Goal: Task Accomplishment & Management: Complete application form

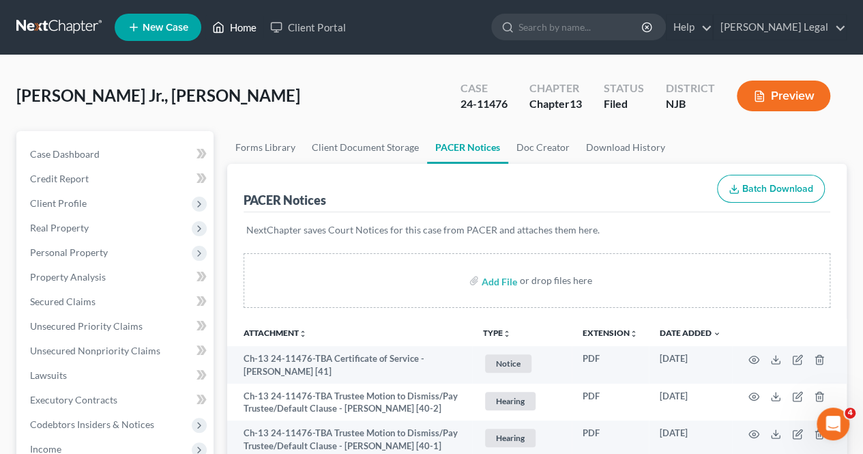
click at [236, 25] on link "Home" at bounding box center [234, 27] width 58 height 25
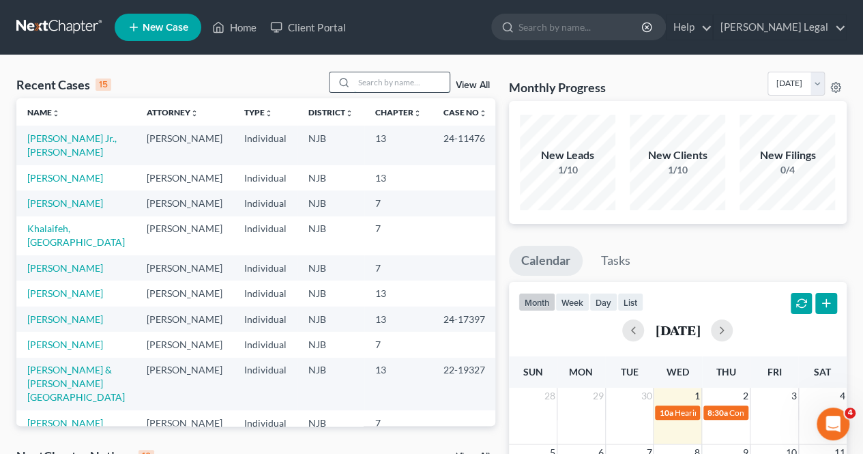
click at [372, 84] on input "search" at bounding box center [402, 82] width 96 height 20
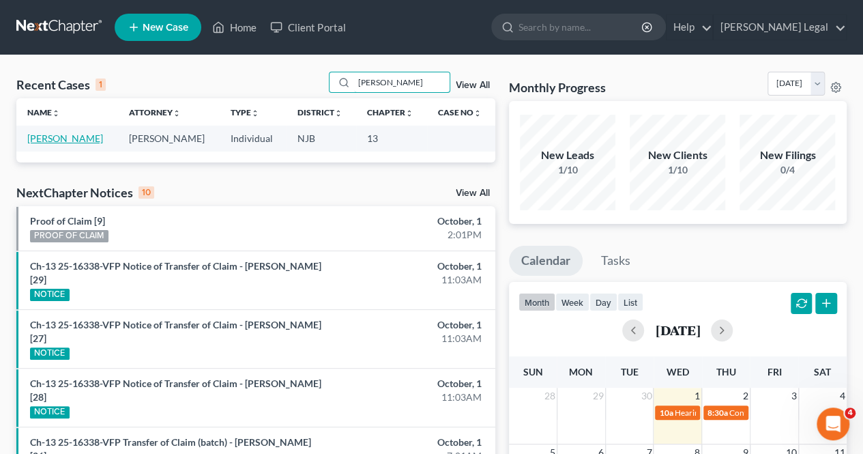
type input "[PERSON_NAME]"
click at [89, 142] on link "[PERSON_NAME]" at bounding box center [65, 138] width 76 height 12
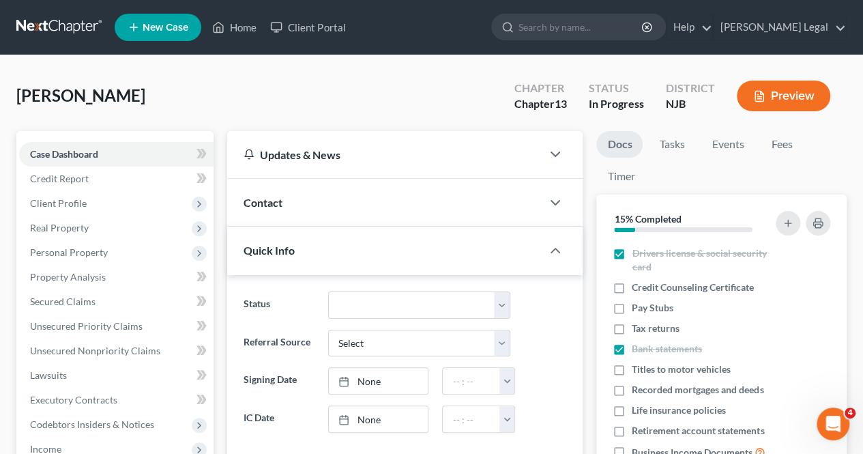
scroll to position [139, 0]
drag, startPoint x: 155, startPoint y: 200, endPoint x: 147, endPoint y: 203, distance: 8.9
click at [154, 202] on span "Client Profile" at bounding box center [116, 203] width 195 height 25
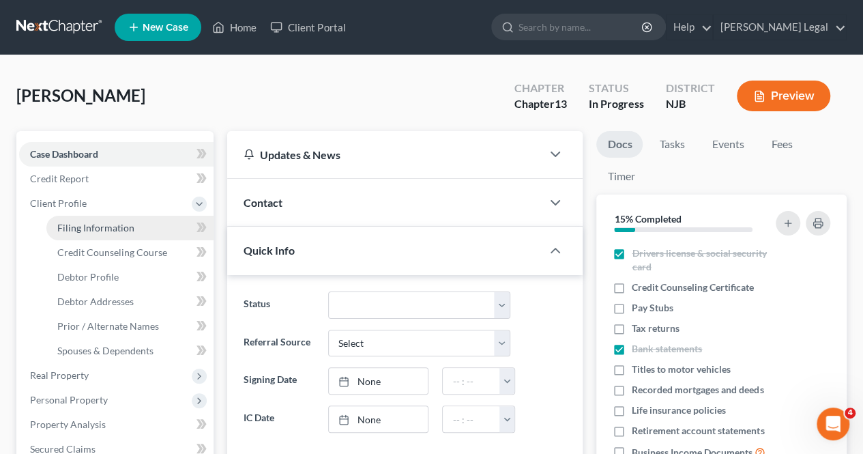
click at [154, 222] on link "Filing Information" at bounding box center [129, 228] width 167 height 25
select select "1"
select select "0"
select select "3"
select select "51"
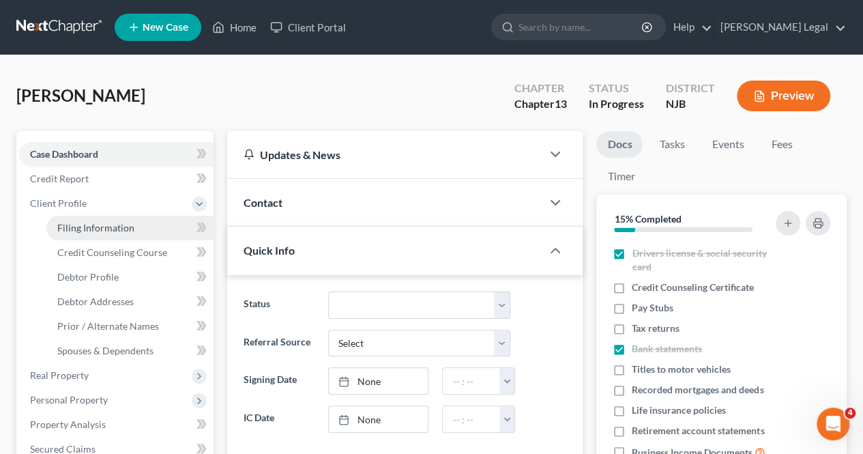
select select "0"
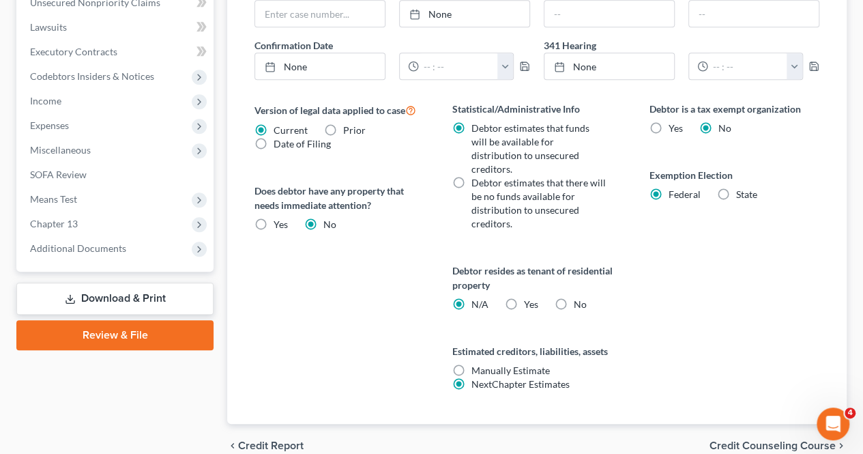
scroll to position [511, 0]
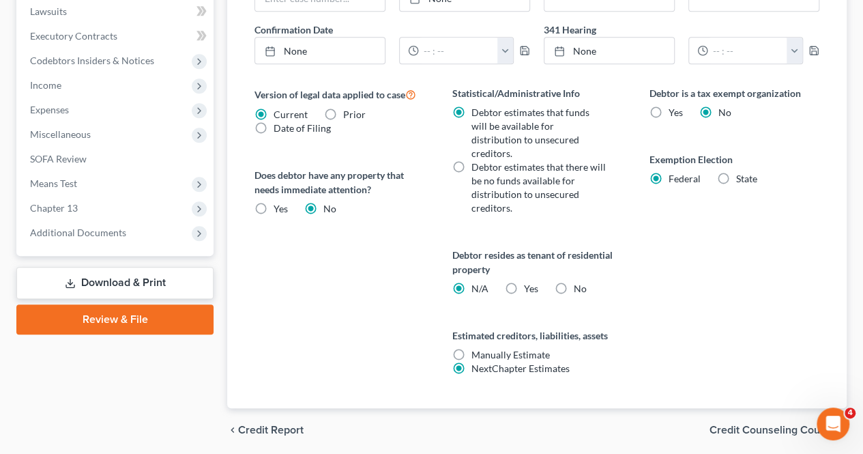
click at [727, 424] on span "Credit Counseling Course" at bounding box center [773, 429] width 126 height 11
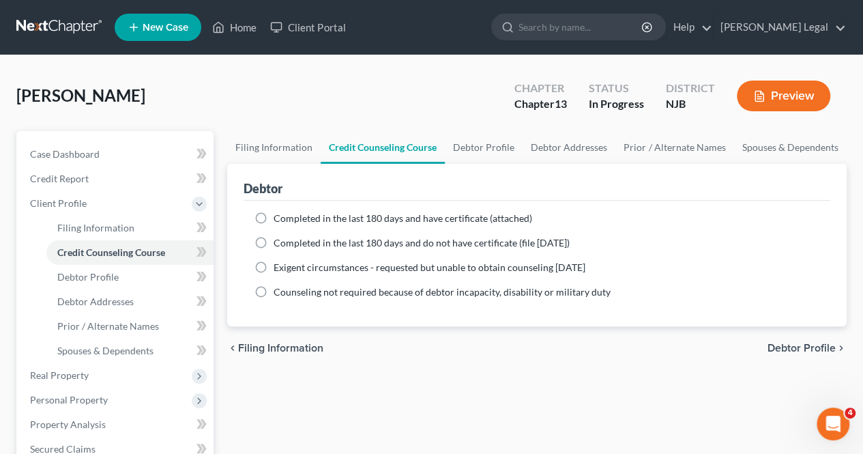
click at [341, 214] on span "Completed in the last 180 days and have certificate (attached)" at bounding box center [403, 218] width 259 height 12
click at [288, 214] on input "Completed in the last 180 days and have certificate (attached)" at bounding box center [283, 216] width 9 height 9
radio input "true"
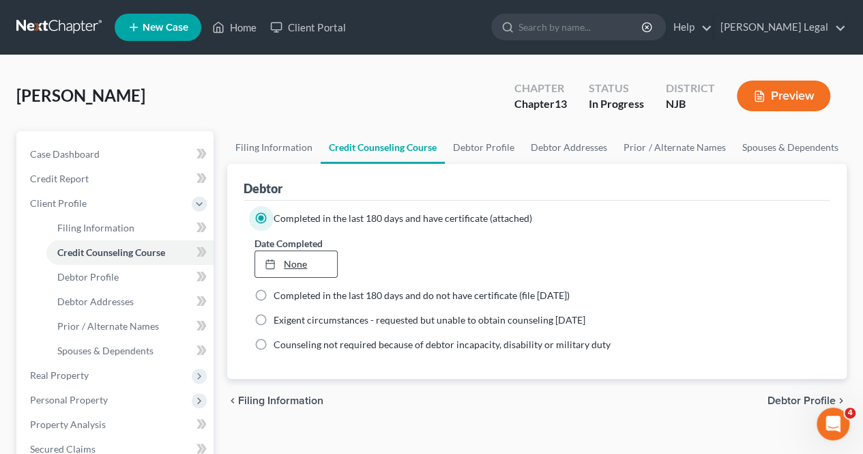
click at [328, 263] on link "None" at bounding box center [295, 264] width 81 height 26
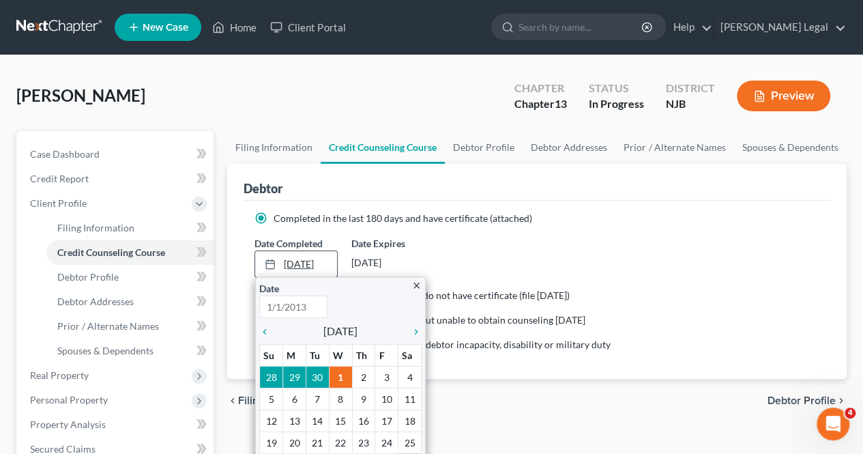
type input "[DATE]"
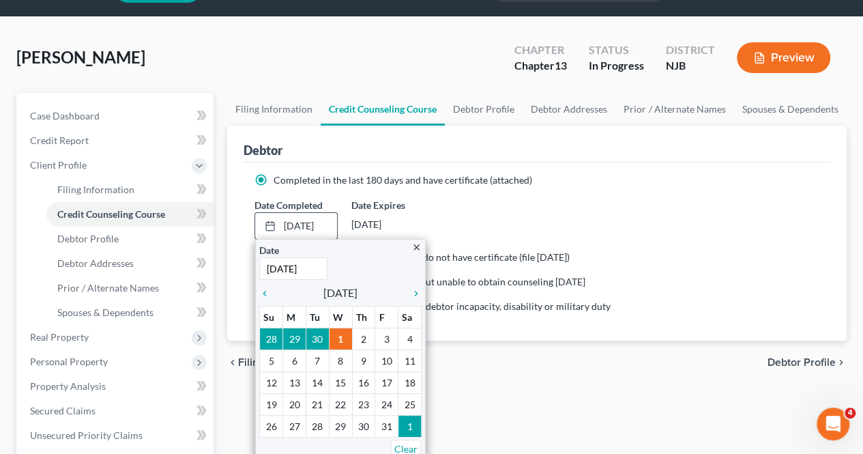
scroll to position [68, 0]
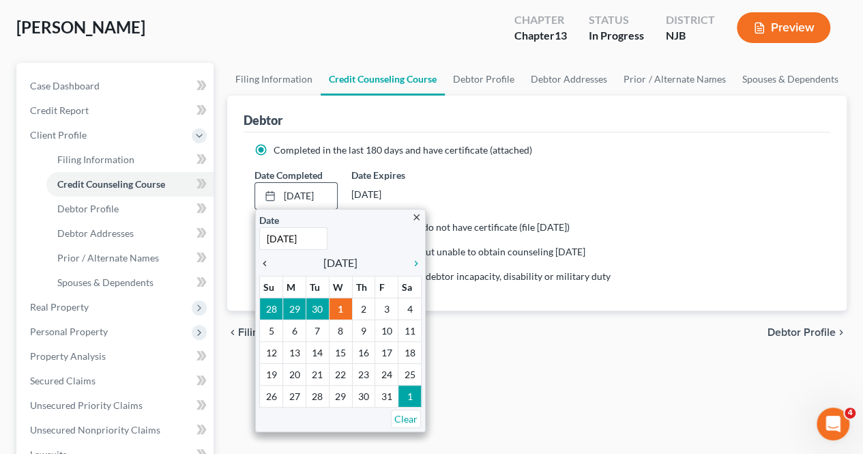
click at [268, 261] on icon "chevron_left" at bounding box center [268, 263] width 18 height 11
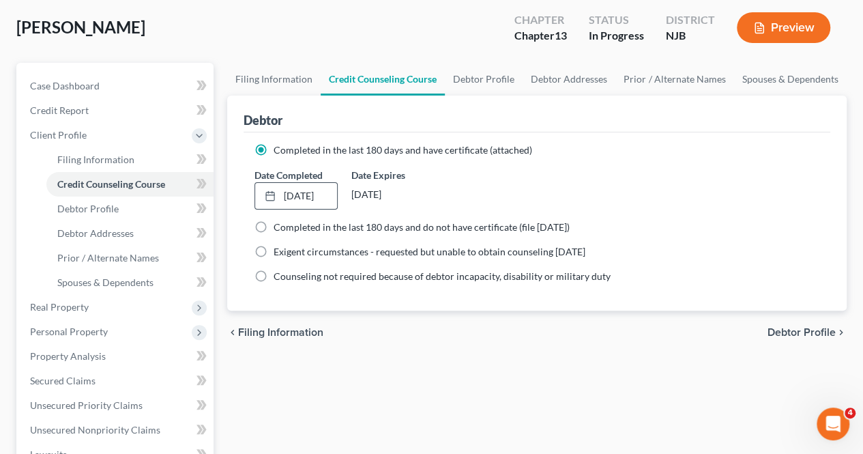
click at [786, 329] on span "Debtor Profile" at bounding box center [802, 332] width 68 height 11
select select "1"
select select "3"
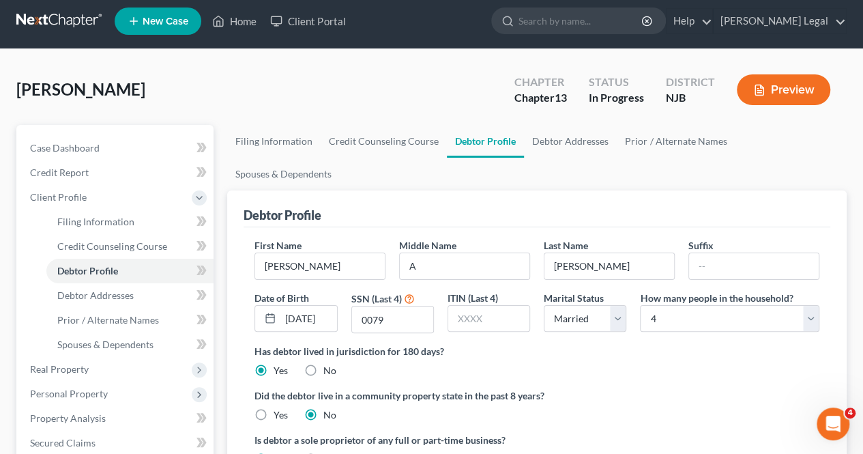
scroll to position [442, 0]
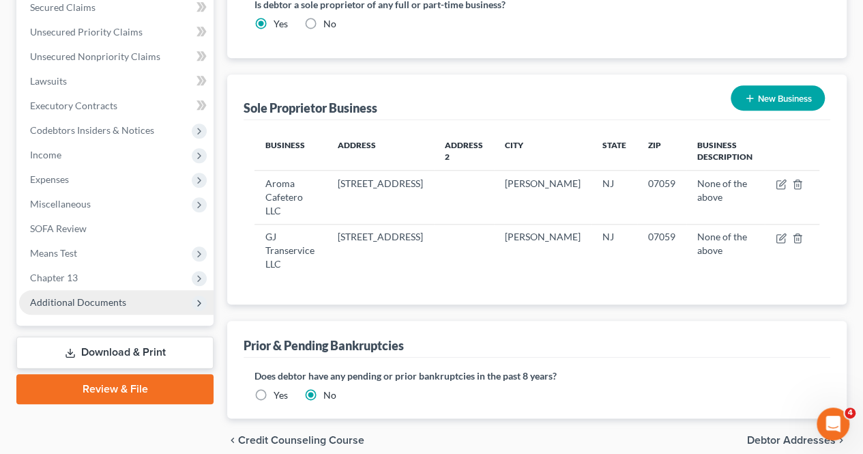
click at [76, 298] on span "Additional Documents" at bounding box center [78, 302] width 96 height 12
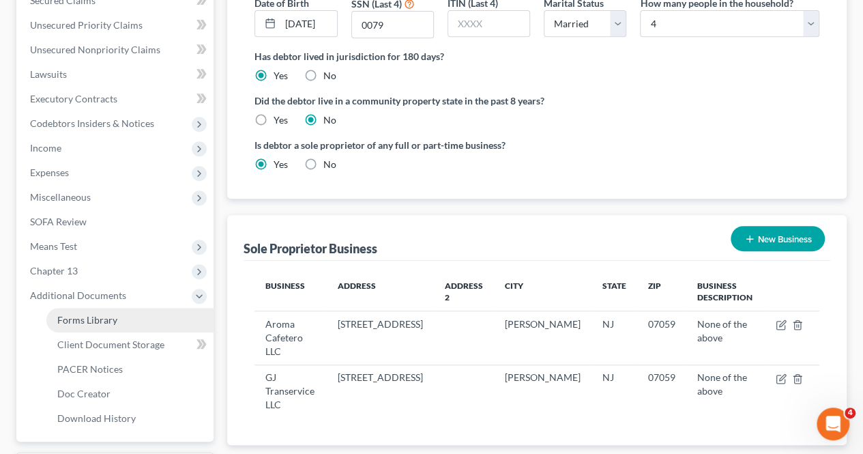
scroll to position [294, 0]
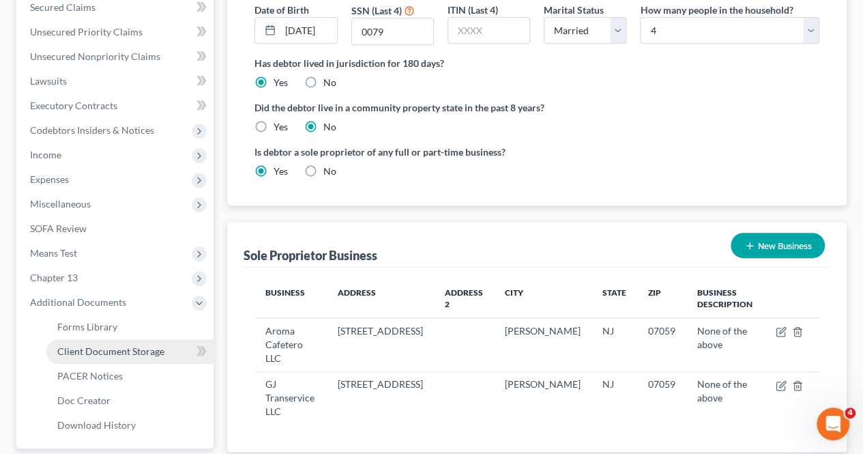
click at [91, 354] on span "Client Document Storage" at bounding box center [110, 351] width 107 height 12
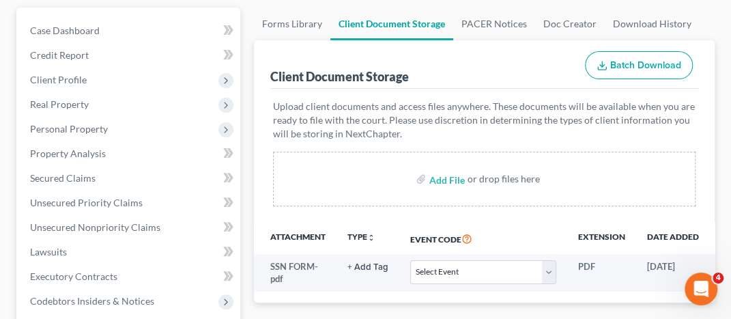
scroll to position [136, 0]
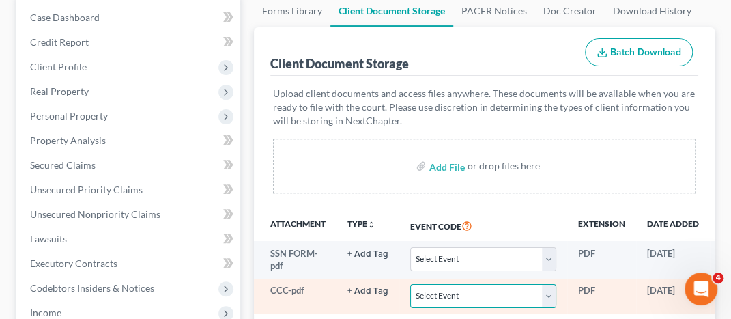
click at [439, 290] on select "Select Event 20 Largest Unsecured Creditors Amended Attorney Compensation State…" at bounding box center [483, 296] width 146 height 24
select select "9"
click at [410, 284] on select "Select Event 20 Largest Unsecured Creditors Amended Attorney Compensation State…" at bounding box center [483, 296] width 146 height 24
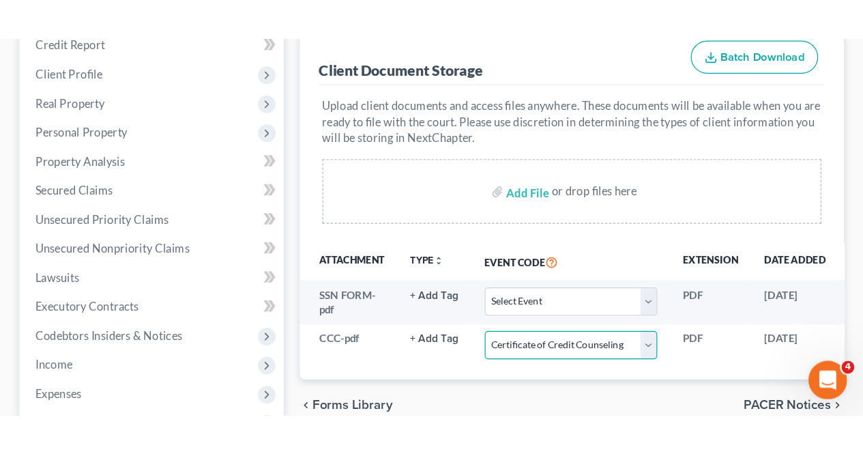
scroll to position [205, 0]
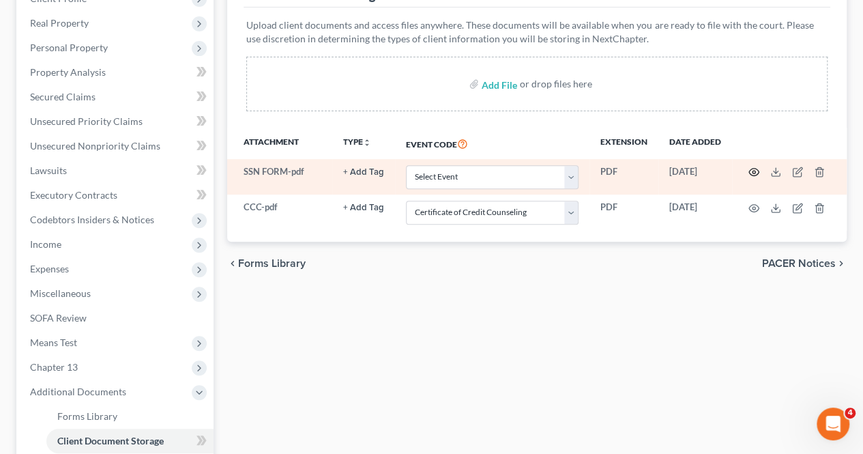
click at [753, 169] on icon "button" at bounding box center [754, 172] width 11 height 11
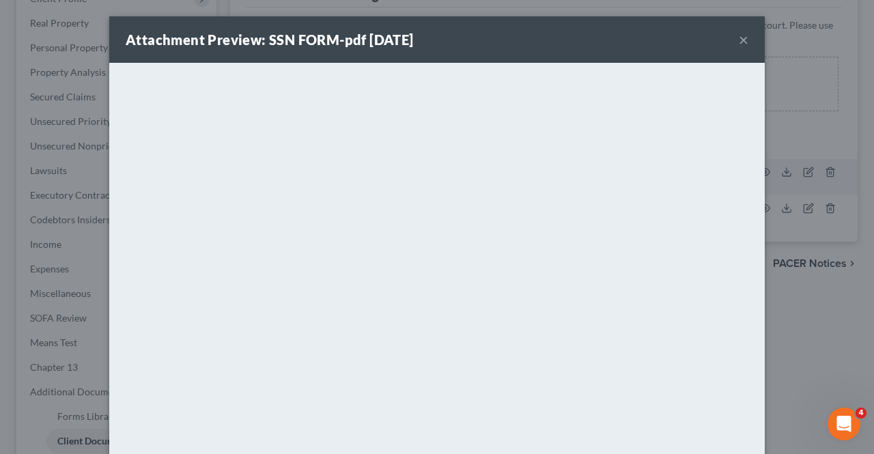
click at [738, 40] on button "×" at bounding box center [743, 39] width 10 height 16
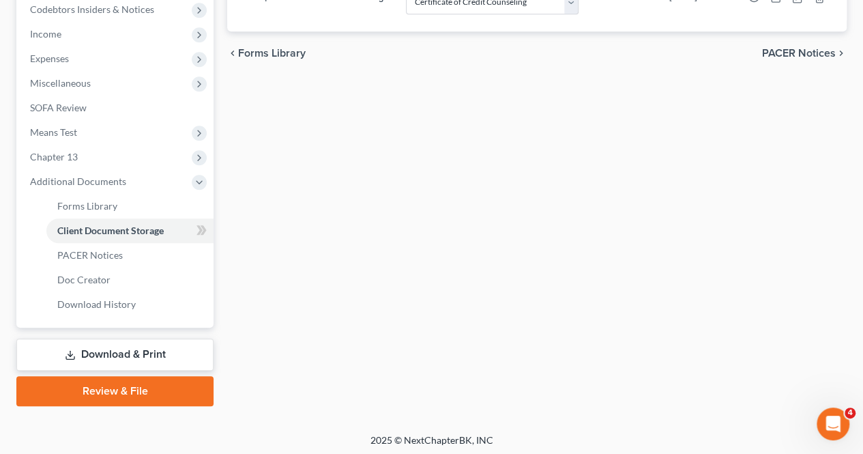
scroll to position [417, 0]
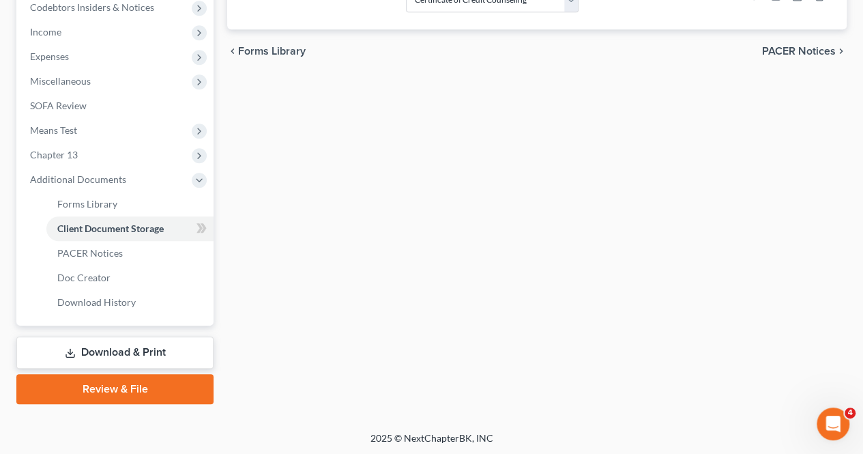
click at [173, 358] on link "Download & Print" at bounding box center [114, 352] width 197 height 32
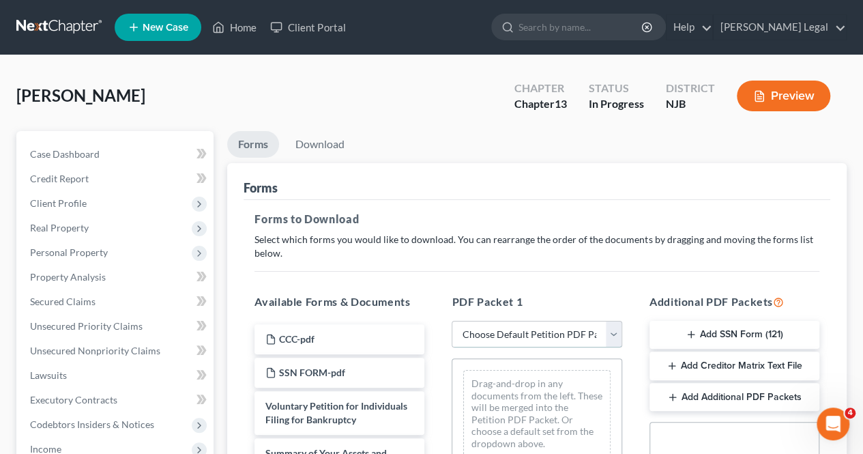
click at [473, 330] on select "Choose Default Petition PDF Packet Complete Bankruptcy Petition (all forms and …" at bounding box center [537, 334] width 170 height 27
click at [680, 341] on button "Add SSN Form (121)" at bounding box center [735, 335] width 170 height 29
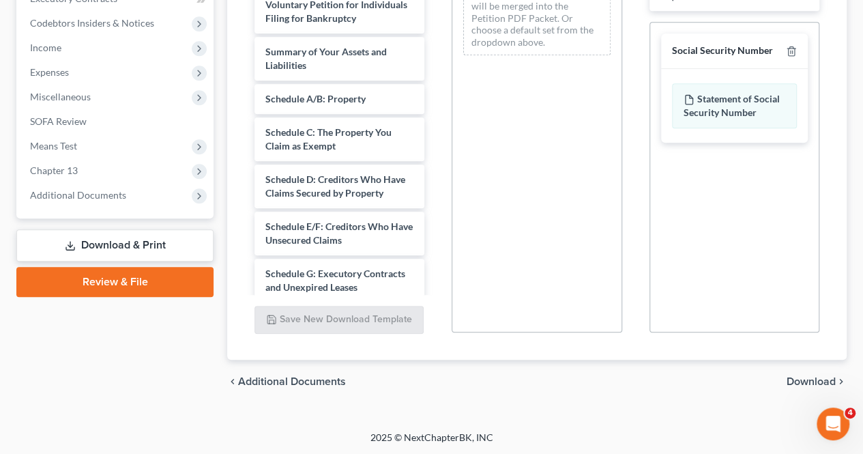
click at [816, 385] on span "Download" at bounding box center [811, 381] width 49 height 11
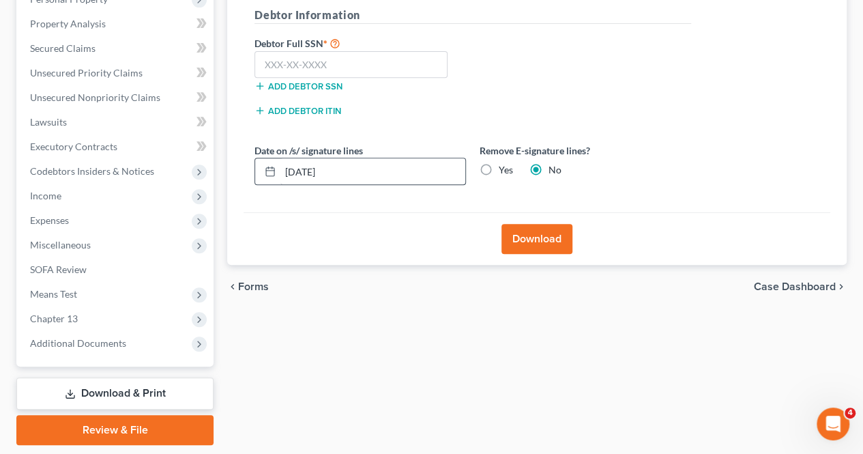
scroll to position [226, 0]
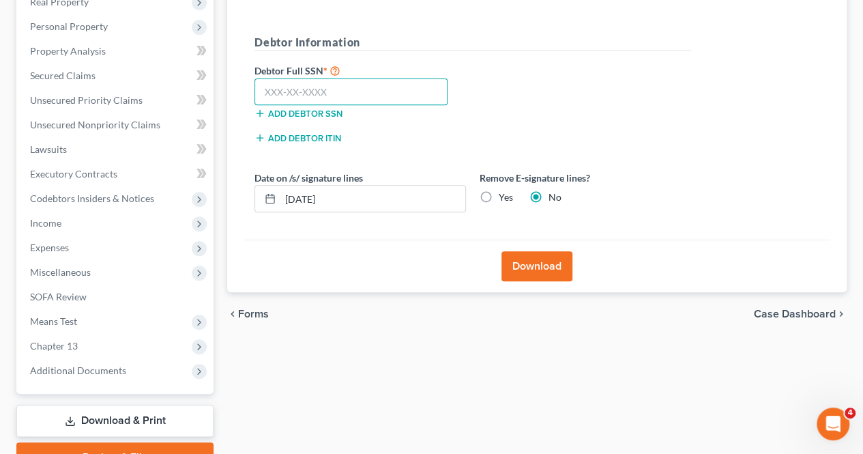
paste input "723-15-0079"
type input "723-15-0079"
click at [558, 275] on button "Download" at bounding box center [537, 266] width 71 height 30
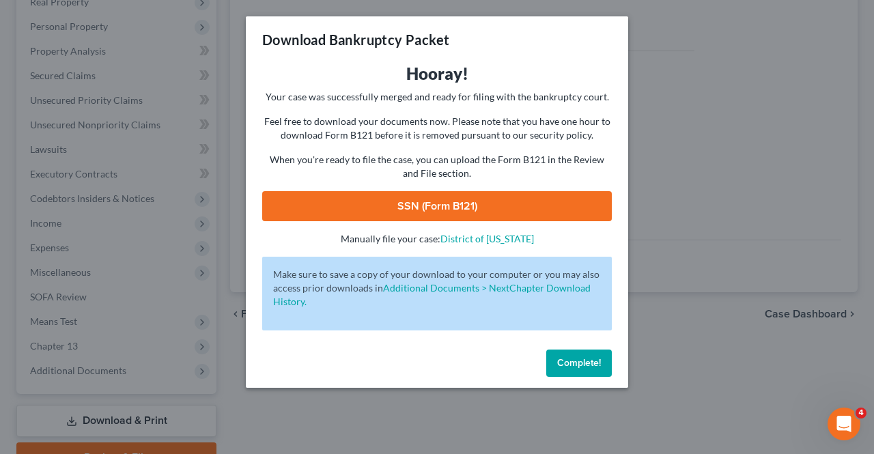
click at [523, 199] on link "SSN (Form B121)" at bounding box center [436, 206] width 349 height 30
click at [560, 366] on span "Complete!" at bounding box center [579, 363] width 44 height 12
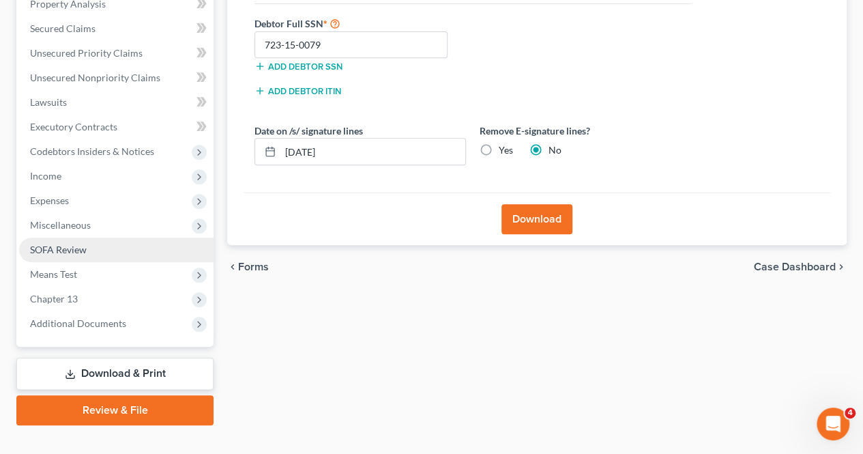
scroll to position [294, 0]
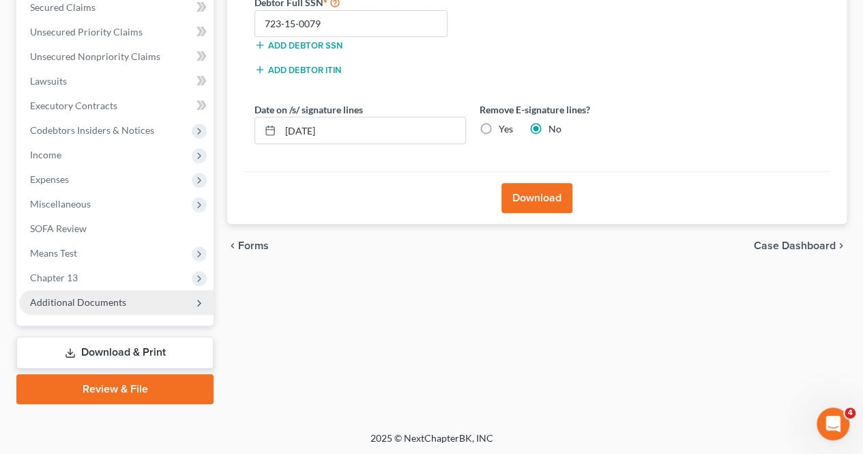
click at [144, 301] on span "Additional Documents" at bounding box center [116, 302] width 195 height 25
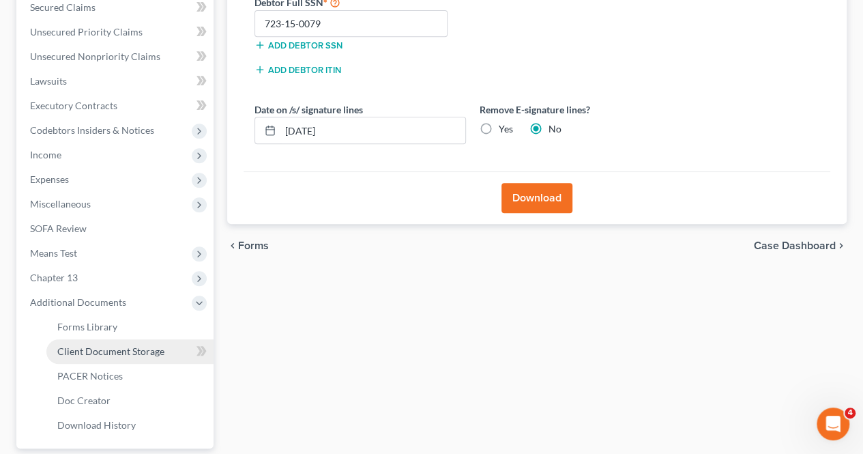
click at [143, 346] on span "Client Document Storage" at bounding box center [110, 351] width 107 height 12
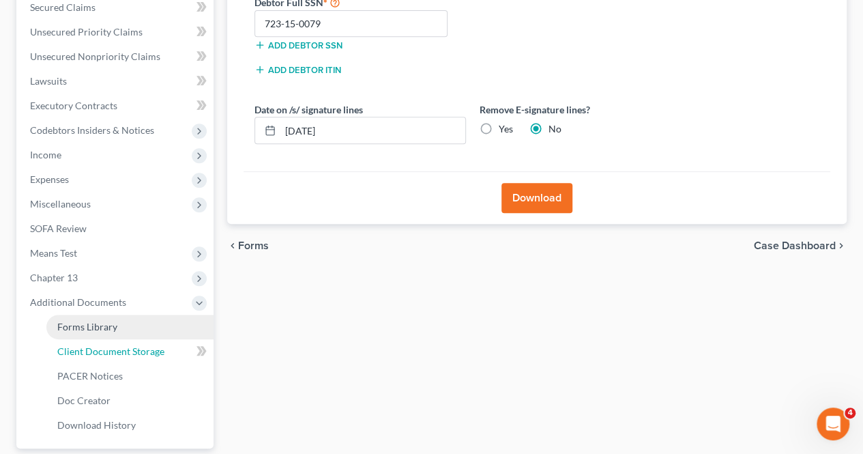
select select "9"
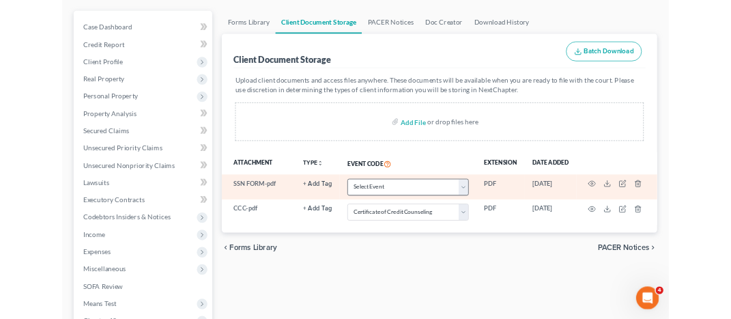
scroll to position [136, 0]
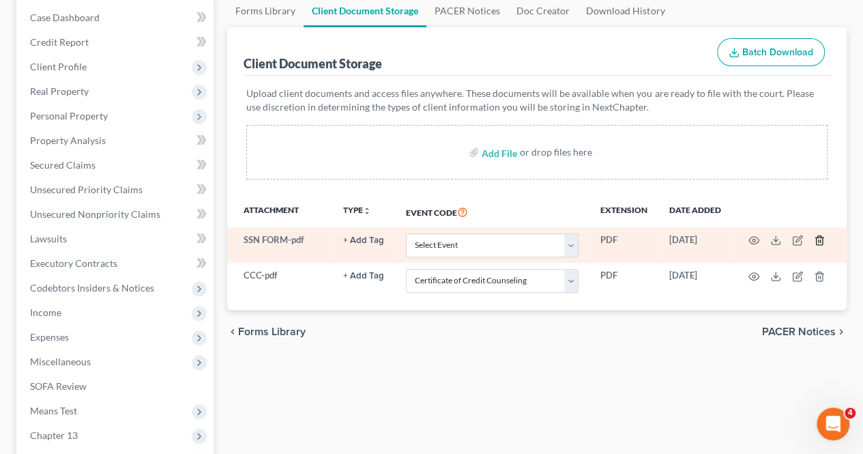
click at [818, 237] on icon "button" at bounding box center [819, 240] width 11 height 11
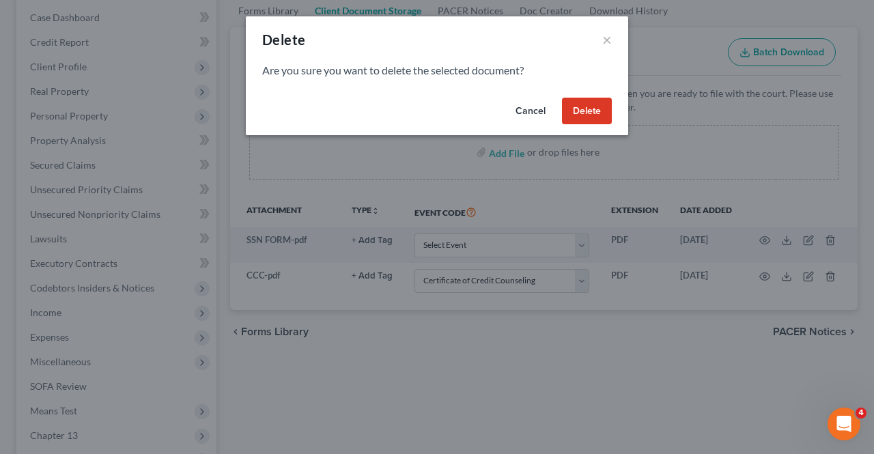
click at [596, 117] on button "Delete" at bounding box center [587, 111] width 50 height 27
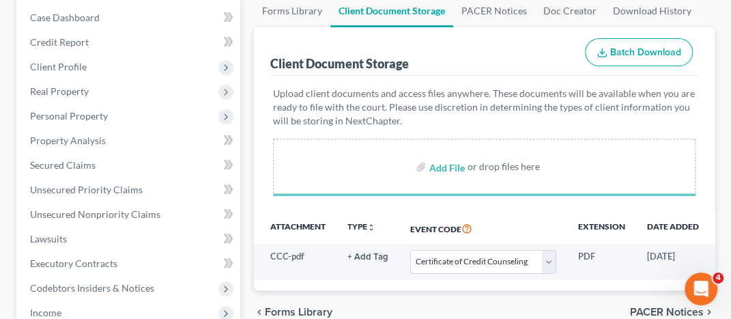
select select "9"
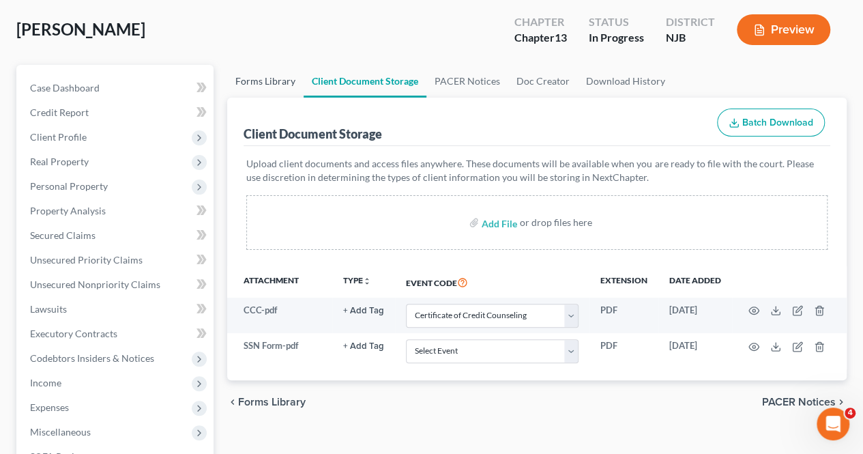
scroll to position [0, 0]
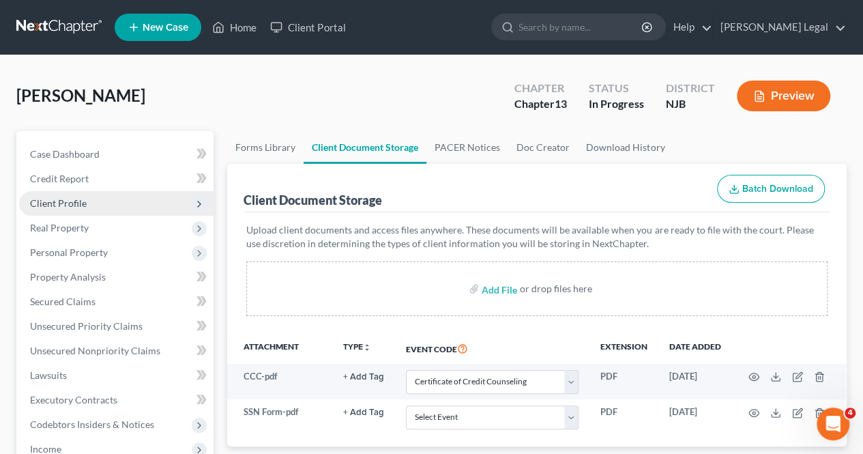
click at [121, 198] on span "Client Profile" at bounding box center [116, 203] width 195 height 25
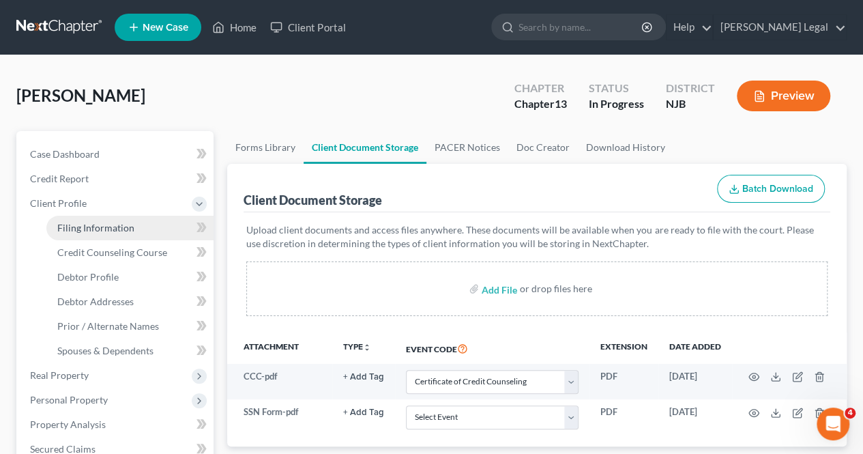
click at [100, 222] on span "Filing Information" at bounding box center [95, 228] width 77 height 12
select select "1"
select select "0"
select select "3"
select select "51"
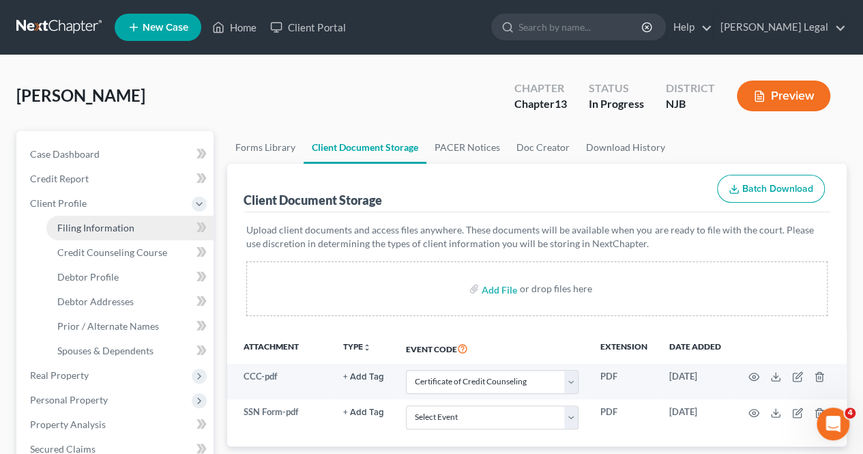
select select "0"
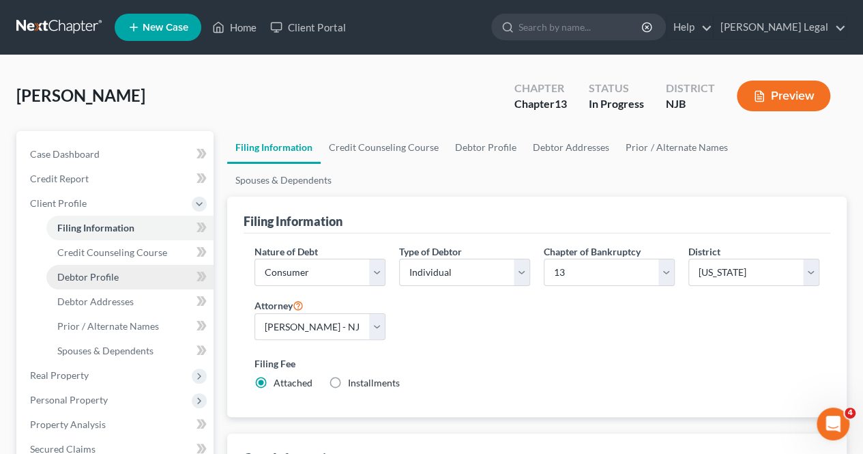
click at [121, 270] on link "Debtor Profile" at bounding box center [129, 277] width 167 height 25
select select "1"
select select "3"
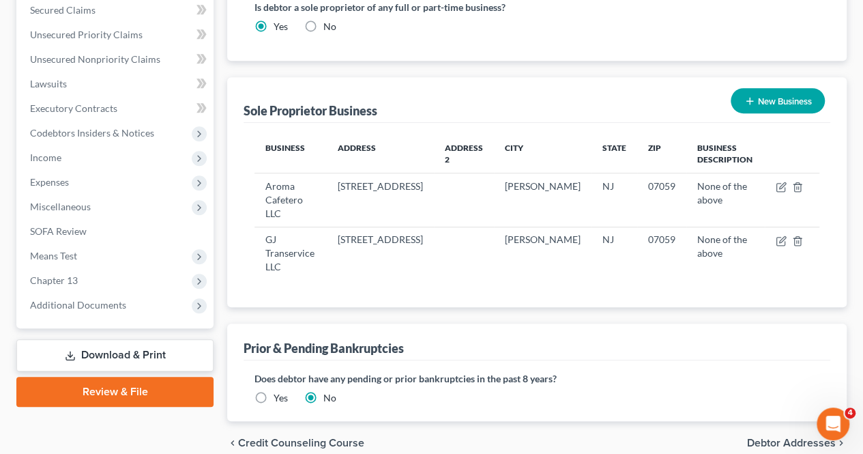
scroll to position [442, 0]
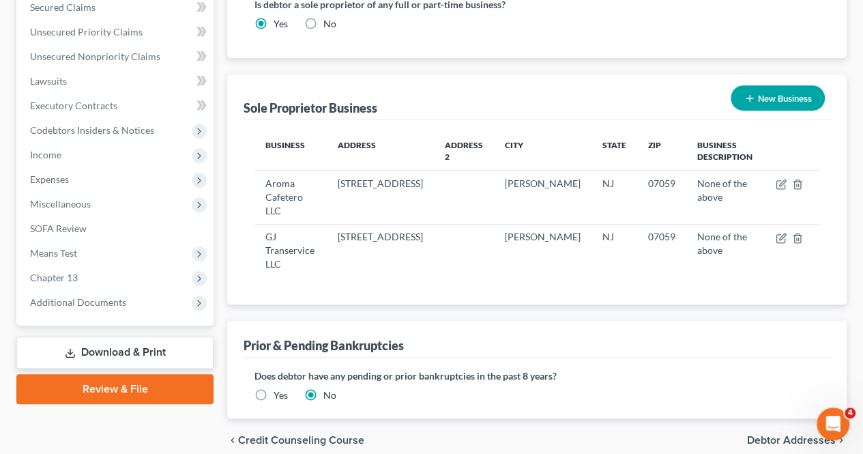
click at [764, 435] on span "Debtor Addresses" at bounding box center [791, 440] width 89 height 11
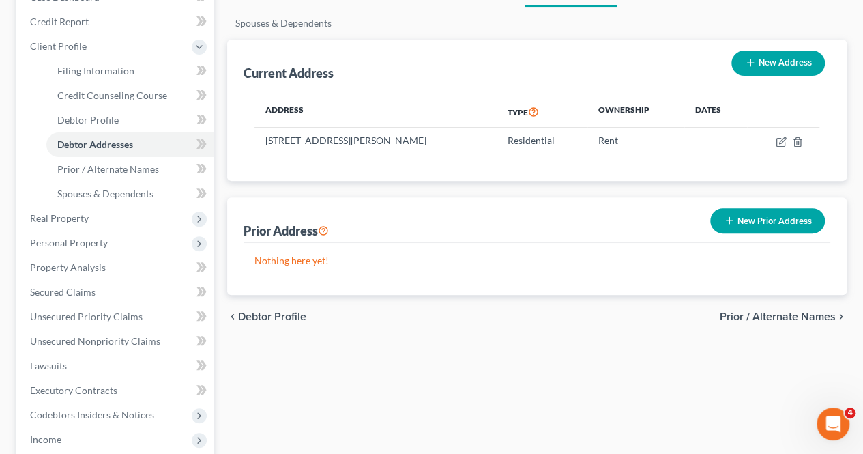
click at [728, 311] on span "Prior / Alternate Names" at bounding box center [778, 316] width 116 height 11
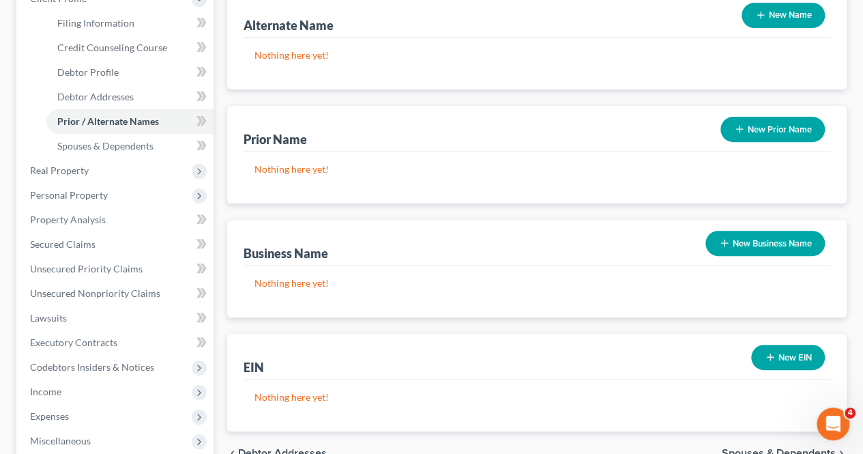
drag, startPoint x: 757, startPoint y: 418, endPoint x: 745, endPoint y: 405, distance: 17.9
click at [757, 448] on span "Spouses & Dependents" at bounding box center [779, 453] width 114 height 11
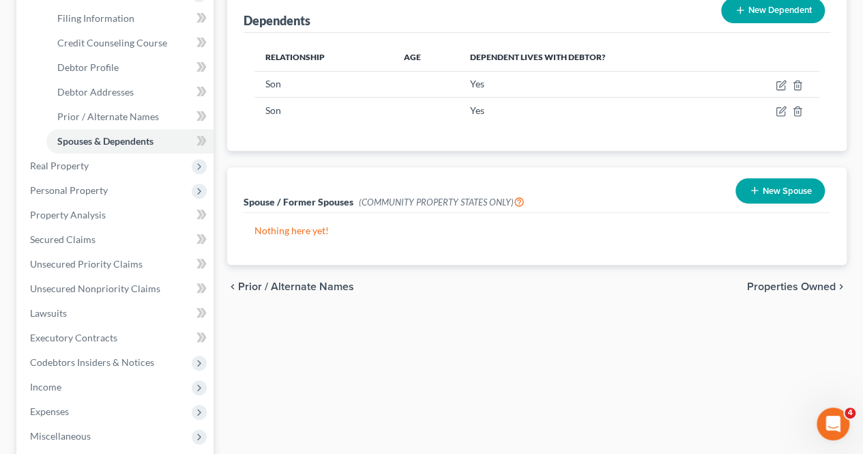
click at [775, 281] on span "Properties Owned" at bounding box center [791, 286] width 89 height 11
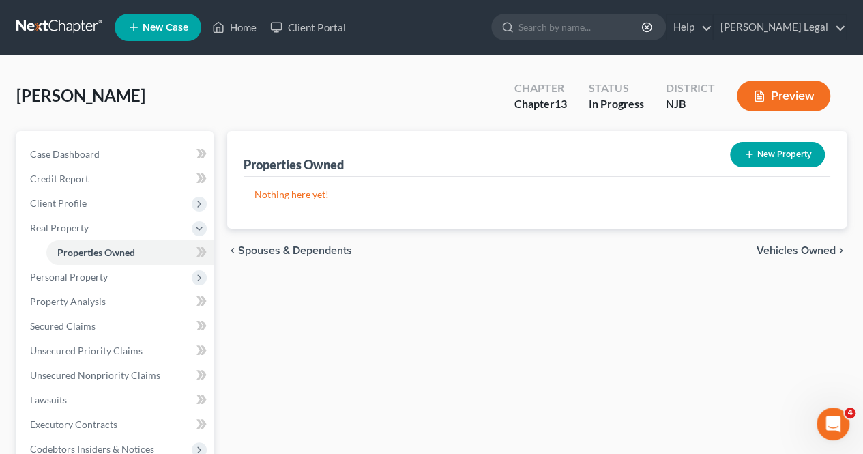
click at [770, 245] on span "Vehicles Owned" at bounding box center [796, 250] width 79 height 11
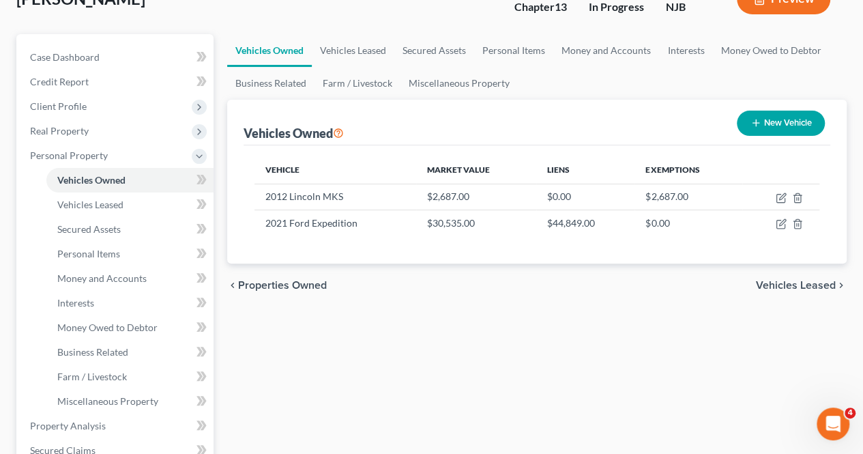
scroll to position [136, 0]
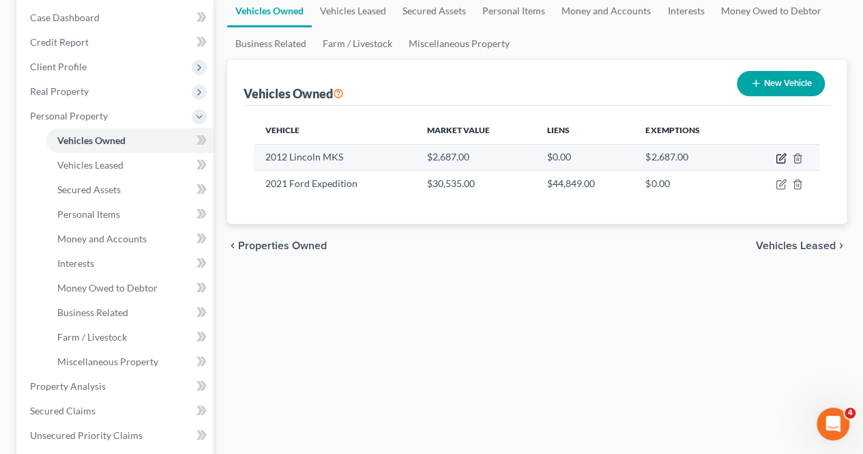
click at [781, 154] on icon "button" at bounding box center [781, 158] width 11 height 11
select select "0"
select select "14"
select select "0"
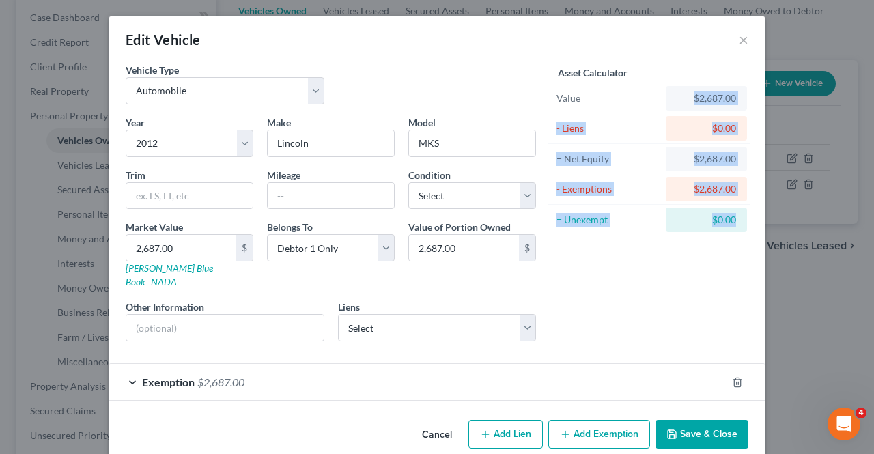
drag, startPoint x: 689, startPoint y: 96, endPoint x: 732, endPoint y: 208, distance: 120.3
click at [732, 208] on div "Asset Calculator Value $2,687.00 - Liens $0.00 = Net Equity $2,687.00 - Exempti…" at bounding box center [648, 149] width 199 height 172
click at [738, 40] on button "×" at bounding box center [743, 39] width 10 height 16
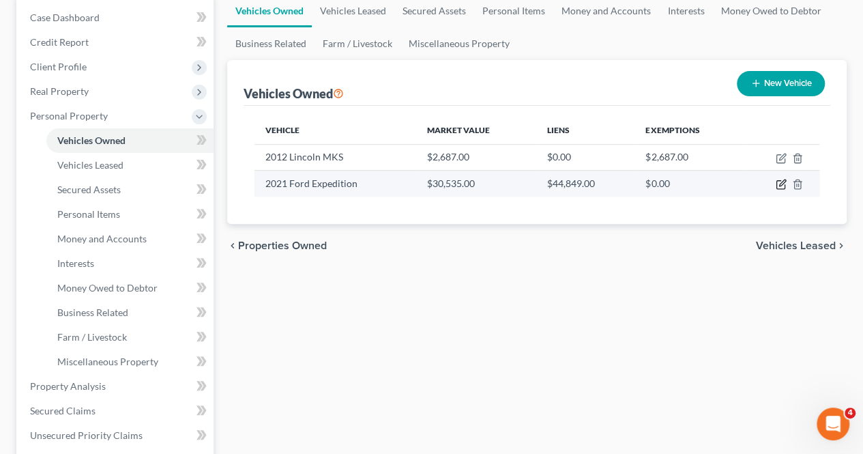
click at [783, 186] on icon "button" at bounding box center [781, 184] width 11 height 11
select select "0"
select select "5"
select select "0"
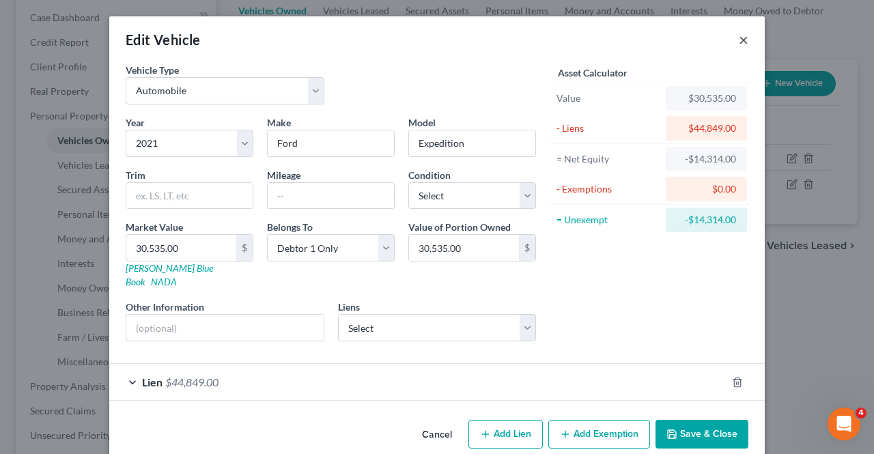
drag, startPoint x: 740, startPoint y: 40, endPoint x: 764, endPoint y: 119, distance: 82.7
click at [740, 42] on button "×" at bounding box center [743, 39] width 10 height 16
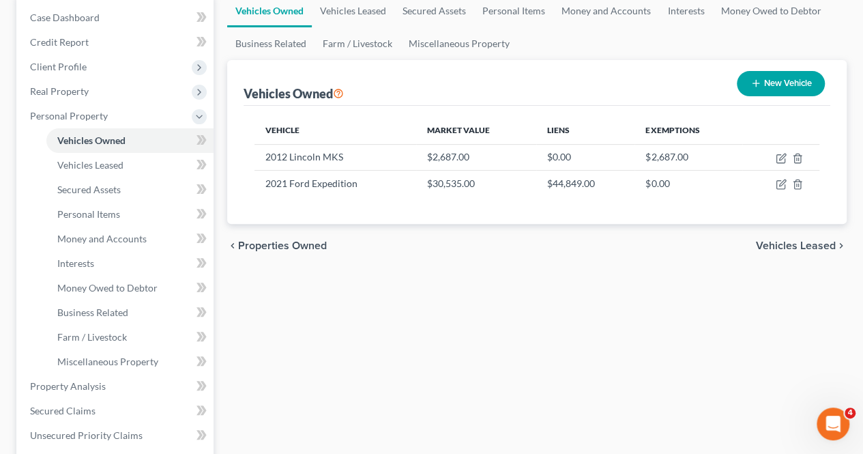
click at [799, 244] on span "Vehicles Leased" at bounding box center [796, 245] width 80 height 11
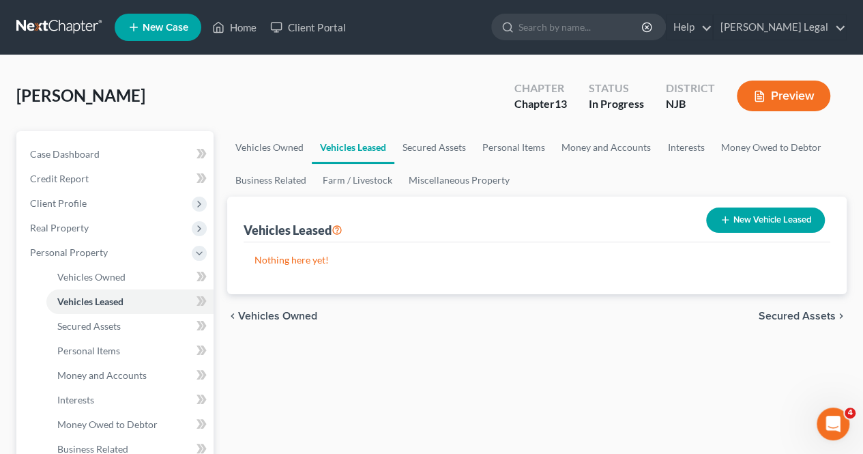
click at [798, 316] on span "Secured Assets" at bounding box center [797, 316] width 77 height 11
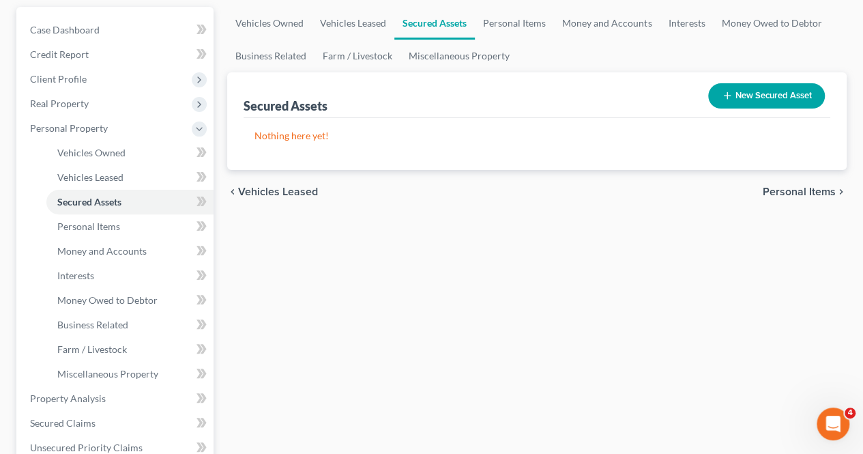
scroll to position [136, 0]
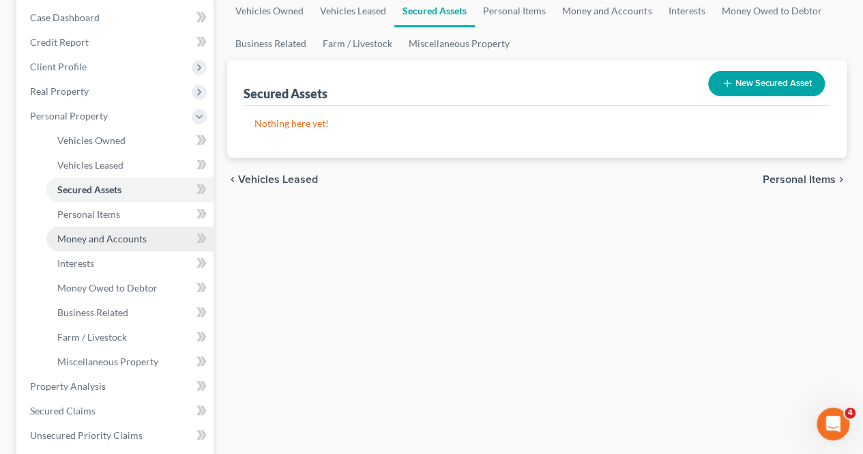
click at [143, 244] on link "Money and Accounts" at bounding box center [129, 239] width 167 height 25
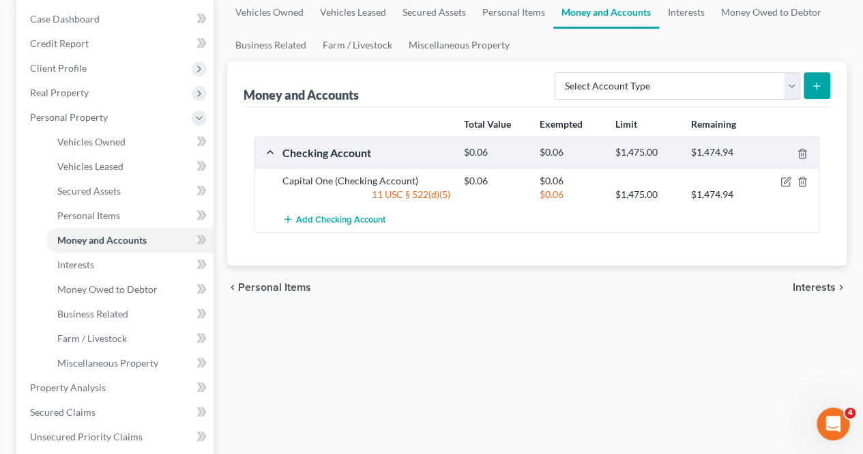
scroll to position [136, 0]
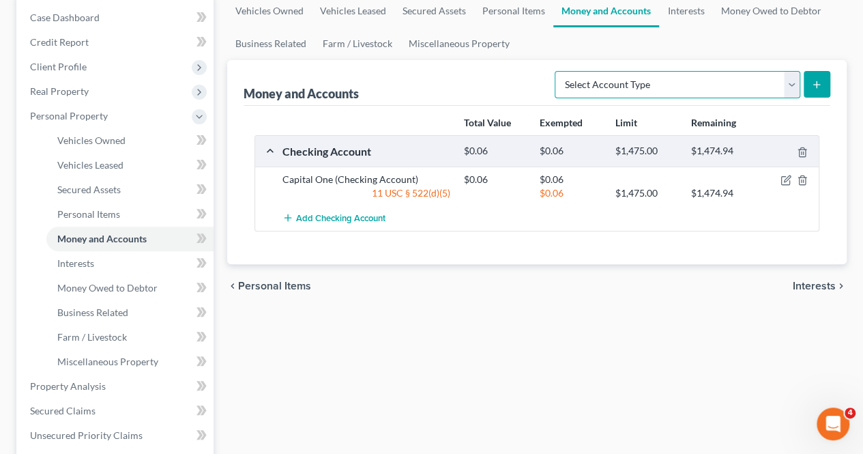
drag, startPoint x: 786, startPoint y: 78, endPoint x: 777, endPoint y: 93, distance: 18.0
click at [786, 78] on select "Select Account Type Brokerage Cash on Hand Certificates of Deposit Checking Acc…" at bounding box center [678, 84] width 246 height 27
select select "checking"
click at [558, 71] on select "Select Account Type Brokerage Cash on Hand Certificates of Deposit Checking Acc…" at bounding box center [678, 84] width 246 height 27
click at [816, 86] on icon "submit" at bounding box center [816, 84] width 11 height 11
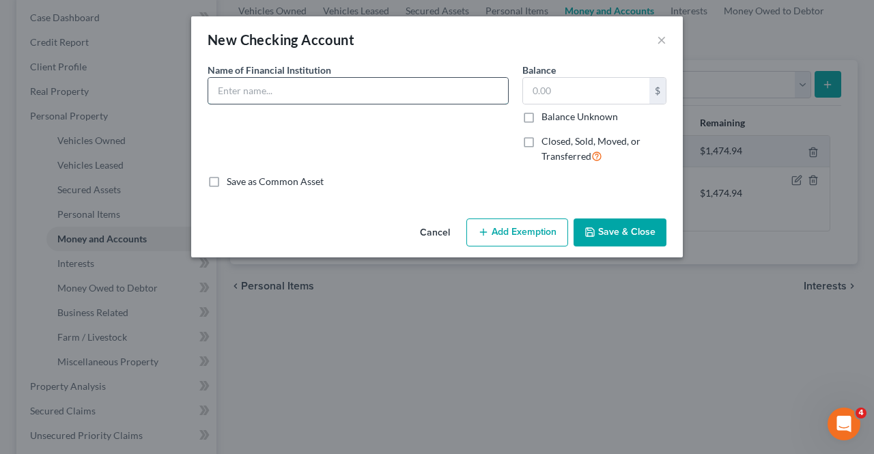
click at [319, 92] on input "text" at bounding box center [358, 91] width 300 height 26
type input "BOA"
click at [614, 231] on button "Save & Close" at bounding box center [619, 232] width 93 height 29
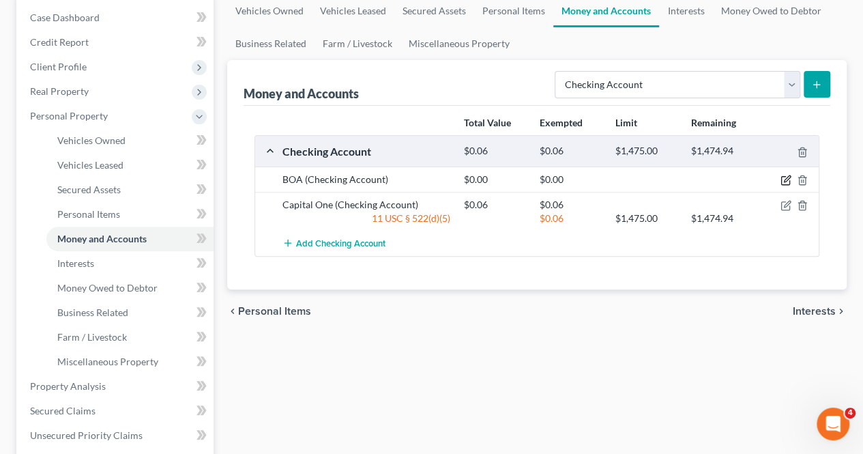
click at [781, 184] on icon "button" at bounding box center [786, 180] width 11 height 11
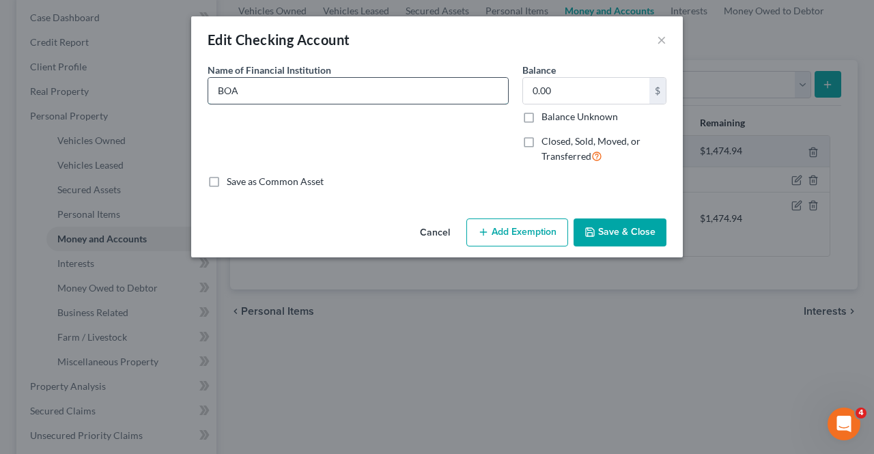
click at [296, 90] on input "BOA" at bounding box center [358, 91] width 300 height 26
type input "BOA Business"
click at [601, 227] on button "Save & Close" at bounding box center [619, 232] width 93 height 29
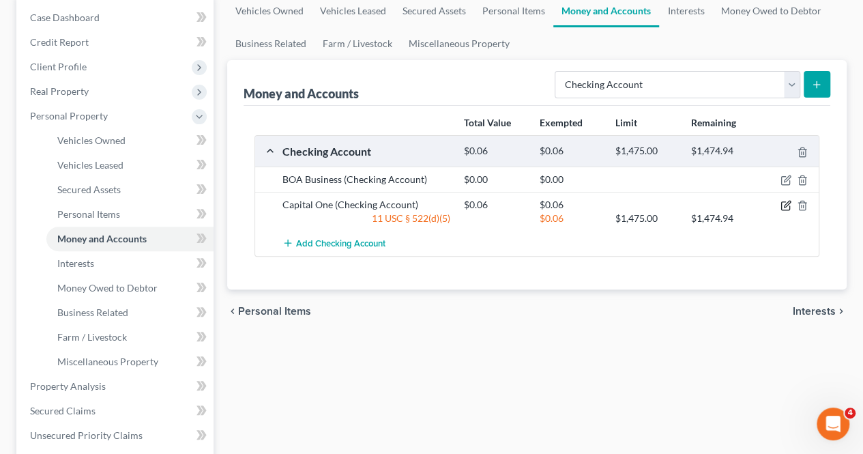
click at [788, 207] on icon "button" at bounding box center [786, 205] width 11 height 11
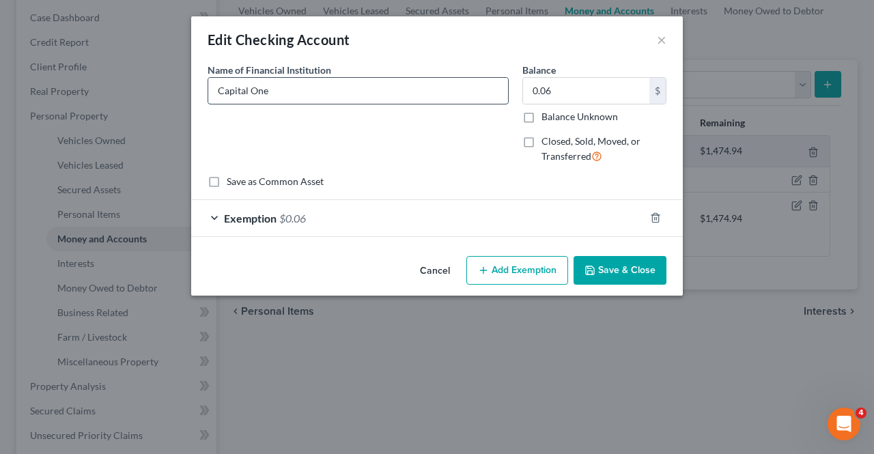
click at [292, 102] on input "Capital One" at bounding box center [358, 91] width 300 height 26
type input "Capital One Business"
click at [648, 217] on div at bounding box center [663, 218] width 38 height 22
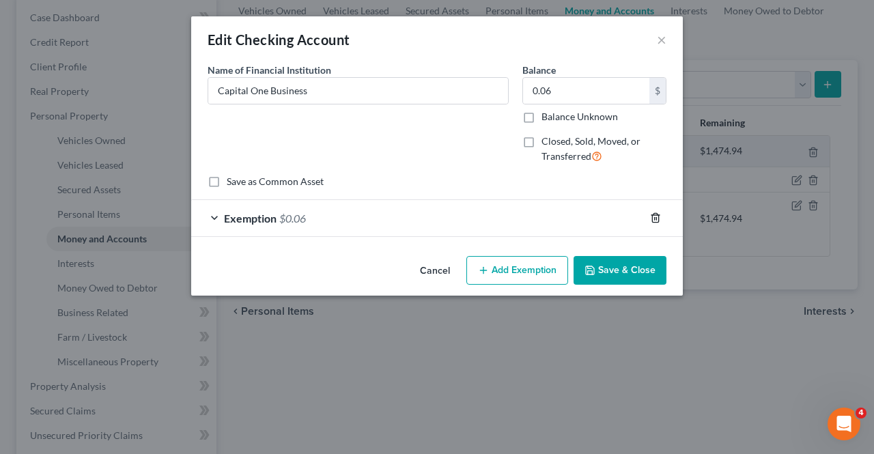
click at [654, 220] on icon "button" at bounding box center [655, 217] width 11 height 11
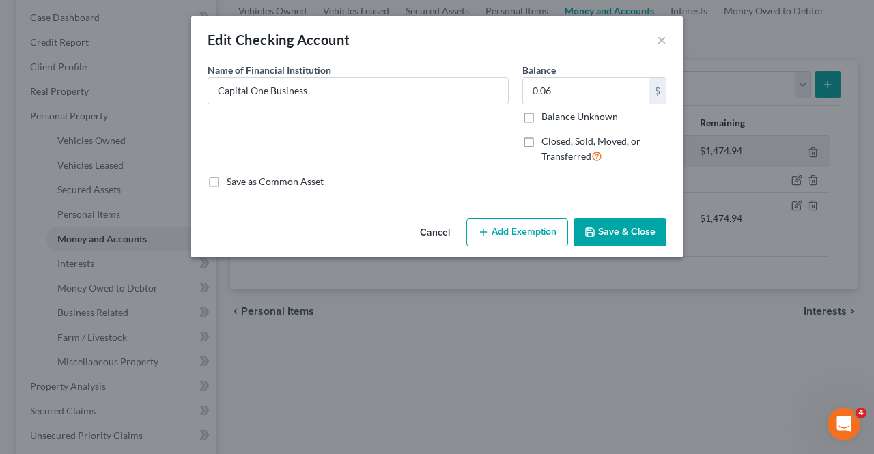
click at [637, 268] on div "Edit Checking Account × An exemption set must first be selected from the Filing…" at bounding box center [437, 227] width 874 height 454
click at [626, 234] on button "Save & Close" at bounding box center [619, 232] width 93 height 29
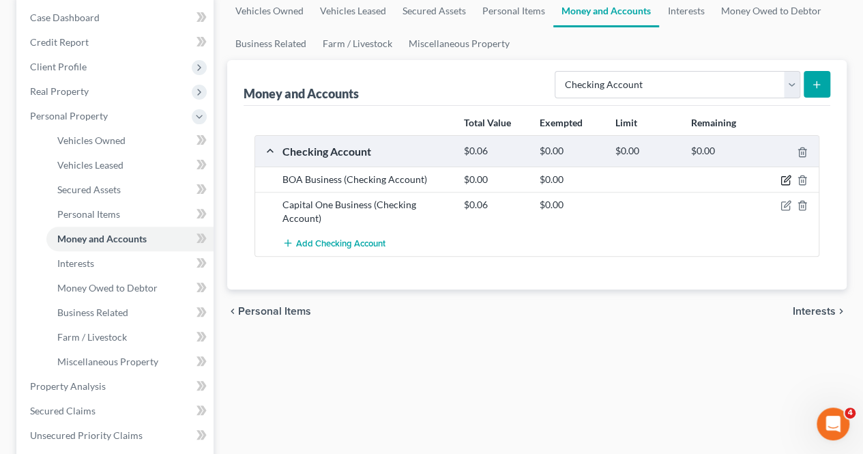
click at [787, 175] on icon "button" at bounding box center [786, 180] width 11 height 11
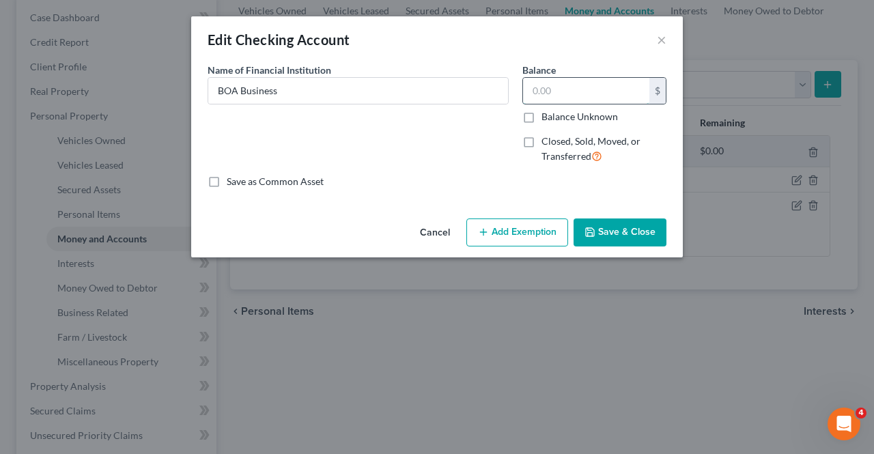
paste input "$759.82"
type input "$759.82"
click at [610, 223] on button "Save & Close" at bounding box center [619, 232] width 93 height 29
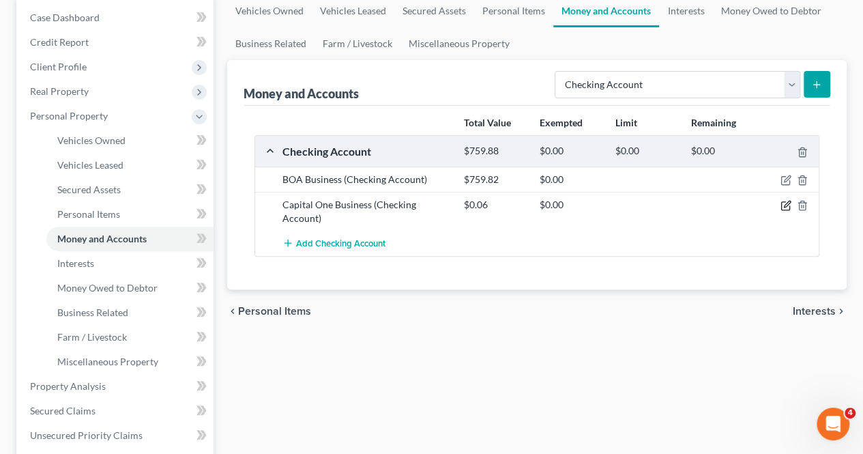
click at [787, 201] on icon "button" at bounding box center [786, 205] width 11 height 11
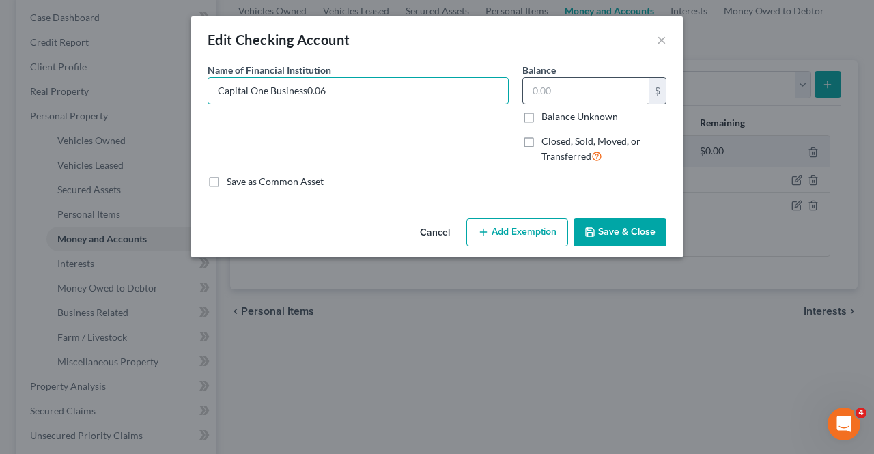
type input "Capital One Business"
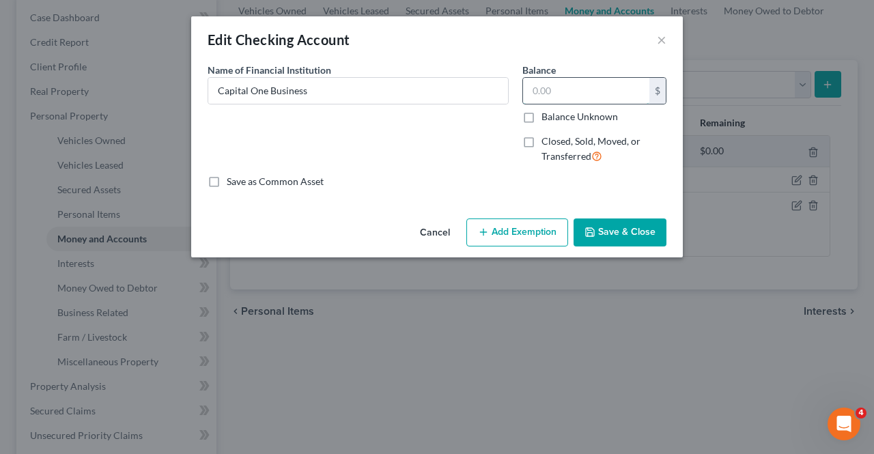
paste input "-$3.78"
type input "-$3.78"
click at [605, 240] on button "Save & Close" at bounding box center [619, 232] width 93 height 29
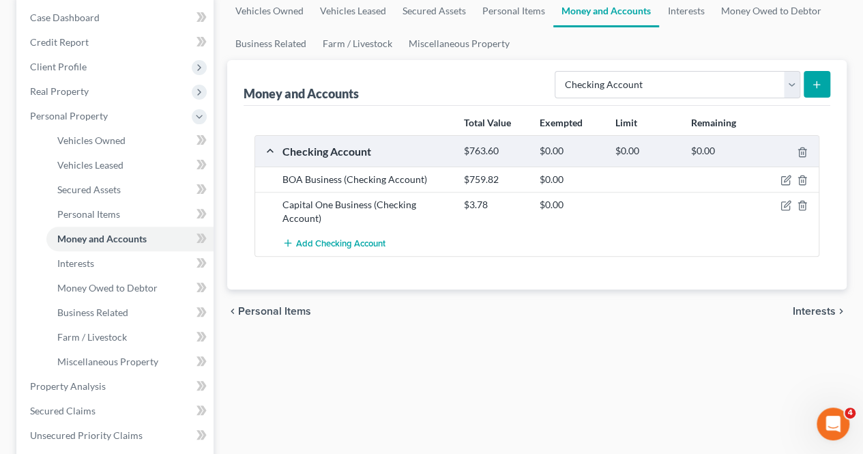
click at [805, 306] on span "Interests" at bounding box center [814, 311] width 43 height 11
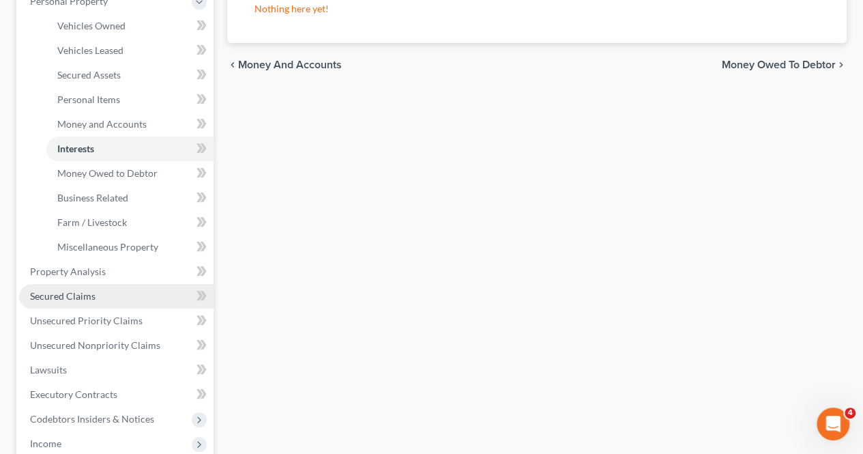
scroll to position [273, 0]
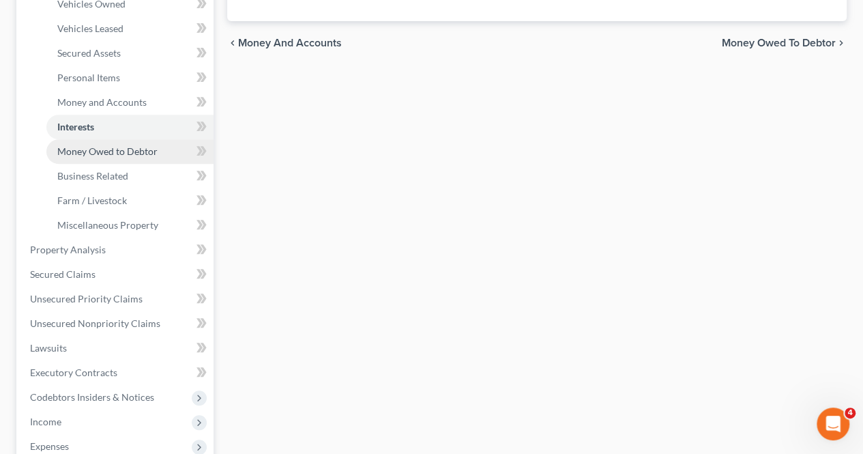
click at [134, 157] on link "Money Owed to Debtor" at bounding box center [129, 151] width 167 height 25
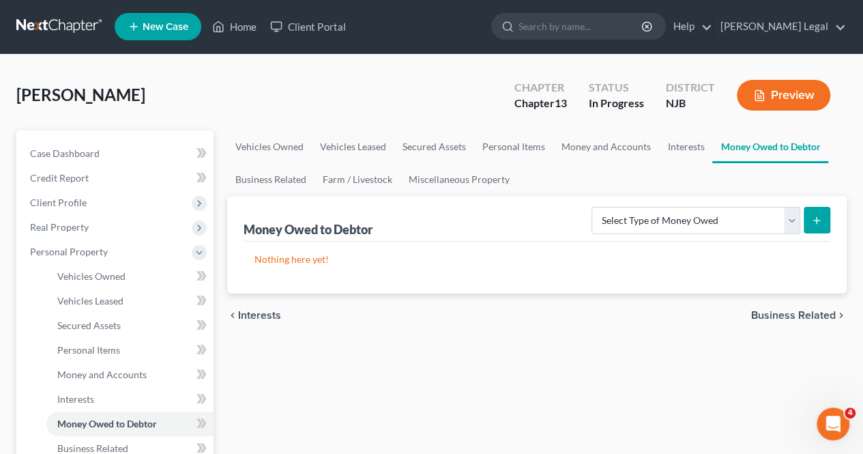
scroll to position [72, 0]
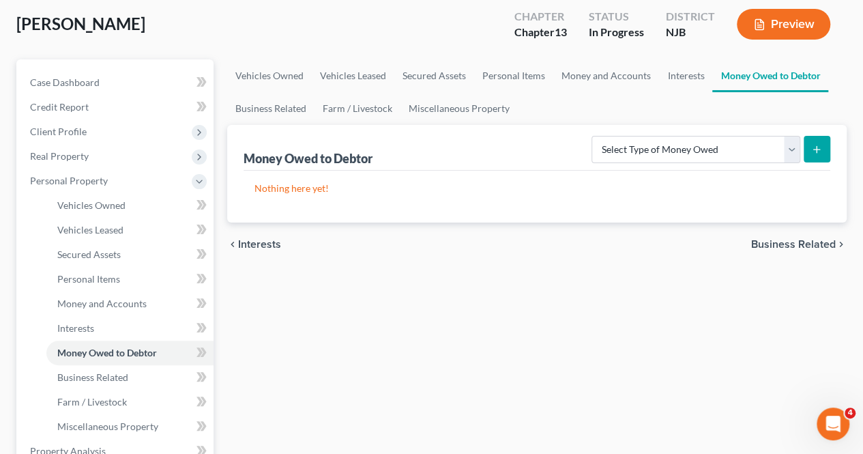
click at [794, 243] on span "Business Related" at bounding box center [793, 244] width 85 height 11
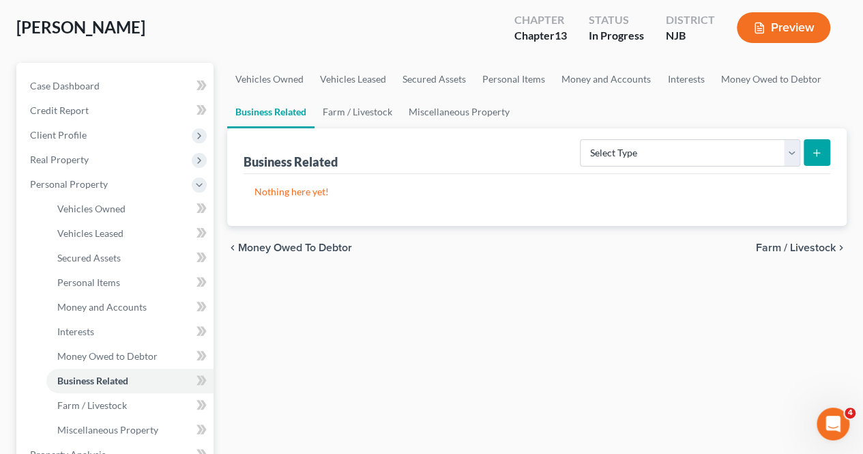
click at [788, 246] on span "Farm / Livestock" at bounding box center [796, 247] width 80 height 11
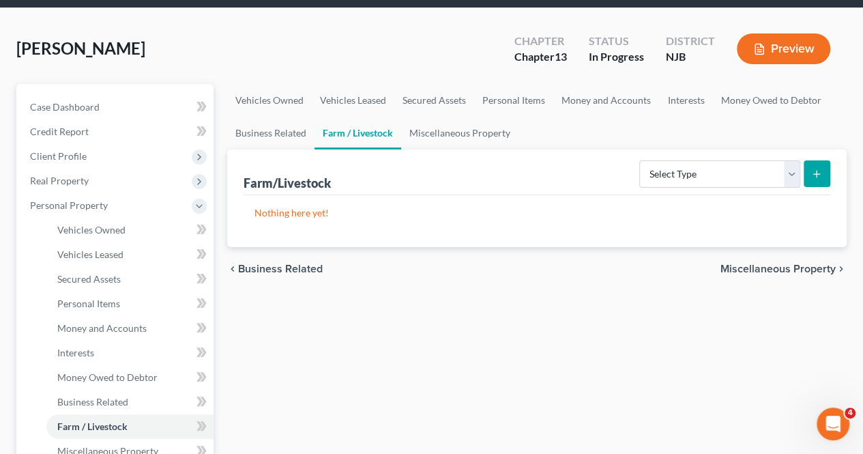
scroll to position [68, 0]
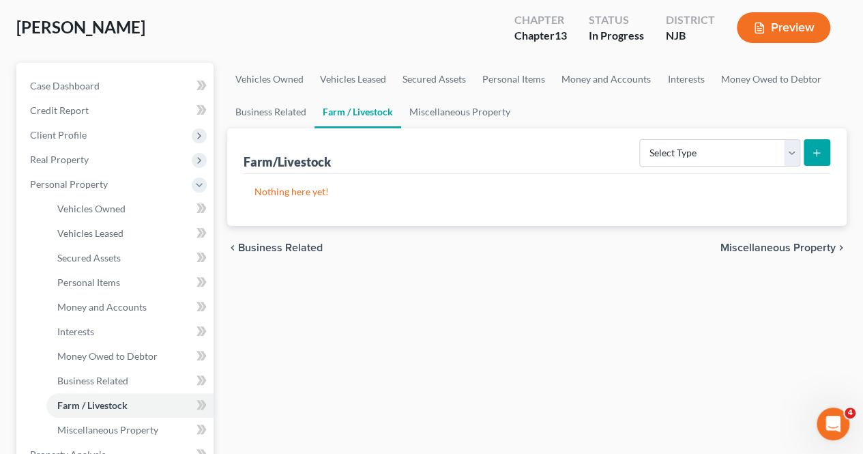
click at [745, 253] on div "chevron_left Business Related Miscellaneous Property chevron_right" at bounding box center [537, 248] width 620 height 44
click at [747, 249] on span "Miscellaneous Property" at bounding box center [778, 247] width 115 height 11
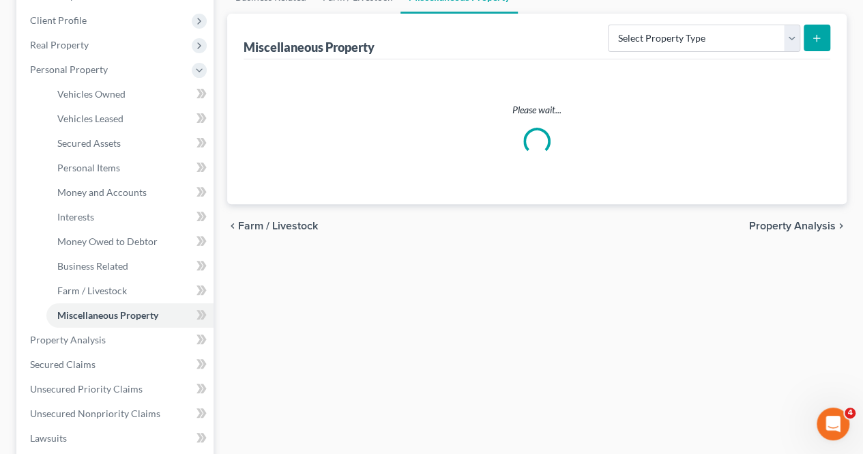
scroll to position [205, 0]
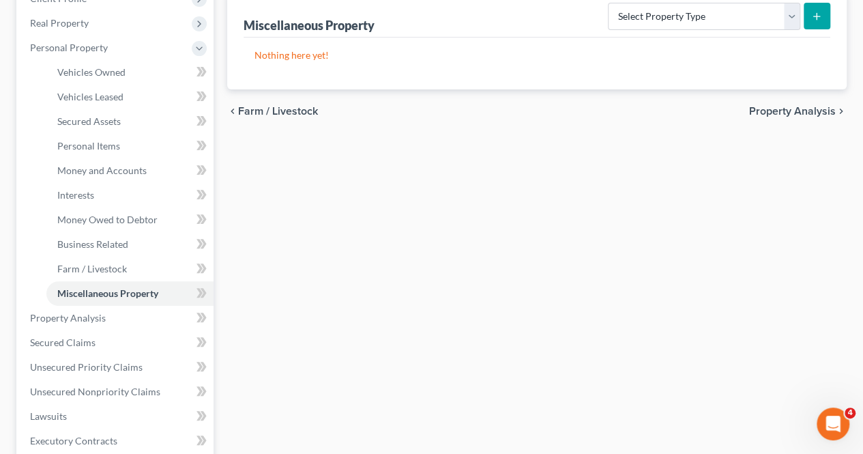
click at [775, 110] on span "Property Analysis" at bounding box center [792, 111] width 87 height 11
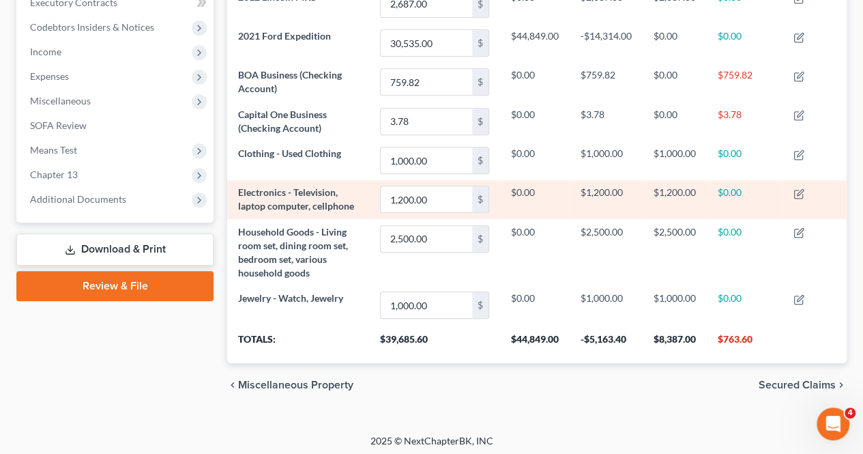
scroll to position [399, 0]
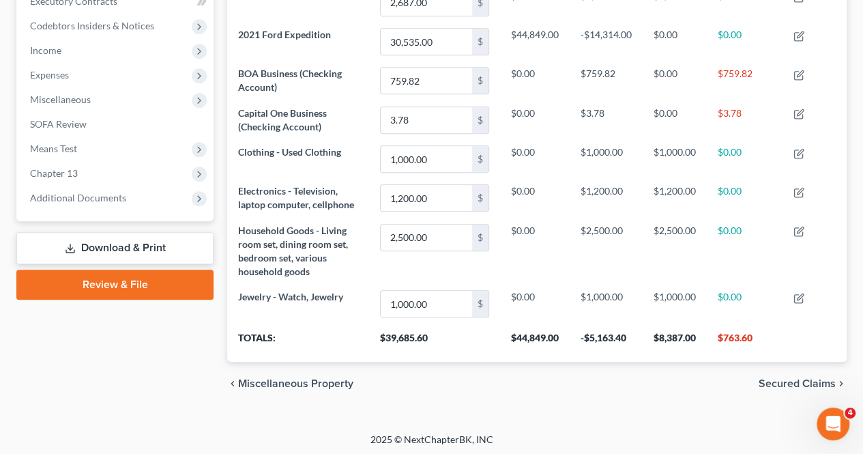
click at [770, 378] on span "Secured Claims" at bounding box center [797, 383] width 77 height 11
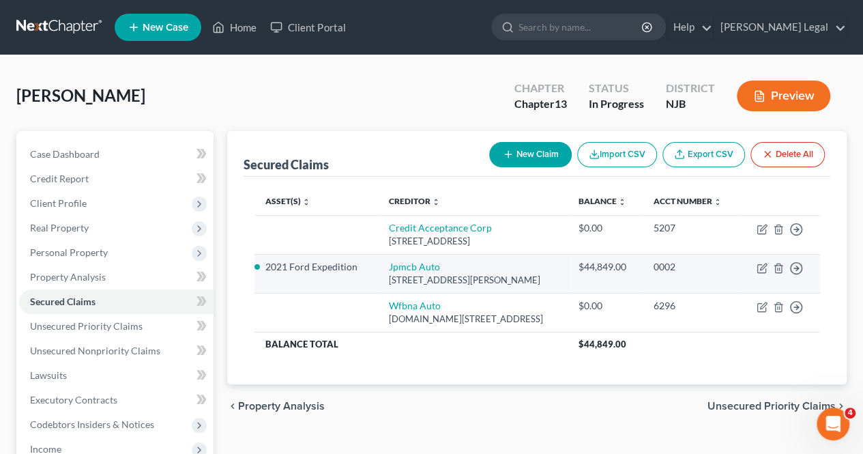
scroll to position [68, 0]
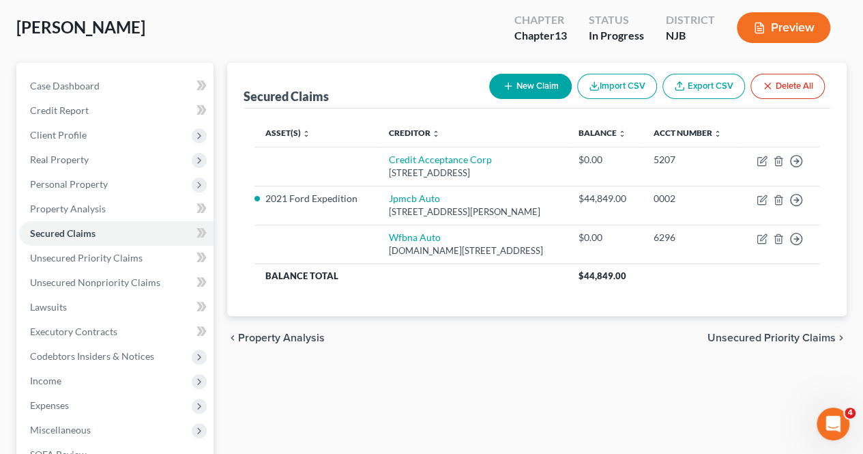
click at [756, 334] on span "Unsecured Priority Claims" at bounding box center [772, 337] width 128 height 11
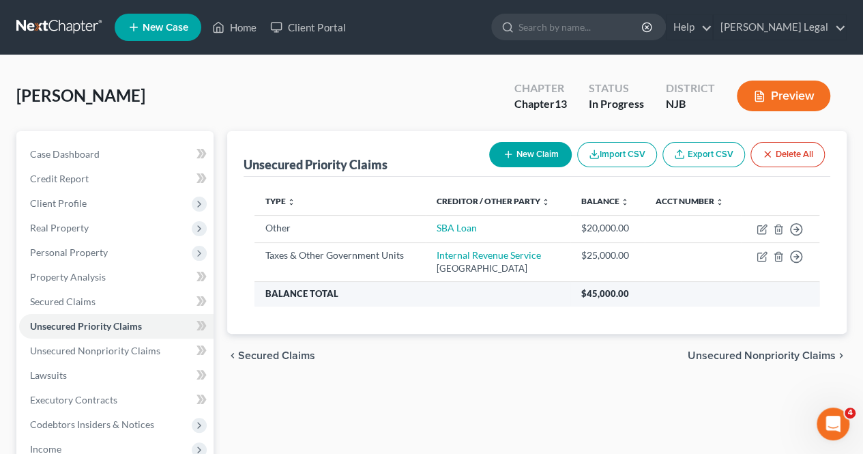
scroll to position [68, 0]
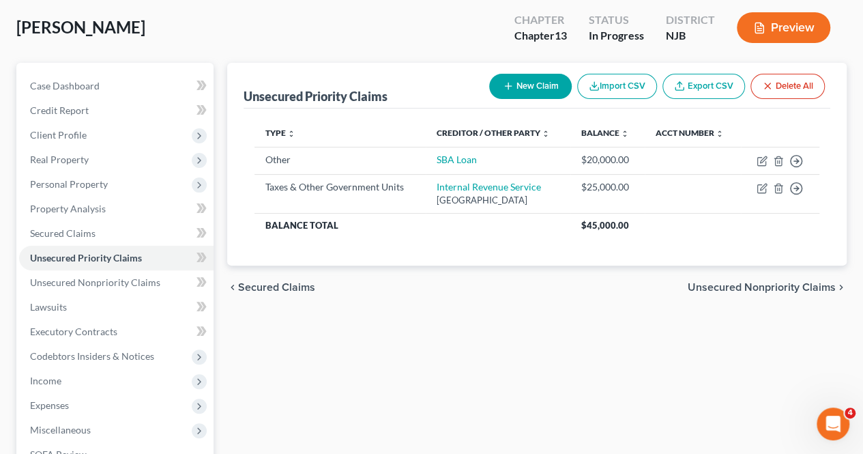
click at [745, 293] on span "Unsecured Nonpriority Claims" at bounding box center [762, 287] width 148 height 11
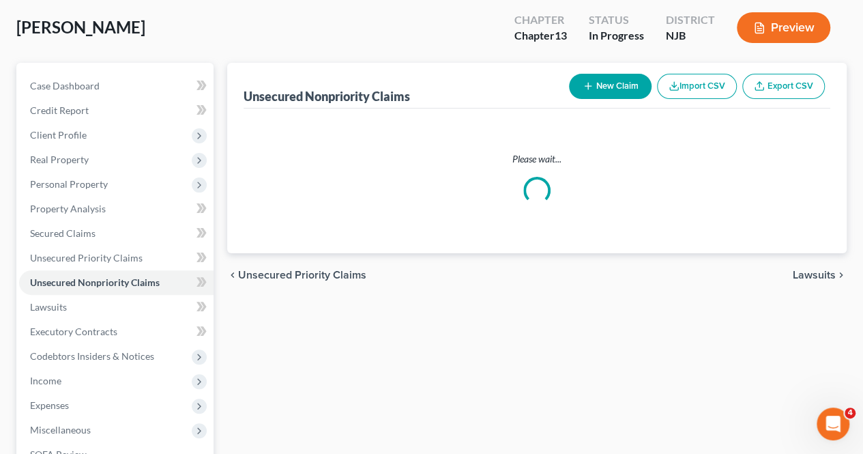
scroll to position [1, 0]
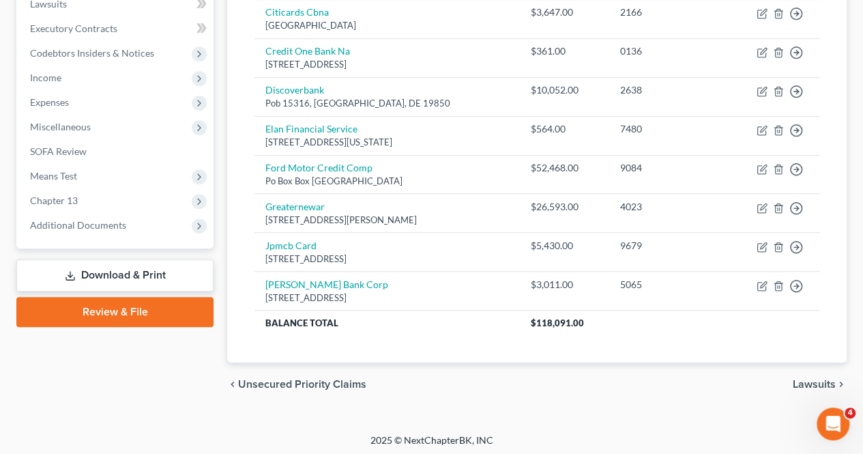
click at [807, 379] on span "Lawsuits" at bounding box center [814, 384] width 43 height 11
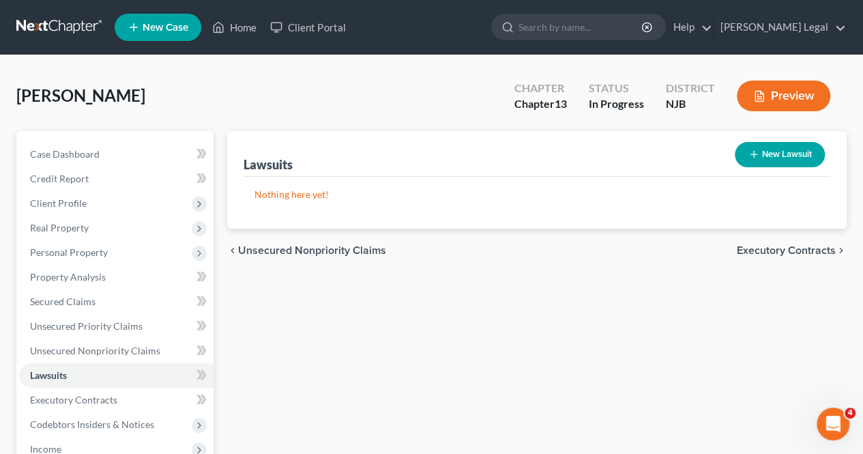
click at [762, 253] on span "Executory Contracts" at bounding box center [786, 250] width 99 height 11
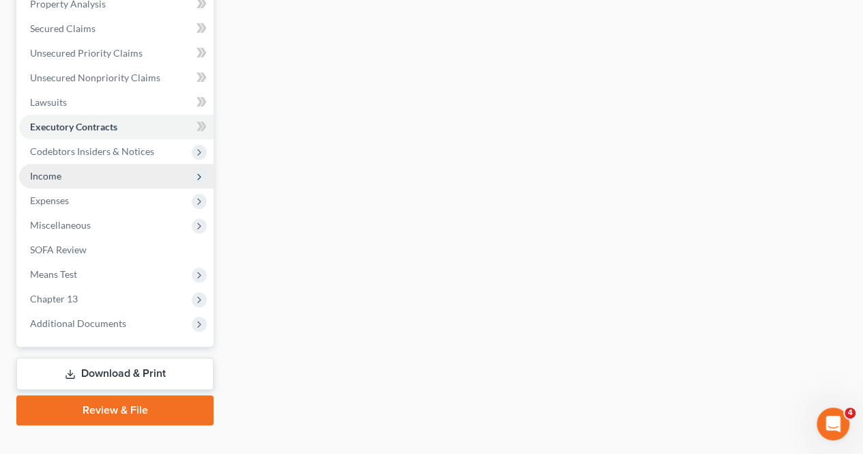
click at [75, 184] on span "Income" at bounding box center [116, 176] width 195 height 25
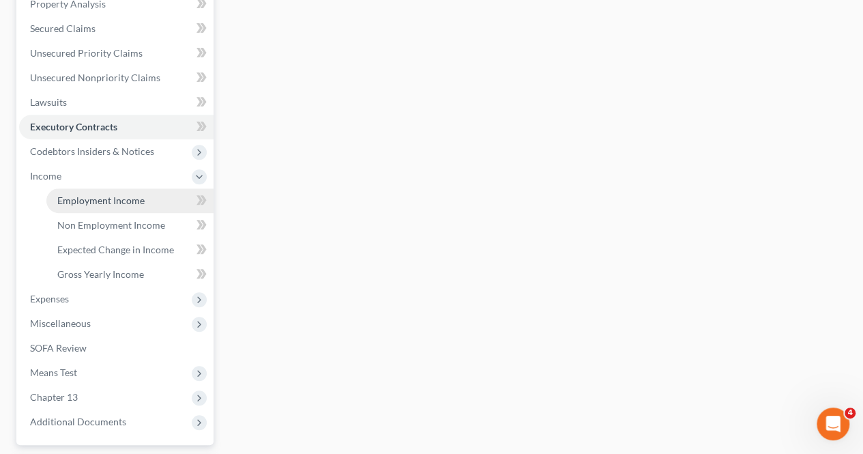
click at [70, 200] on span "Employment Income" at bounding box center [100, 201] width 87 height 12
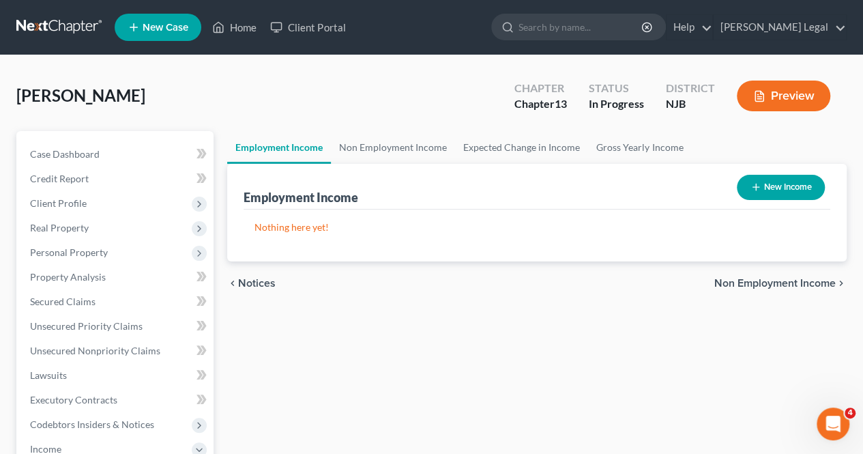
click at [747, 286] on span "Non Employment Income" at bounding box center [775, 283] width 121 height 11
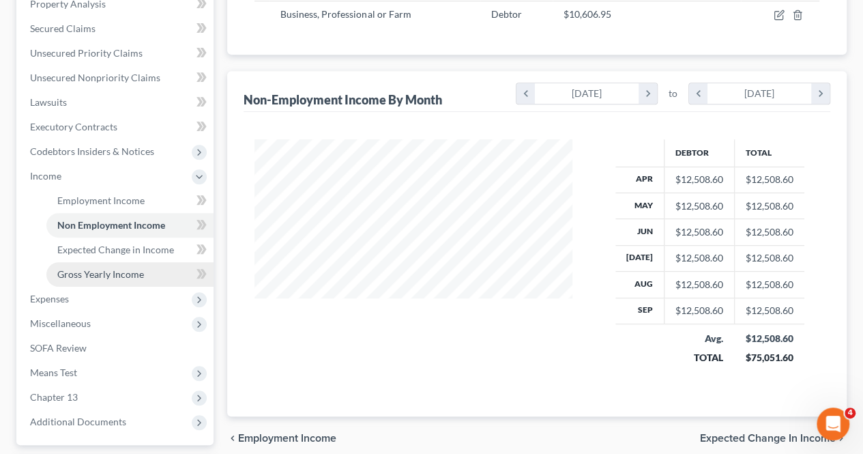
click at [163, 274] on link "Gross Yearly Income" at bounding box center [129, 274] width 167 height 25
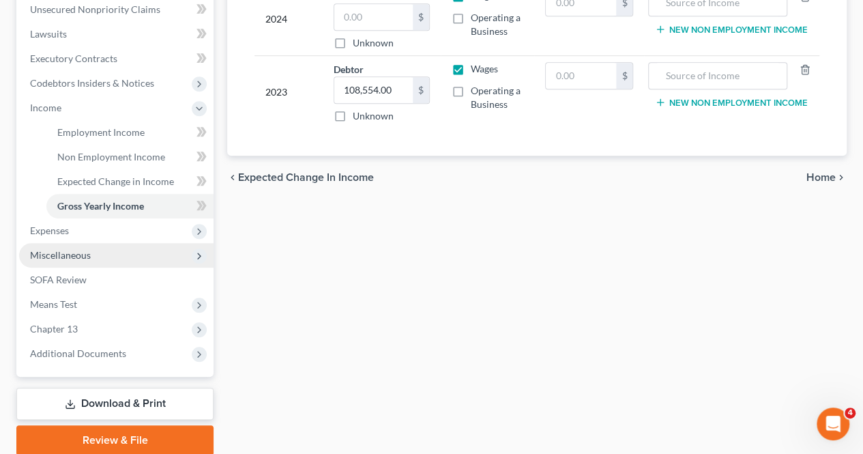
click at [157, 244] on span "Miscellaneous" at bounding box center [116, 255] width 195 height 25
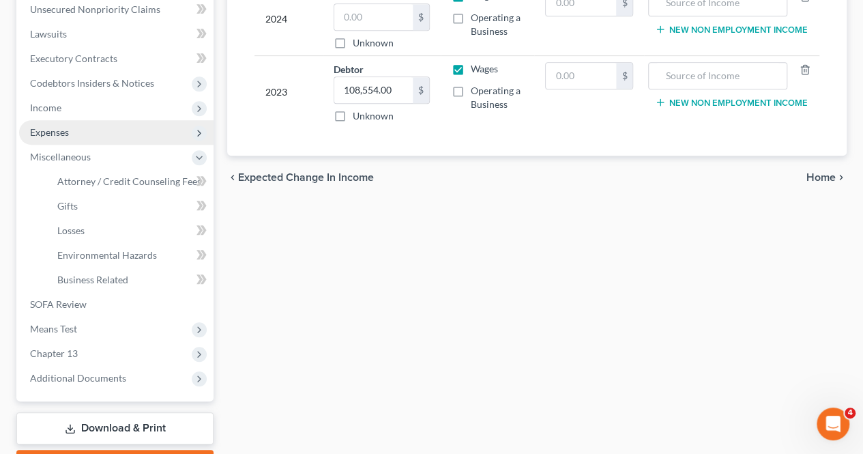
click at [111, 136] on span "Expenses" at bounding box center [116, 132] width 195 height 25
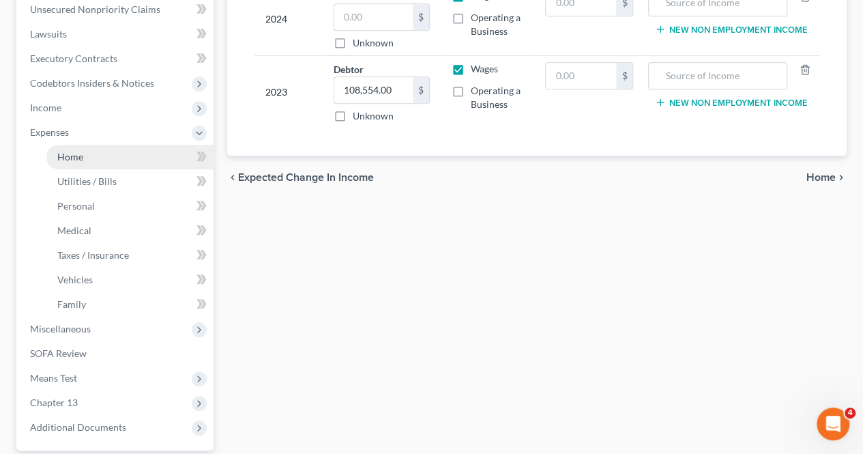
click at [113, 149] on link "Home" at bounding box center [129, 157] width 167 height 25
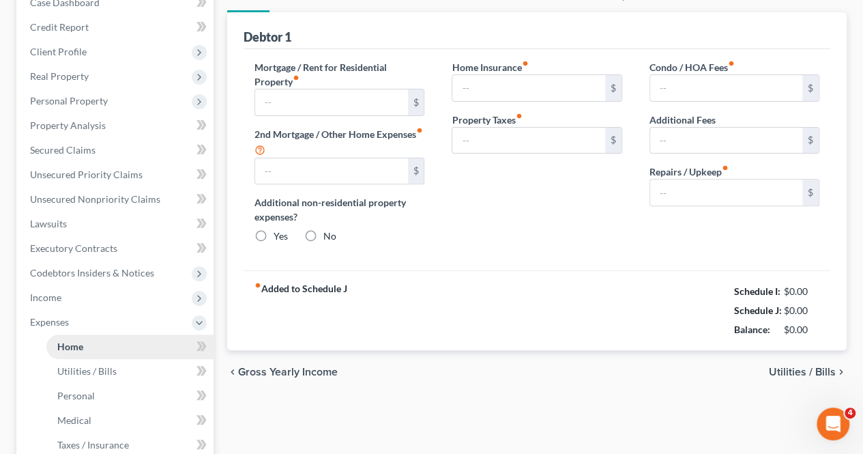
type input "3,100.00"
type input "0.00"
radio input "true"
type input "0.00"
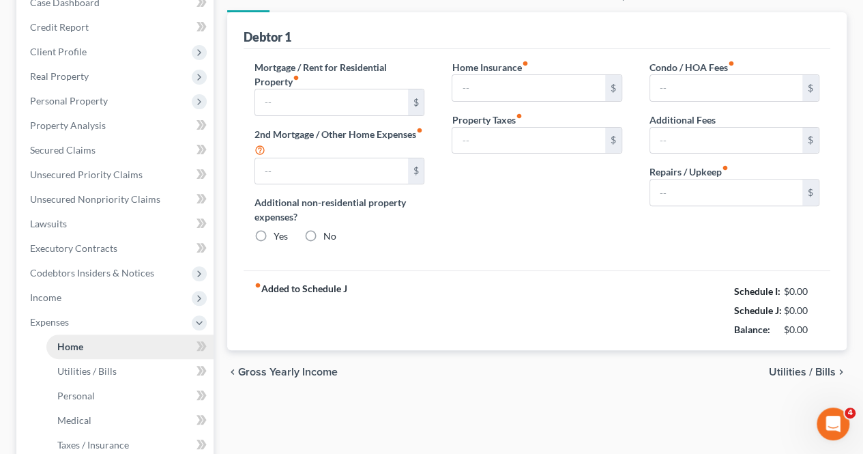
type input "0.00"
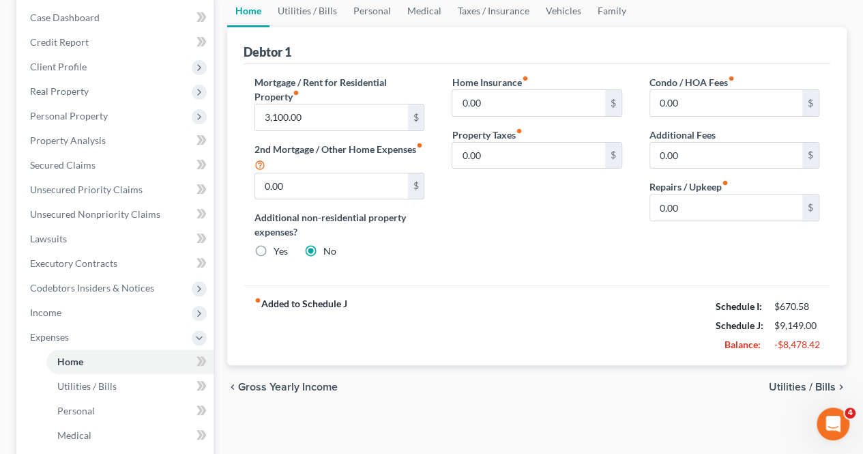
click at [796, 381] on span "Utilities / Bills" at bounding box center [802, 386] width 67 height 11
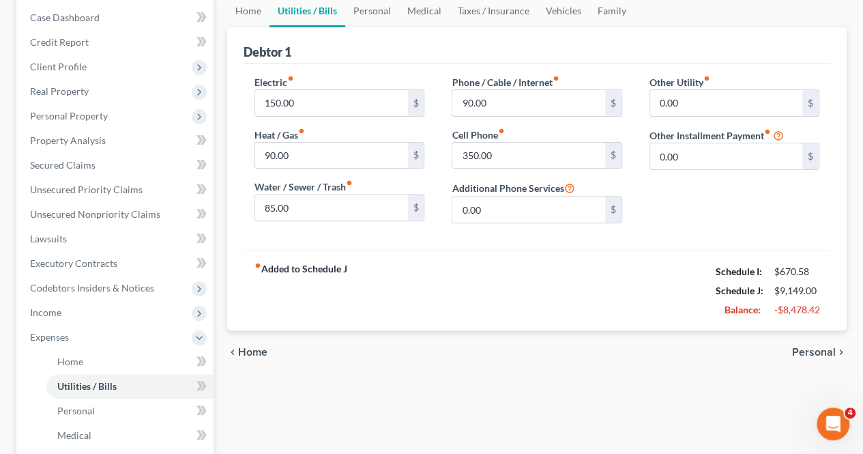
click at [813, 347] on span "Personal" at bounding box center [814, 352] width 44 height 11
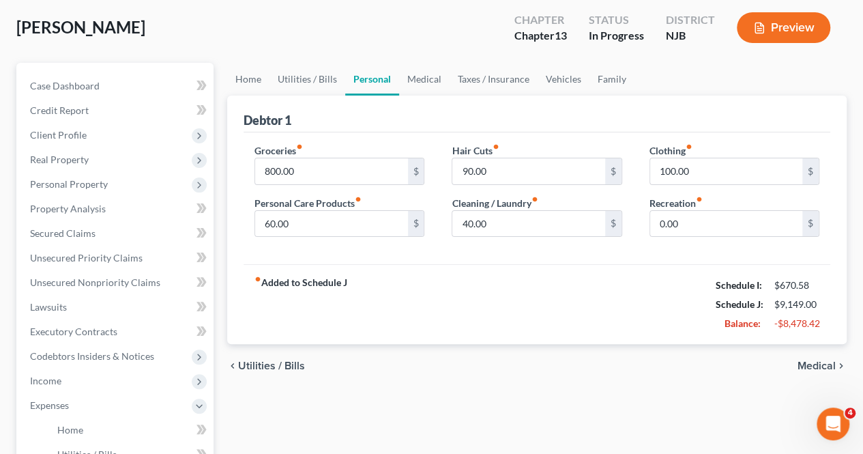
click at [822, 364] on span "Medical" at bounding box center [817, 365] width 38 height 11
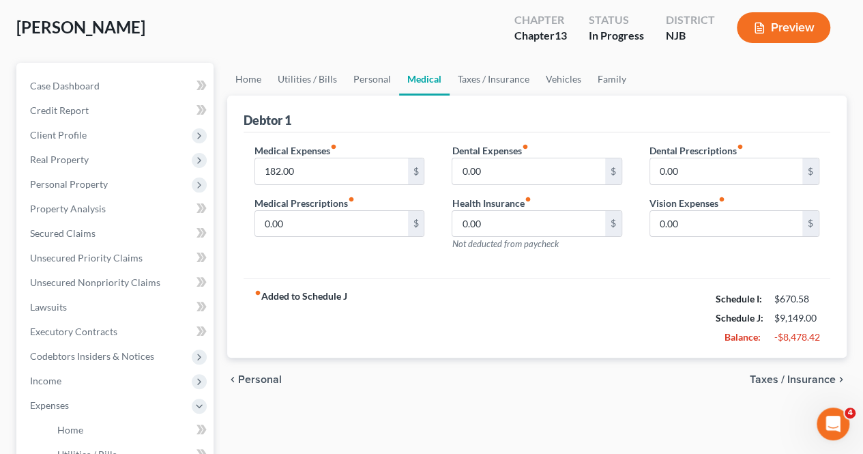
drag, startPoint x: 785, startPoint y: 377, endPoint x: 771, endPoint y: 369, distance: 15.9
click at [785, 377] on span "Taxes / Insurance" at bounding box center [793, 379] width 86 height 11
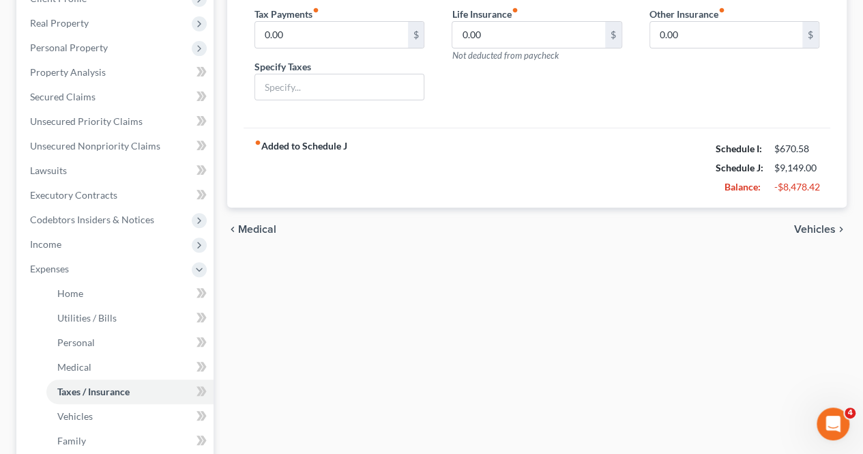
click at [811, 224] on span "Vehicles" at bounding box center [815, 229] width 42 height 11
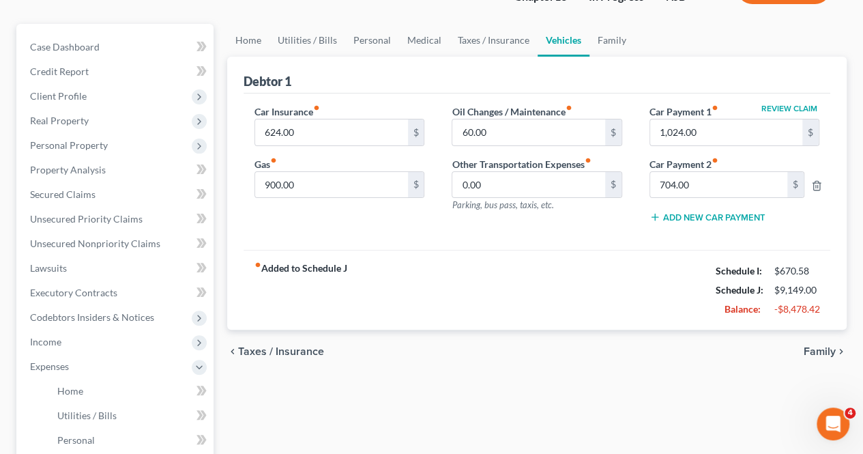
scroll to position [136, 0]
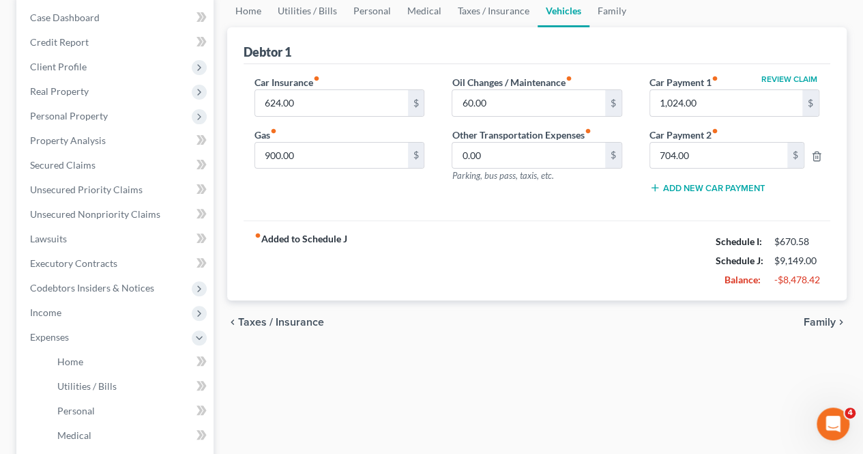
click at [818, 319] on span "Family" at bounding box center [820, 322] width 32 height 11
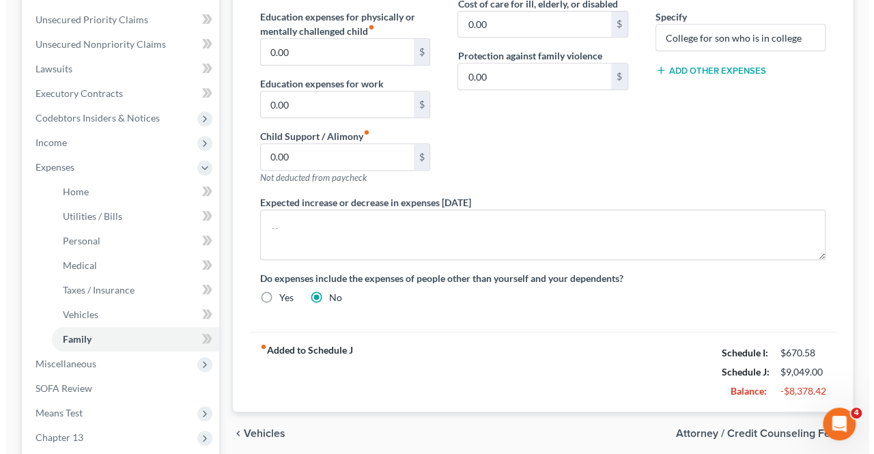
scroll to position [409, 0]
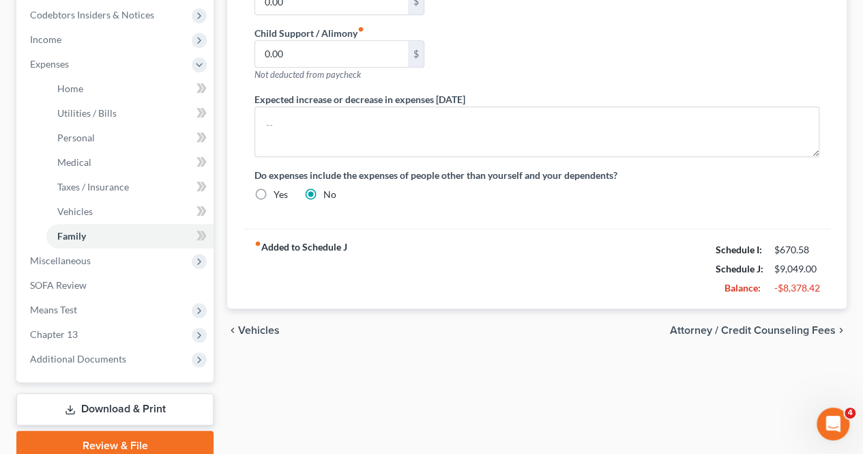
type input "600.00"
click at [759, 327] on span "Attorney / Credit Counseling Fees" at bounding box center [753, 330] width 166 height 11
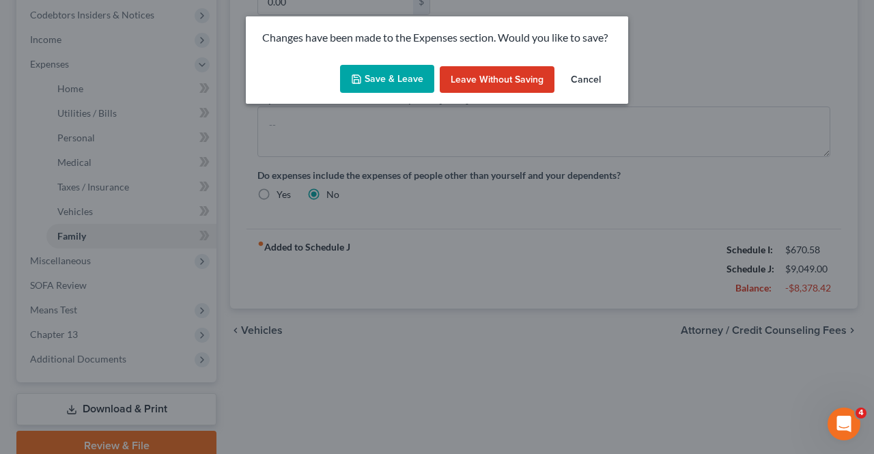
click at [386, 88] on button "Save & Leave" at bounding box center [387, 79] width 94 height 29
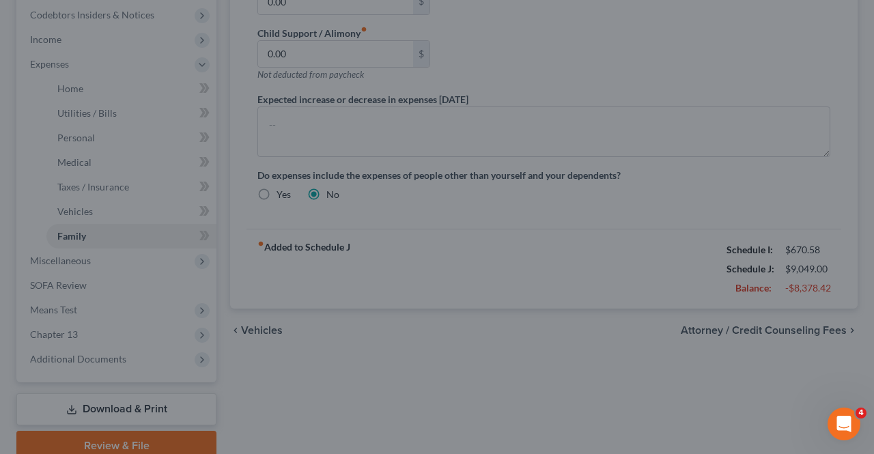
select select "0"
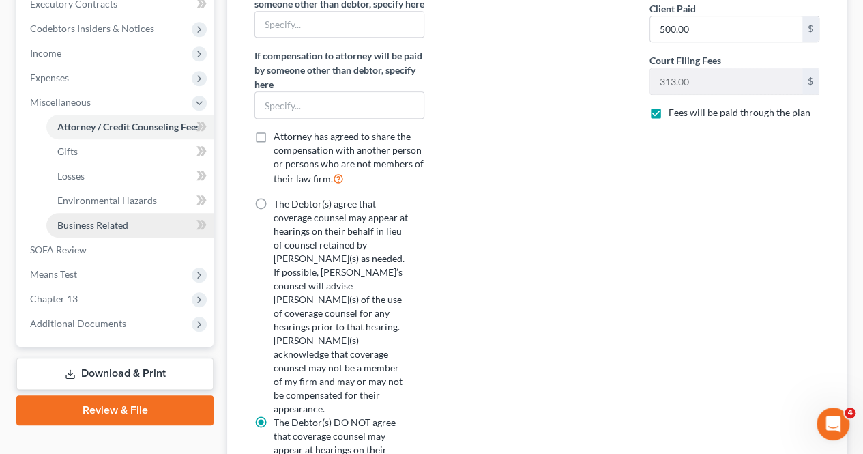
scroll to position [409, 0]
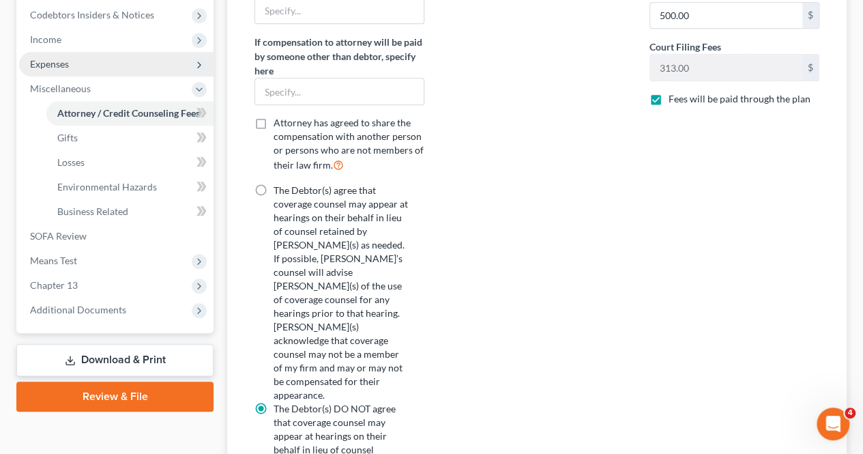
click at [62, 69] on span "Expenses" at bounding box center [49, 64] width 39 height 12
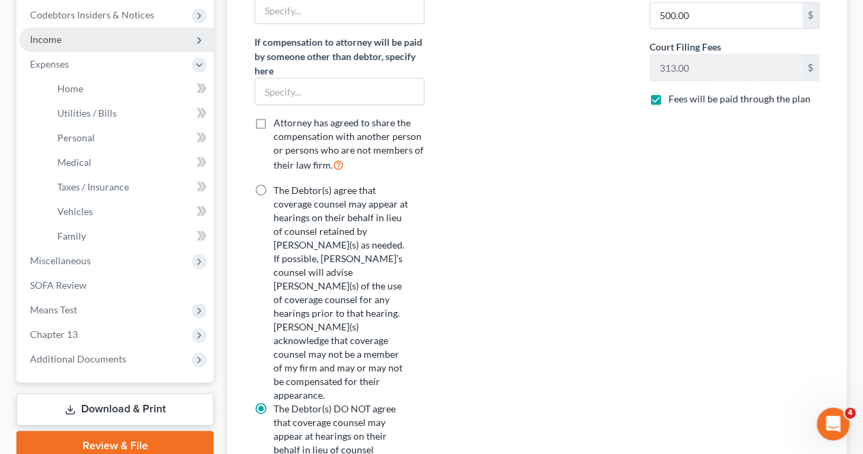
click at [64, 42] on span "Income" at bounding box center [116, 39] width 195 height 25
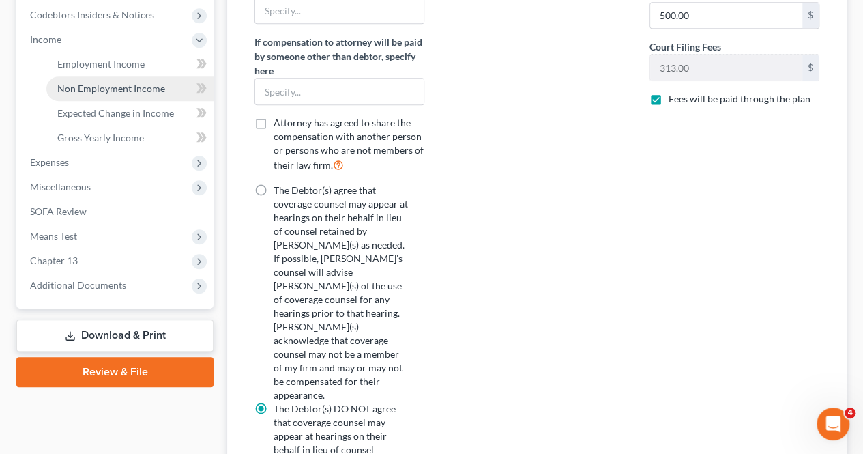
click at [105, 91] on span "Non Employment Income" at bounding box center [111, 89] width 108 height 12
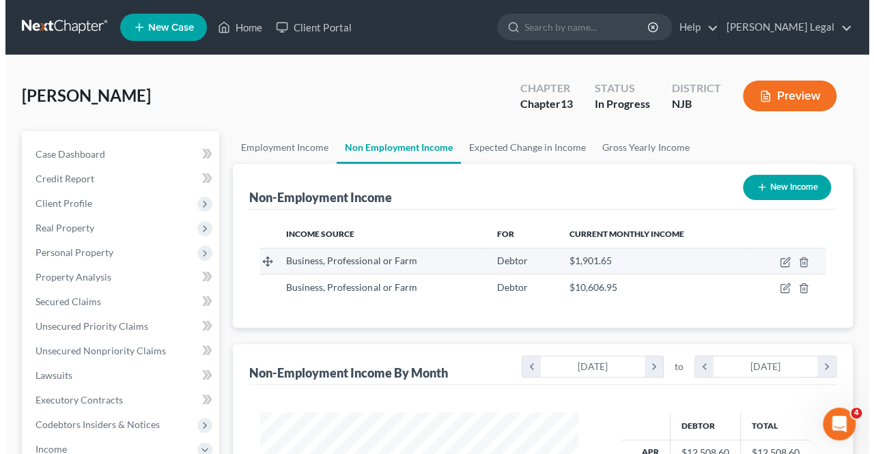
scroll to position [68, 0]
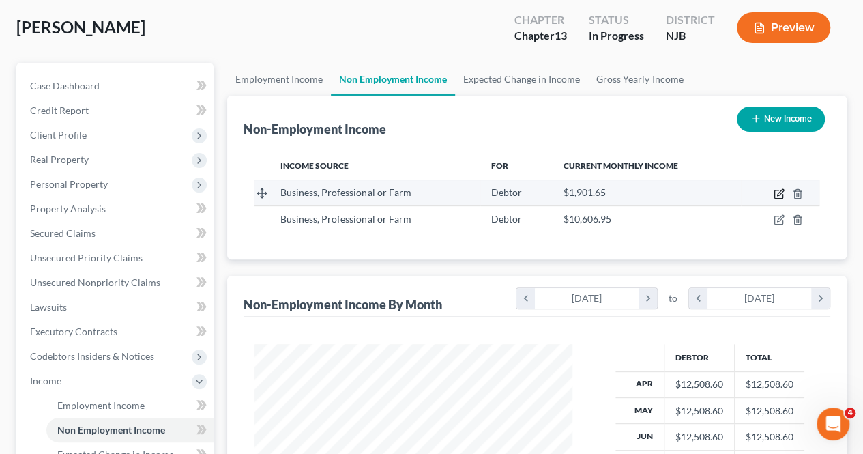
click at [777, 192] on icon "button" at bounding box center [779, 193] width 11 height 11
select select "10"
select select "0"
select select "33"
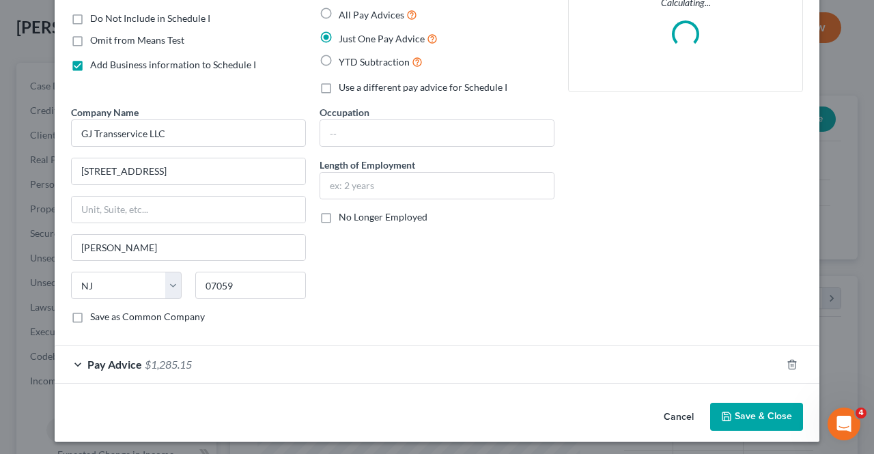
scroll to position [129, 0]
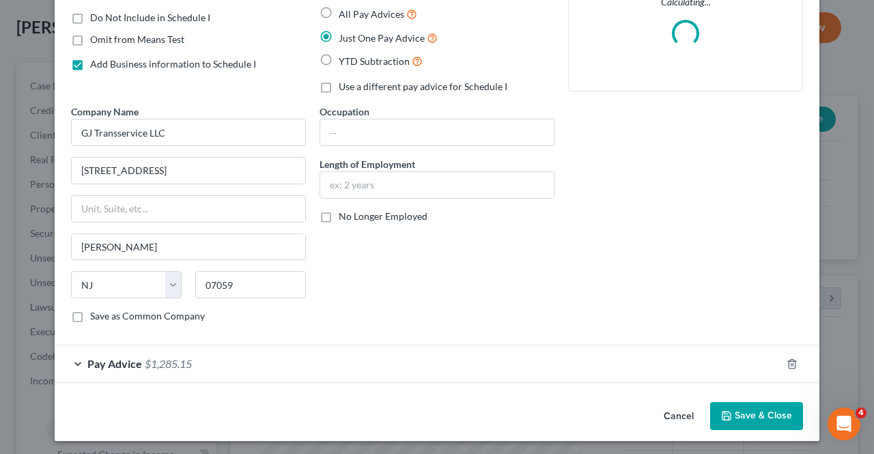
click at [463, 355] on div "Pay Advice $1,285.15" at bounding box center [418, 363] width 726 height 36
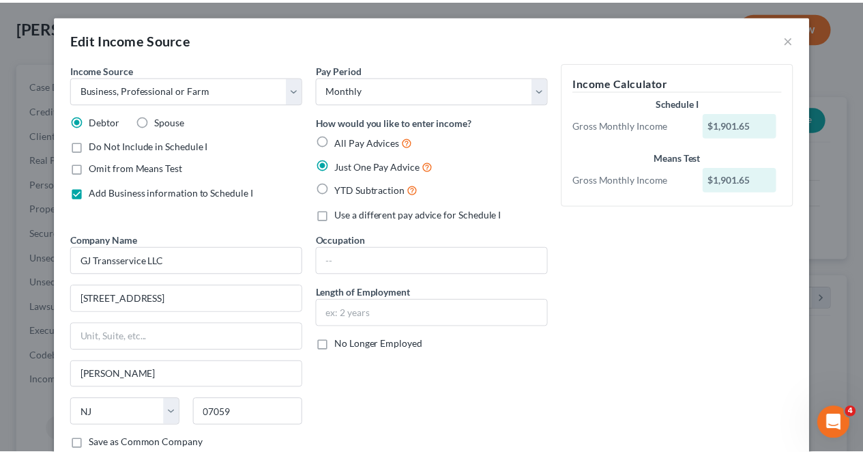
scroll to position [0, 0]
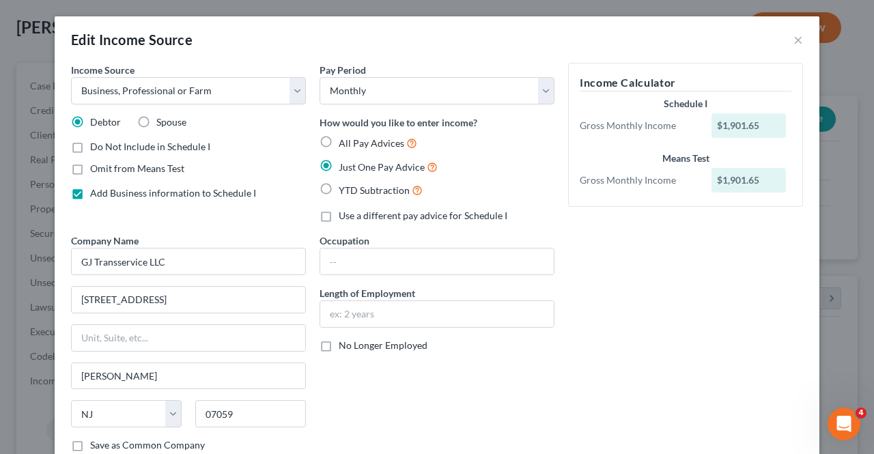
click at [786, 40] on div "Edit Income Source ×" at bounding box center [437, 39] width 764 height 46
drag, startPoint x: 790, startPoint y: 40, endPoint x: 782, endPoint y: 80, distance: 41.1
click at [793, 40] on button "×" at bounding box center [798, 39] width 10 height 16
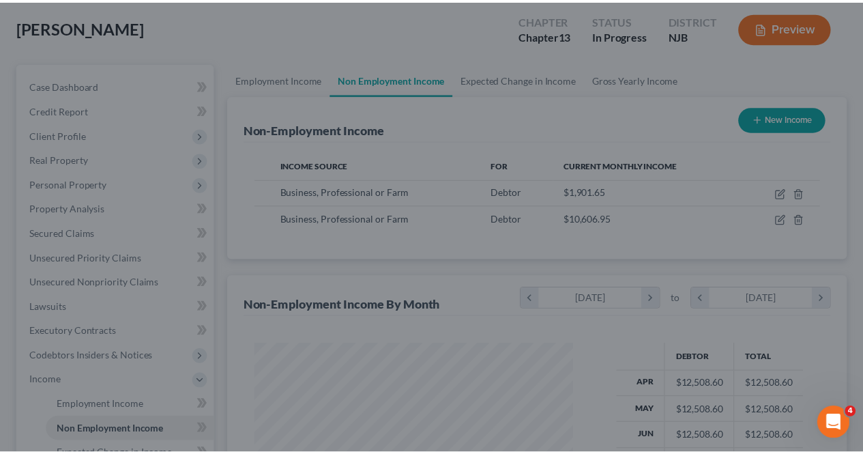
scroll to position [243, 345]
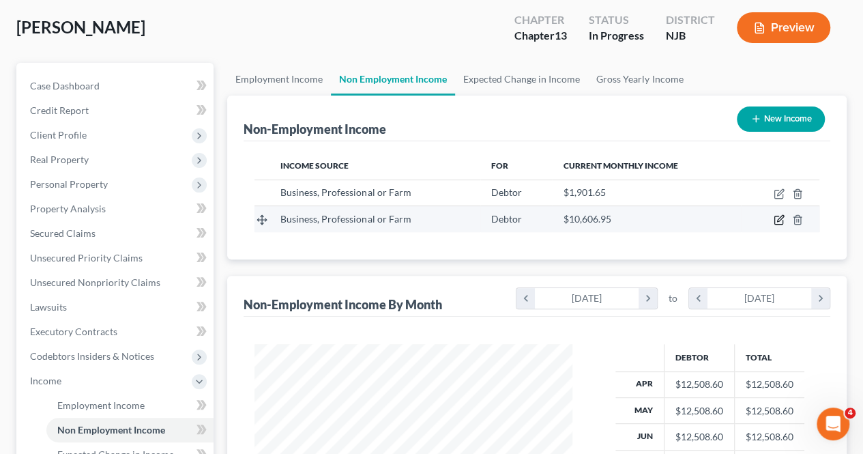
click at [778, 219] on icon "button" at bounding box center [780, 219] width 6 height 6
select select "10"
select select "0"
select select "33"
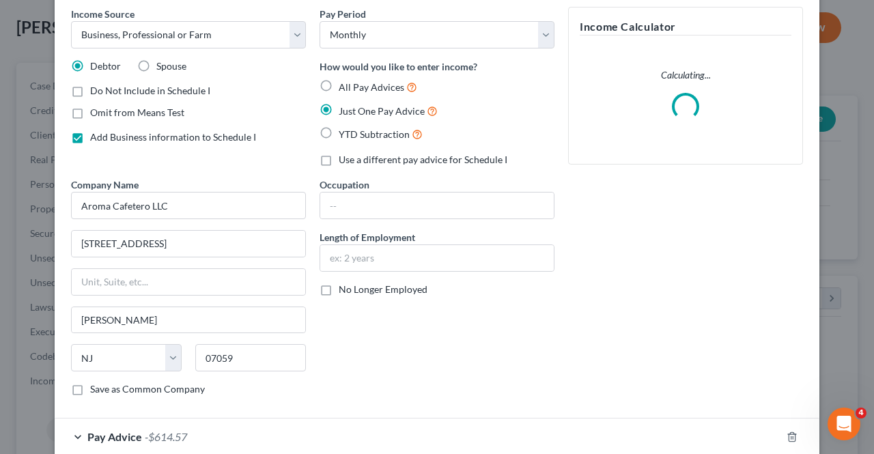
scroll to position [129, 0]
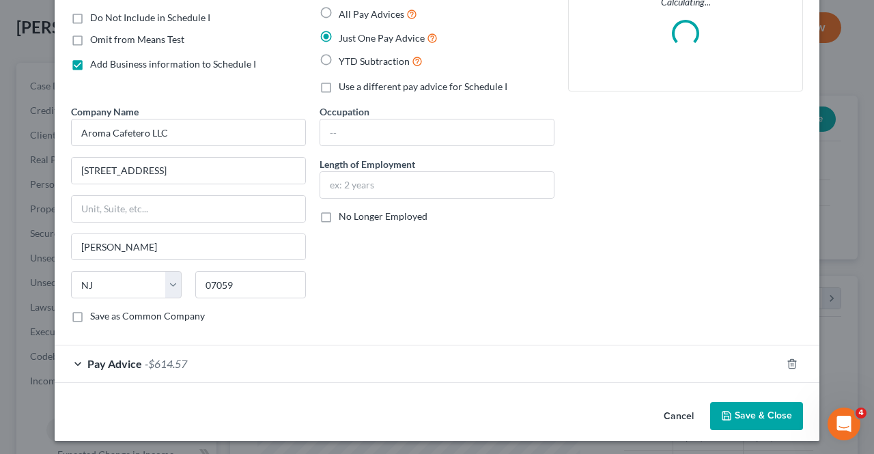
click at [323, 362] on div "Pay Advice -$614.57" at bounding box center [418, 363] width 726 height 36
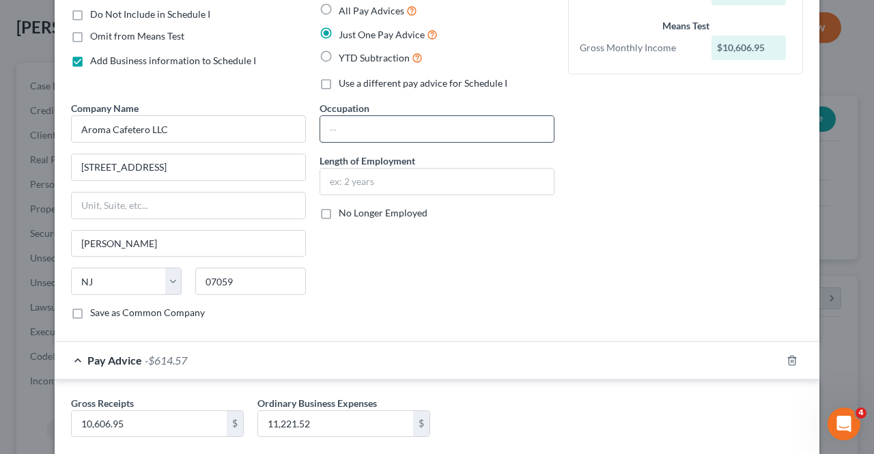
scroll to position [208, 0]
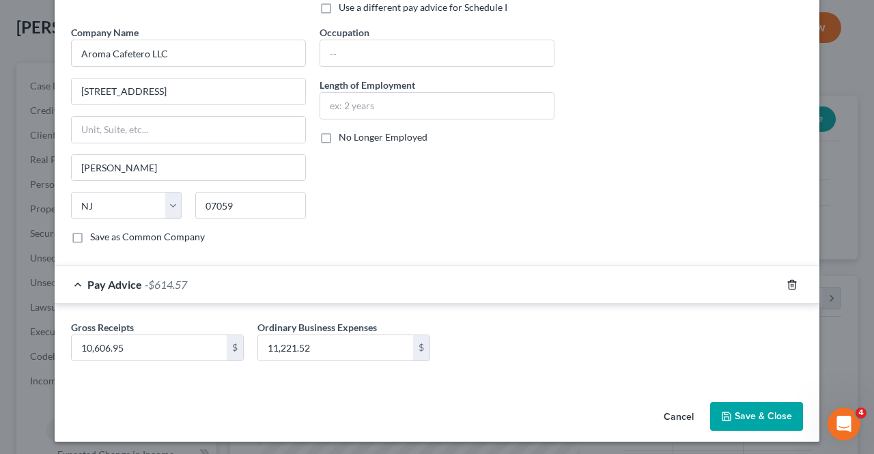
click at [792, 284] on line "button" at bounding box center [792, 285] width 0 height 3
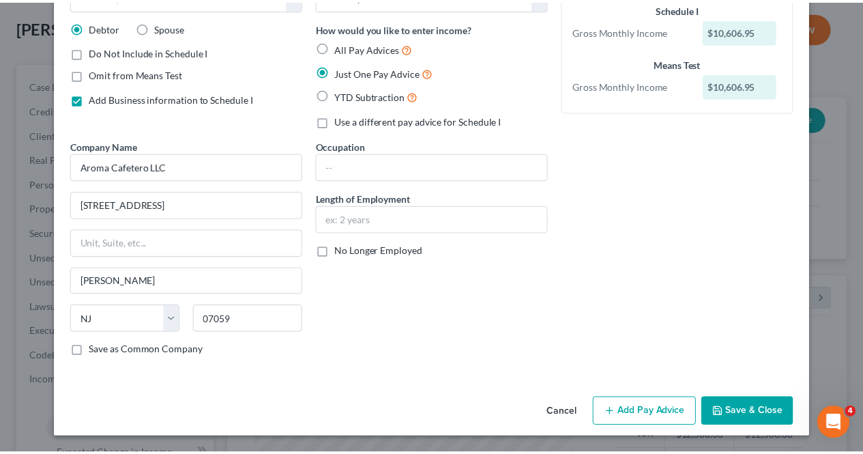
scroll to position [91, 0]
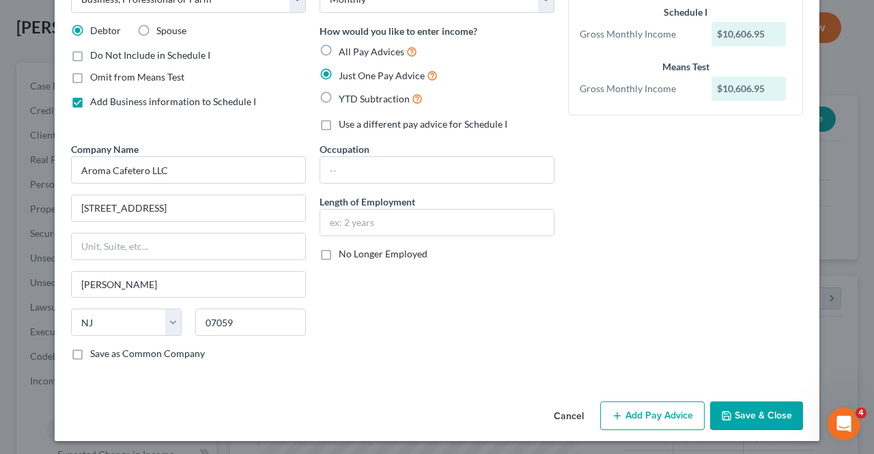
click at [756, 407] on button "Save & Close" at bounding box center [756, 415] width 93 height 29
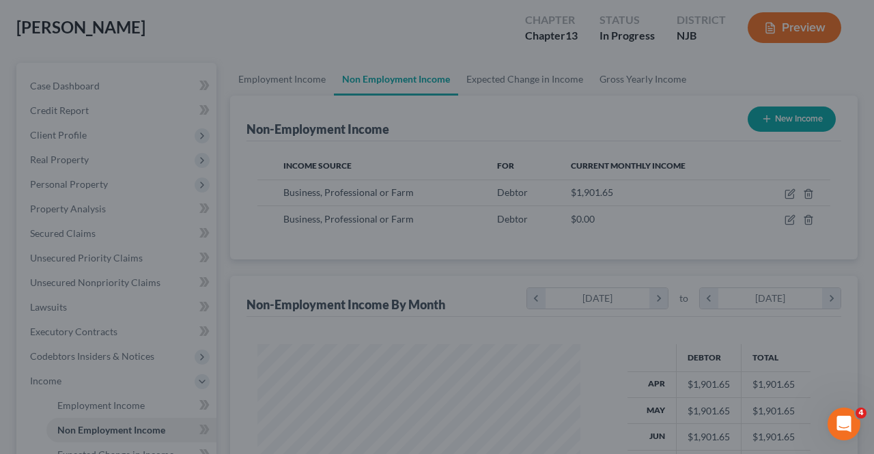
scroll to position [682215, 682113]
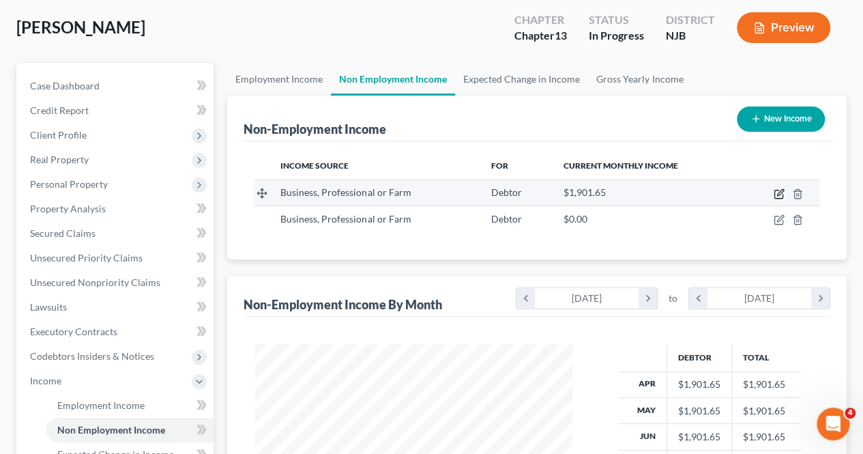
click at [780, 197] on icon "button" at bounding box center [779, 193] width 11 height 11
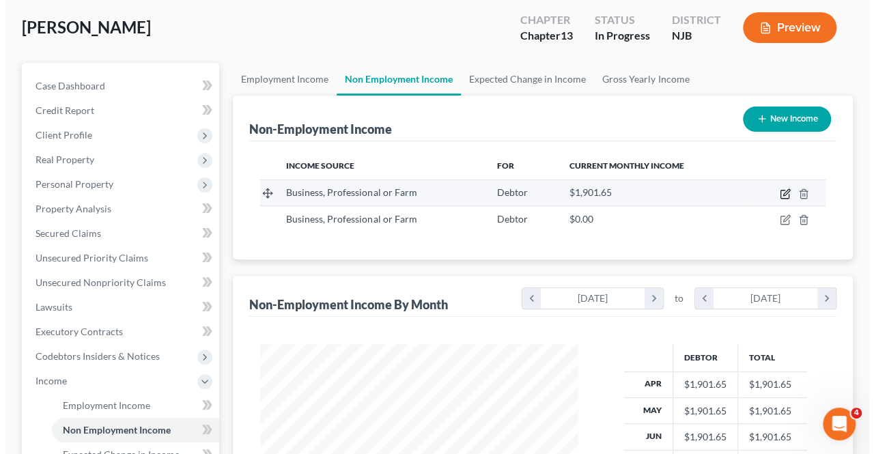
select select "10"
select select "0"
select select "33"
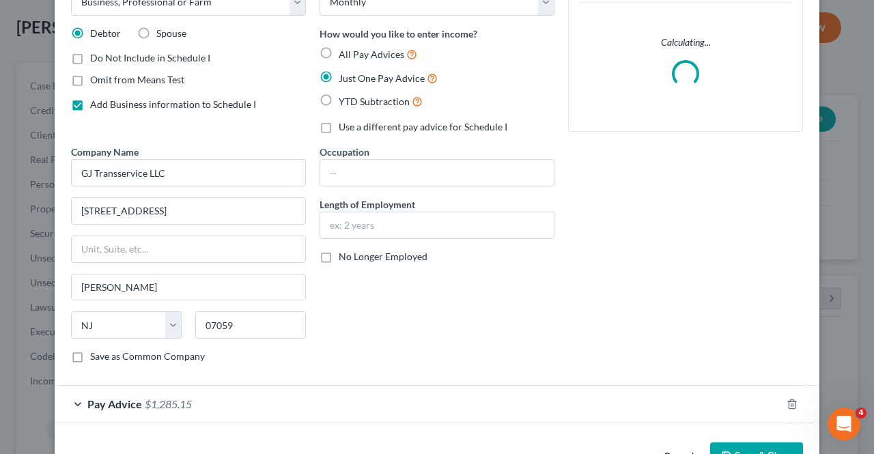
scroll to position [129, 0]
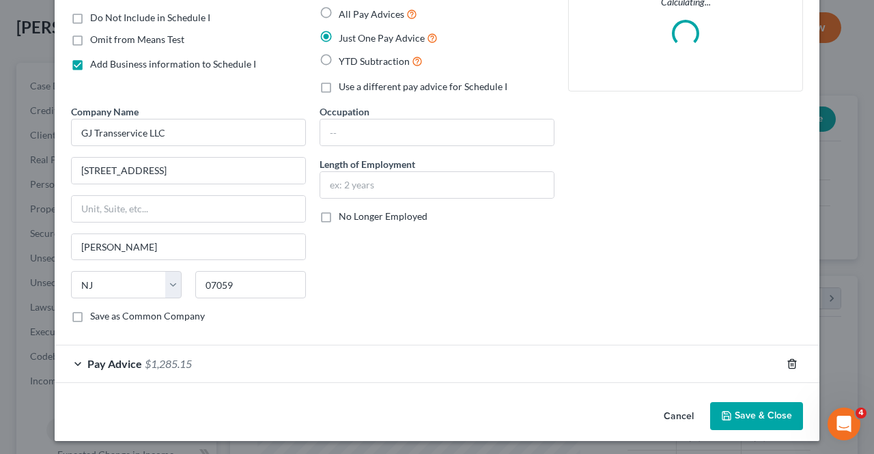
click at [790, 359] on icon "button" at bounding box center [791, 363] width 6 height 9
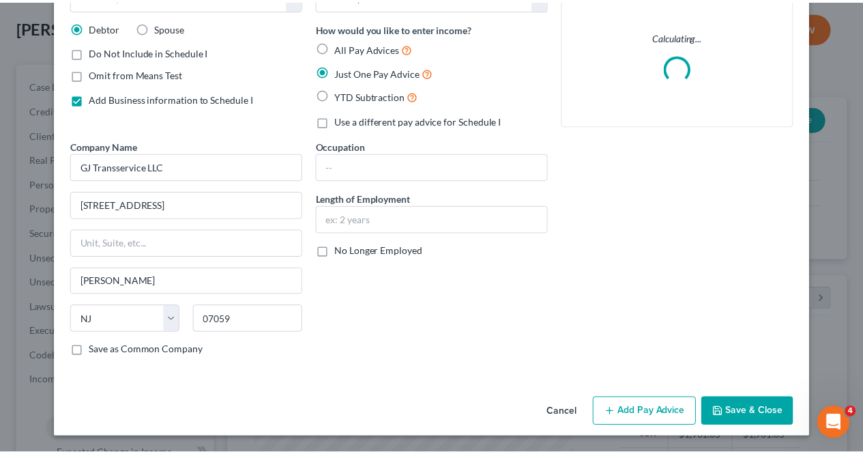
scroll to position [91, 0]
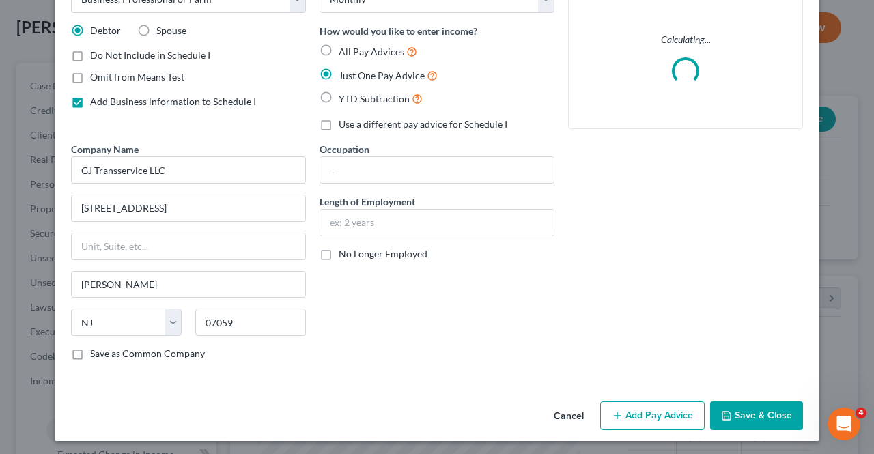
click at [743, 407] on button "Save & Close" at bounding box center [756, 415] width 93 height 29
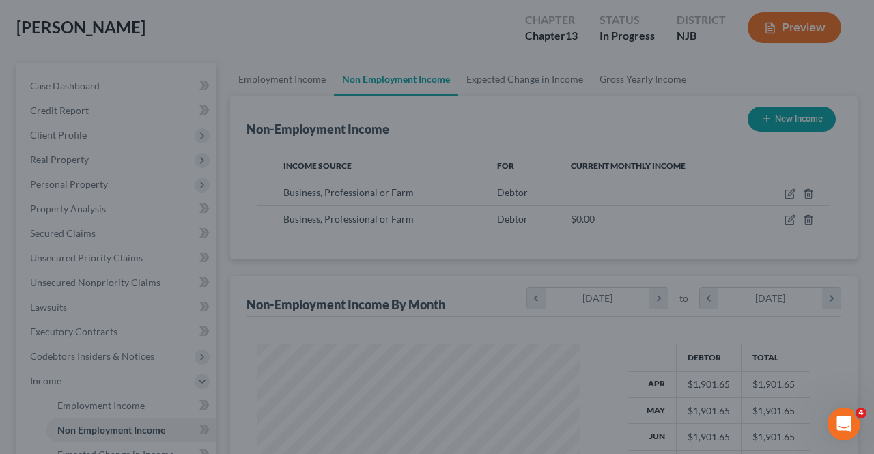
scroll to position [682215, 682113]
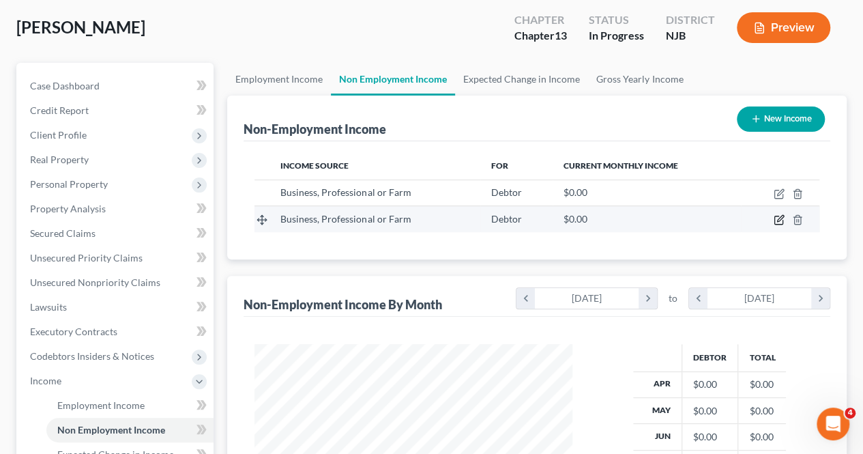
click at [779, 223] on icon "button" at bounding box center [779, 219] width 11 height 11
select select "10"
select select "0"
select select "33"
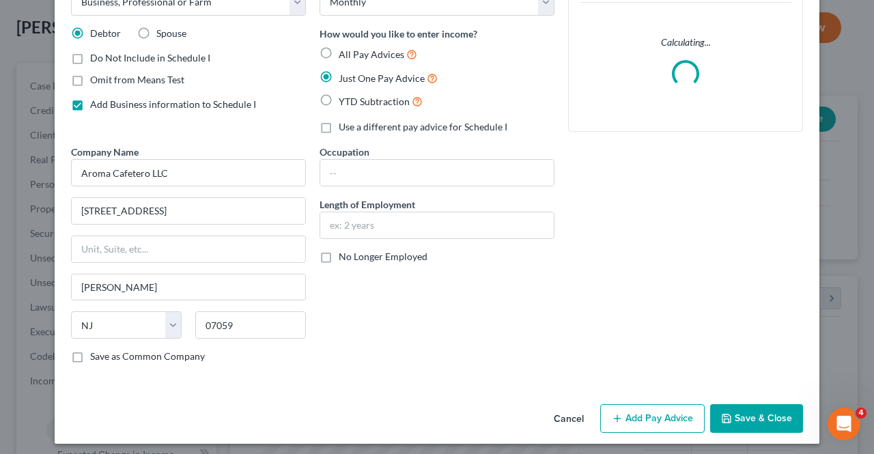
scroll to position [91, 0]
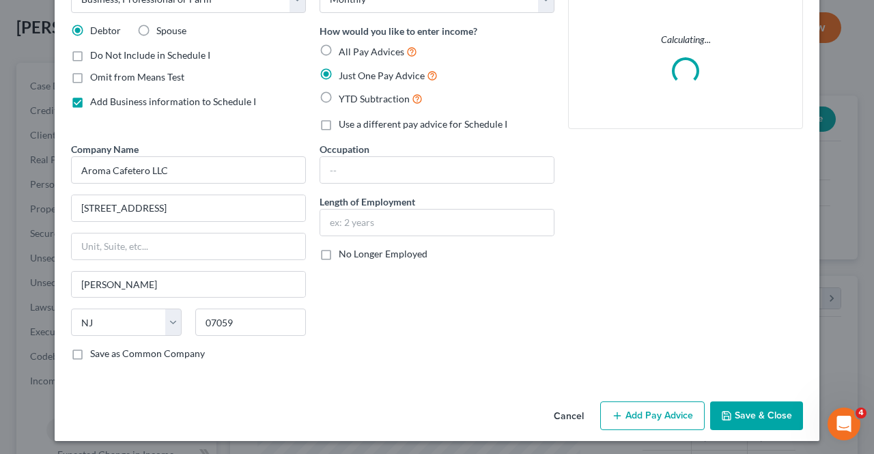
click at [631, 401] on button "Add Pay Advice" at bounding box center [652, 415] width 104 height 29
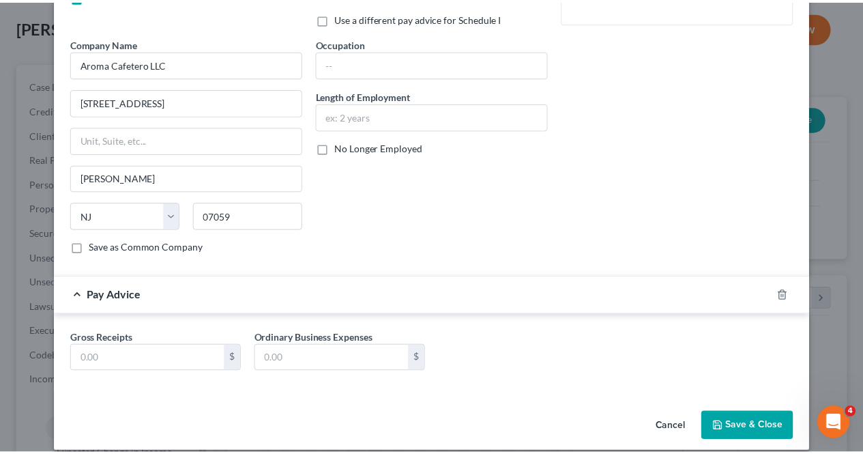
scroll to position [208, 0]
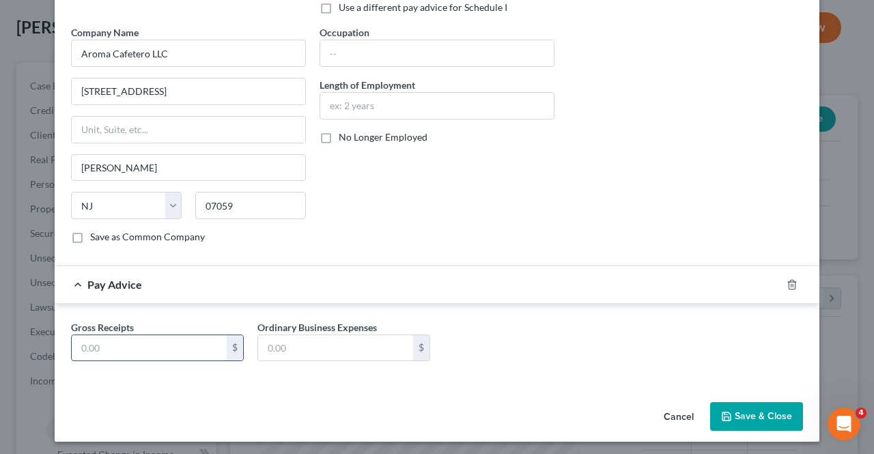
click at [134, 350] on input "text" at bounding box center [149, 348] width 155 height 26
type input "1,285.14"
click at [737, 403] on button "Save & Close" at bounding box center [756, 416] width 93 height 29
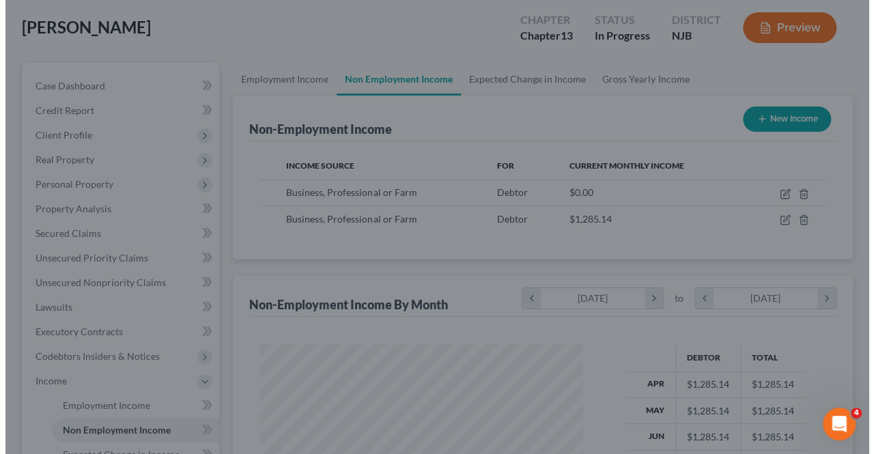
scroll to position [682215, 682113]
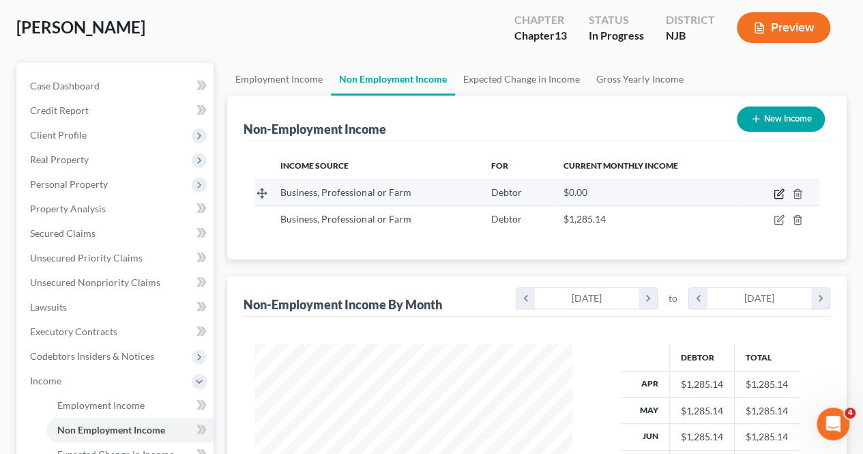
click at [780, 194] on icon "button" at bounding box center [780, 192] width 6 height 6
select select "10"
select select "0"
select select "33"
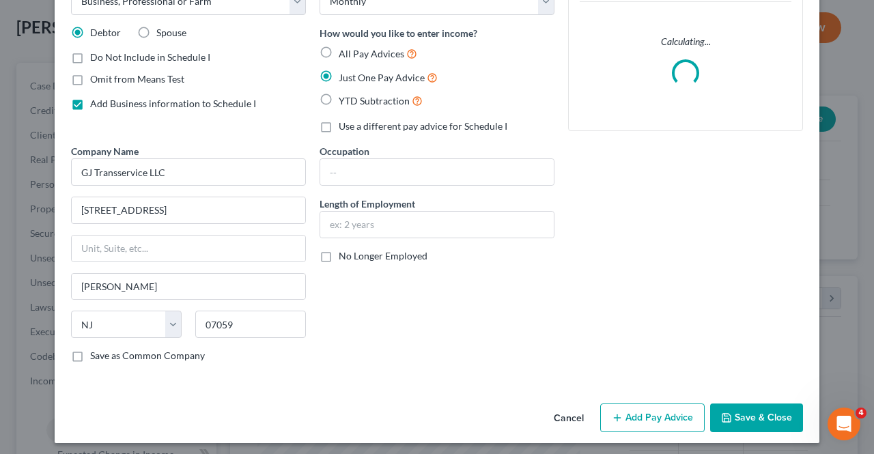
scroll to position [91, 0]
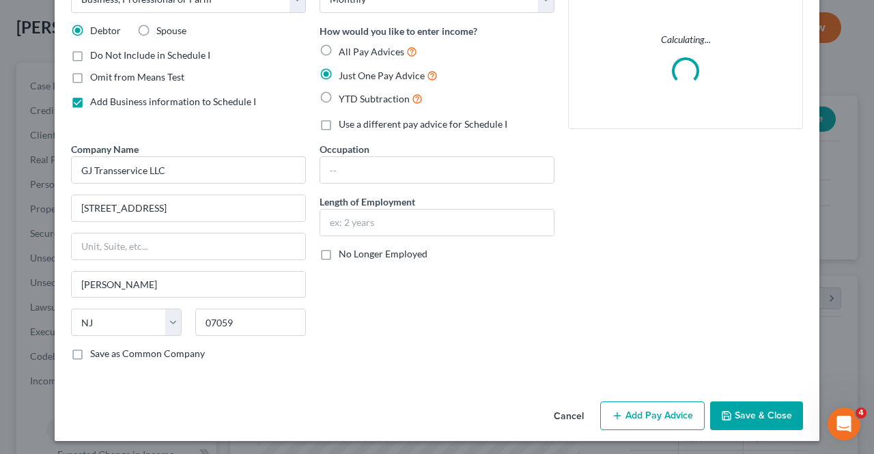
click at [624, 410] on button "Add Pay Advice" at bounding box center [652, 415] width 104 height 29
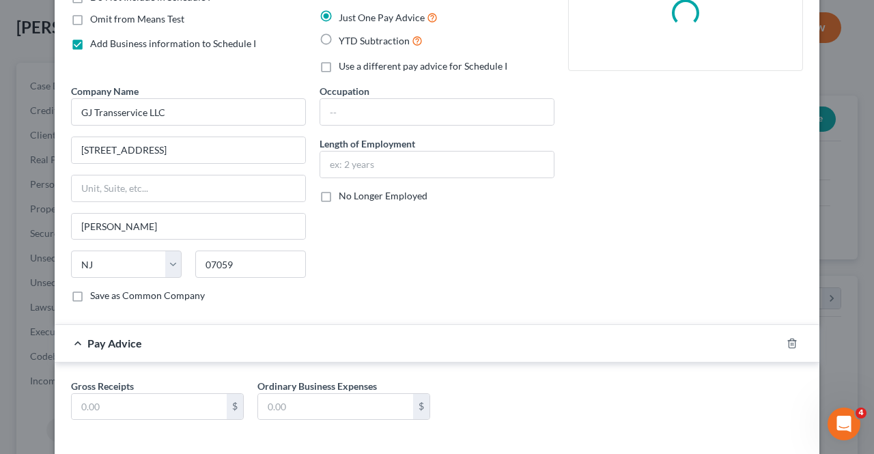
scroll to position [208, 0]
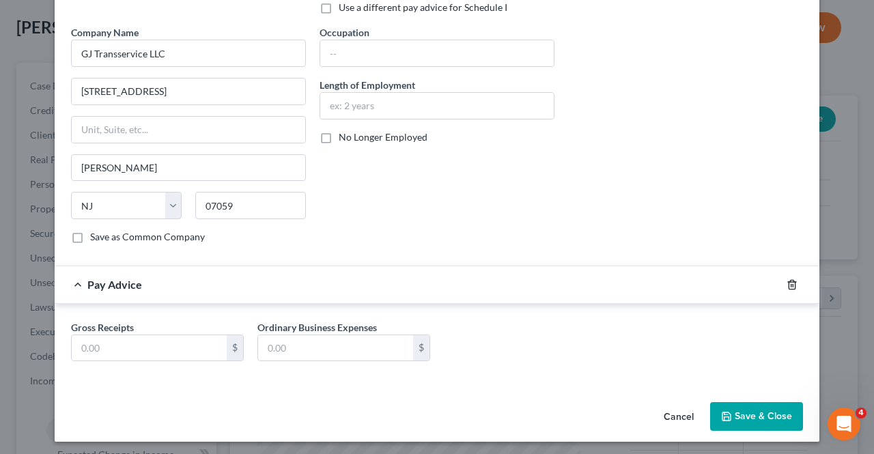
click at [786, 279] on icon "button" at bounding box center [791, 284] width 11 height 11
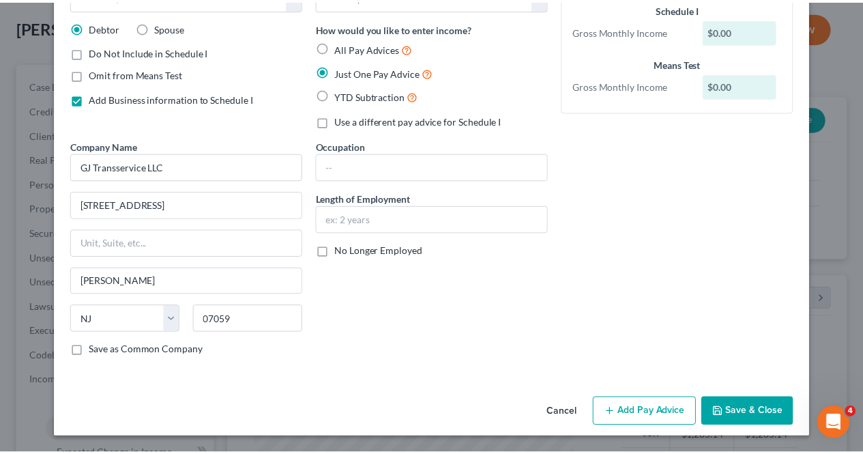
scroll to position [91, 0]
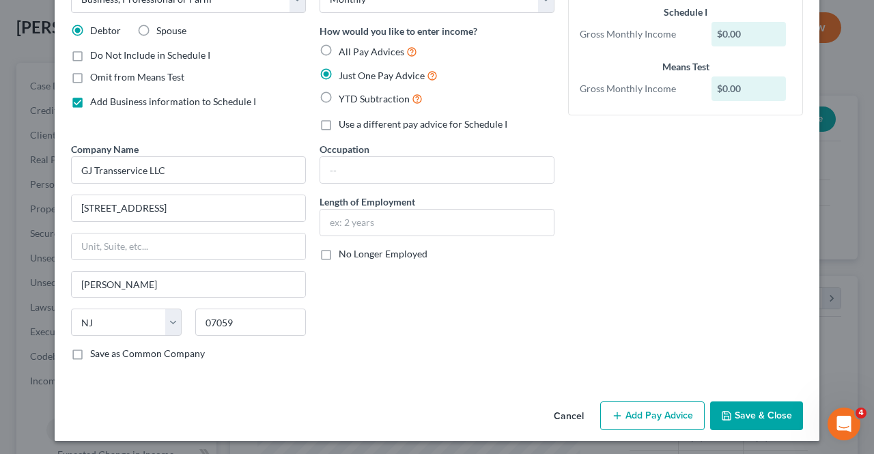
click at [730, 412] on button "Save & Close" at bounding box center [756, 415] width 93 height 29
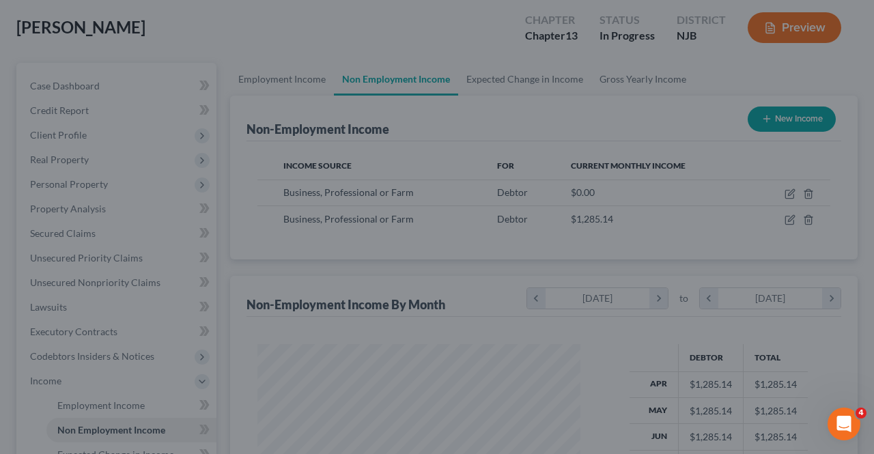
scroll to position [682215, 682113]
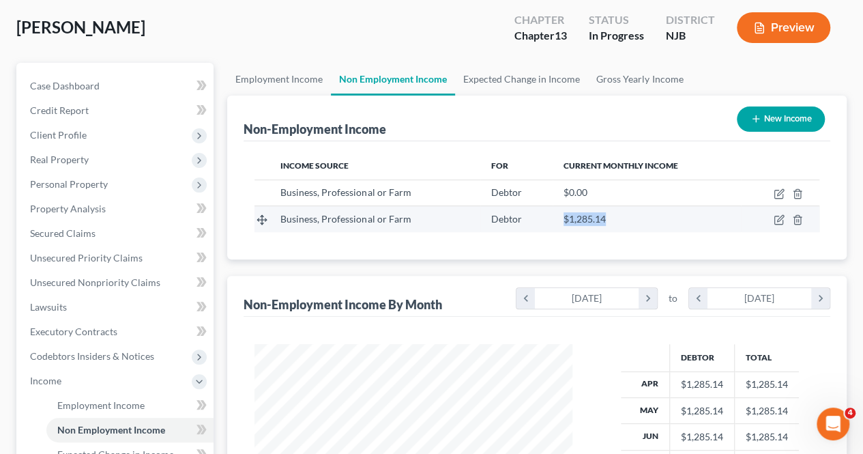
drag, startPoint x: 613, startPoint y: 222, endPoint x: 556, endPoint y: 223, distance: 56.6
click at [556, 223] on td "$1,285.14" at bounding box center [647, 219] width 188 height 26
copy span "$1,285.14"
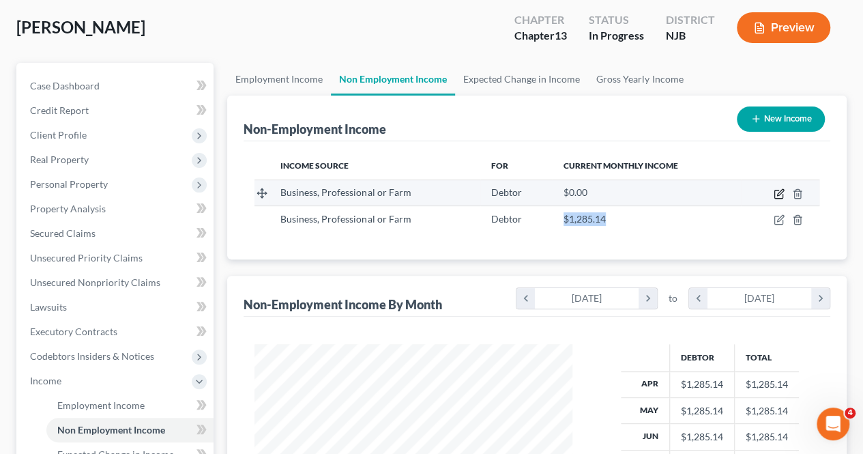
click at [774, 196] on icon "button" at bounding box center [779, 193] width 11 height 11
select select "10"
select select "0"
select select "33"
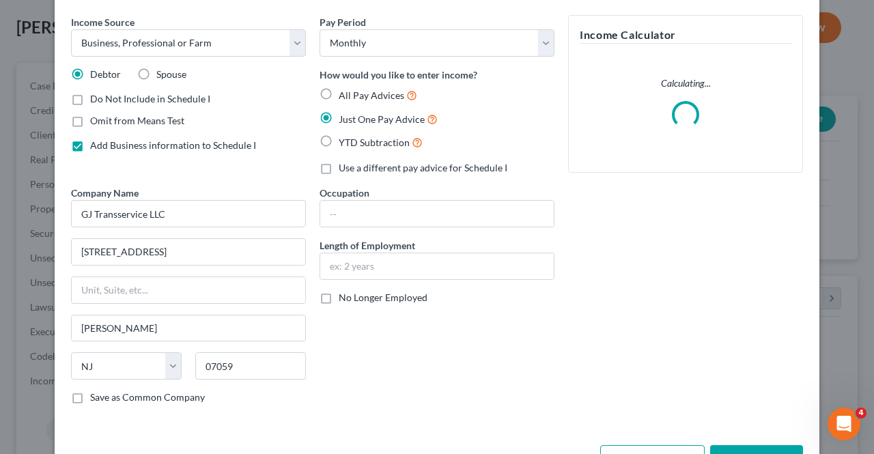
scroll to position [91, 0]
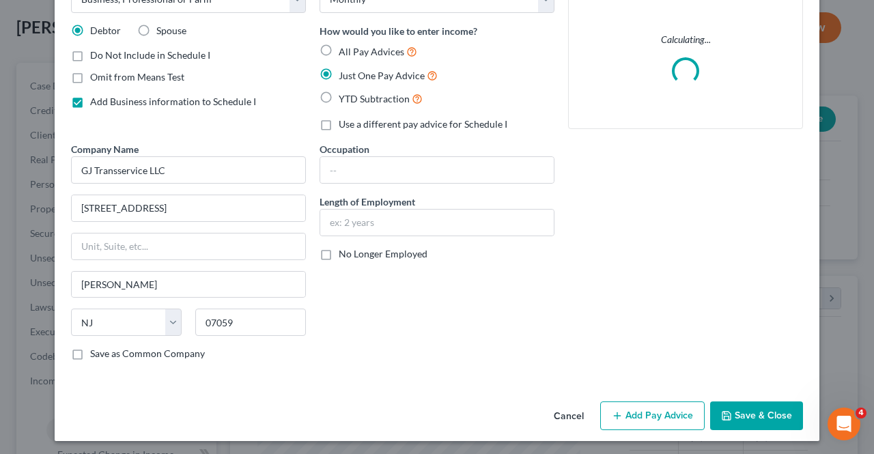
click at [642, 413] on button "Add Pay Advice" at bounding box center [652, 415] width 104 height 29
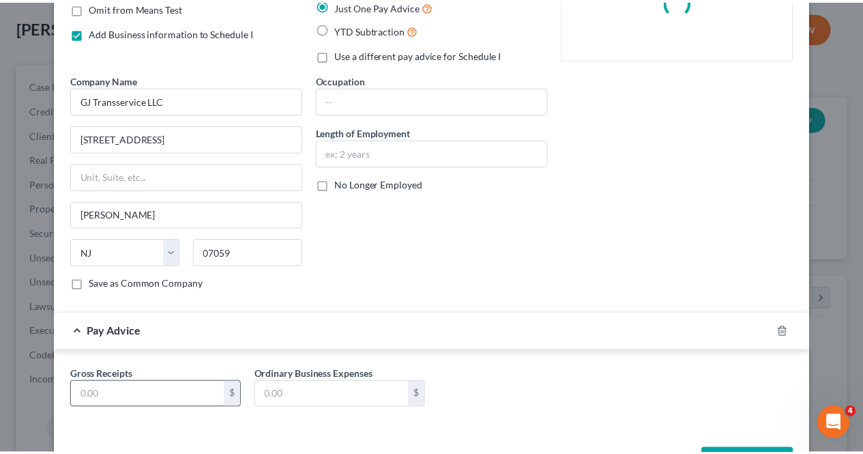
scroll to position [208, 0]
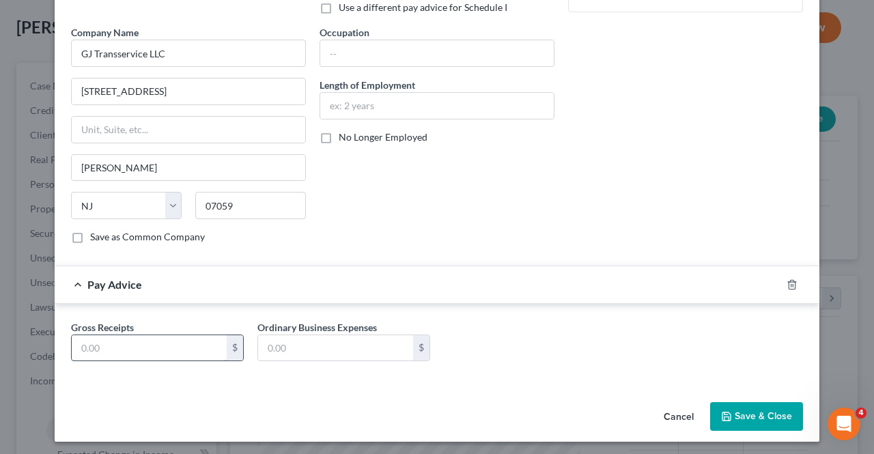
paste input "$1,285.14"
type input "$1,285.14"
click at [785, 421] on button "Save & Close" at bounding box center [756, 416] width 93 height 29
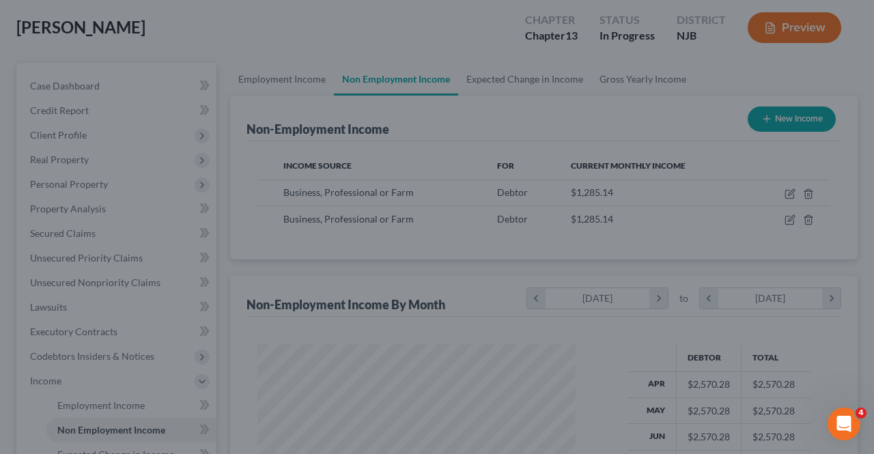
scroll to position [682215, 682113]
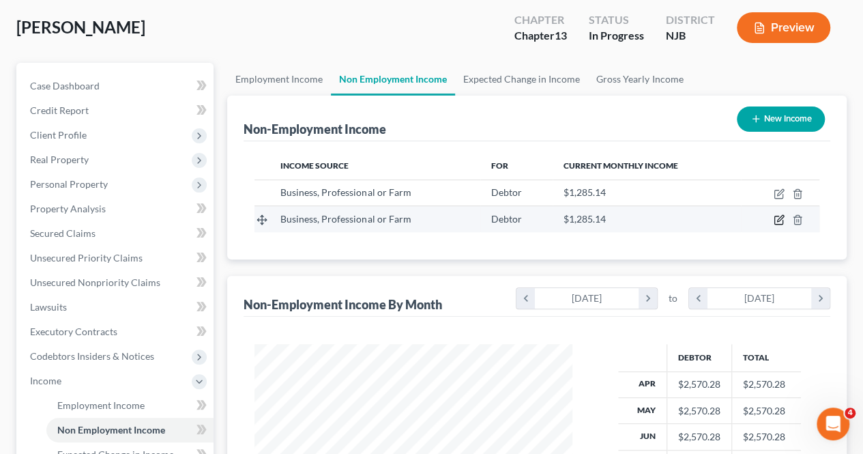
click at [779, 218] on icon "button" at bounding box center [779, 219] width 11 height 11
select select "10"
select select "0"
select select "33"
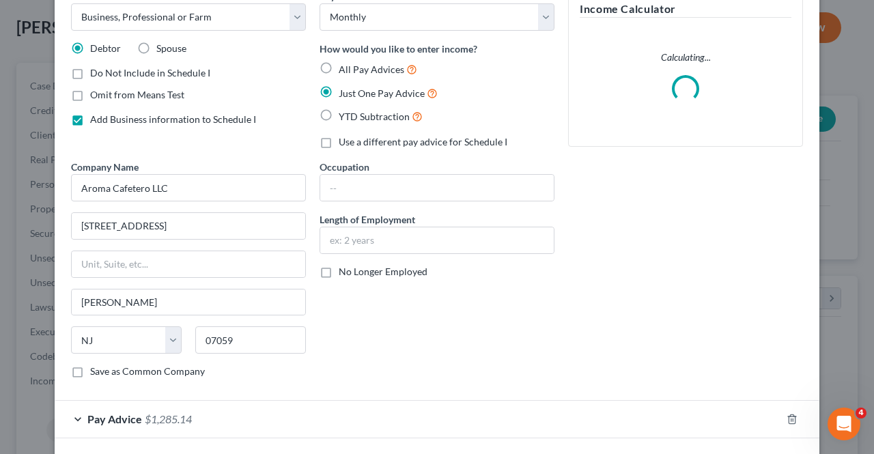
scroll to position [129, 0]
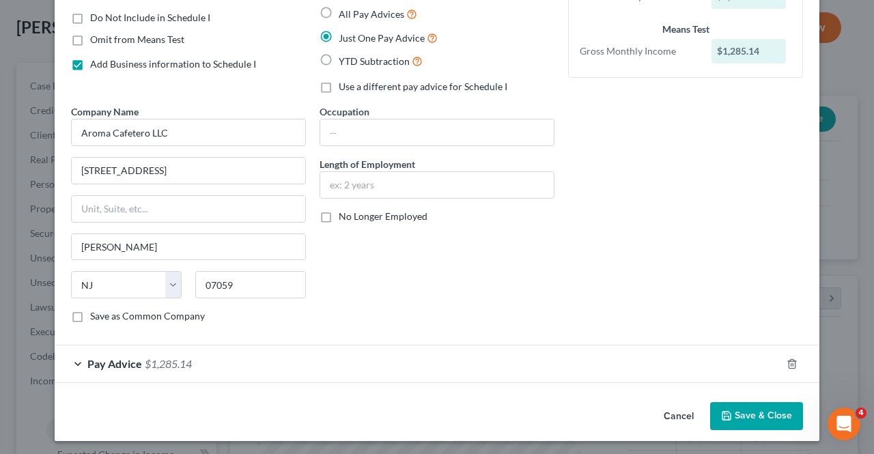
click at [793, 361] on div at bounding box center [800, 364] width 38 height 22
click at [792, 363] on line "button" at bounding box center [792, 364] width 0 height 3
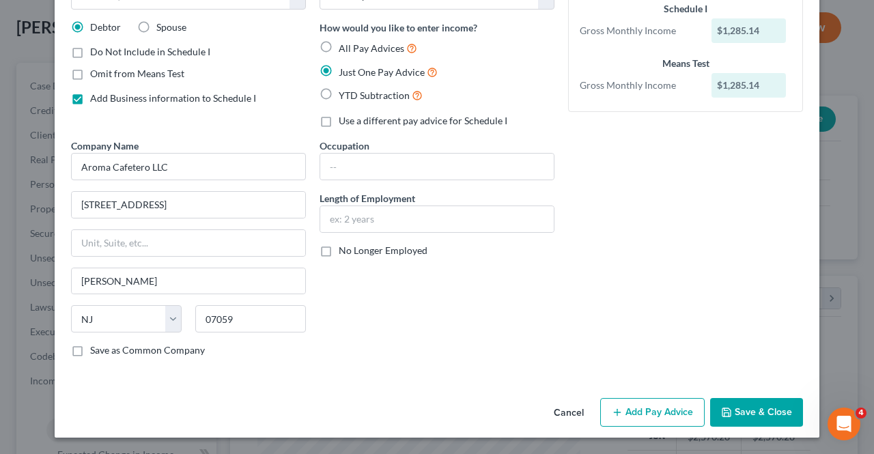
scroll to position [91, 0]
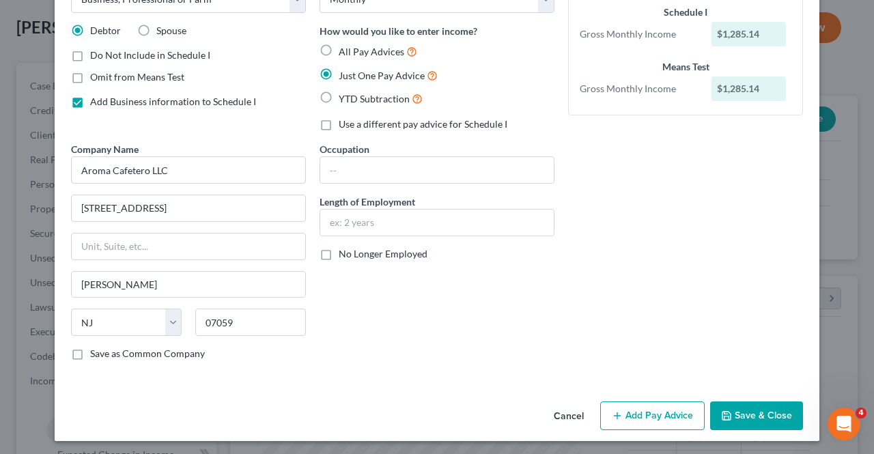
click at [635, 421] on button "Add Pay Advice" at bounding box center [652, 415] width 104 height 29
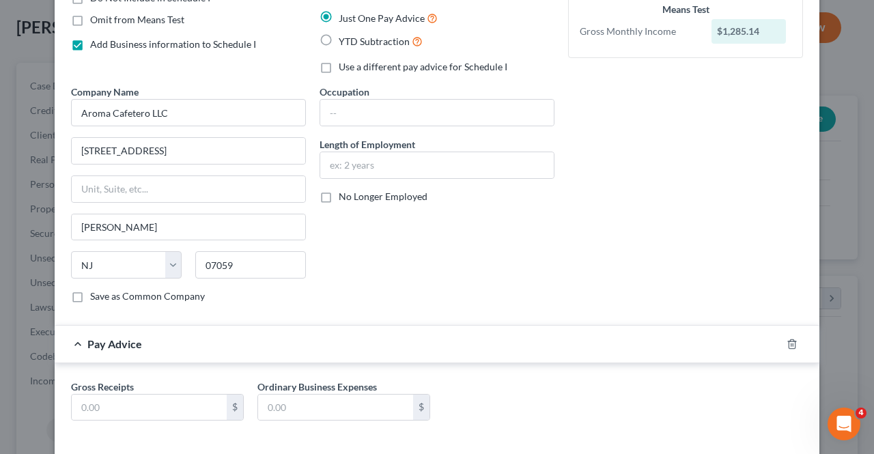
scroll to position [208, 0]
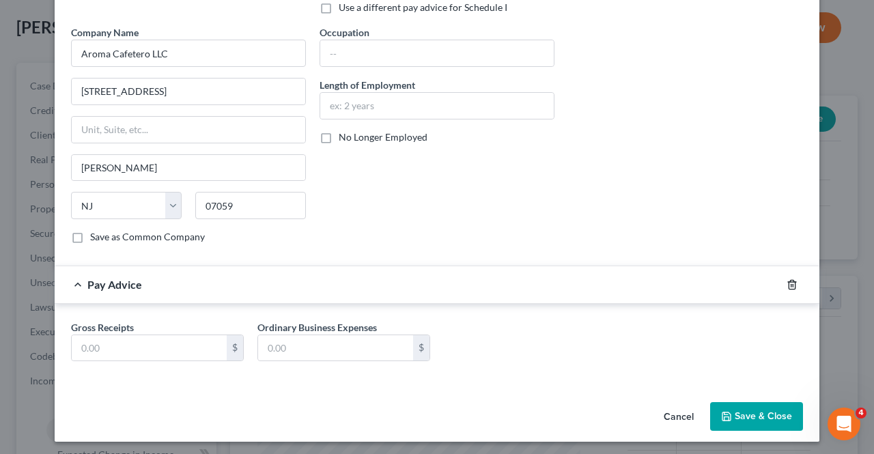
click at [786, 282] on icon "button" at bounding box center [791, 284] width 11 height 11
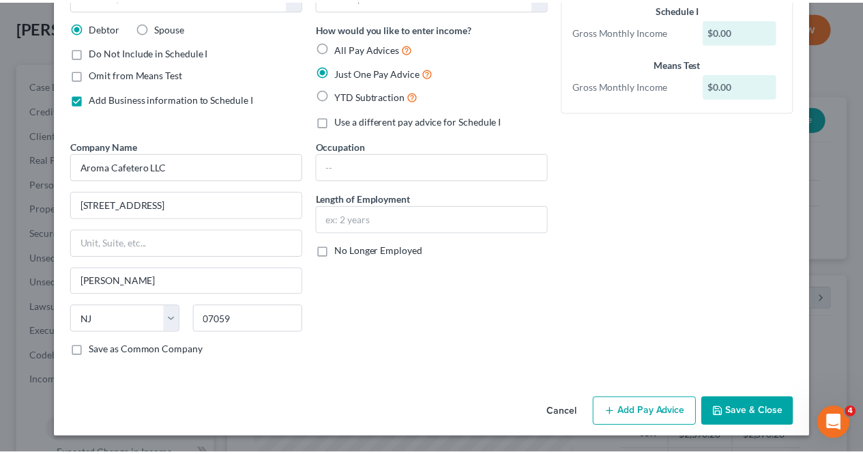
scroll to position [91, 0]
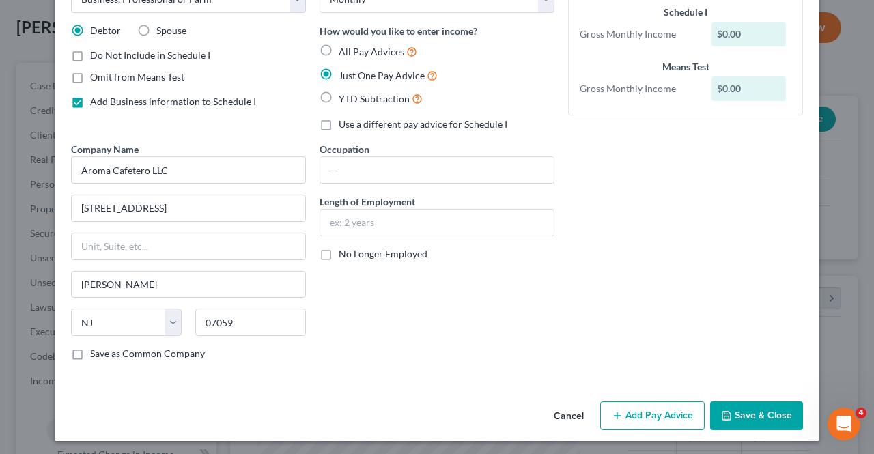
click at [725, 410] on icon "button" at bounding box center [726, 415] width 11 height 11
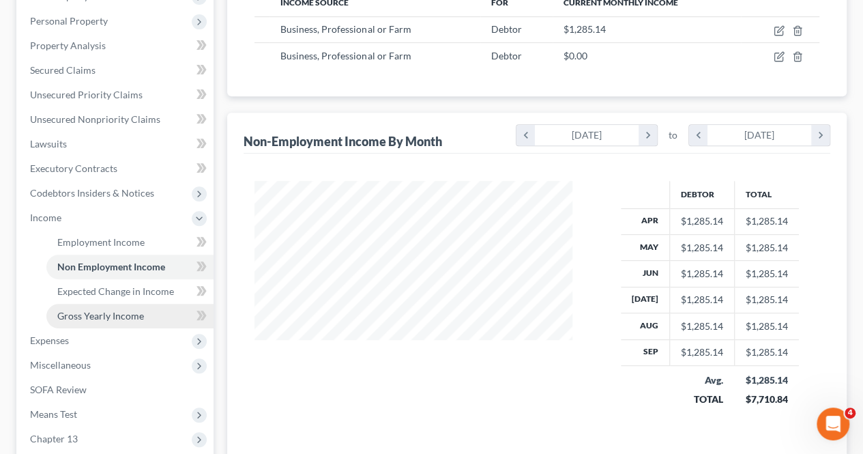
scroll to position [273, 0]
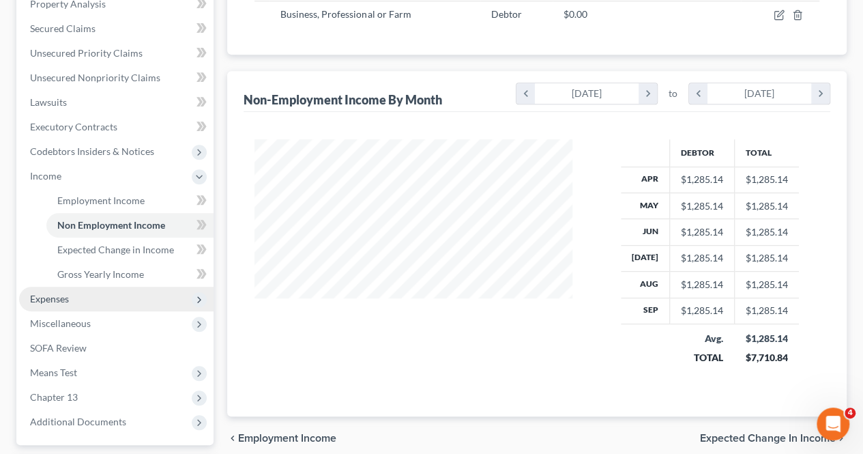
click at [121, 291] on span "Expenses" at bounding box center [116, 299] width 195 height 25
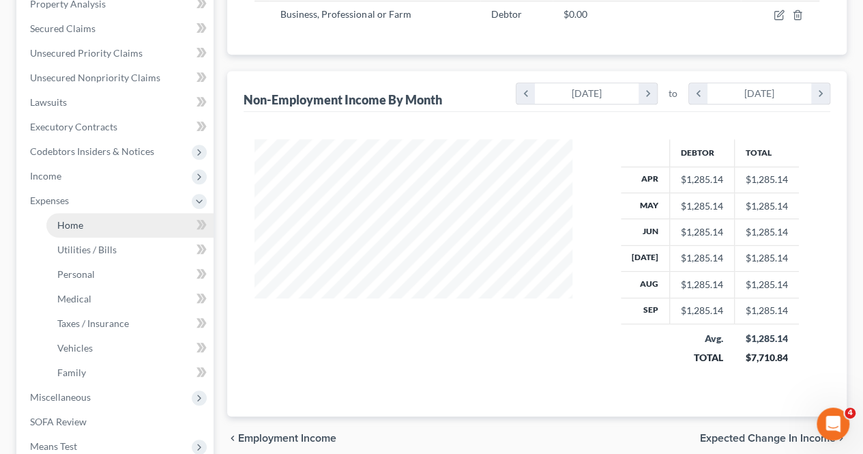
click at [80, 224] on span "Home" at bounding box center [70, 225] width 26 height 12
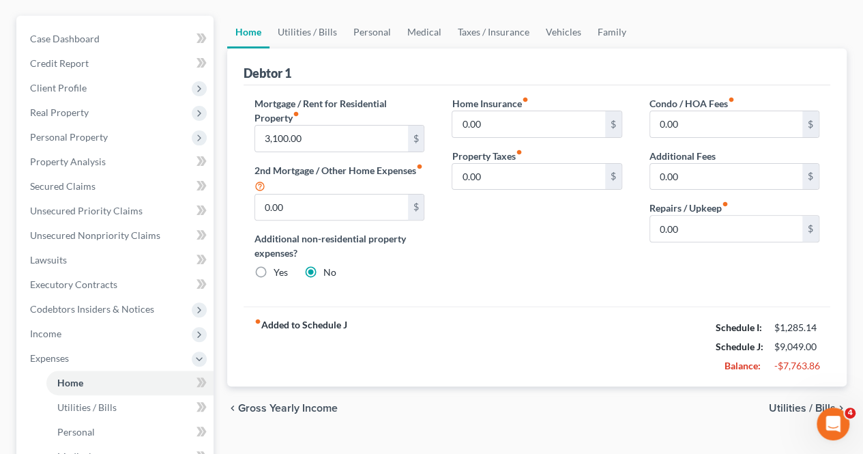
scroll to position [136, 0]
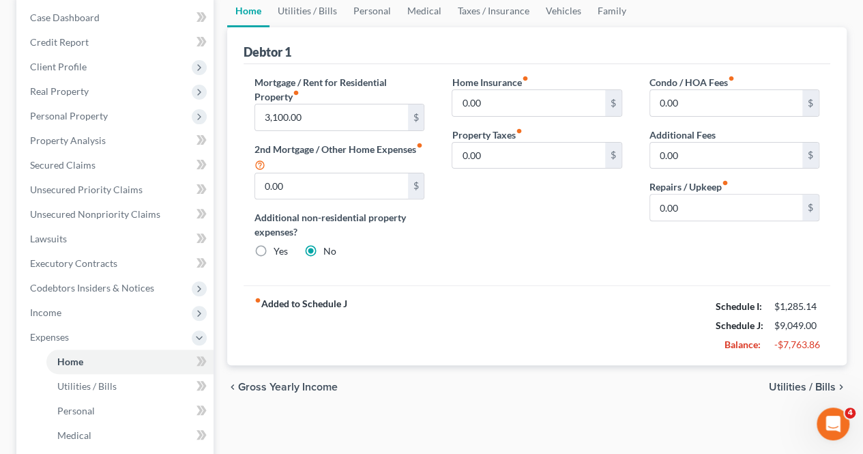
click at [782, 388] on span "Utilities / Bills" at bounding box center [802, 386] width 67 height 11
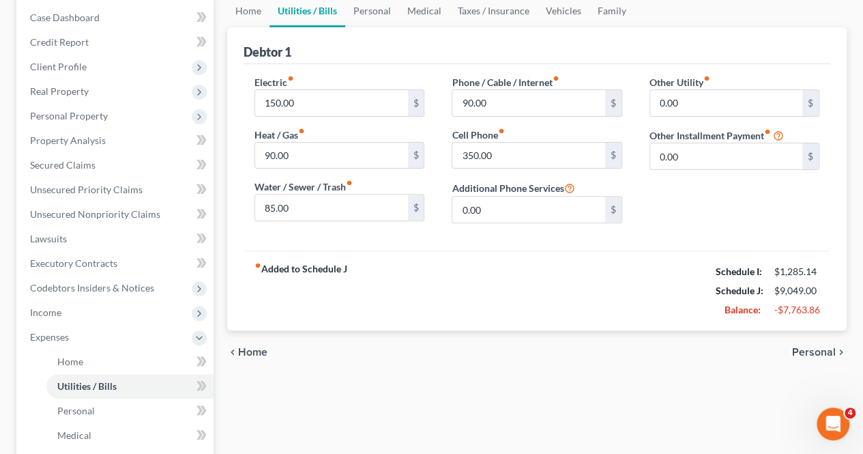
click at [815, 351] on span "Personal" at bounding box center [814, 352] width 44 height 11
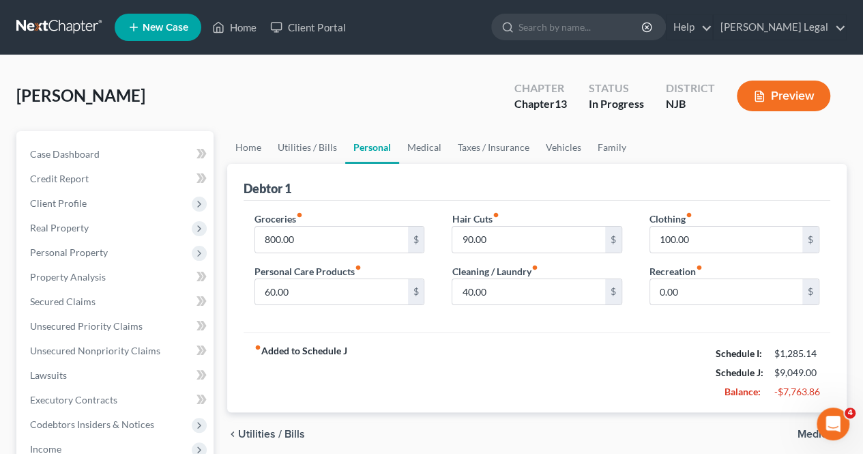
scroll to position [68, 0]
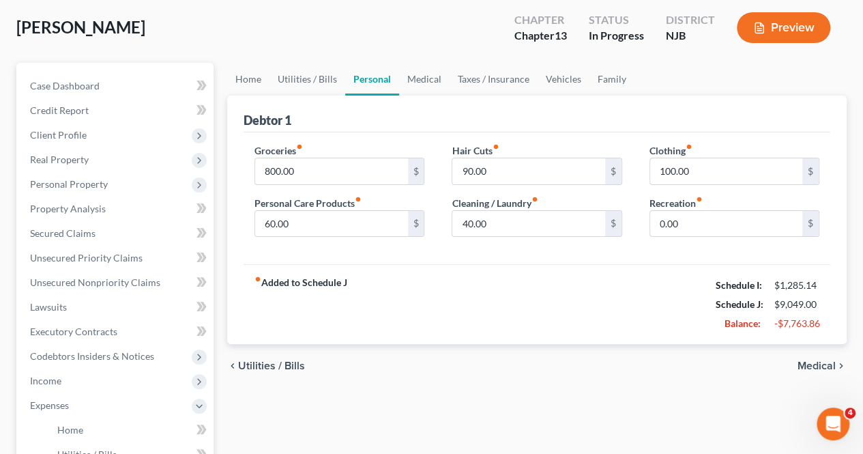
click at [809, 363] on span "Medical" at bounding box center [817, 365] width 38 height 11
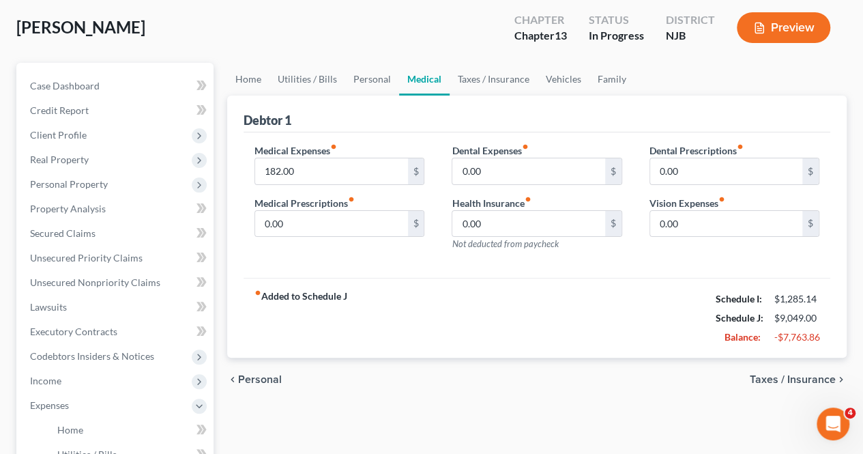
click at [814, 379] on span "Taxes / Insurance" at bounding box center [793, 379] width 86 height 11
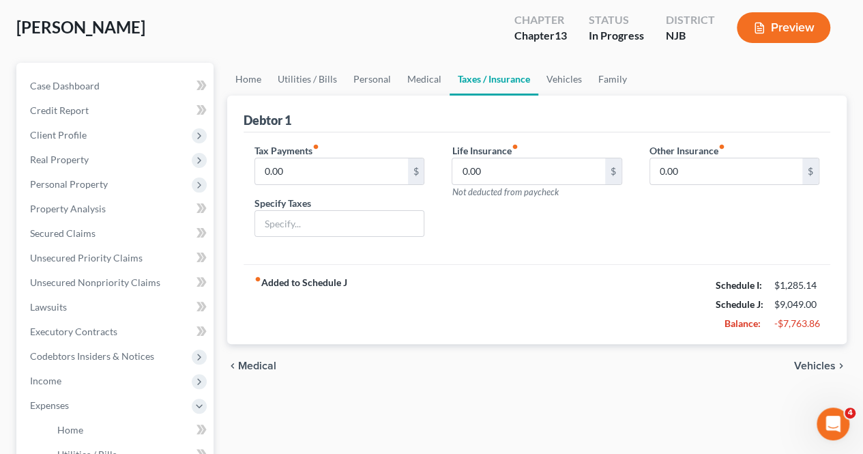
click at [813, 362] on span "Vehicles" at bounding box center [815, 365] width 42 height 11
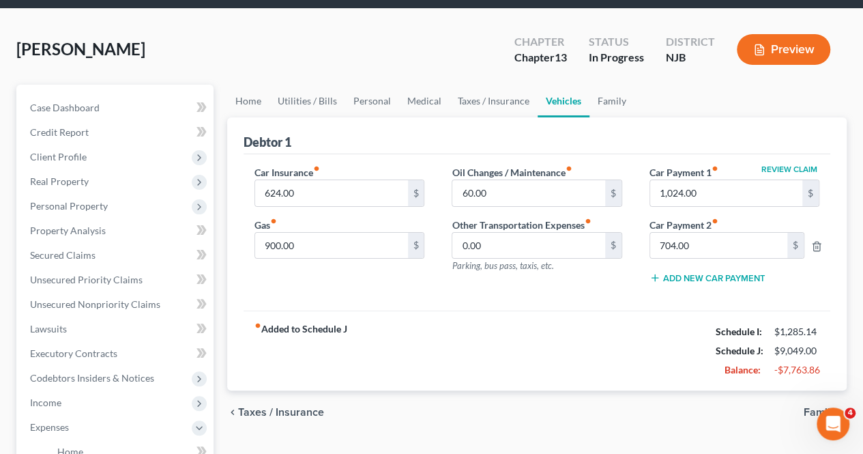
scroll to position [68, 0]
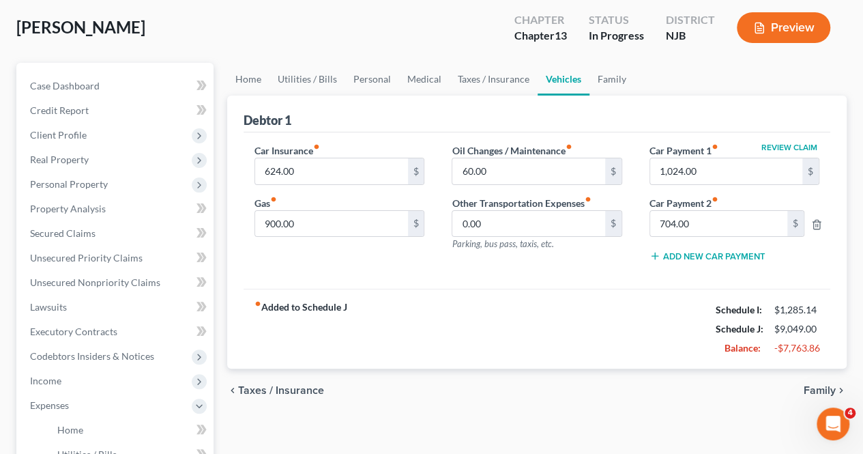
click at [813, 387] on span "Family" at bounding box center [820, 390] width 32 height 11
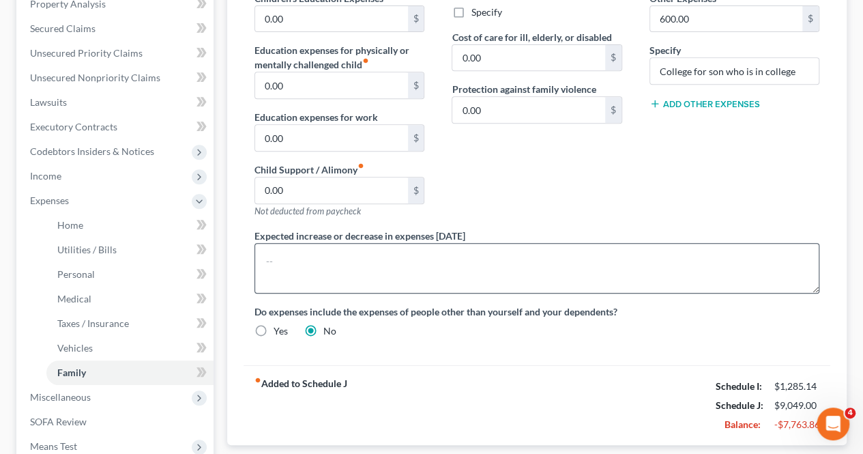
scroll to position [341, 0]
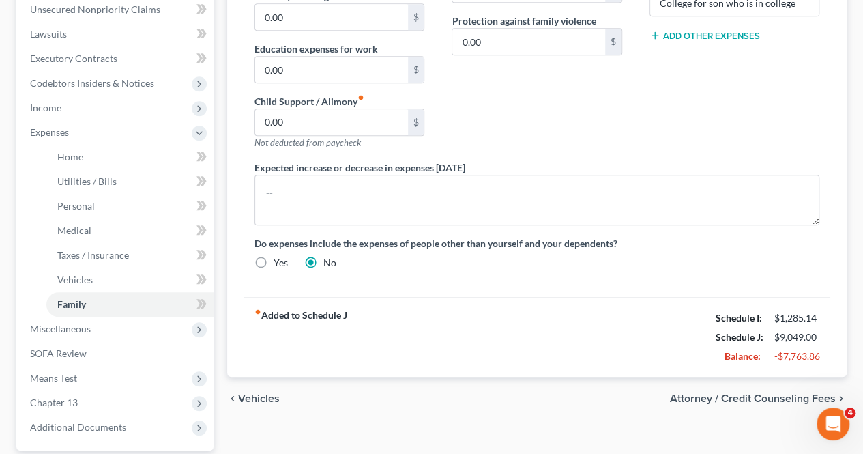
click at [747, 393] on span "Attorney / Credit Counseling Fees" at bounding box center [753, 398] width 166 height 11
select select "0"
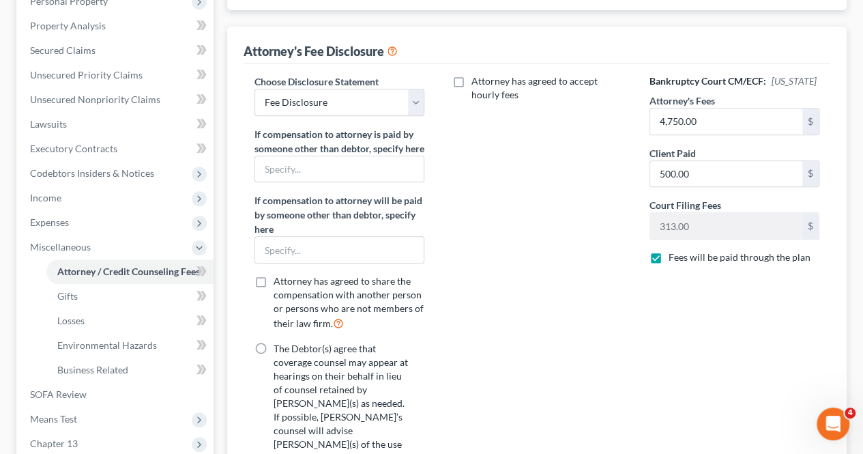
scroll to position [273, 0]
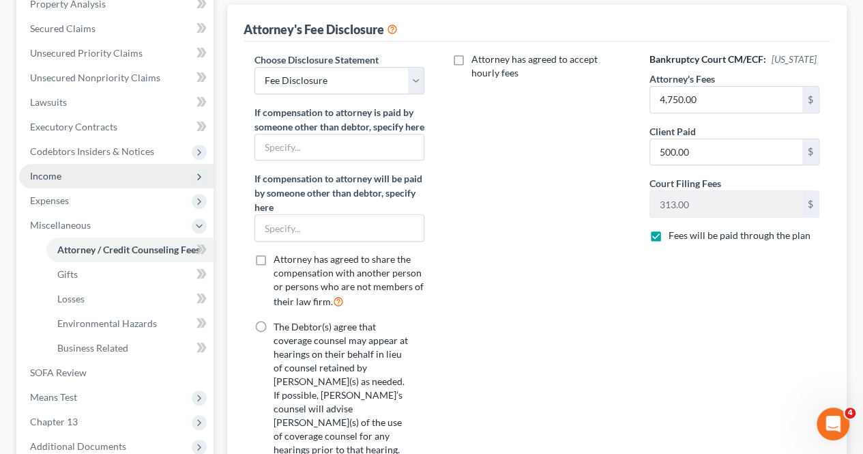
click at [68, 177] on span "Income" at bounding box center [116, 176] width 195 height 25
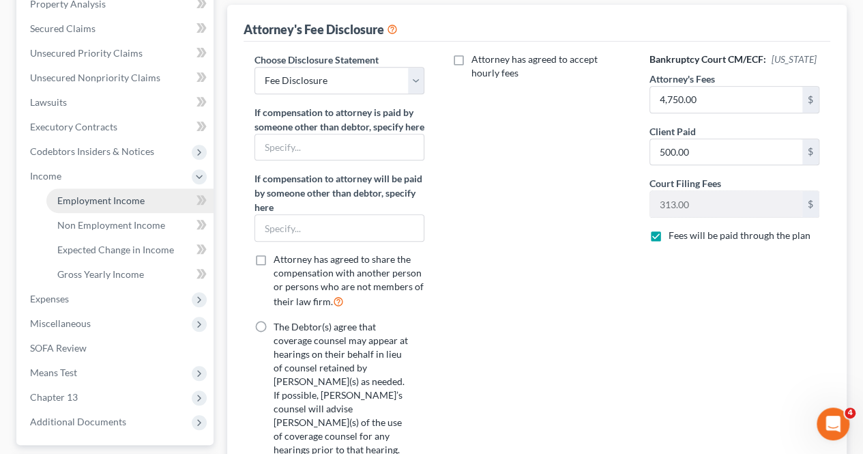
click at [89, 195] on span "Employment Income" at bounding box center [100, 201] width 87 height 12
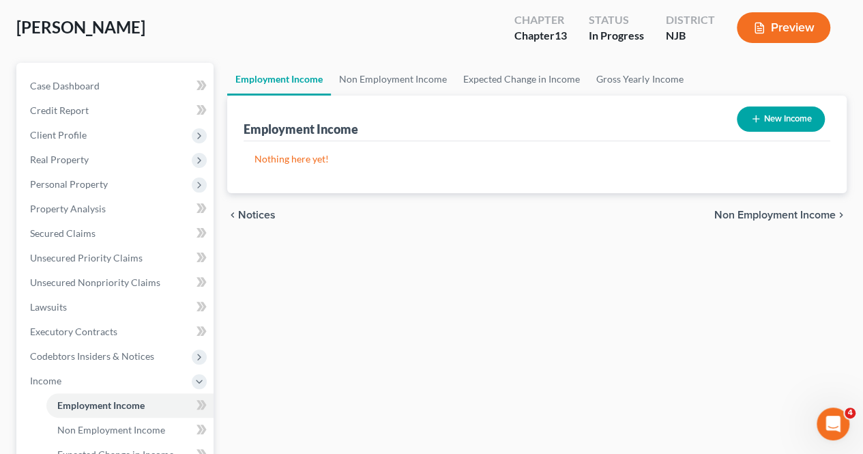
click at [751, 216] on span "Non Employment Income" at bounding box center [775, 215] width 121 height 11
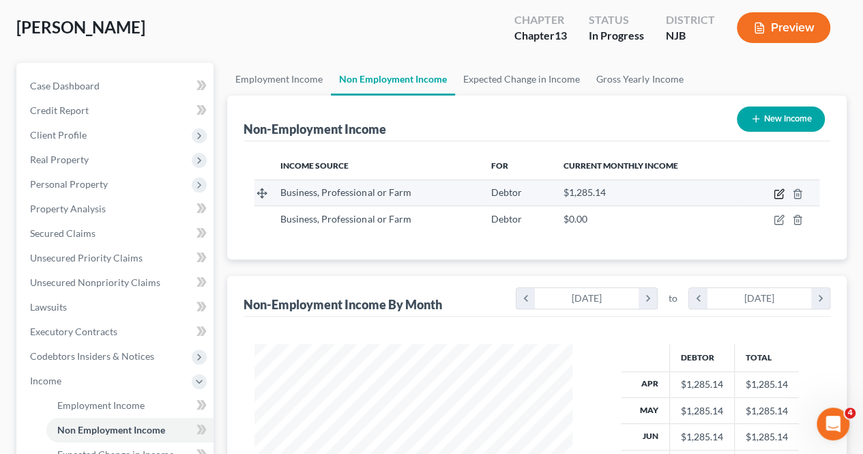
click at [780, 197] on icon "button" at bounding box center [779, 194] width 8 height 8
select select "10"
select select "0"
select select "33"
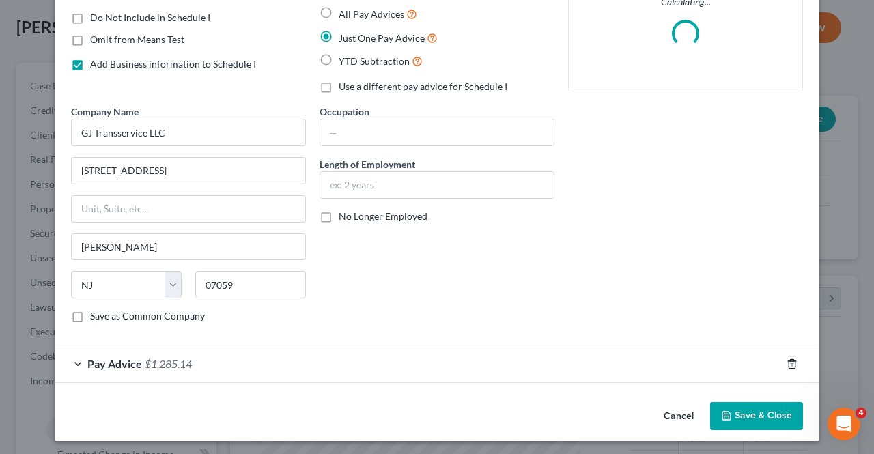
click at [787, 364] on icon "button" at bounding box center [791, 363] width 11 height 11
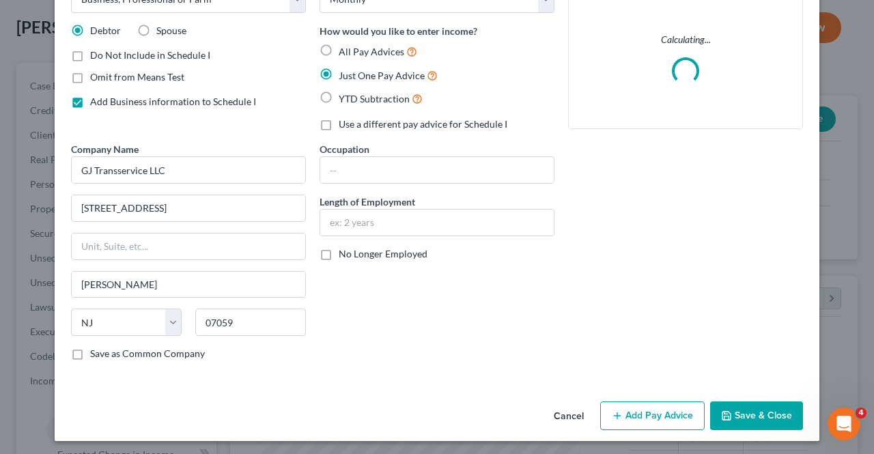
click at [745, 403] on button "Save & Close" at bounding box center [756, 415] width 93 height 29
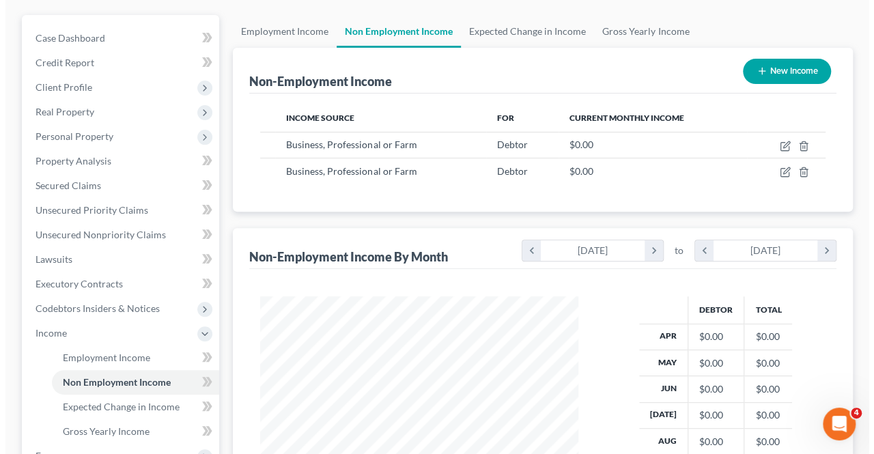
scroll to position [205, 0]
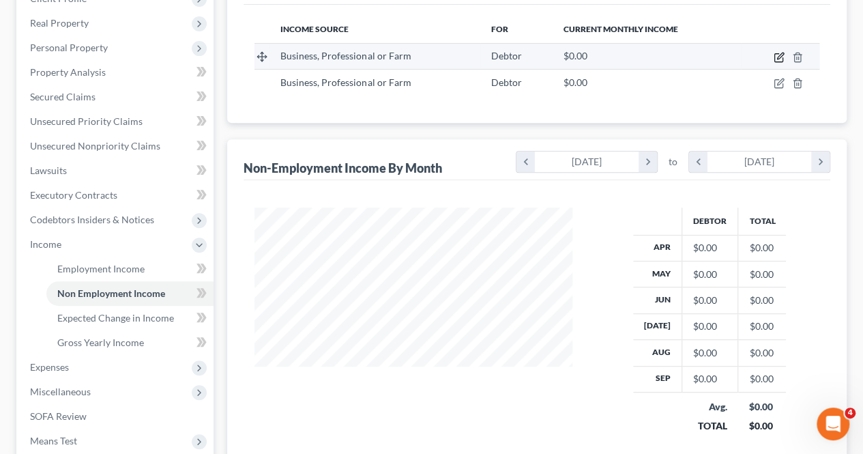
click at [775, 61] on icon "button" at bounding box center [779, 57] width 11 height 11
select select "10"
select select "0"
select select "33"
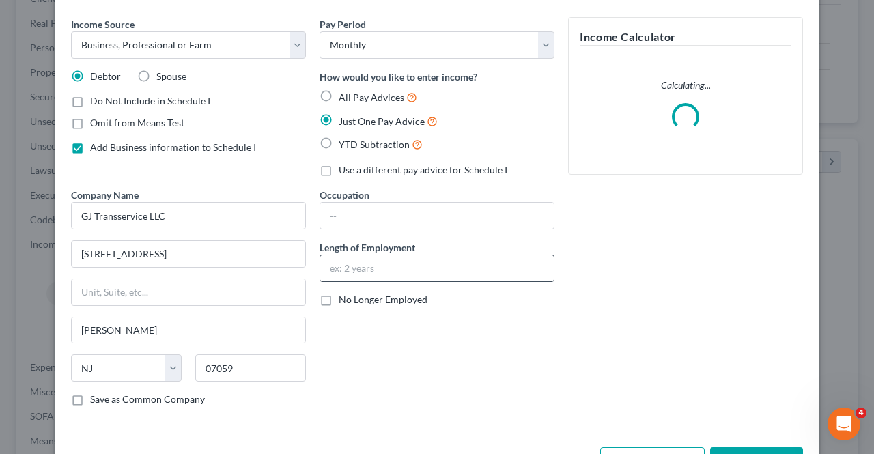
scroll to position [91, 0]
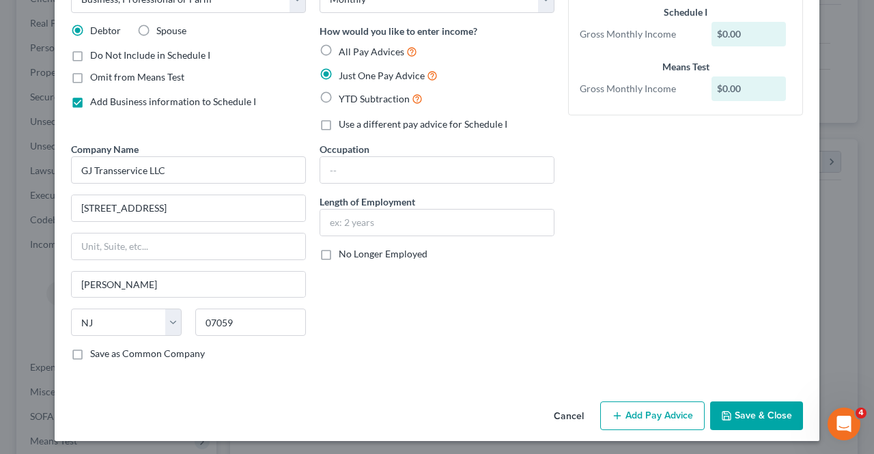
click at [625, 402] on button "Add Pay Advice" at bounding box center [652, 415] width 104 height 29
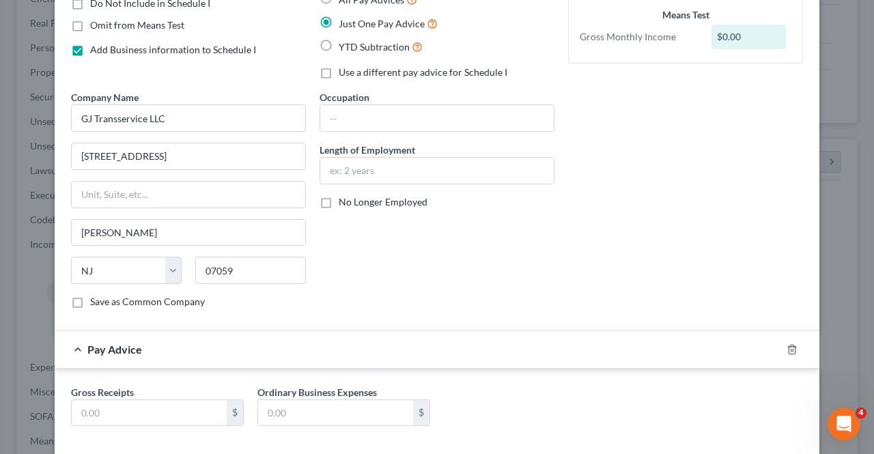
scroll to position [208, 0]
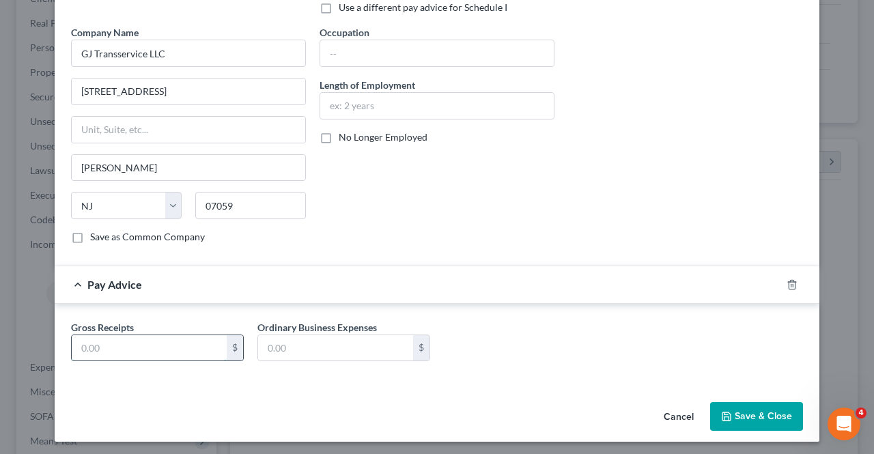
click at [159, 338] on input "text" at bounding box center [149, 348] width 155 height 26
type input "14,308.49"
click at [270, 346] on input "text" at bounding box center [335, 348] width 155 height 26
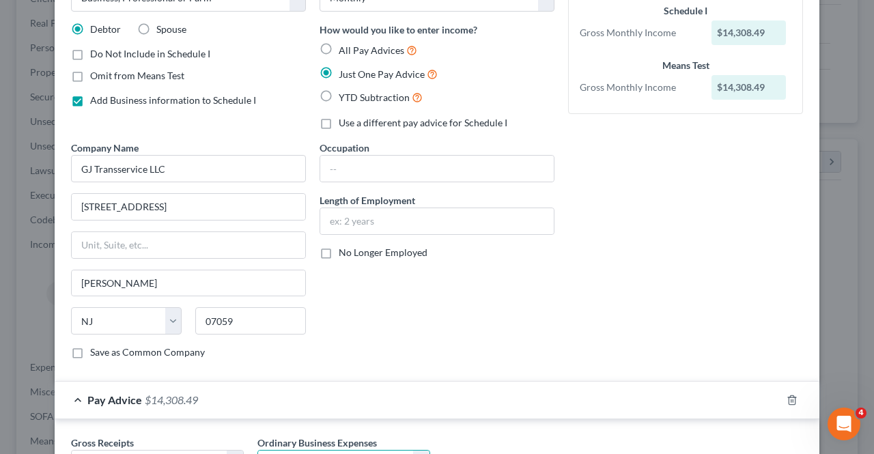
scroll to position [72, 0]
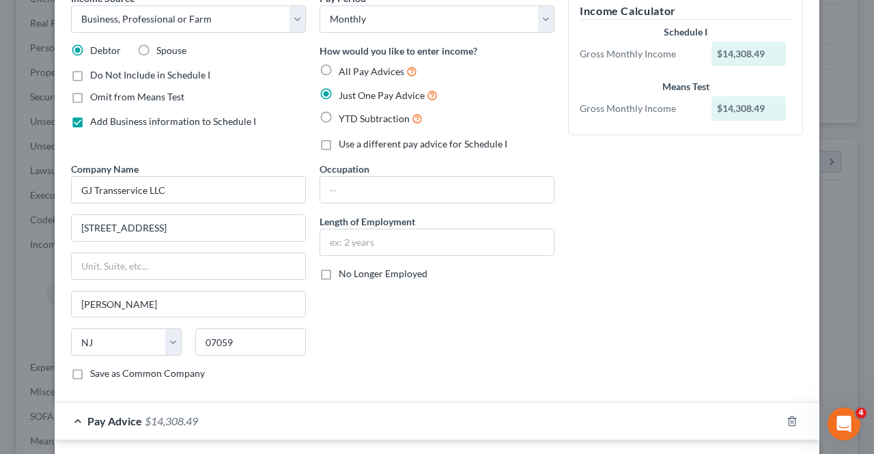
drag, startPoint x: 319, startPoint y: 72, endPoint x: 321, endPoint y: 111, distance: 39.0
click at [338, 74] on label "All Pay Advices" at bounding box center [377, 71] width 78 height 16
click at [344, 72] on input "All Pay Advices" at bounding box center [348, 67] width 9 height 9
radio input "true"
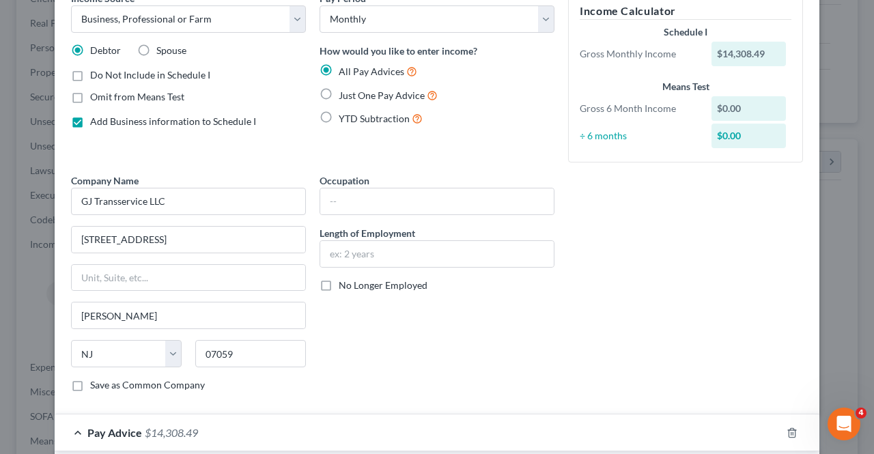
click at [352, 96] on span "Just One Pay Advice" at bounding box center [381, 95] width 86 height 12
click at [352, 96] on input "Just One Pay Advice" at bounding box center [348, 91] width 9 height 9
radio input "true"
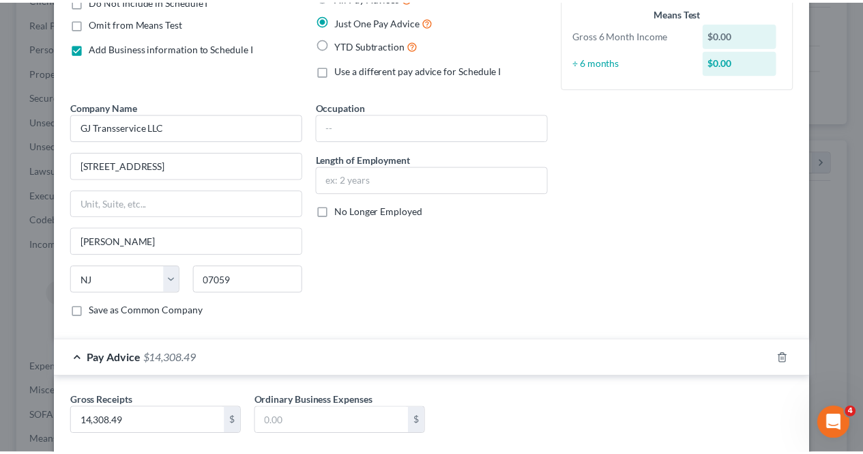
scroll to position [208, 0]
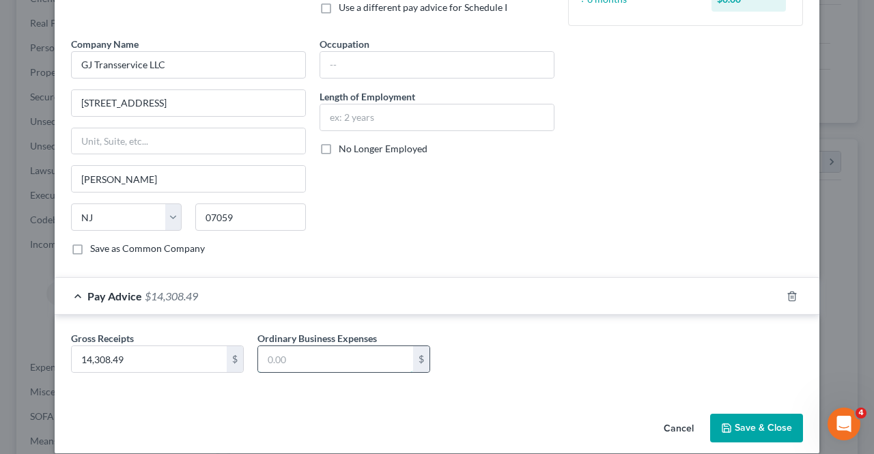
click at [291, 358] on input "text" at bounding box center [335, 359] width 155 height 26
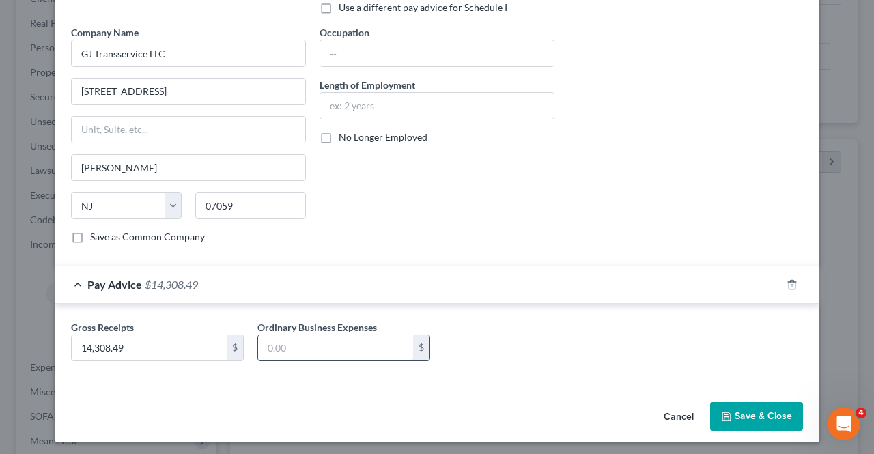
click at [299, 351] on input "text" at bounding box center [335, 348] width 155 height 26
type input "4,315.56"
click at [752, 409] on button "Save & Close" at bounding box center [756, 416] width 93 height 29
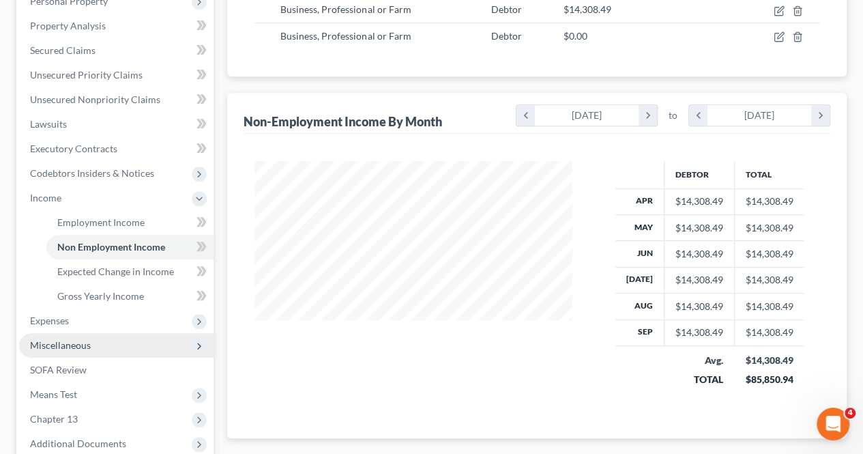
scroll to position [273, 0]
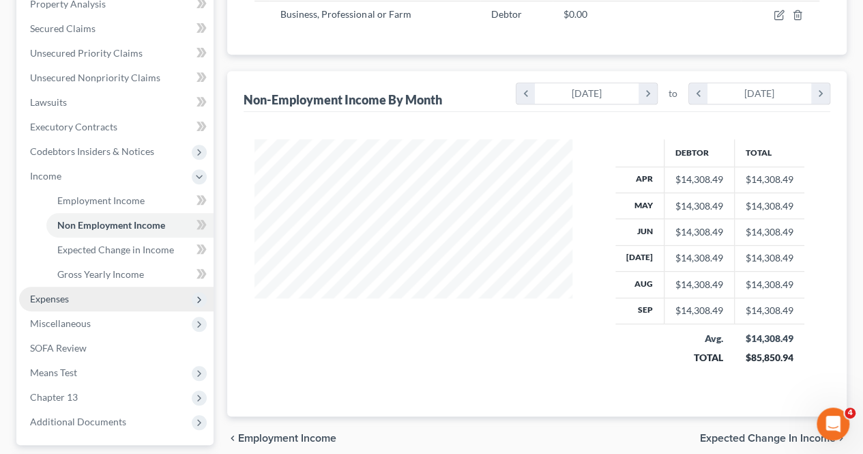
click at [115, 302] on span "Expenses" at bounding box center [116, 299] width 195 height 25
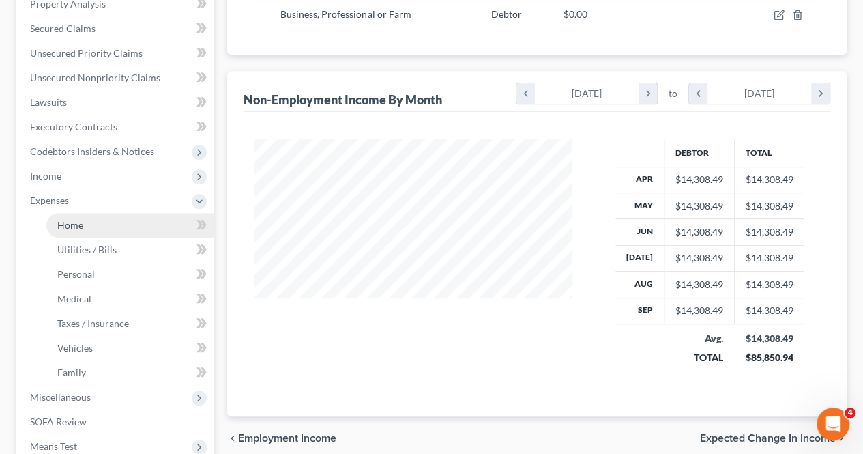
click at [94, 224] on link "Home" at bounding box center [129, 225] width 167 height 25
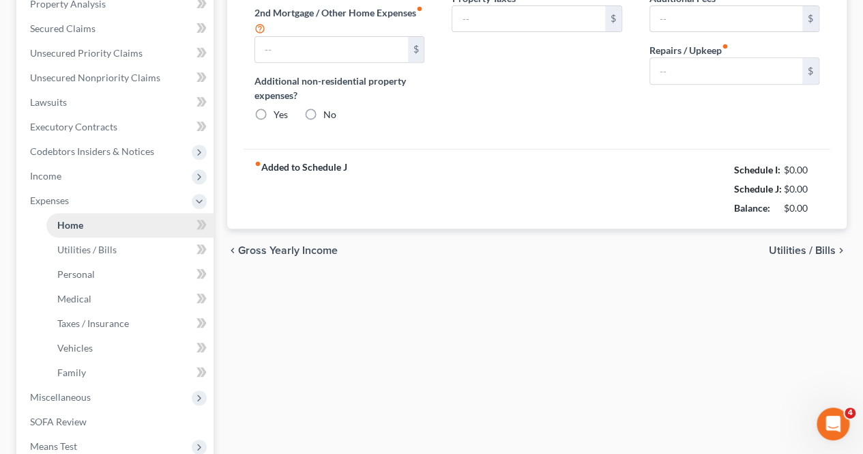
type input "3,100.00"
type input "0.00"
radio input "true"
type input "0.00"
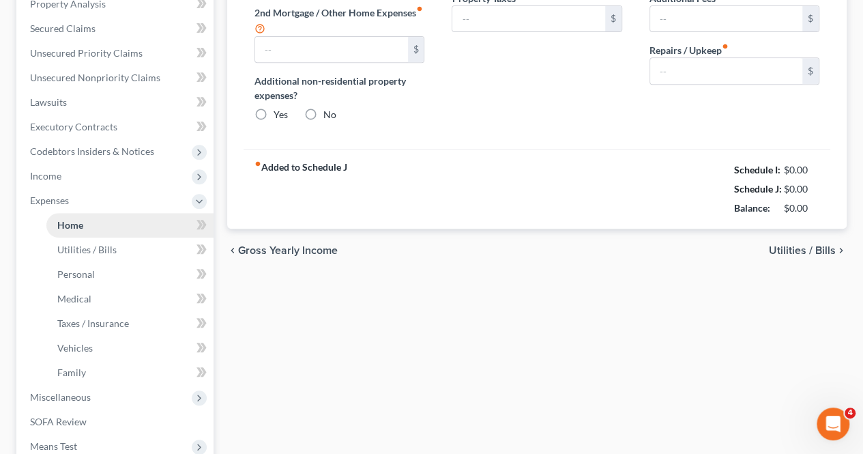
type input "0.00"
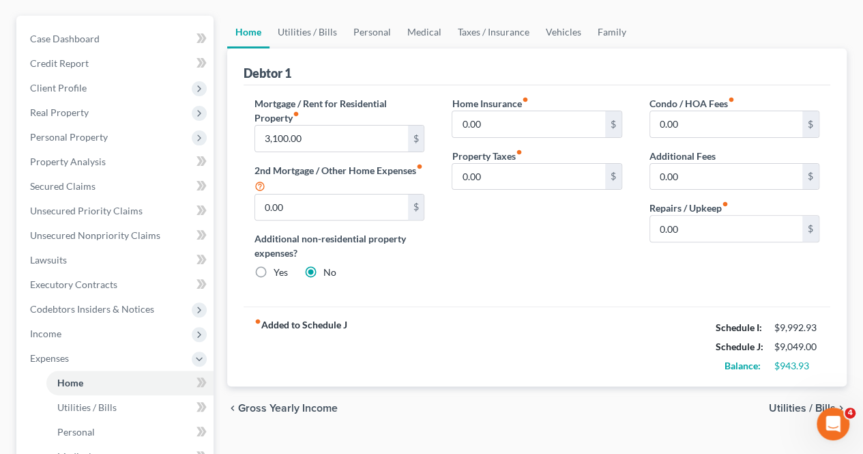
scroll to position [136, 0]
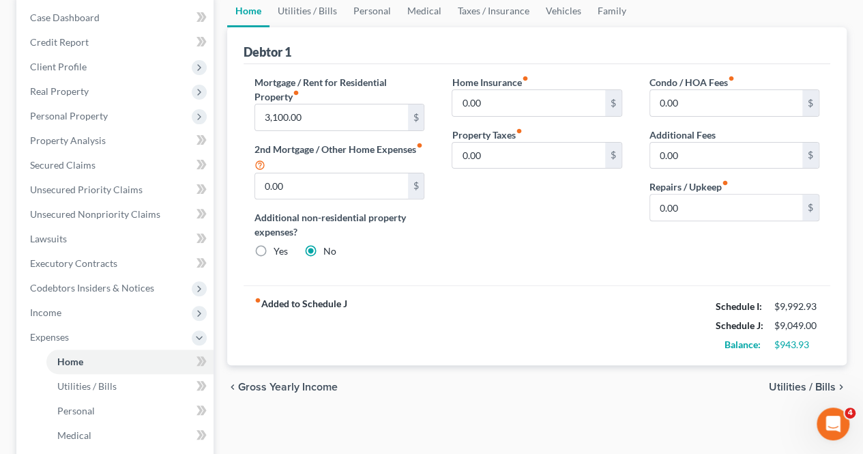
click at [803, 347] on div "$943.93" at bounding box center [797, 345] width 45 height 14
drag, startPoint x: 813, startPoint y: 345, endPoint x: 769, endPoint y: 342, distance: 44.4
click at [777, 343] on div "$943.93" at bounding box center [797, 345] width 45 height 14
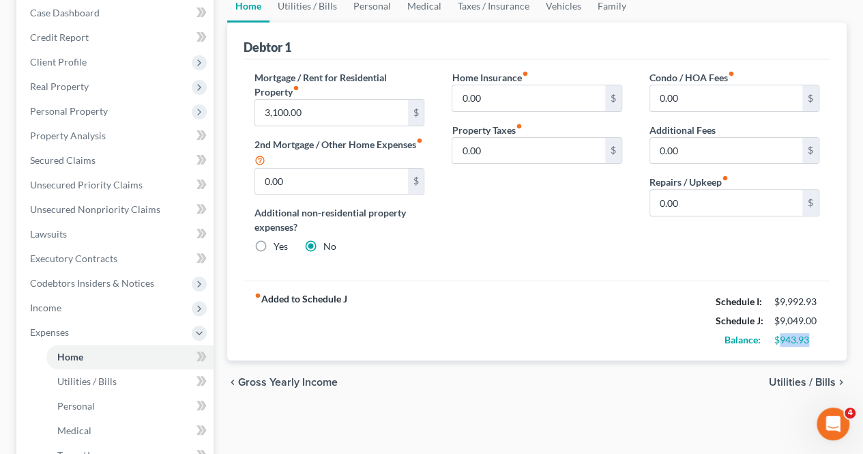
scroll to position [273, 0]
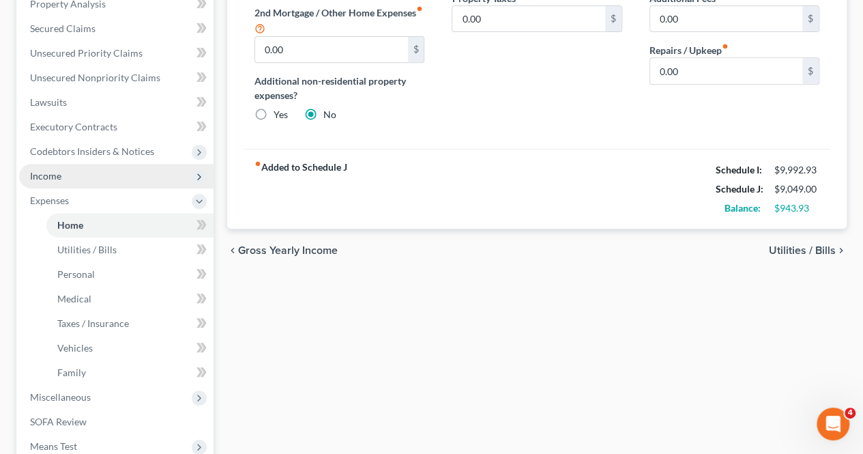
click at [82, 178] on span "Income" at bounding box center [116, 176] width 195 height 25
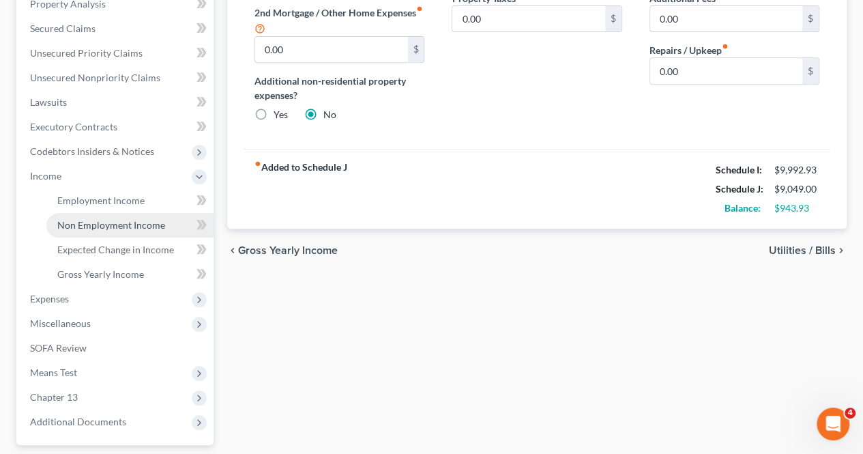
click at [83, 217] on link "Non Employment Income" at bounding box center [129, 225] width 167 height 25
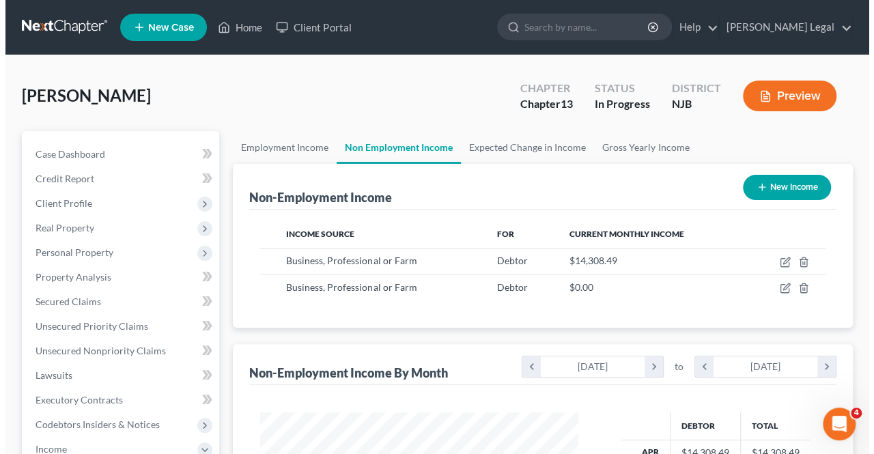
scroll to position [243, 345]
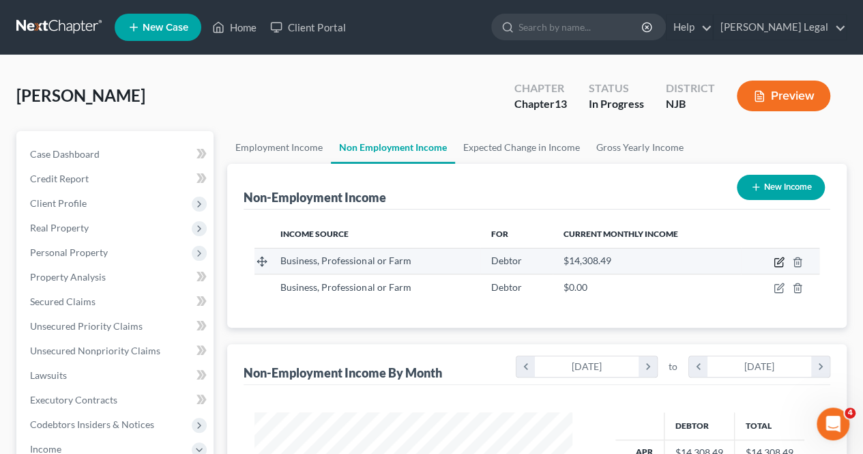
click at [777, 264] on icon "button" at bounding box center [779, 262] width 11 height 11
select select "10"
select select "0"
select select "33"
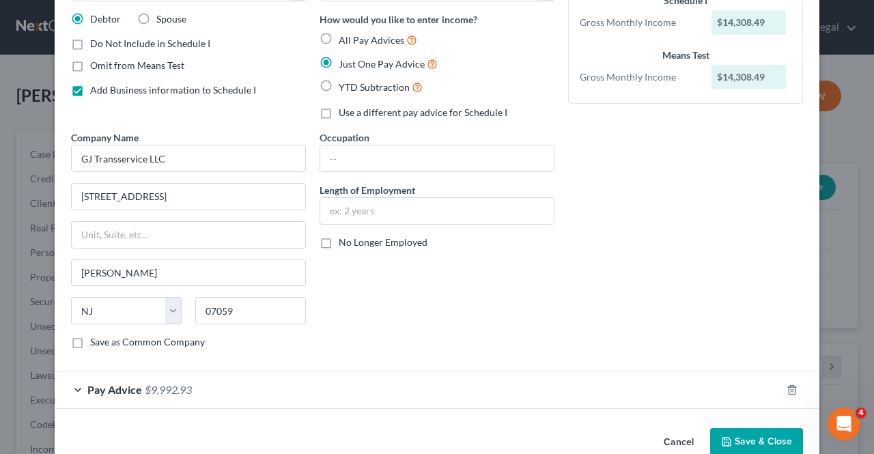
scroll to position [129, 0]
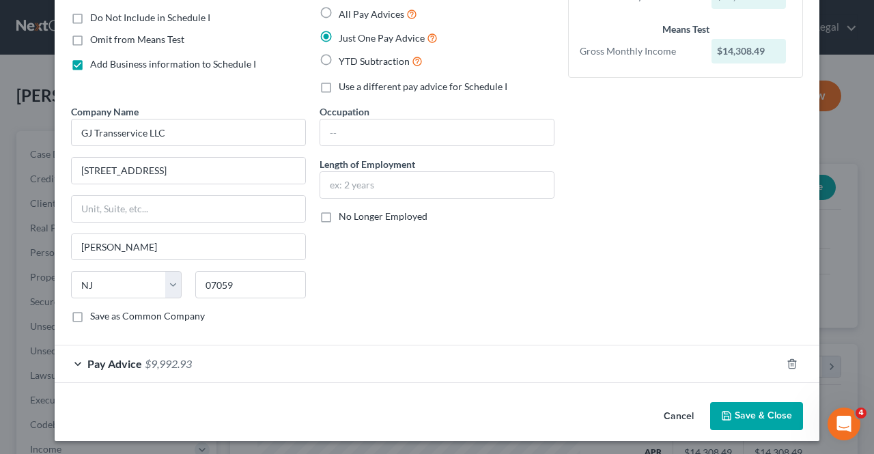
click at [343, 351] on div "Pay Advice $9,992.93" at bounding box center [418, 363] width 726 height 36
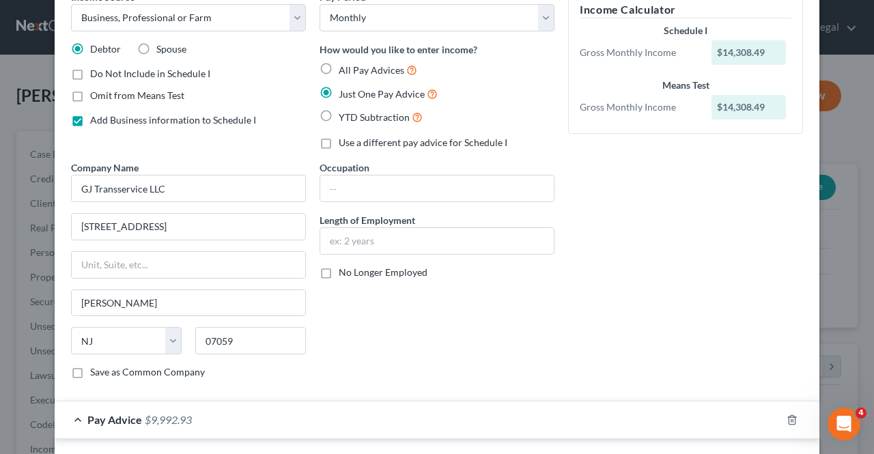
scroll to position [61, 0]
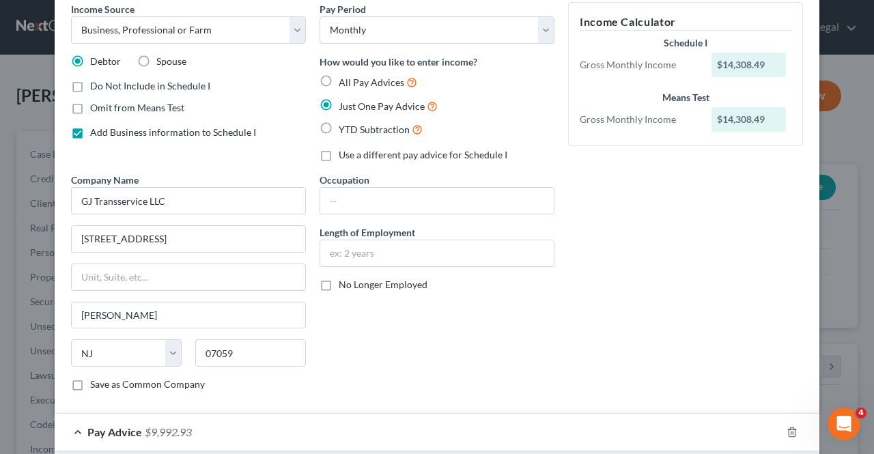
click at [190, 428] on div "Pay Advice $9,992.93" at bounding box center [418, 432] width 726 height 36
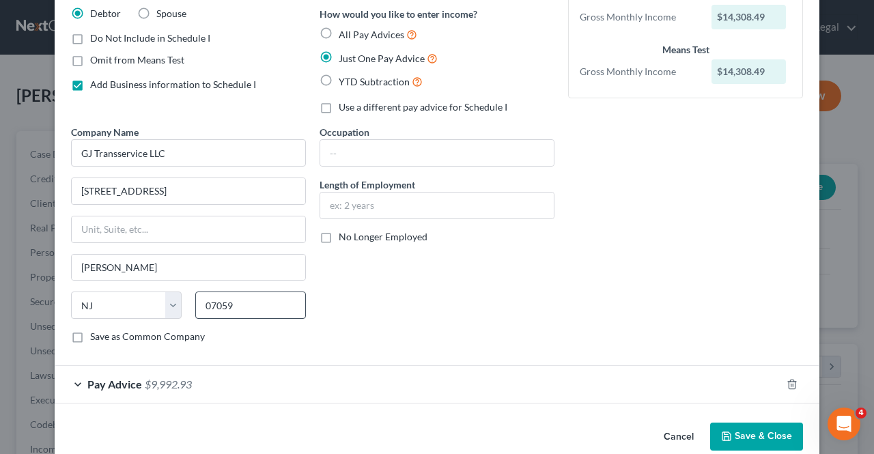
scroll to position [129, 0]
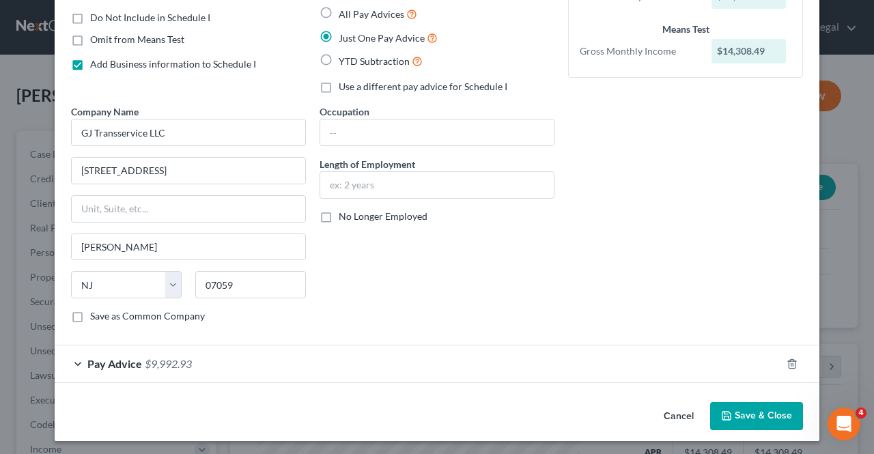
click at [227, 366] on div "Pay Advice $9,992.93" at bounding box center [418, 363] width 726 height 36
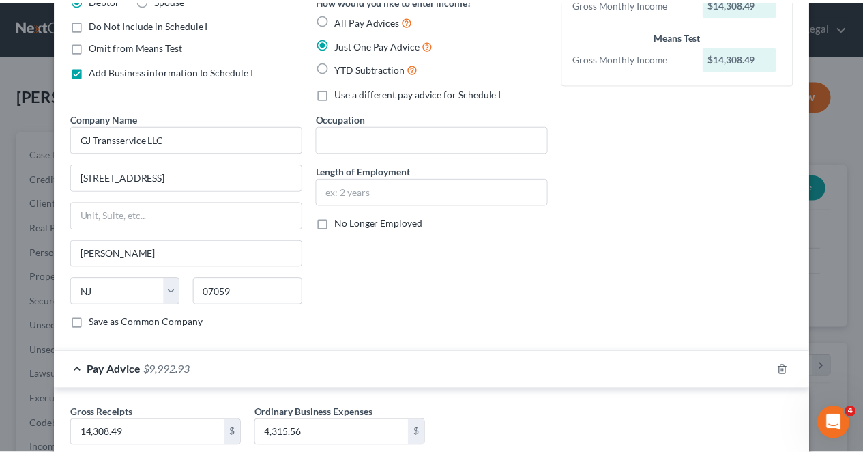
scroll to position [208, 0]
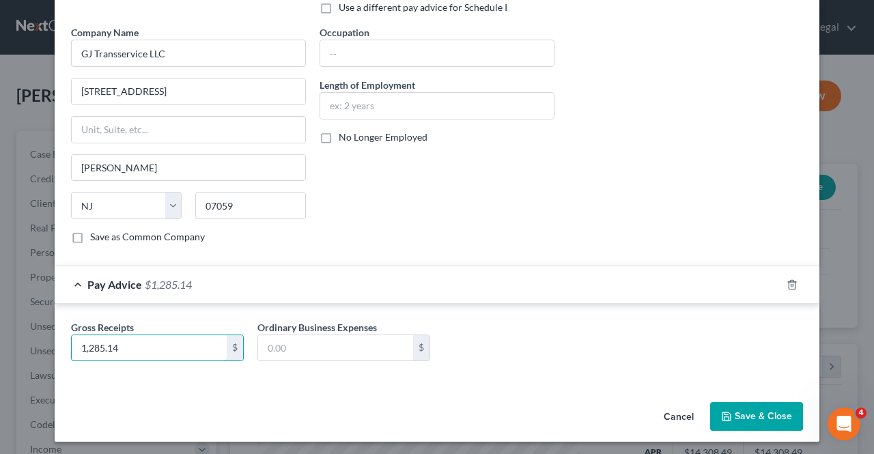
type input "1,285.14"
click at [722, 412] on icon "button" at bounding box center [726, 416] width 8 height 8
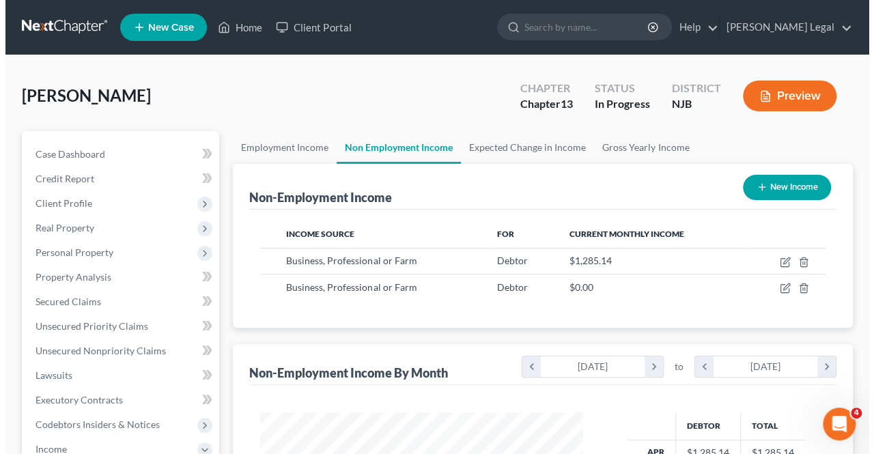
scroll to position [682215, 682113]
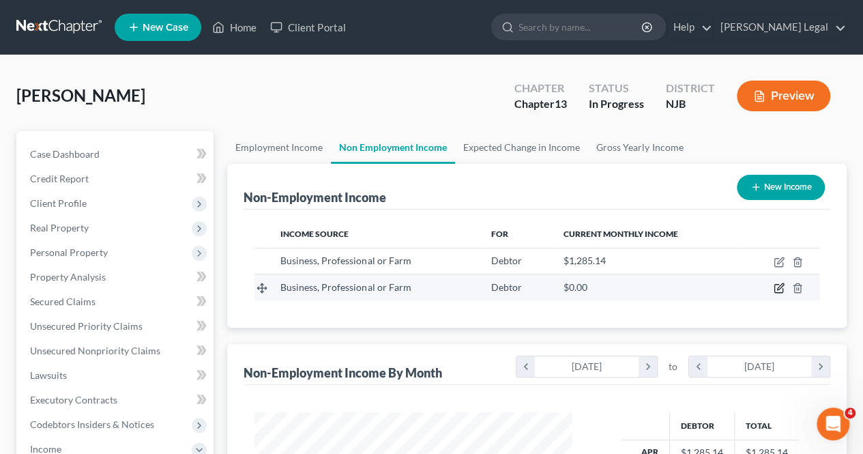
click at [781, 289] on icon "button" at bounding box center [779, 288] width 11 height 11
select select "10"
select select "0"
select select "33"
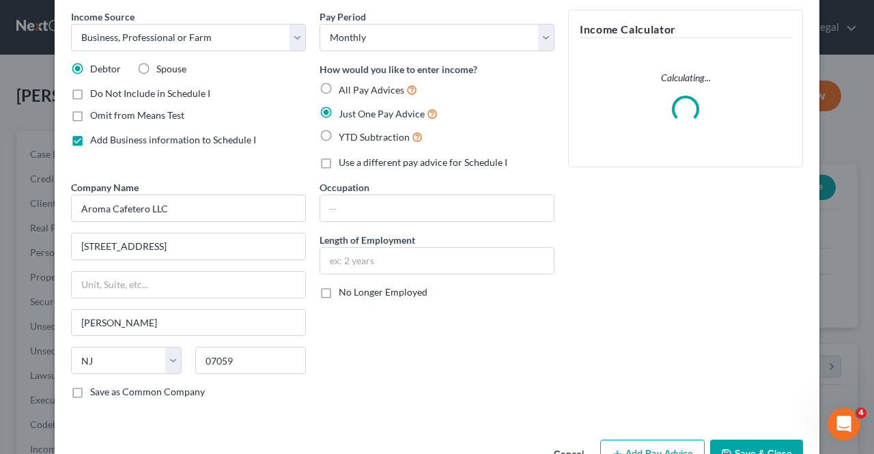
scroll to position [91, 0]
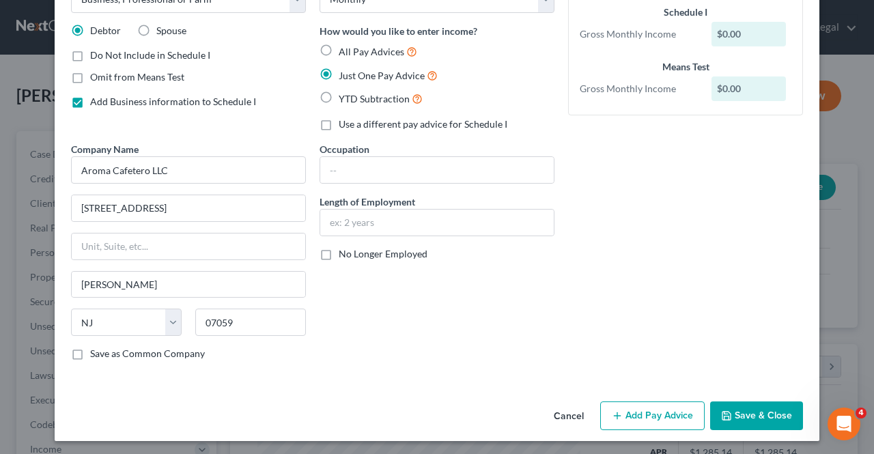
click at [622, 418] on button "Add Pay Advice" at bounding box center [652, 415] width 104 height 29
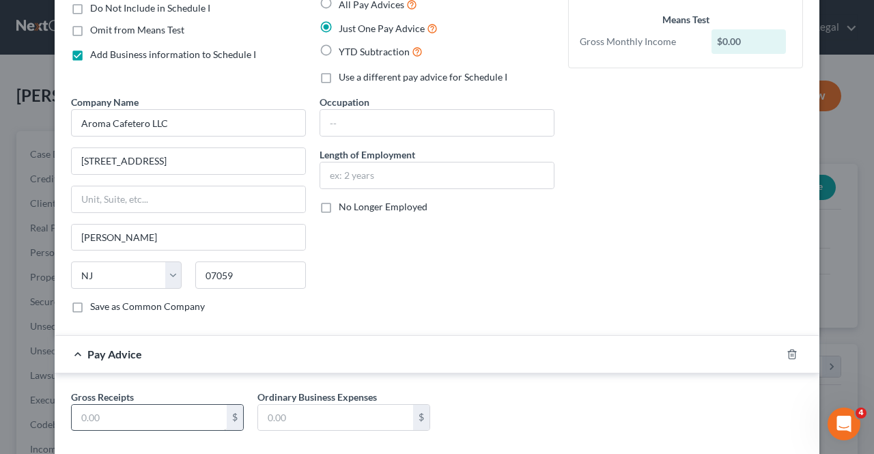
scroll to position [160, 0]
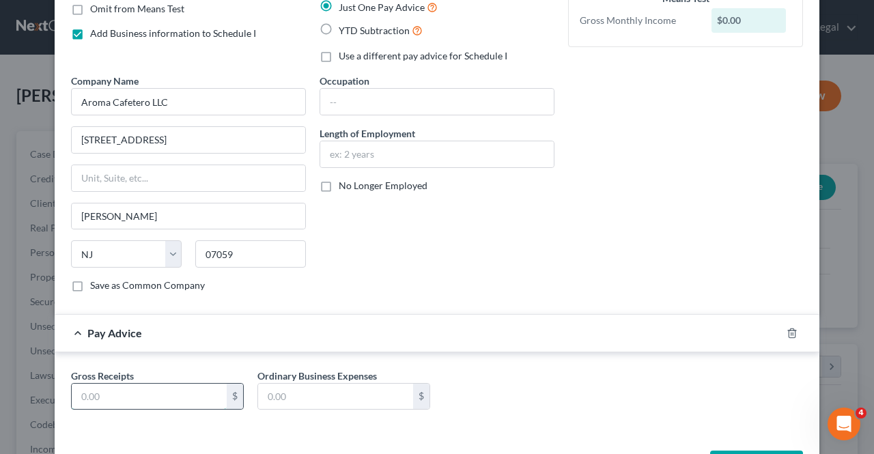
click at [165, 386] on input "text" at bounding box center [149, 397] width 155 height 26
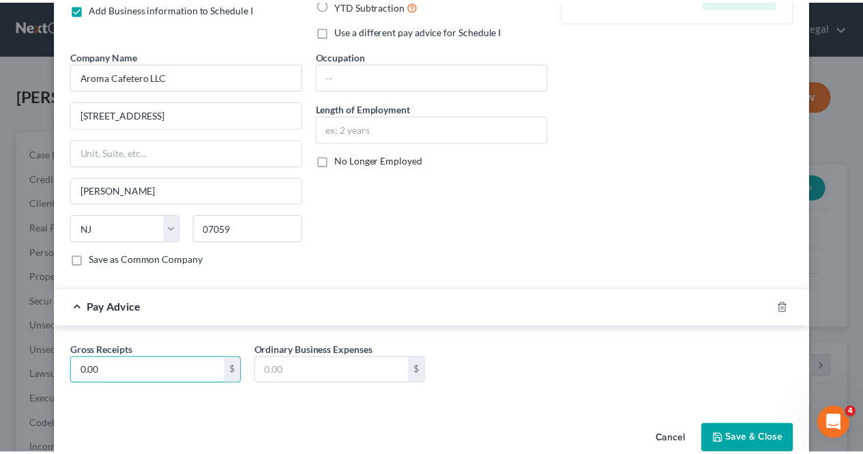
scroll to position [208, 0]
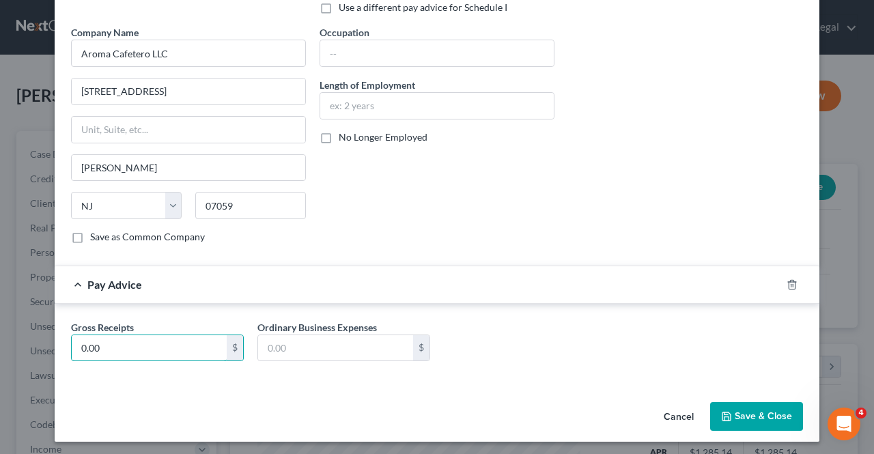
type input "0.00"
click at [757, 421] on button "Save & Close" at bounding box center [756, 416] width 93 height 29
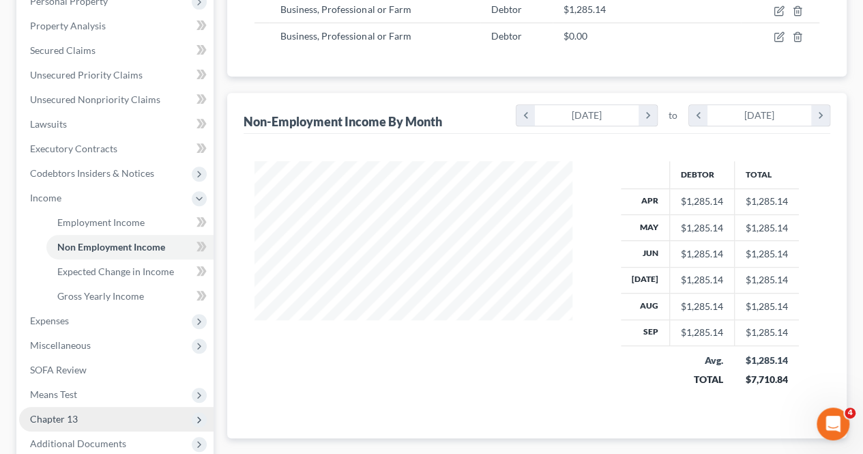
scroll to position [273, 0]
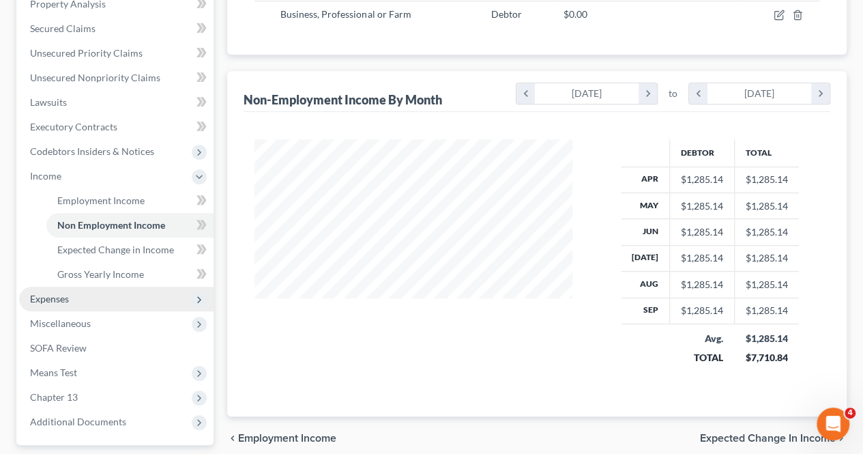
click at [100, 300] on span "Expenses" at bounding box center [116, 299] width 195 height 25
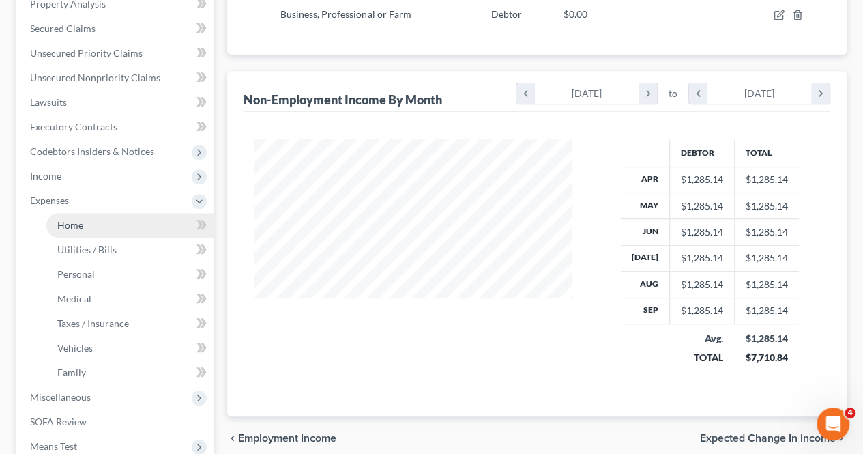
click at [96, 229] on link "Home" at bounding box center [129, 225] width 167 height 25
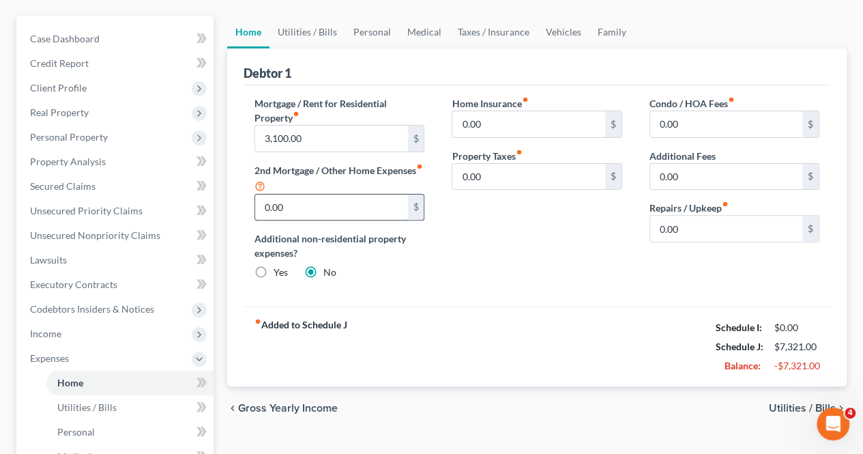
scroll to position [136, 0]
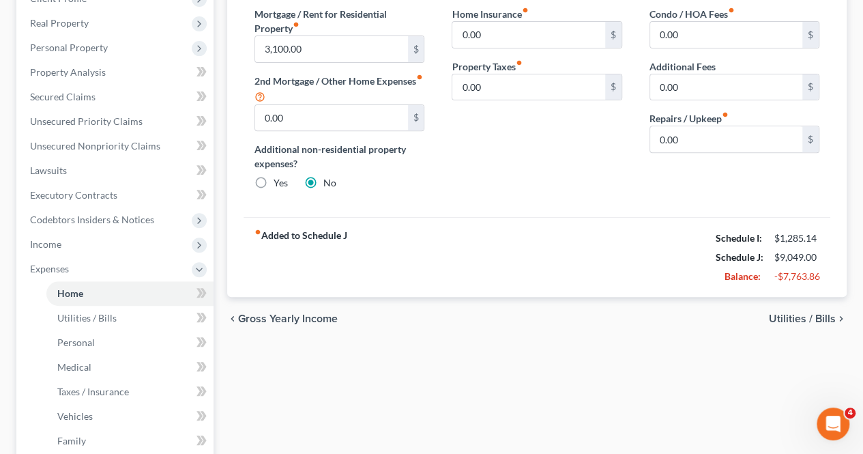
click at [781, 317] on span "Utilities / Bills" at bounding box center [802, 318] width 67 height 11
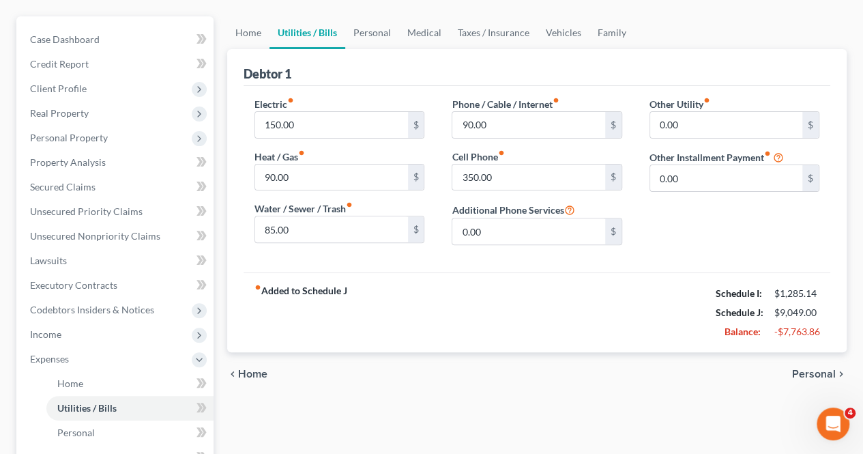
scroll to position [136, 0]
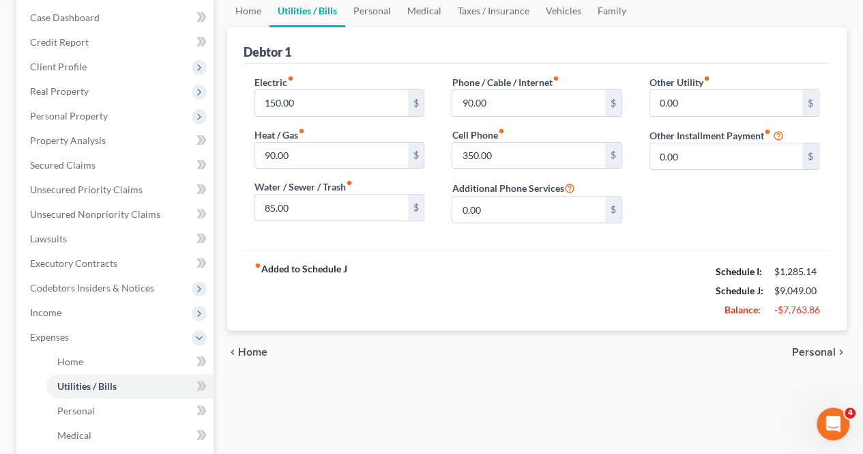
click at [800, 349] on span "Personal" at bounding box center [814, 352] width 44 height 11
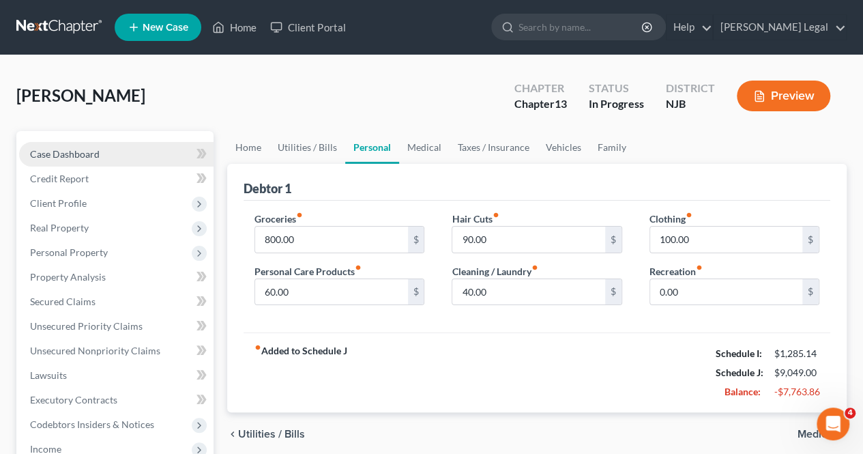
click at [148, 152] on link "Case Dashboard" at bounding box center [116, 154] width 195 height 25
select select "3"
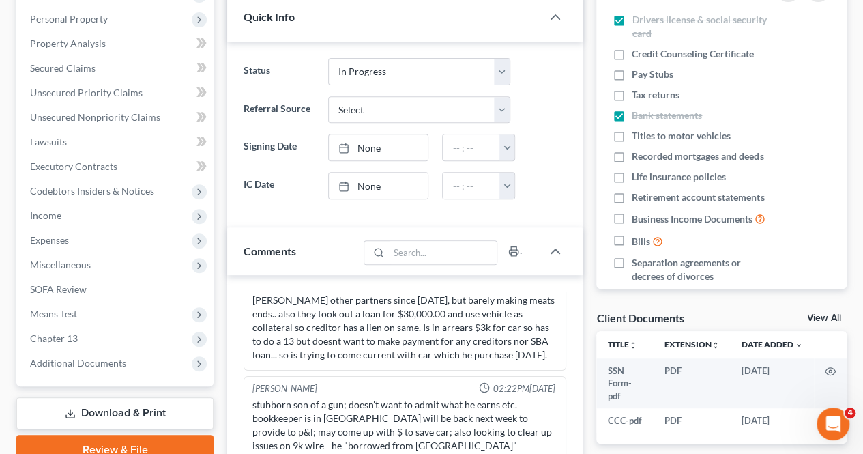
scroll to position [205, 0]
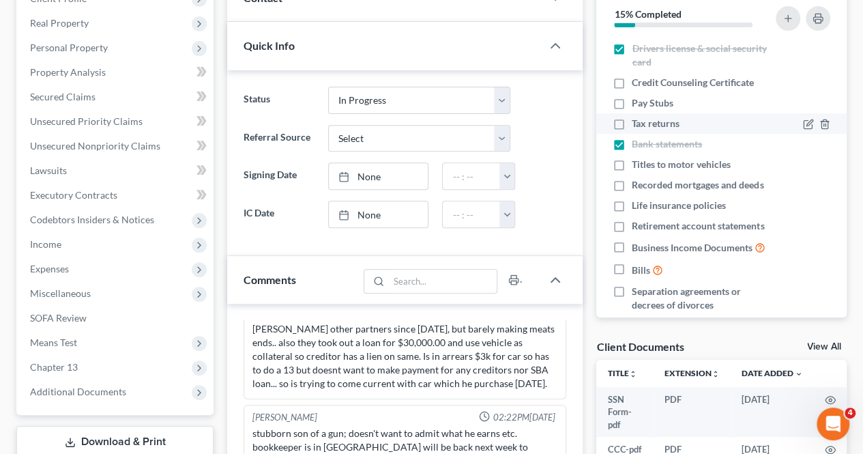
click at [632, 83] on label "Credit Counseling Certificate" at bounding box center [693, 83] width 122 height 14
click at [637, 83] on input "Credit Counseling Certificate" at bounding box center [641, 80] width 9 height 9
checkbox input "true"
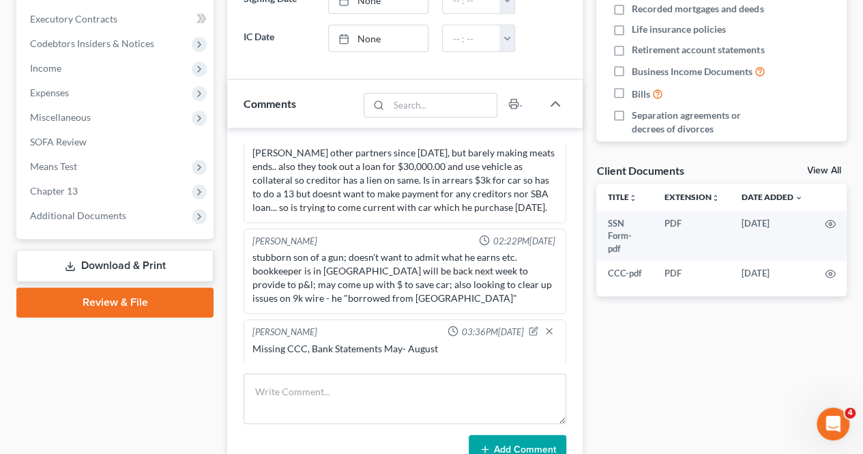
scroll to position [409, 0]
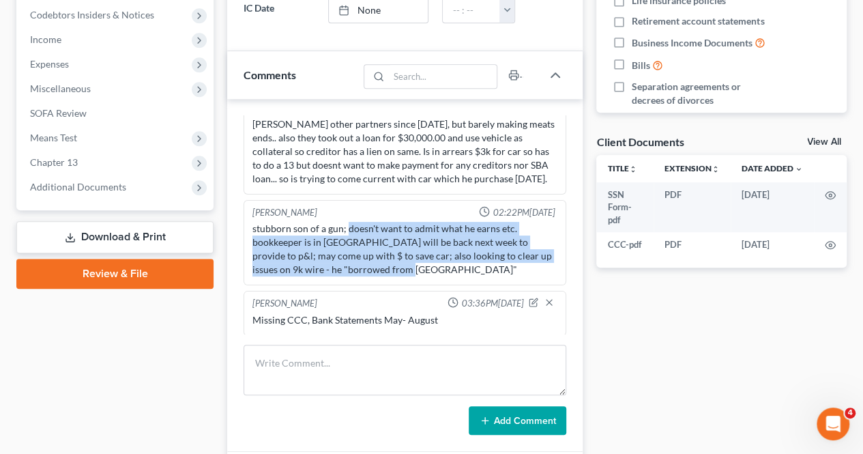
drag, startPoint x: 347, startPoint y: 219, endPoint x: 491, endPoint y: 266, distance: 151.5
click at [491, 266] on div "stubborn son of a gun; doesn't want to admit what he earns etc. bookkeeper is i…" at bounding box center [405, 249] width 305 height 55
click at [492, 265] on div "stubborn son of a gun; doesn't want to admit what he earns etc. bookkeeper is i…" at bounding box center [405, 249] width 305 height 55
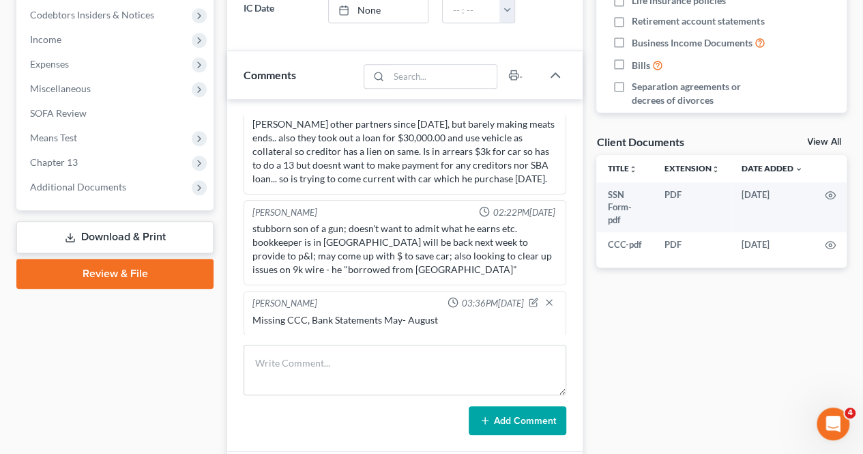
click at [482, 257] on div "stubborn son of a gun; doesn't want to admit what he earns etc. bookkeeper is i…" at bounding box center [405, 249] width 305 height 55
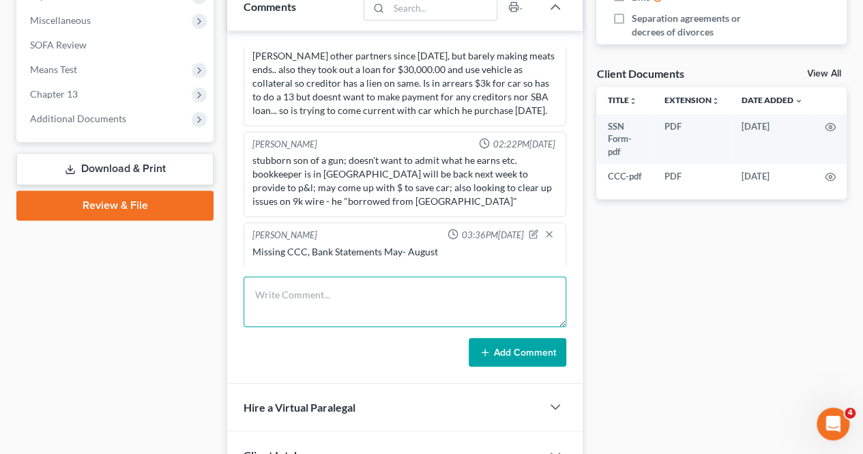
click at [476, 285] on textarea at bounding box center [405, 301] width 323 height 51
click at [478, 288] on textarea at bounding box center [405, 301] width 323 height 51
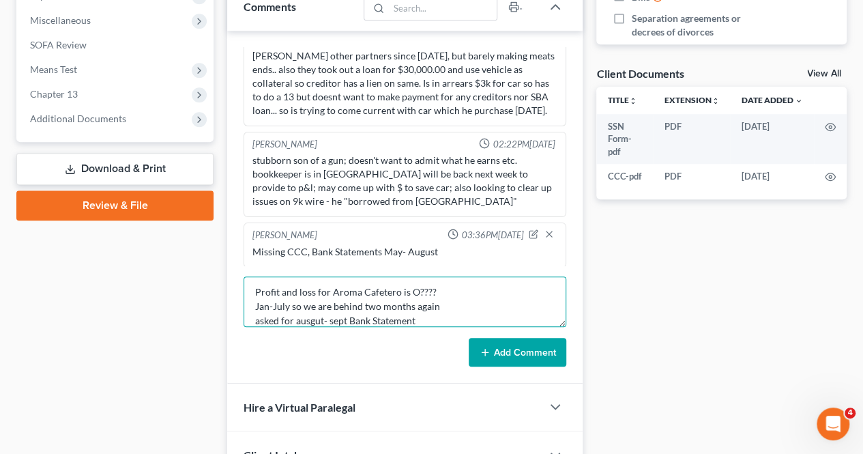
click at [261, 317] on textarea "Profit and loss for Aroma Cafetero is O???? Jan-July so we are behind two month…" at bounding box center [405, 301] width 323 height 51
click at [302, 315] on textarea "Profit and loss for Aroma Cafetero is O???? Jan-July so we are behind two month…" at bounding box center [405, 301] width 323 height 51
click at [337, 317] on textarea "Profit and loss for Aroma Cafetero is O???? Jan-July so we are behind two month…" at bounding box center [405, 301] width 323 height 51
click at [435, 318] on textarea "Profit and loss for Aroma Cafetero is O???? Jan-July so we are behind two month…" at bounding box center [405, 301] width 323 height 51
click at [424, 317] on textarea "Profit and loss for Aroma Cafetero is O???? Jan-July so we are behind two month…" at bounding box center [405, 301] width 323 height 51
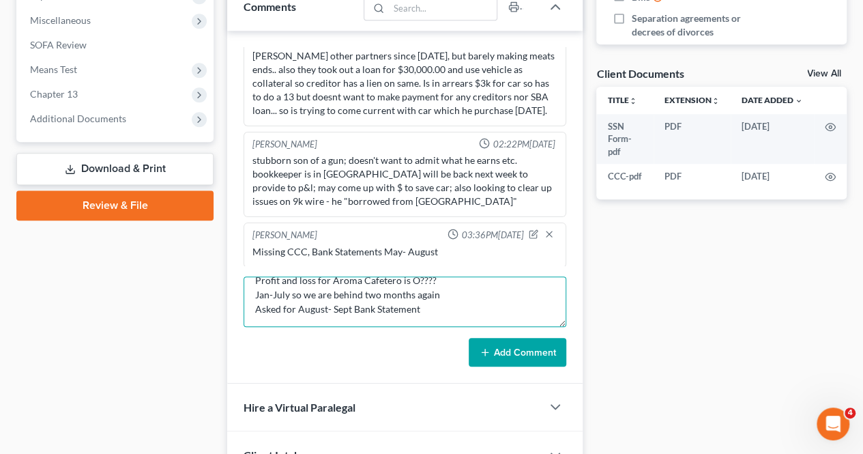
scroll to position [0, 0]
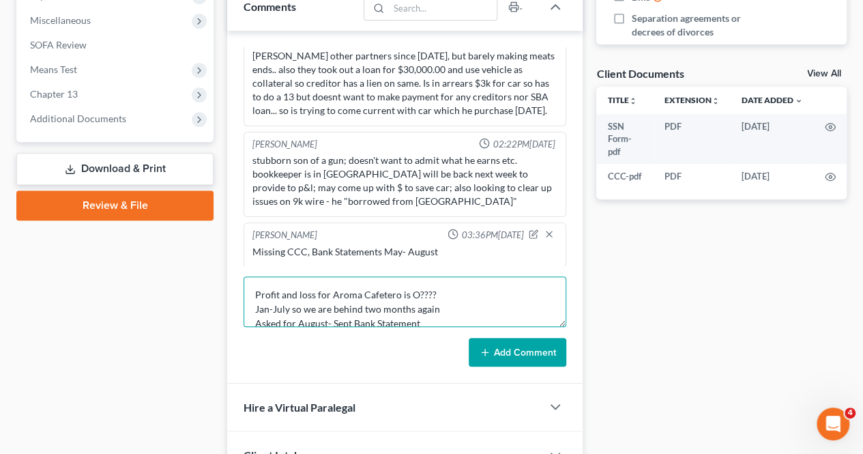
drag, startPoint x: 416, startPoint y: 291, endPoint x: 442, endPoint y: 323, distance: 41.2
click at [416, 291] on textarea "Profit and loss for Aroma Cafetero is O???? Jan-July so we are behind two month…" at bounding box center [405, 301] width 323 height 51
click at [441, 321] on textarea "Profit and loss for Aroma Cafetero is Zero???? Jan-July so we are behind two mo…" at bounding box center [405, 301] width 323 height 51
click at [456, 295] on textarea "Profit and loss for Aroma Cafetero is Zero???? Jan-July so we are behind two mo…" at bounding box center [405, 301] width 323 height 51
click at [441, 316] on textarea "Profit and loss for Aroma Cafetero is Zero???? how are going to disclose Jan-Ju…" at bounding box center [405, 301] width 323 height 51
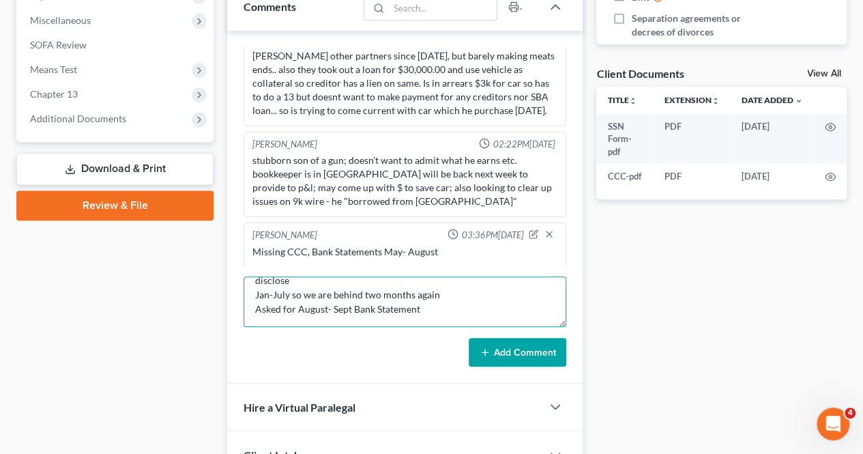
scroll to position [31, 0]
type textarea "Profit and loss for Aroma Cafetero is Zero???? how are going to disclose Jan-Ju…"
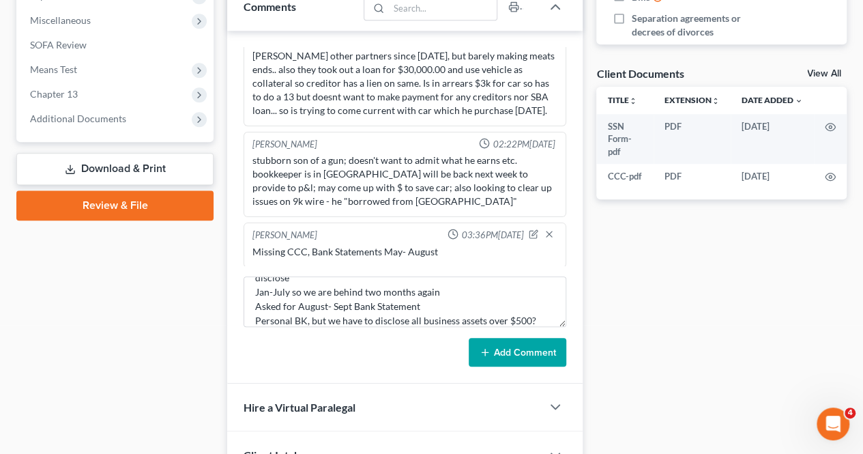
click at [521, 352] on button "Add Comment" at bounding box center [518, 352] width 98 height 29
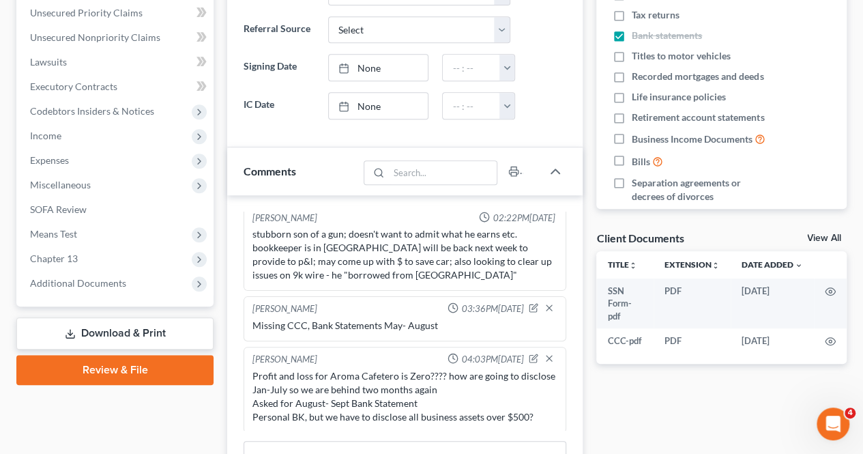
scroll to position [341, 0]
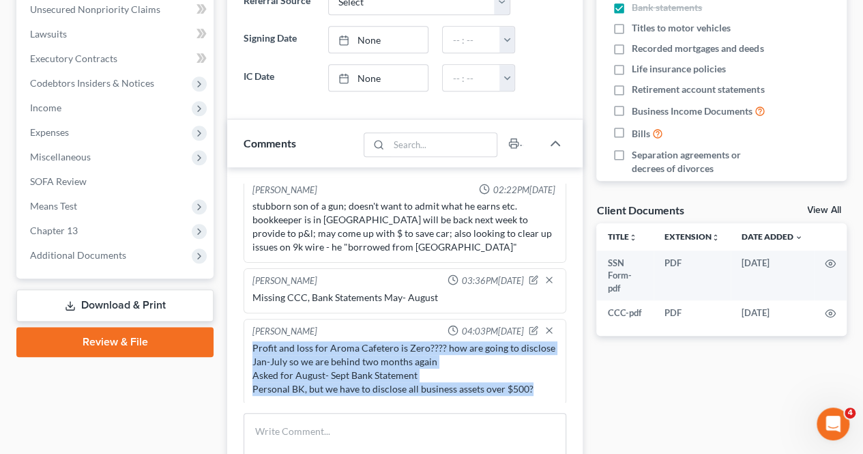
drag, startPoint x: 529, startPoint y: 390, endPoint x: 283, endPoint y: 365, distance: 246.9
click at [248, 347] on div "[PERSON_NAME] 04:03PM[DATE] Profit and loss for Aroma Cafetero is Zero???? how …" at bounding box center [405, 362] width 323 height 86
copy div "Profit and loss for Aroma Cafetero is Zero???? how are going to disclose Jan-Ju…"
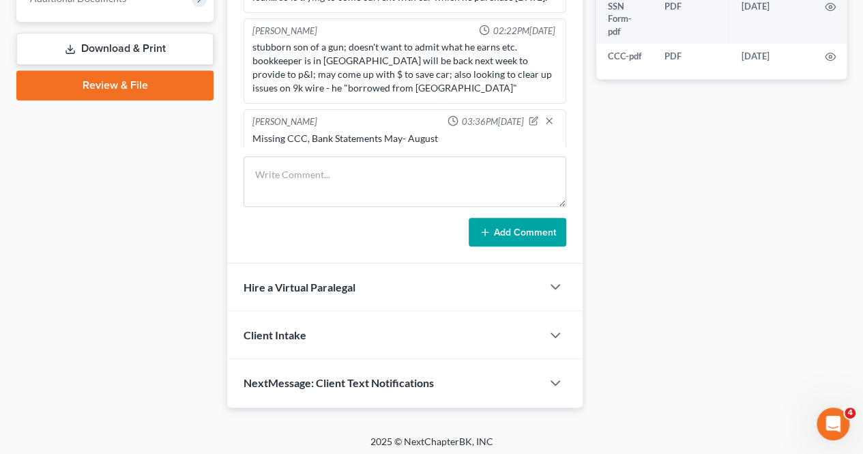
scroll to position [230, 0]
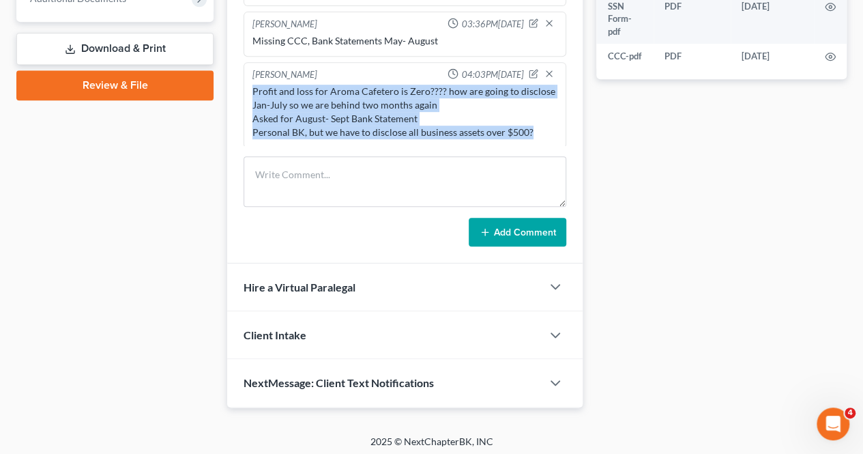
drag, startPoint x: 569, startPoint y: 118, endPoint x: 602, endPoint y: 126, distance: 33.8
click at [569, 119] on div "[PERSON_NAME] 11:26AM[DATE] Missing CCC Wife Income P & L for business Income T…" at bounding box center [405, 87] width 356 height 353
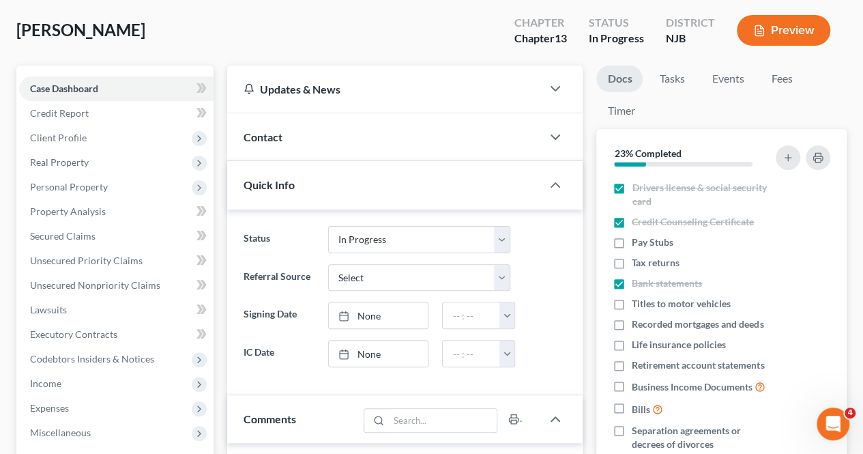
scroll to position [0, 0]
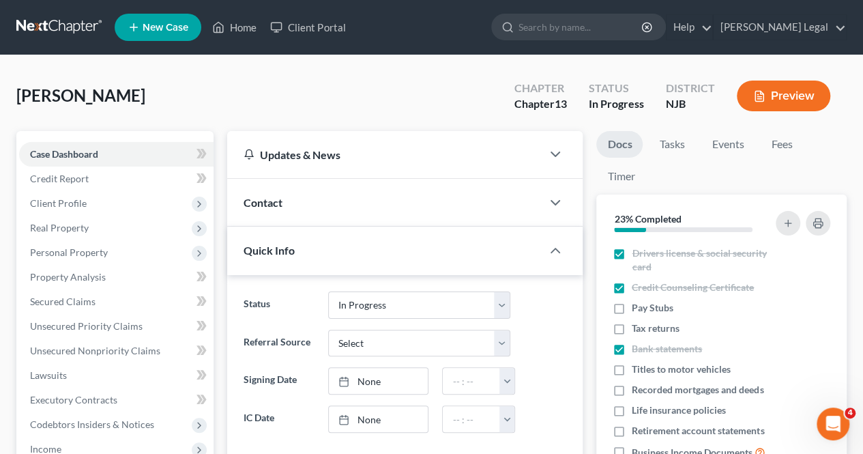
click at [437, 104] on div "[PERSON_NAME] Upgraded Chapter Chapter 13 Status In [GEOGRAPHIC_DATA] [GEOGRAPH…" at bounding box center [431, 101] width 831 height 59
click at [239, 28] on link "Home" at bounding box center [234, 27] width 58 height 25
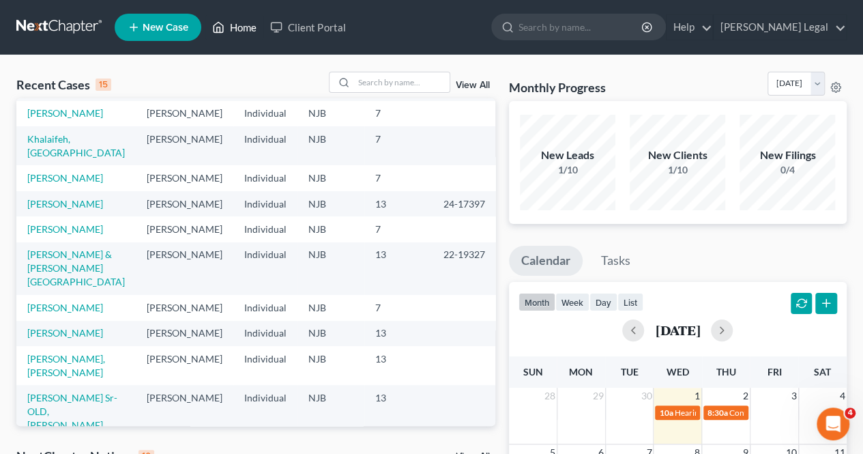
scroll to position [136, 0]
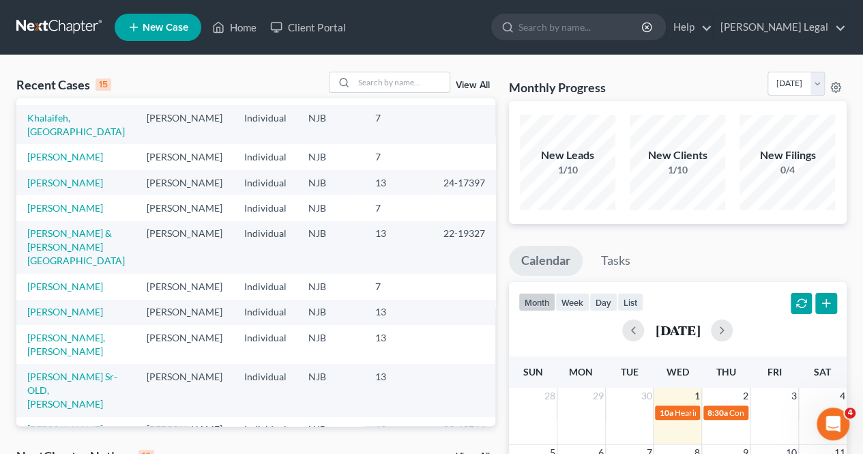
click at [76, 220] on td "[PERSON_NAME]" at bounding box center [75, 207] width 119 height 25
click at [74, 214] on link "[PERSON_NAME]" at bounding box center [65, 208] width 76 height 12
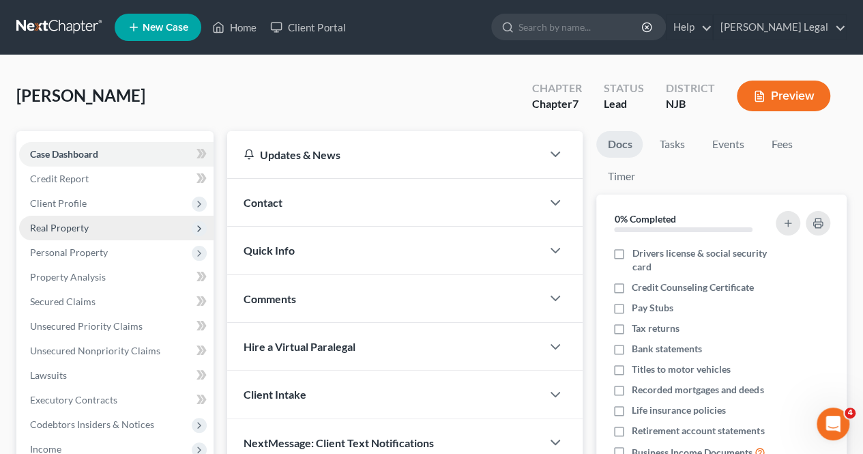
drag, startPoint x: 89, startPoint y: 207, endPoint x: 91, endPoint y: 218, distance: 10.6
click at [89, 207] on span "Client Profile" at bounding box center [116, 203] width 195 height 25
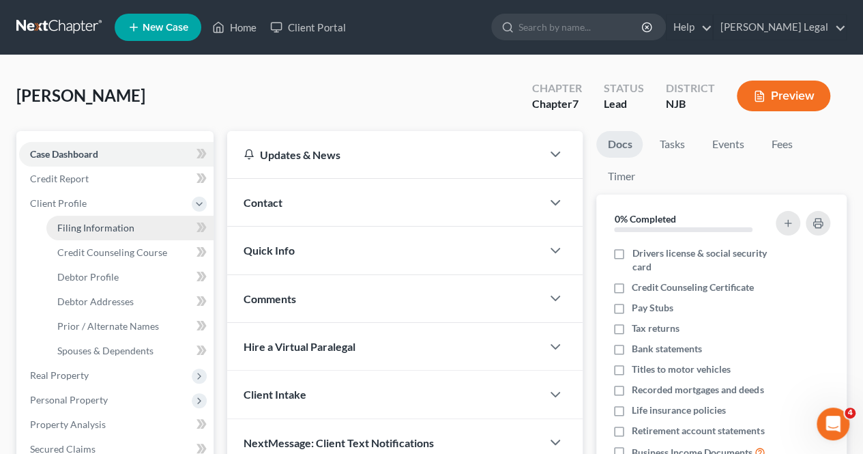
click at [92, 231] on span "Filing Information" at bounding box center [95, 228] width 77 height 12
select select "1"
select select "0"
select select "51"
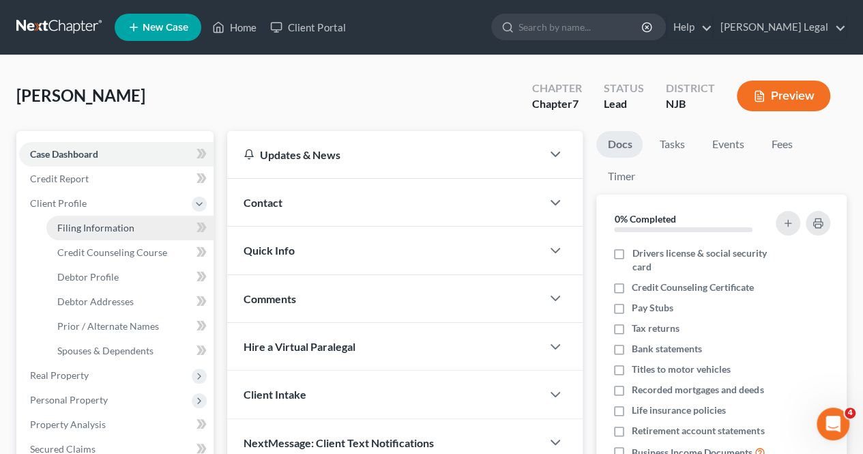
select select "0"
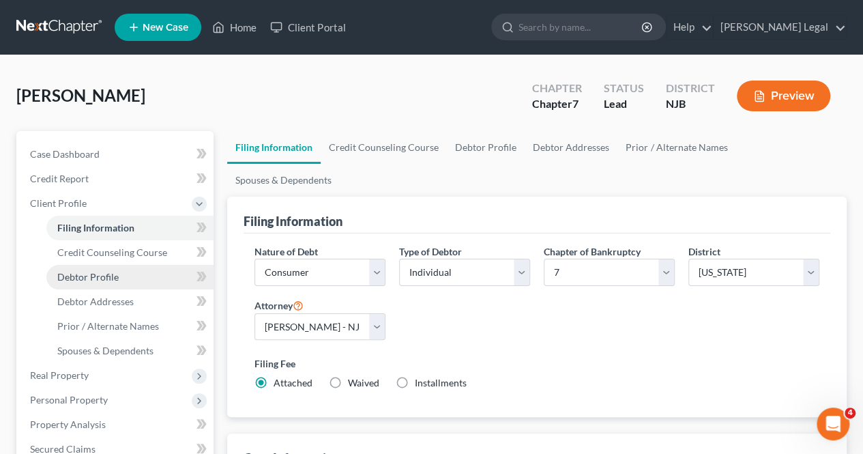
click at [119, 278] on link "Debtor Profile" at bounding box center [129, 277] width 167 height 25
select select "0"
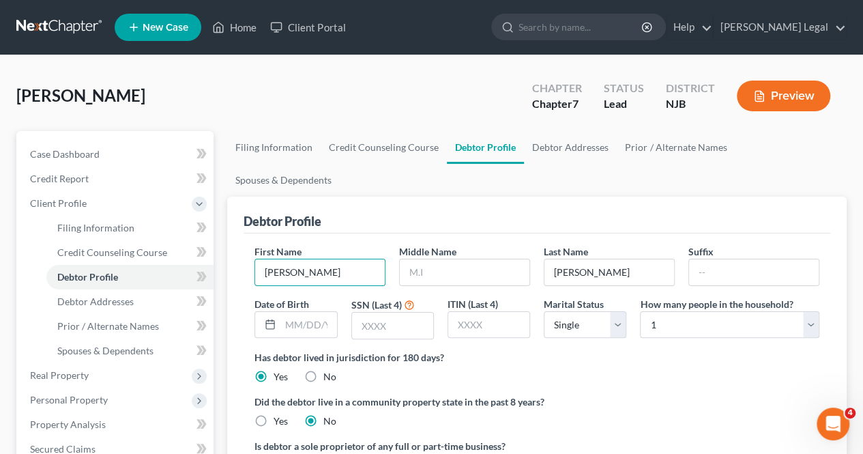
drag, startPoint x: 313, startPoint y: 241, endPoint x: 231, endPoint y: 227, distance: 83.7
click at [239, 234] on div "Debtor Profile First Name [PERSON_NAME] Middle Name Last Name [PERSON_NAME] Dat…" at bounding box center [537, 348] width 620 height 303
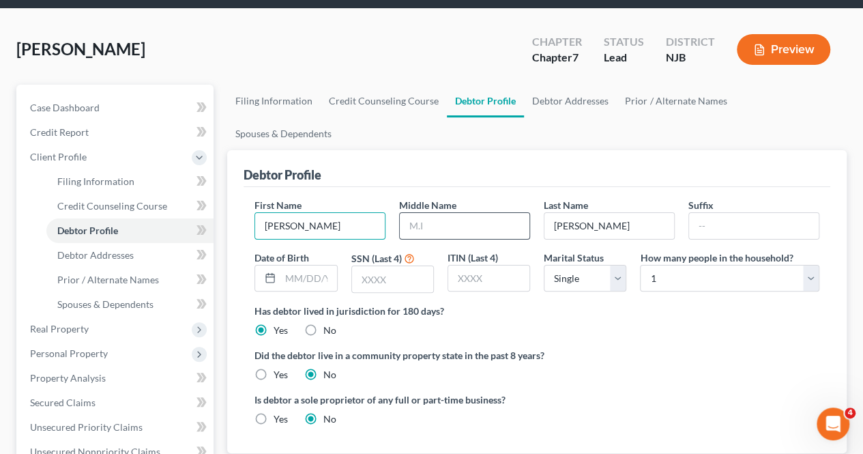
scroll to position [68, 0]
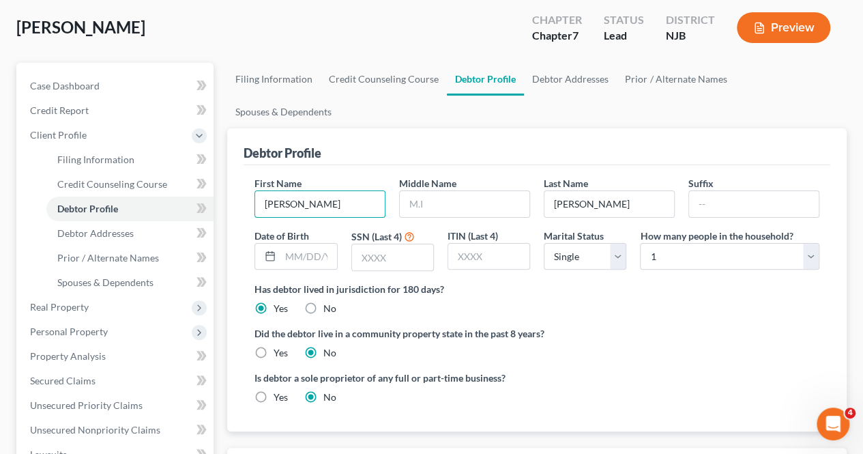
type input "[PERSON_NAME]"
click at [311, 244] on input "text" at bounding box center [308, 257] width 56 height 26
click at [330, 244] on input "03/12/" at bounding box center [308, 257] width 56 height 26
type input "[DATE]"
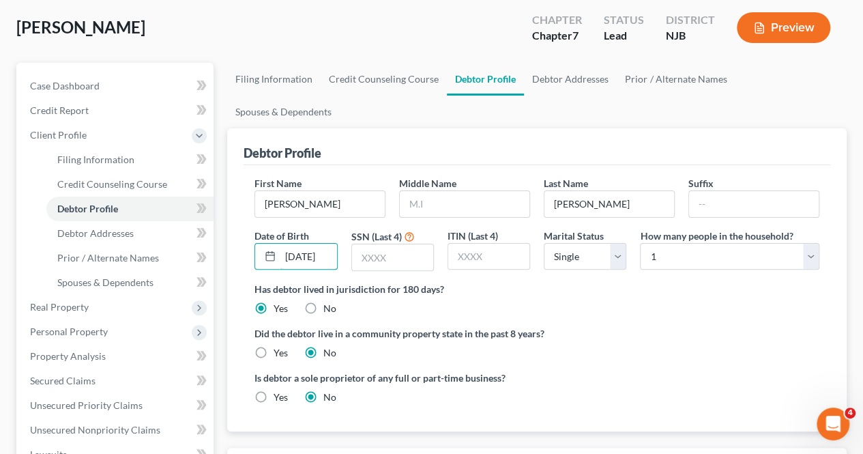
scroll to position [0, 0]
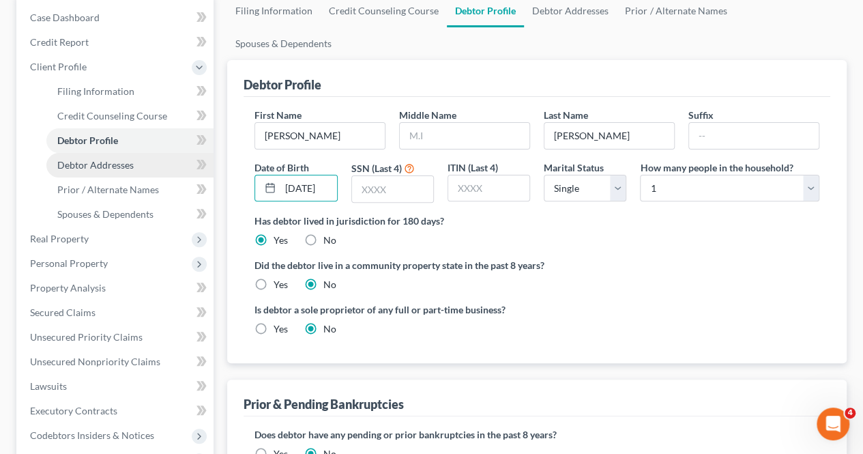
click at [113, 158] on link "Debtor Addresses" at bounding box center [129, 165] width 167 height 25
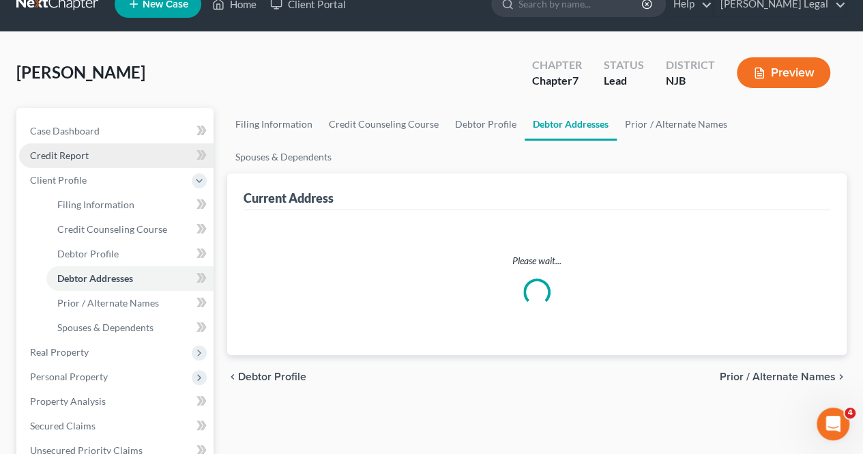
select select "0"
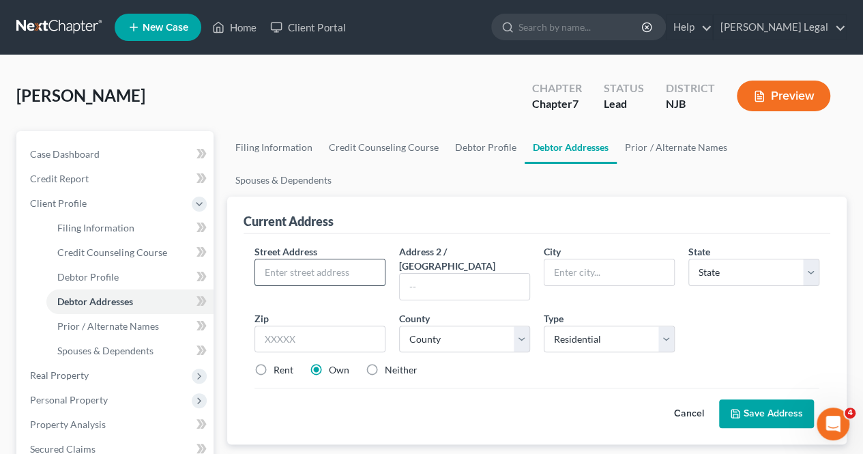
click at [293, 259] on input "text" at bounding box center [320, 272] width 130 height 26
type input "[STREET_ADDRESS]"
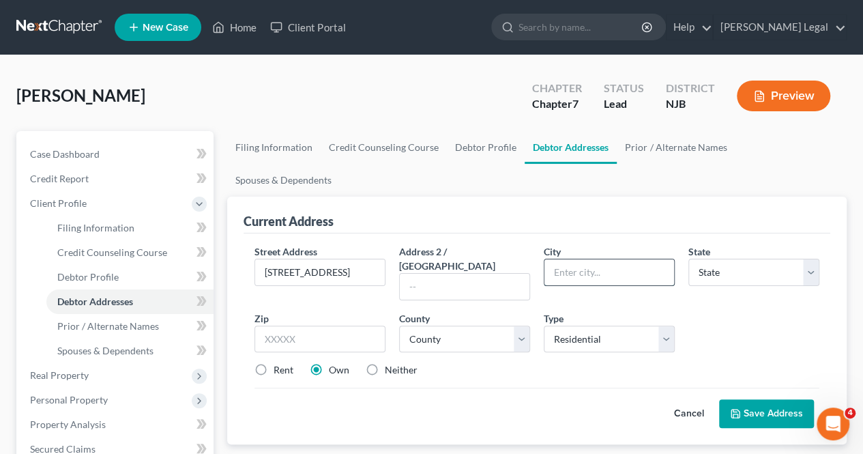
click at [575, 259] on input "text" at bounding box center [610, 272] width 130 height 26
click at [318, 326] on input "text" at bounding box center [320, 339] width 131 height 27
type input "08520"
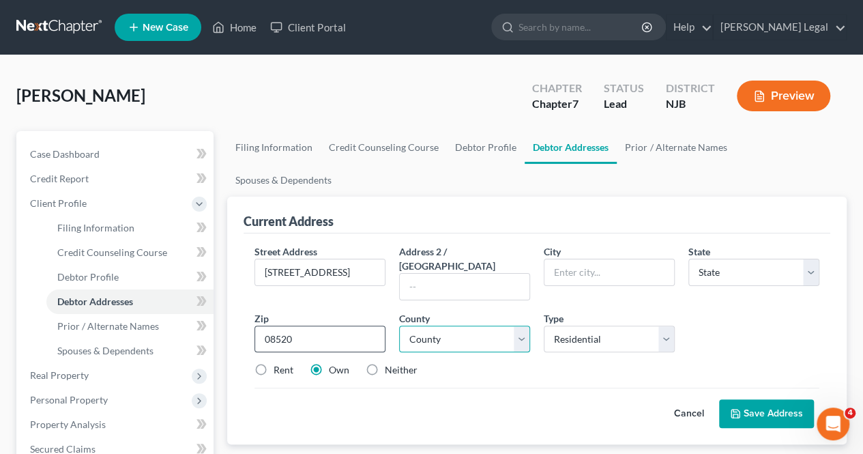
type input "Hightstown"
select select "33"
click at [272, 363] on div "Rent" at bounding box center [274, 370] width 39 height 14
click at [274, 363] on label "Rent" at bounding box center [284, 370] width 20 height 14
click at [279, 363] on input "Rent" at bounding box center [283, 367] width 9 height 9
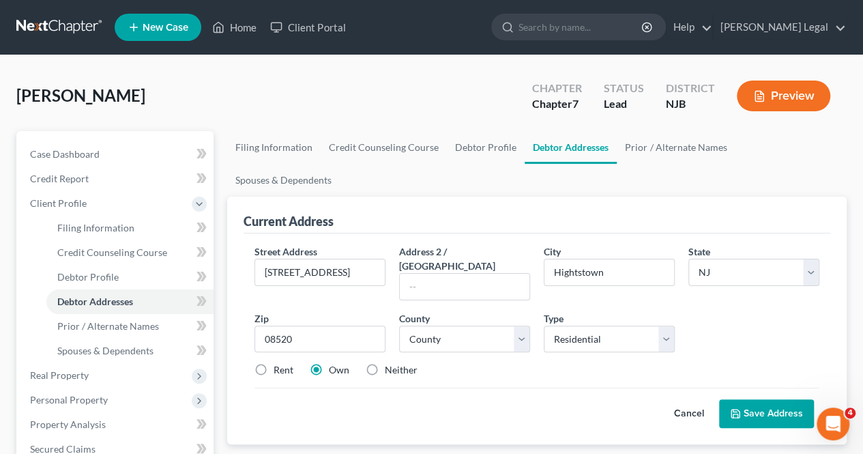
radio input "true"
drag, startPoint x: 468, startPoint y: 290, endPoint x: 464, endPoint y: 278, distance: 12.9
click at [468, 326] on select "County [GEOGRAPHIC_DATA] [GEOGRAPHIC_DATA] [GEOGRAPHIC_DATA] [GEOGRAPHIC_DATA] …" at bounding box center [464, 339] width 131 height 27
select select "10"
click at [399, 326] on select "County [GEOGRAPHIC_DATA] [GEOGRAPHIC_DATA] [GEOGRAPHIC_DATA] [GEOGRAPHIC_DATA] …" at bounding box center [464, 339] width 131 height 27
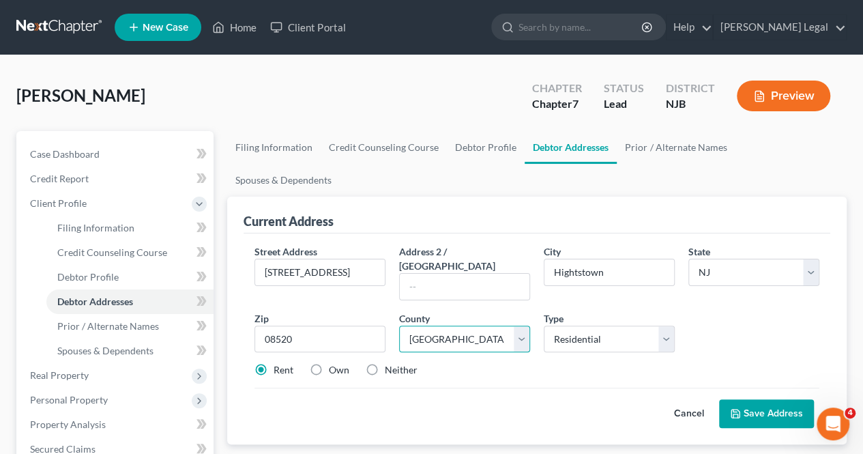
scroll to position [68, 0]
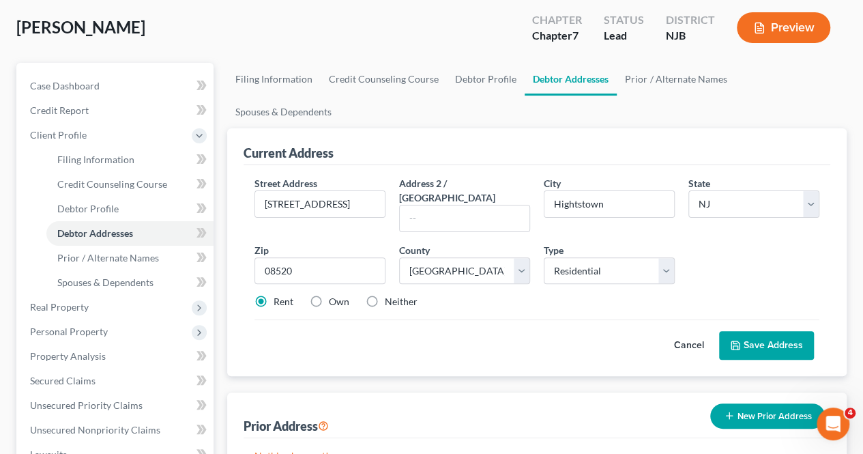
click at [736, 331] on button "Save Address" at bounding box center [766, 345] width 95 height 29
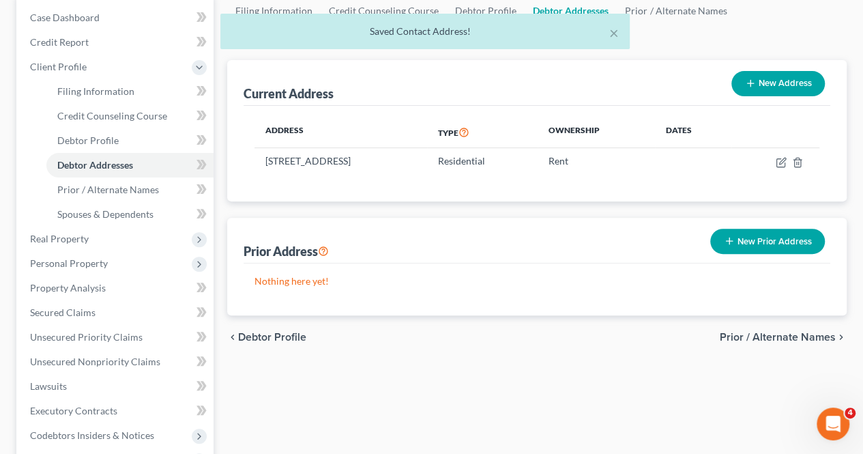
drag, startPoint x: 741, startPoint y: 304, endPoint x: 721, endPoint y: 300, distance: 20.1
click at [741, 332] on span "Prior / Alternate Names" at bounding box center [778, 337] width 116 height 11
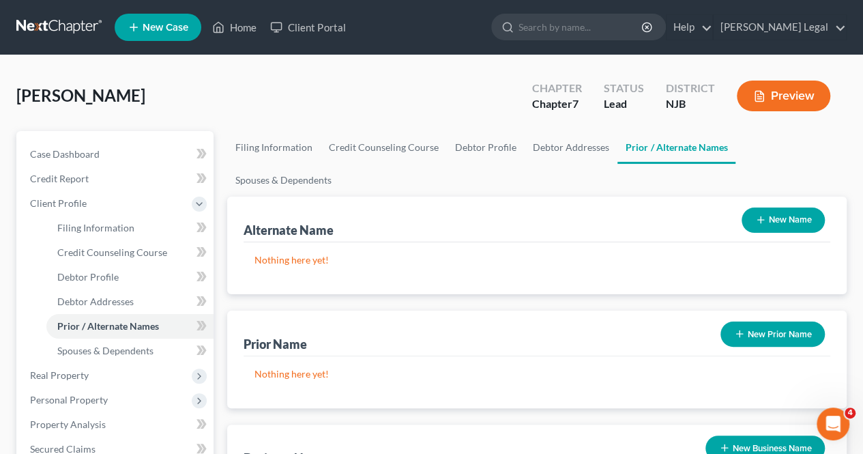
click at [792, 207] on button "New Name" at bounding box center [783, 219] width 83 height 25
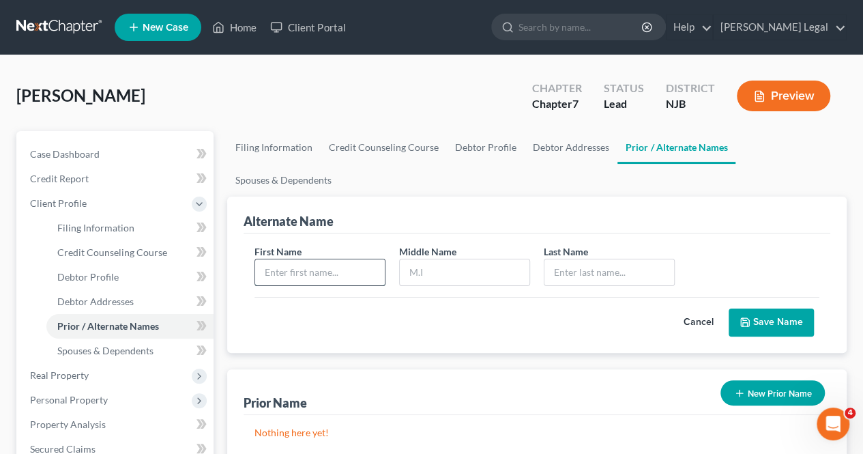
click at [322, 259] on input "text" at bounding box center [320, 272] width 130 height 26
type input "[PERSON_NAME]"
type input "P"
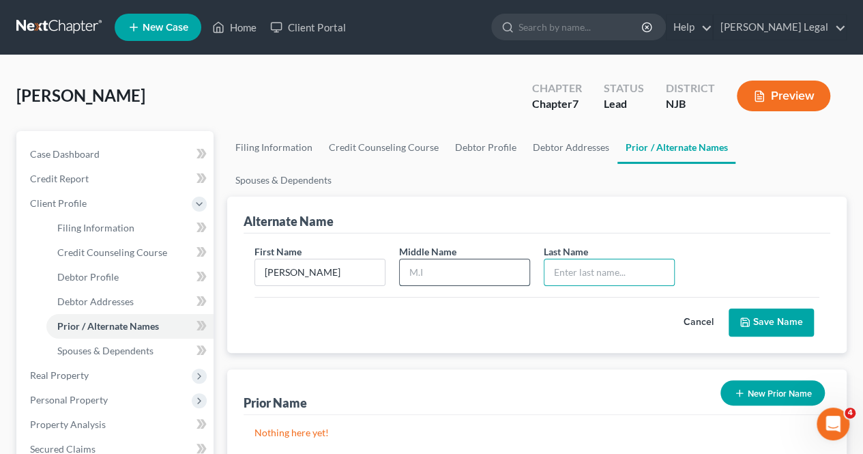
click at [427, 259] on input "text" at bounding box center [465, 272] width 130 height 26
type input "P."
click at [567, 259] on input "text" at bounding box center [610, 272] width 130 height 26
type input "[PERSON_NAME]"
click at [752, 308] on button "Save Name" at bounding box center [771, 322] width 85 height 29
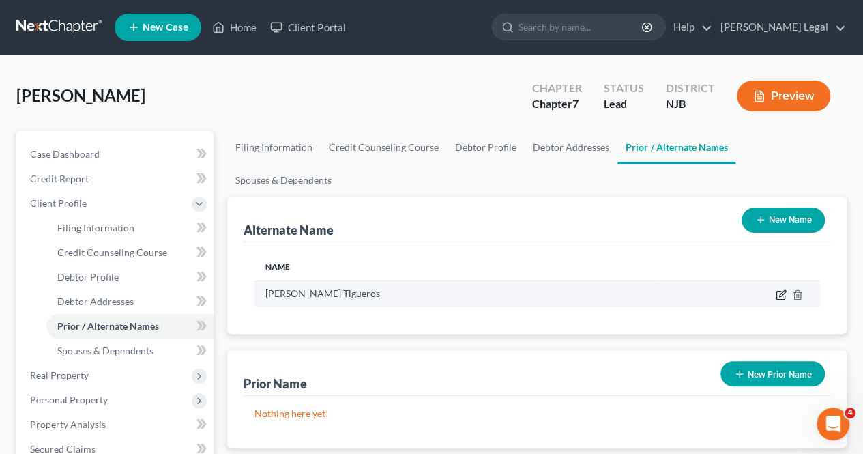
click at [775, 280] on td at bounding box center [740, 293] width 162 height 26
click at [779, 289] on icon at bounding box center [781, 294] width 11 height 11
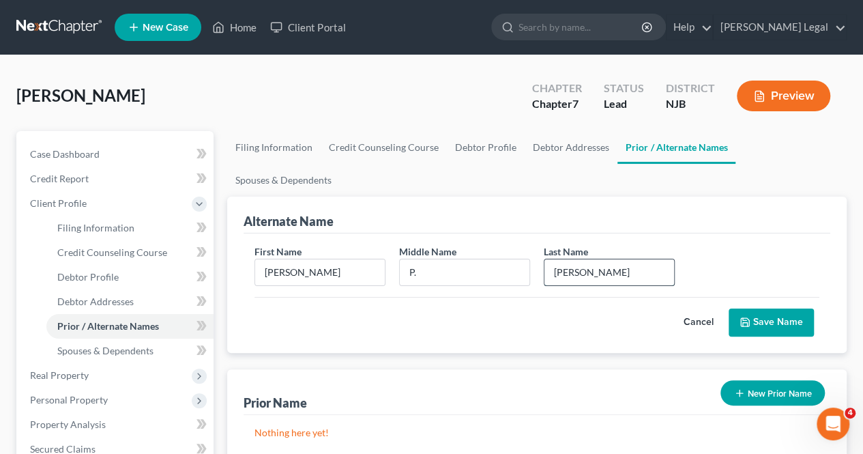
drag, startPoint x: 632, startPoint y: 247, endPoint x: 588, endPoint y: 246, distance: 43.7
click at [588, 259] on input "[PERSON_NAME]" at bounding box center [610, 272] width 130 height 26
type input "[PERSON_NAME]"
click at [783, 308] on button "Save Name" at bounding box center [771, 322] width 85 height 29
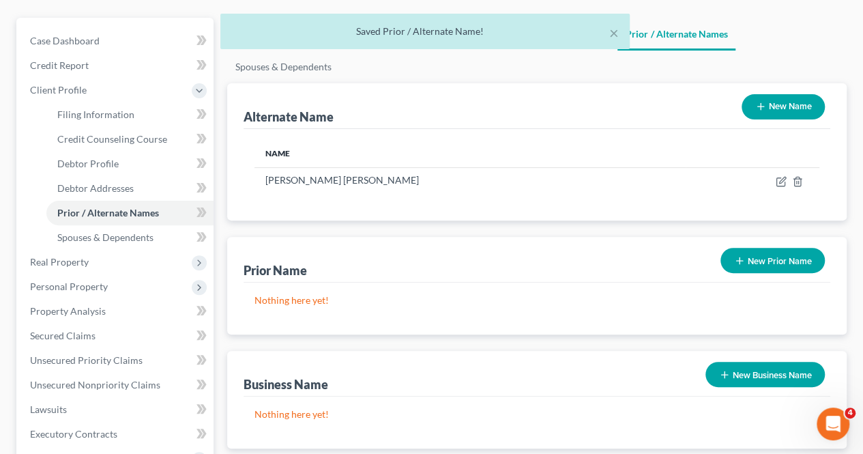
scroll to position [136, 0]
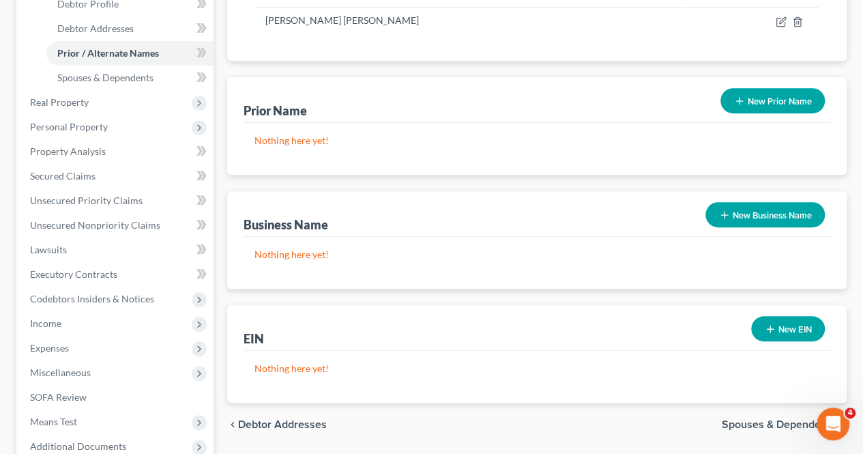
click at [744, 419] on span "Spouses & Dependents" at bounding box center [779, 424] width 114 height 11
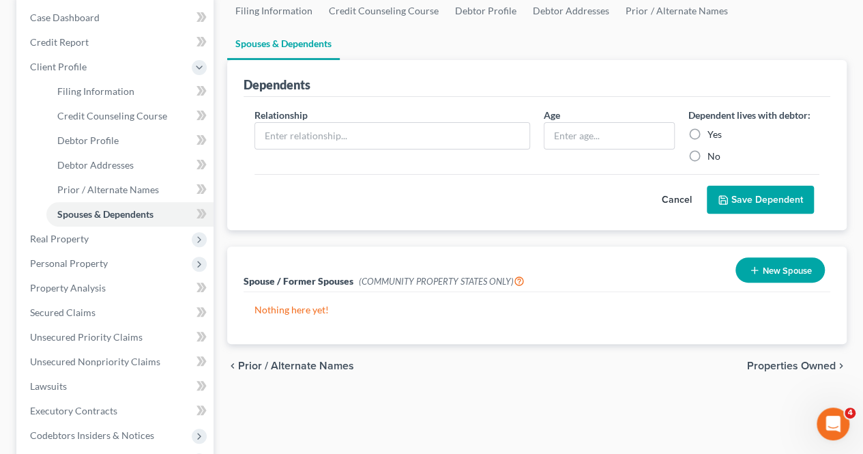
click at [767, 360] on span "Properties Owned" at bounding box center [791, 365] width 89 height 11
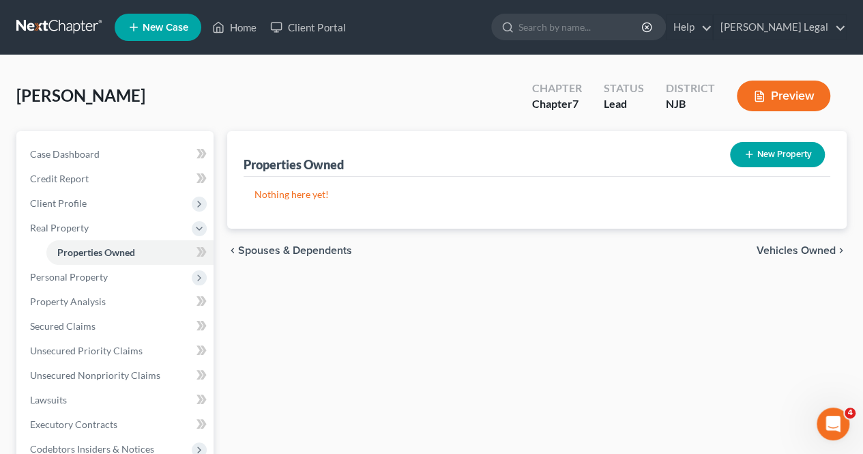
click at [796, 253] on span "Vehicles Owned" at bounding box center [796, 250] width 79 height 11
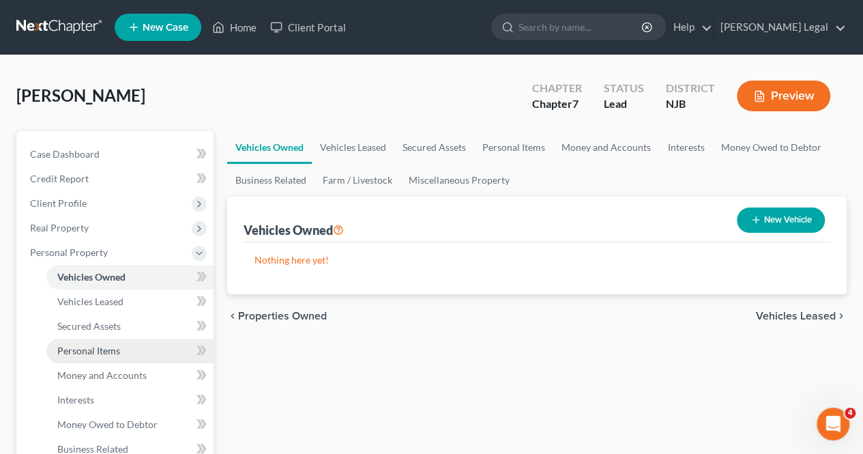
click at [129, 351] on link "Personal Items" at bounding box center [129, 350] width 167 height 25
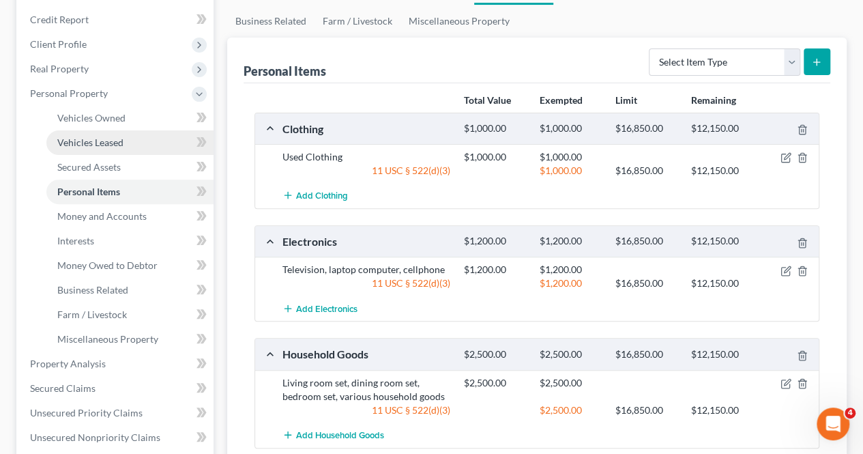
scroll to position [136, 0]
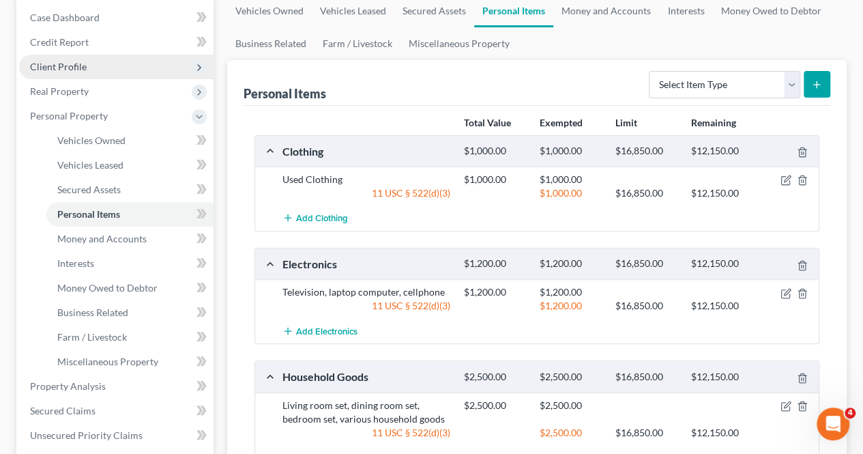
click at [96, 74] on span "Client Profile" at bounding box center [116, 67] width 195 height 25
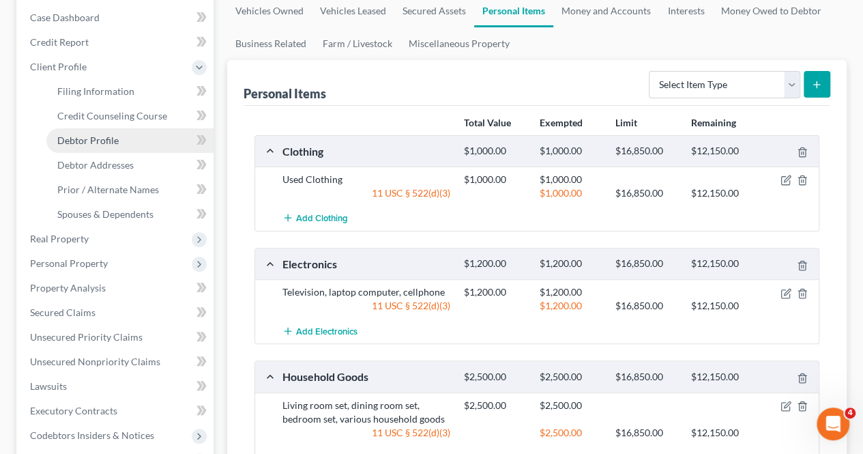
click at [96, 140] on span "Debtor Profile" at bounding box center [87, 140] width 61 height 12
select select "0"
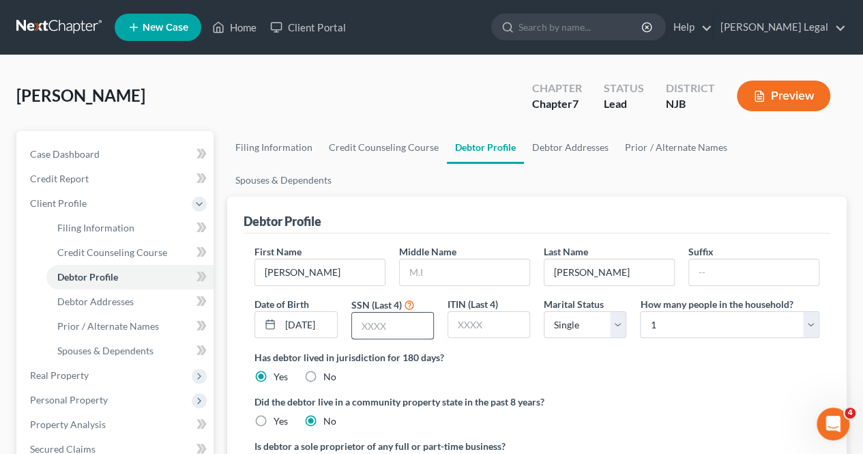
click at [404, 313] on input "text" at bounding box center [392, 326] width 81 height 26
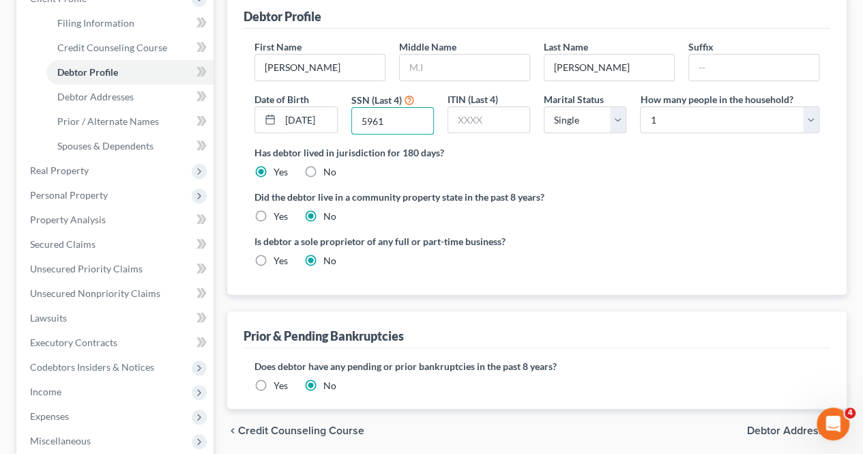
type input "5961"
click at [763, 425] on span "Debtor Addresses" at bounding box center [791, 430] width 89 height 11
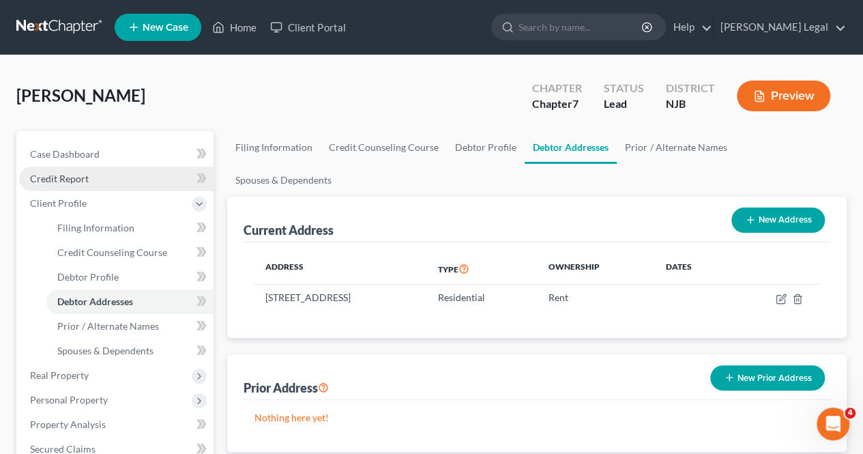
click at [99, 175] on link "Credit Report" at bounding box center [116, 179] width 195 height 25
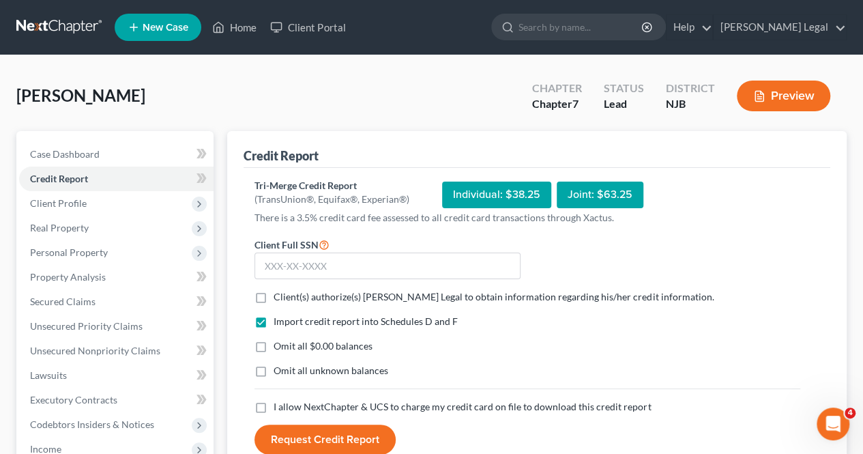
click at [306, 296] on span "Client(s) authorize(s) [PERSON_NAME] Legal to obtain information regarding his/…" at bounding box center [494, 297] width 440 height 12
click at [288, 296] on input "Client(s) authorize(s) [PERSON_NAME] Legal to obtain information regarding his/…" at bounding box center [283, 294] width 9 height 9
checkbox input "true"
click at [341, 405] on span "I allow NextChapter & UCS to charge my credit card on file to download this cre…" at bounding box center [462, 407] width 377 height 12
click at [288, 405] on input "I allow NextChapter & UCS to charge my credit card on file to download this cre…" at bounding box center [283, 404] width 9 height 9
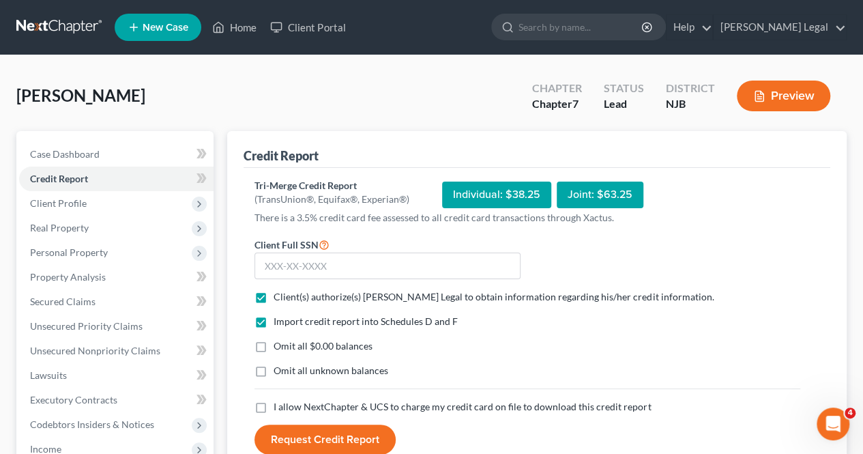
checkbox input "true"
click at [347, 257] on input "text" at bounding box center [388, 266] width 266 height 27
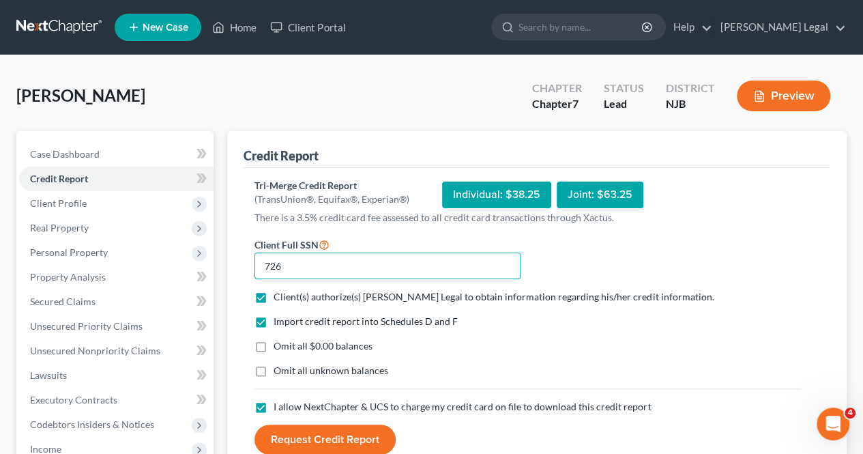
click at [394, 259] on input "726" at bounding box center [388, 266] width 266 height 27
click at [435, 268] on input "726-78" at bounding box center [388, 266] width 266 height 27
type input "726-78-5961"
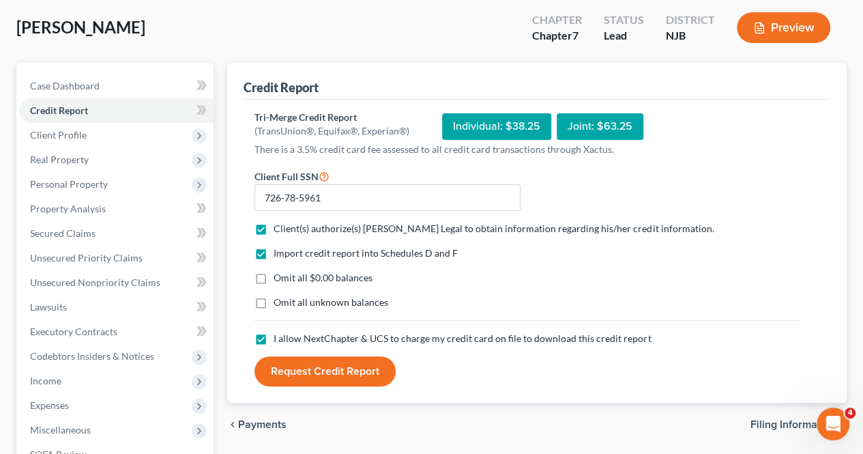
click at [373, 363] on button "Request Credit Report" at bounding box center [325, 371] width 141 height 30
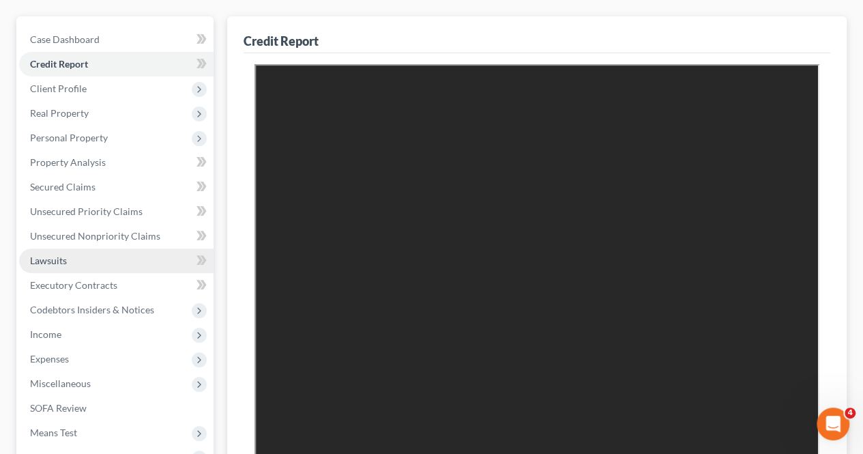
scroll to position [136, 0]
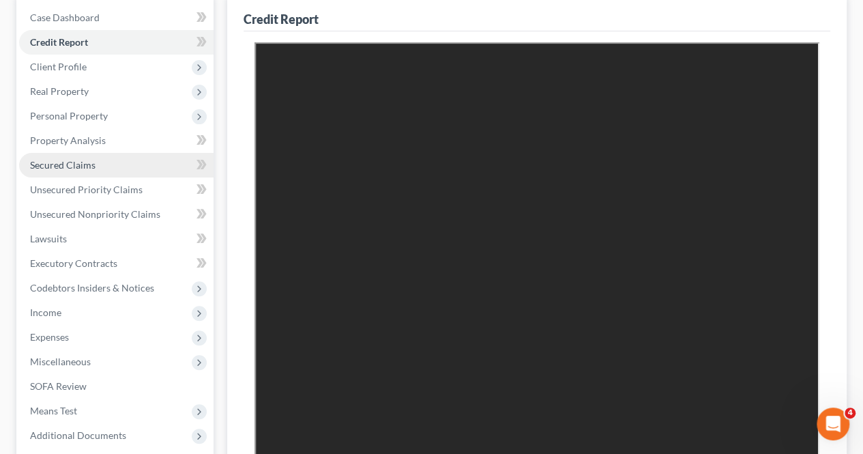
click at [66, 158] on link "Secured Claims" at bounding box center [116, 165] width 195 height 25
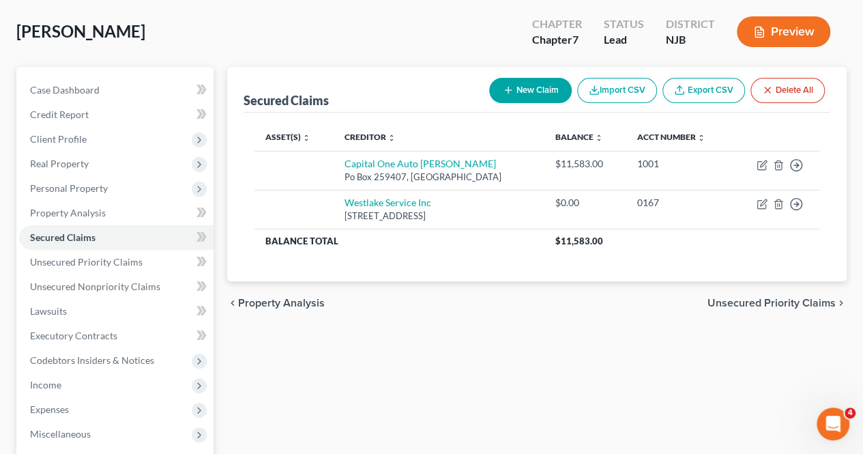
scroll to position [68, 0]
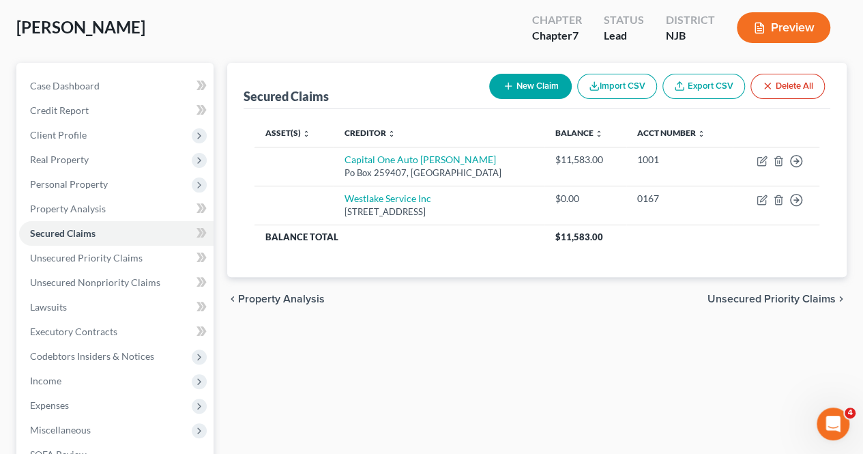
click at [718, 297] on span "Unsecured Priority Claims" at bounding box center [772, 298] width 128 height 11
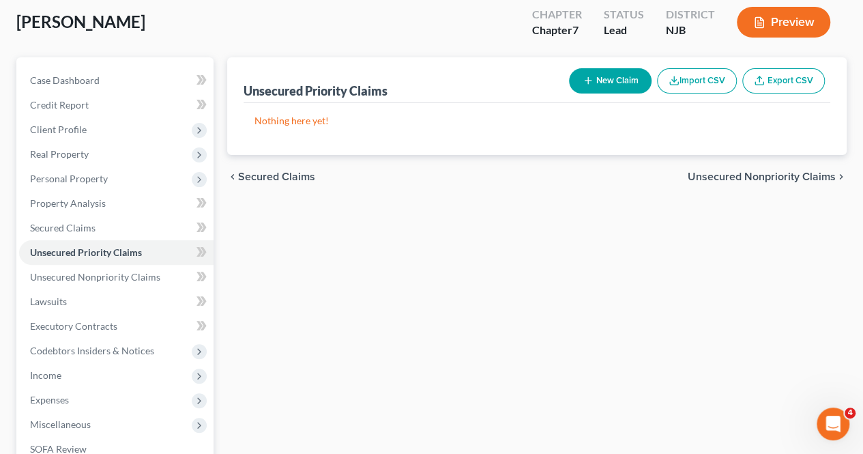
scroll to position [270, 0]
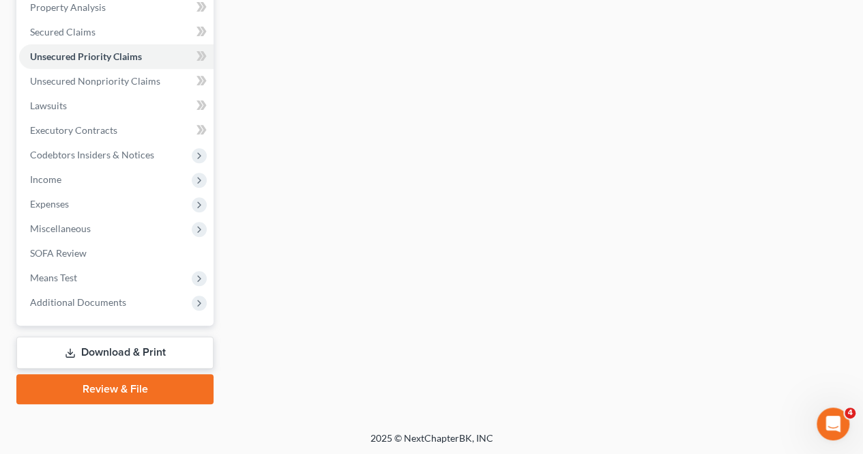
click at [185, 347] on link "Download & Print" at bounding box center [114, 352] width 197 height 32
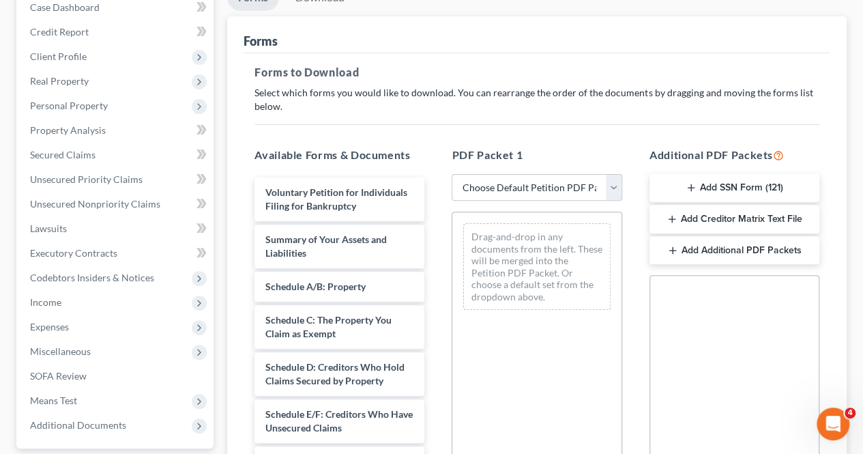
click at [700, 179] on button "Add SSN Form (121)" at bounding box center [735, 188] width 170 height 29
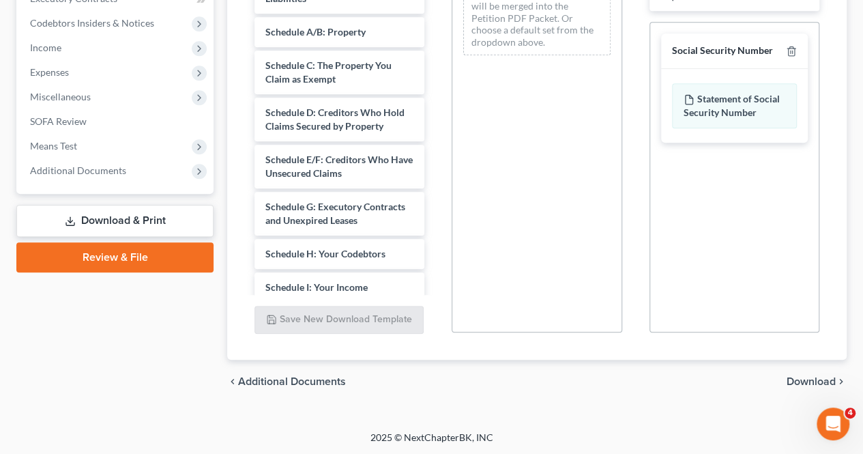
click at [809, 380] on span "Download" at bounding box center [811, 381] width 49 height 11
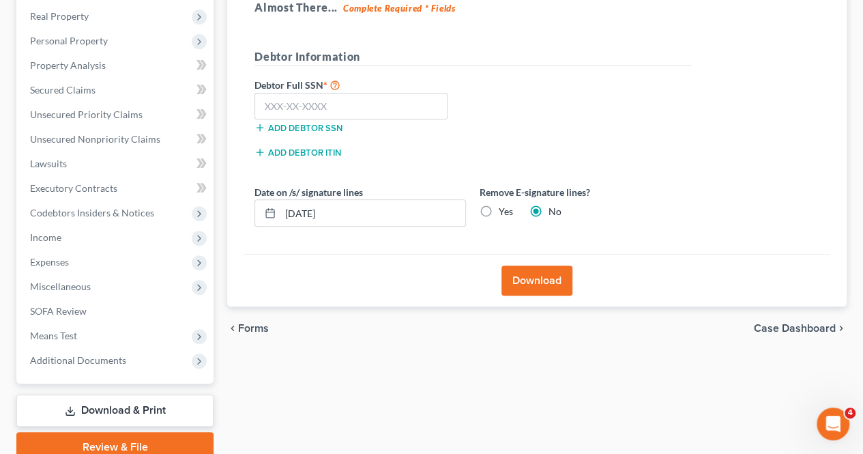
scroll to position [133, 0]
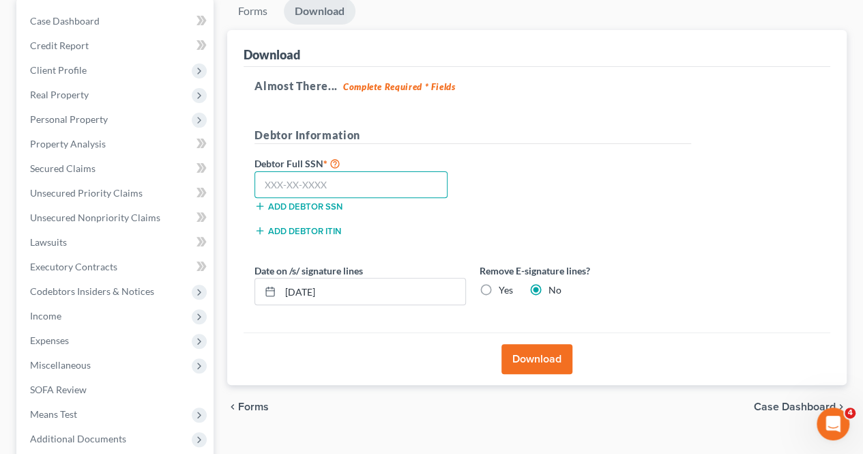
click at [349, 190] on input "text" at bounding box center [351, 184] width 193 height 27
click at [358, 190] on input "726" at bounding box center [351, 184] width 193 height 27
click at [362, 188] on input "726-78" at bounding box center [351, 184] width 193 height 27
type input "726-78-5961"
click at [535, 359] on button "Download" at bounding box center [537, 359] width 71 height 30
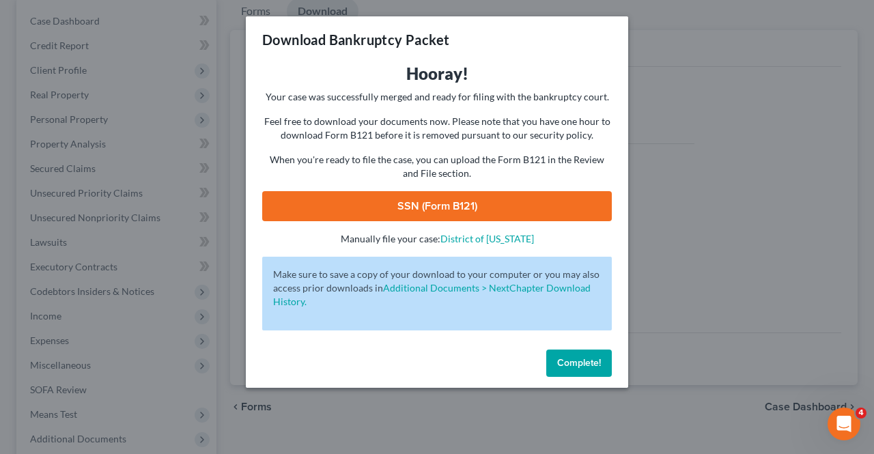
click at [497, 215] on link "SSN (Form B121)" at bounding box center [436, 206] width 349 height 30
click at [563, 367] on span "Complete!" at bounding box center [579, 363] width 44 height 12
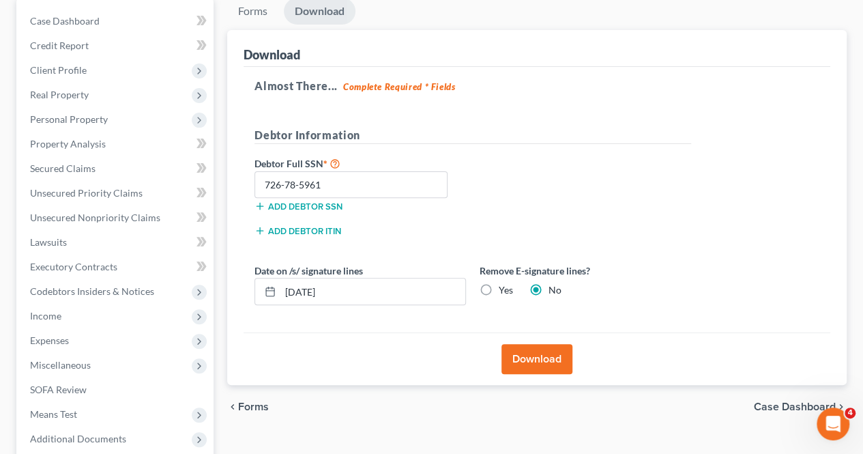
scroll to position [270, 0]
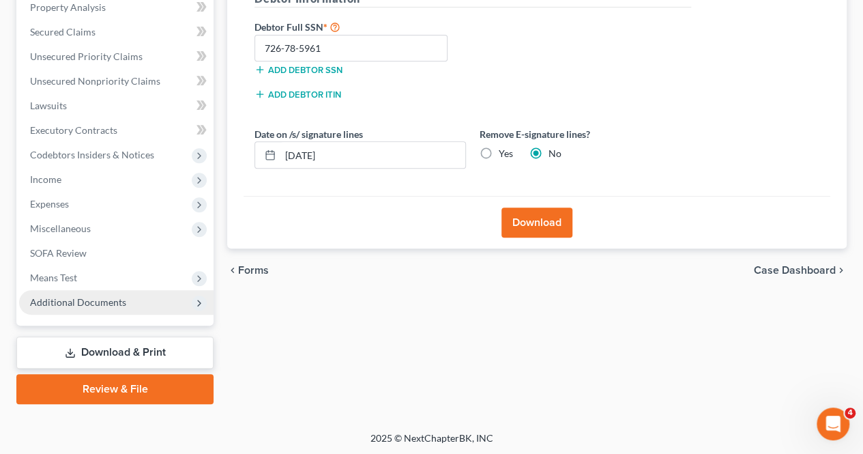
click at [93, 313] on span "Additional Documents" at bounding box center [116, 302] width 195 height 25
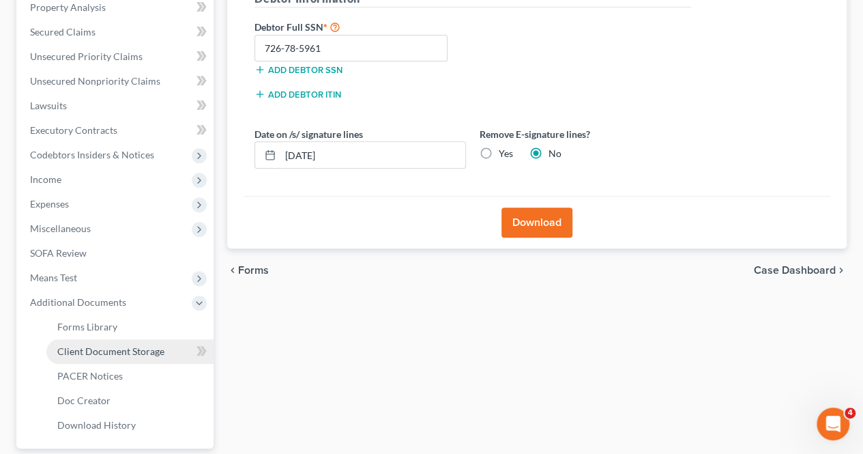
click at [96, 349] on span "Client Document Storage" at bounding box center [110, 351] width 107 height 12
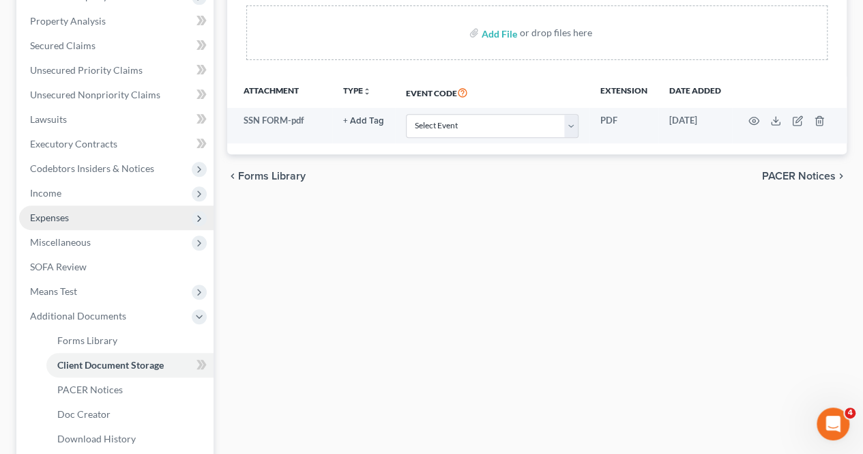
scroll to position [188, 0]
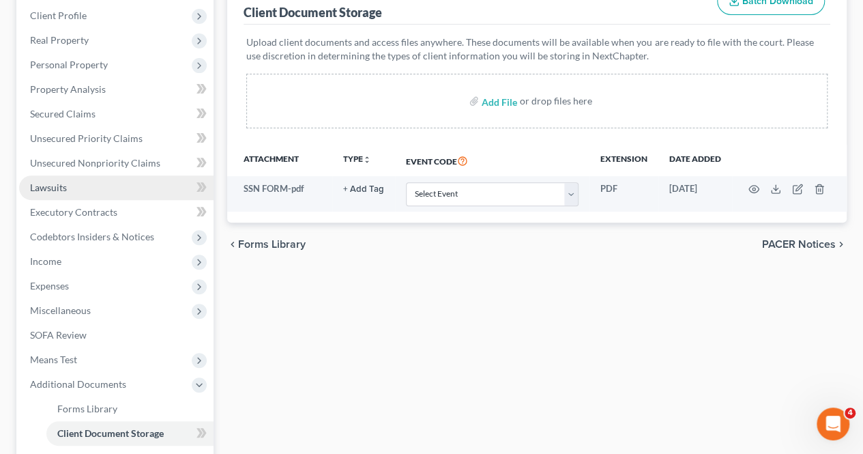
click at [113, 189] on link "Lawsuits" at bounding box center [116, 187] width 195 height 25
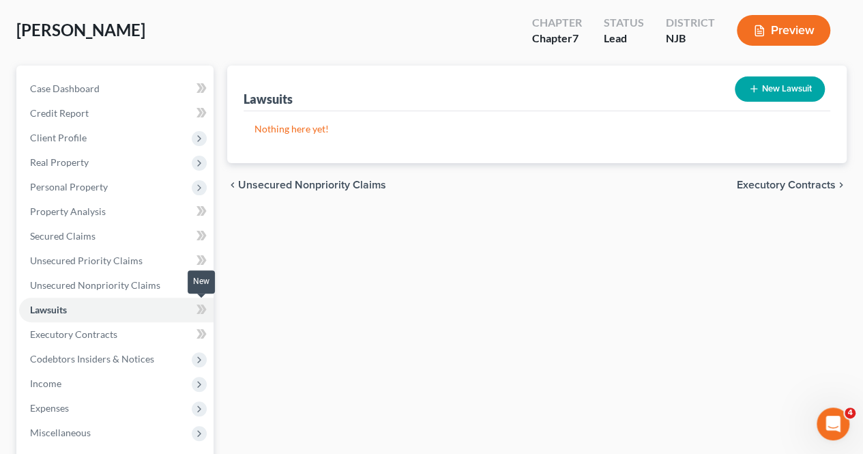
scroll to position [205, 0]
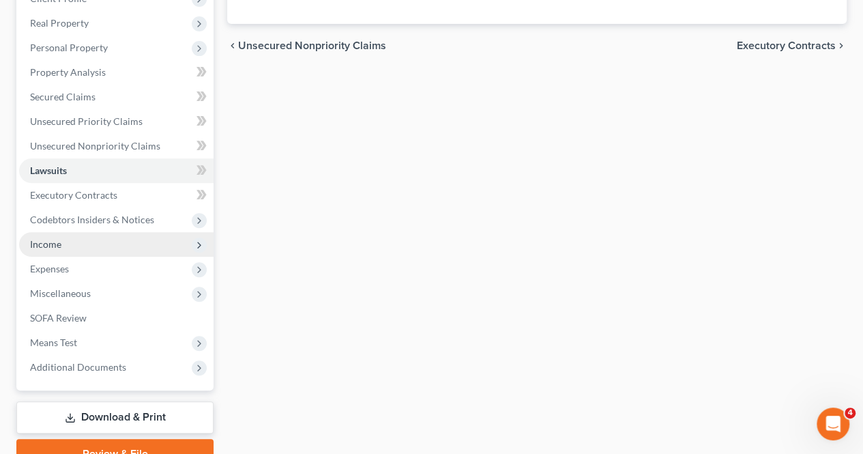
click at [68, 232] on span "Income" at bounding box center [116, 244] width 195 height 25
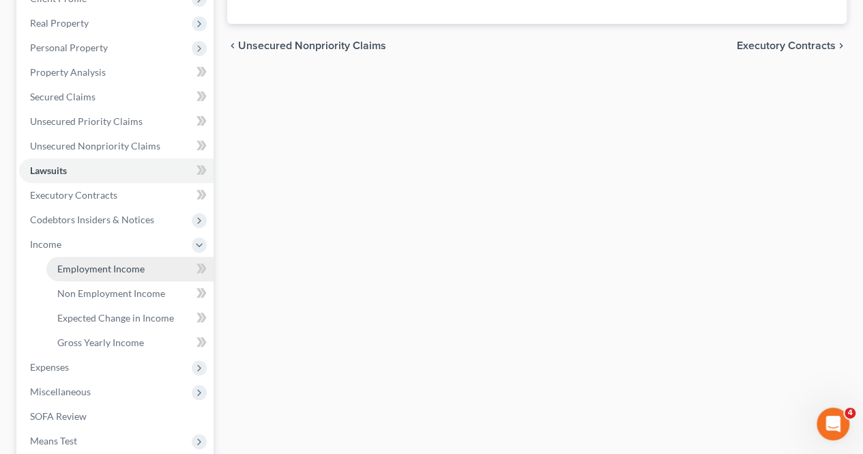
click at [89, 269] on span "Employment Income" at bounding box center [100, 269] width 87 height 12
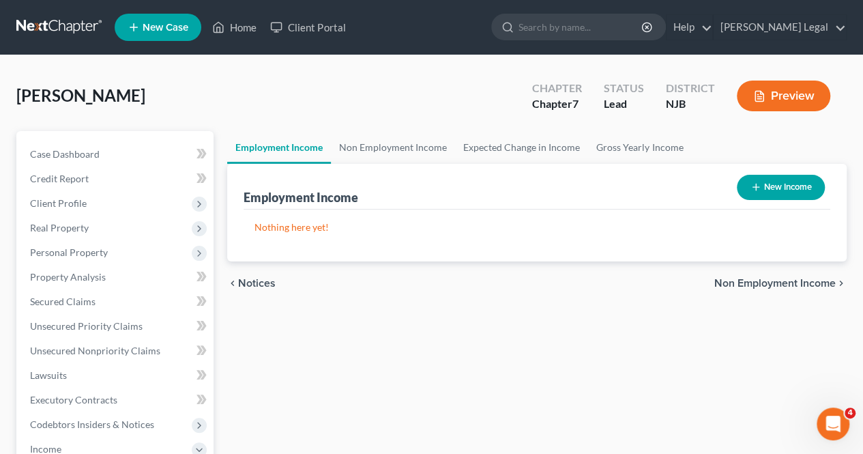
click at [805, 194] on button "New Income" at bounding box center [781, 187] width 88 height 25
select select "0"
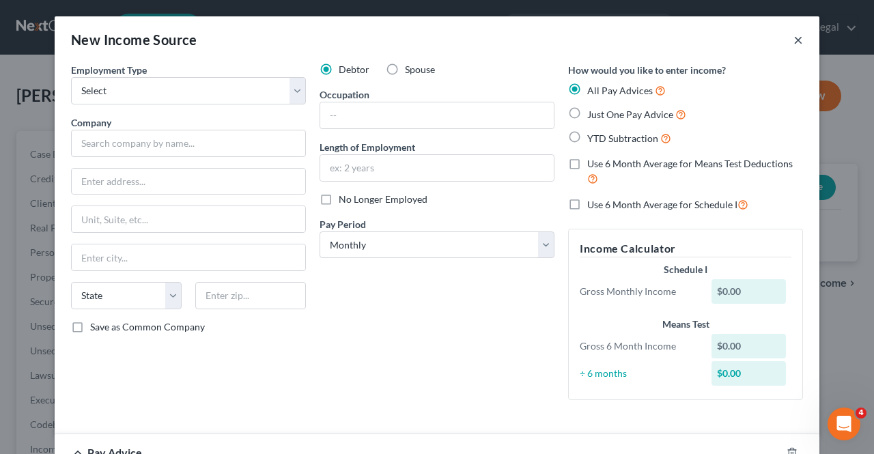
click at [793, 41] on button "×" at bounding box center [798, 39] width 10 height 16
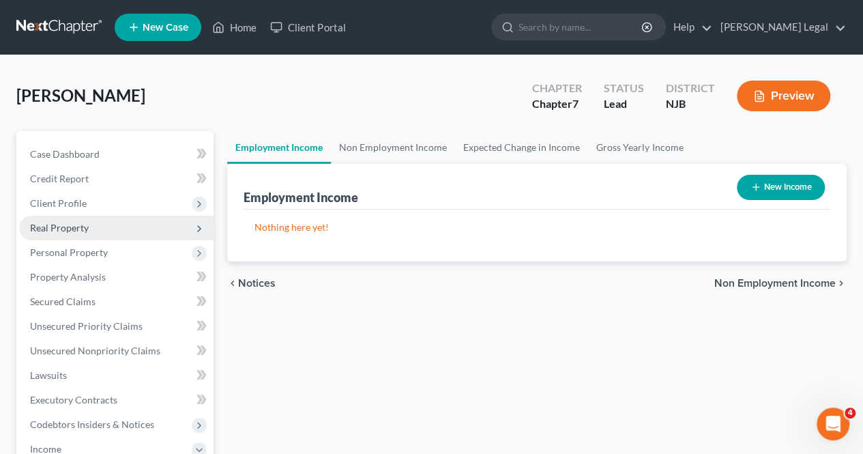
click at [106, 226] on span "Real Property" at bounding box center [116, 228] width 195 height 25
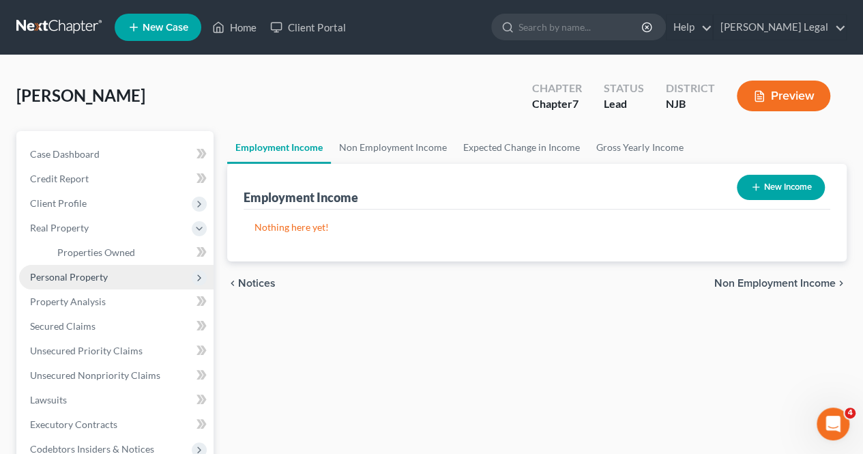
click at [83, 272] on span "Personal Property" at bounding box center [69, 277] width 78 height 12
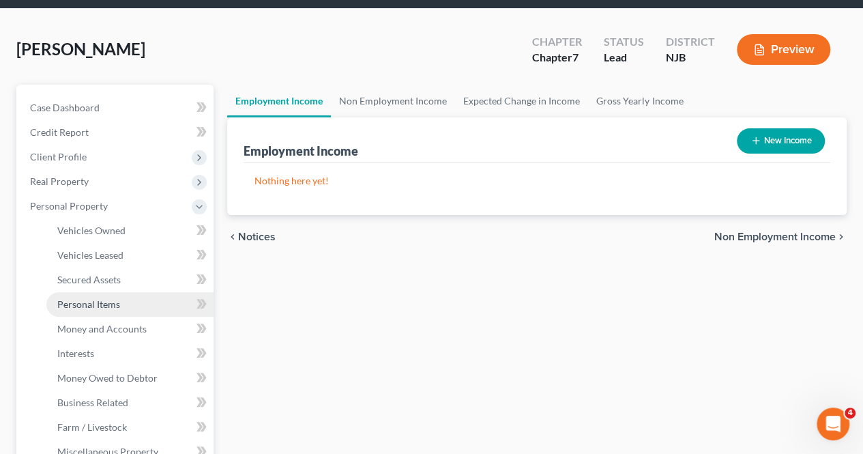
scroll to position [68, 0]
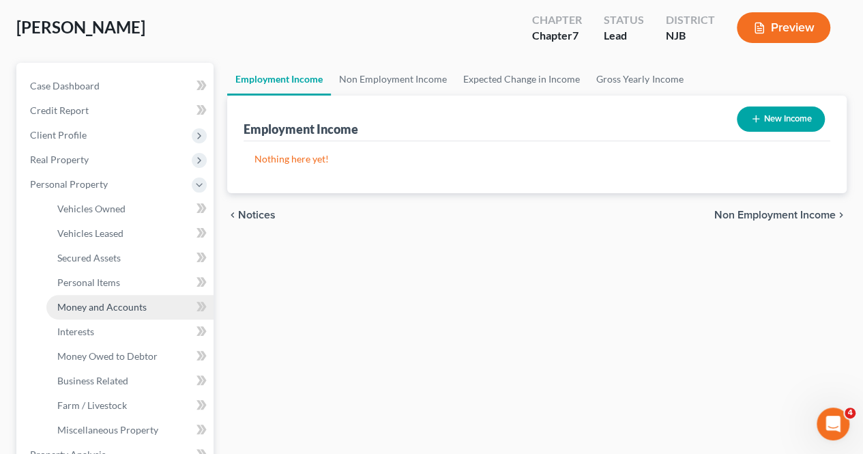
click at [115, 313] on link "Money and Accounts" at bounding box center [129, 307] width 167 height 25
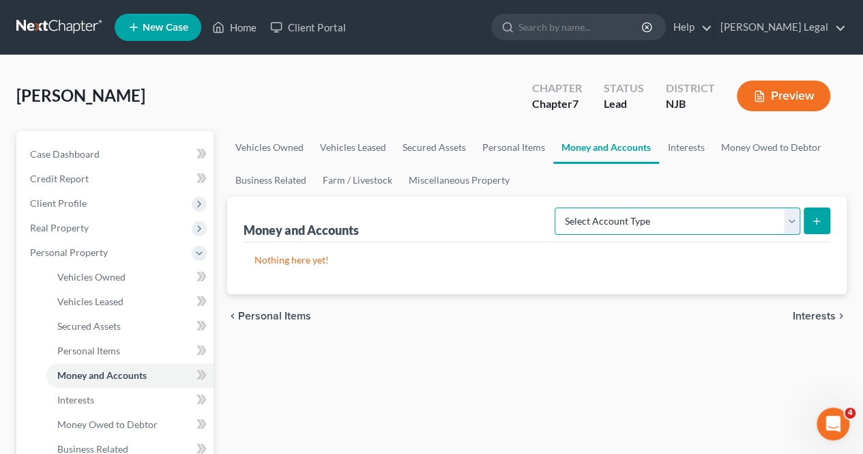
click at [650, 227] on select "Select Account Type Brokerage Cash on Hand Certificates of Deposit Checking Acc…" at bounding box center [678, 220] width 246 height 27
select select "checking"
click at [558, 207] on select "Select Account Type Brokerage Cash on Hand Certificates of Deposit Checking Acc…" at bounding box center [678, 220] width 246 height 27
click at [815, 211] on button "submit" at bounding box center [817, 220] width 27 height 27
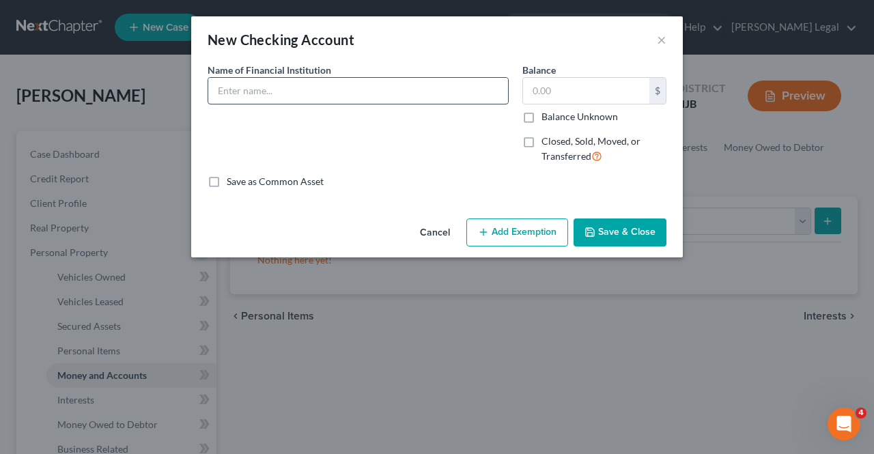
click at [363, 101] on input "text" at bounding box center [358, 91] width 300 height 26
type input "Bank of America"
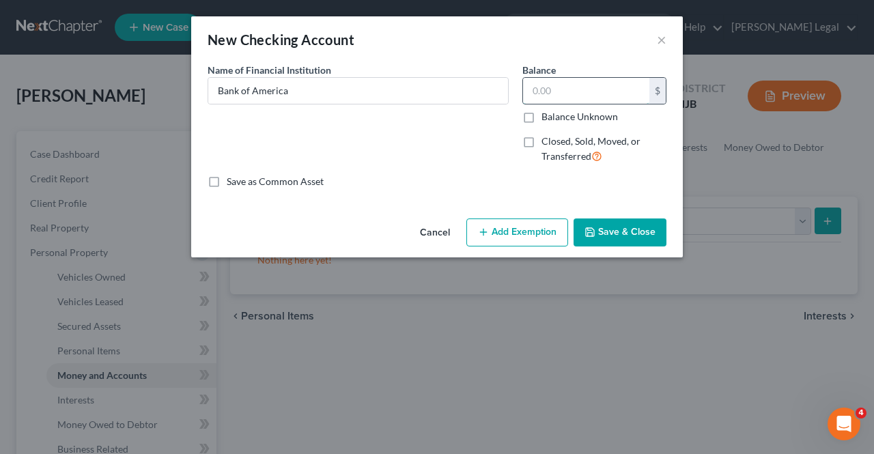
paste input "$4.62"
type input "$4.62"
click at [510, 233] on button "Add Exemption" at bounding box center [517, 232] width 102 height 29
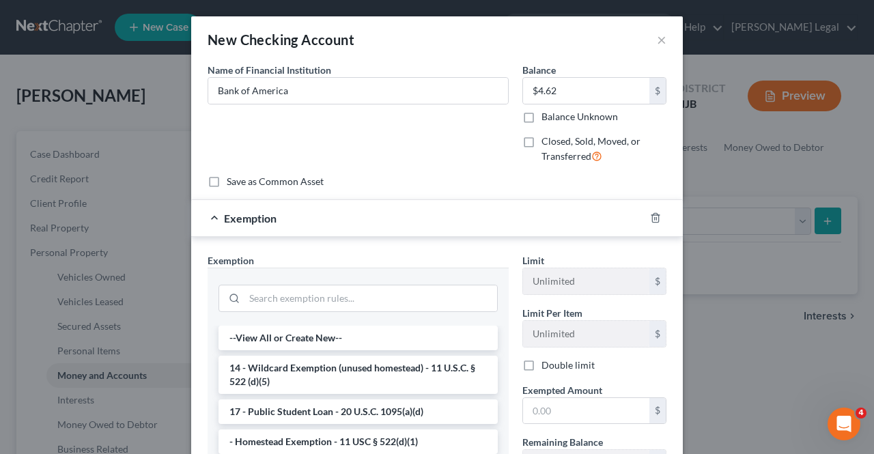
click at [297, 361] on li "14 - Wildcard Exemption (unused homestead) - 11 U.S.C. § 522 (d)(5)" at bounding box center [357, 375] width 279 height 38
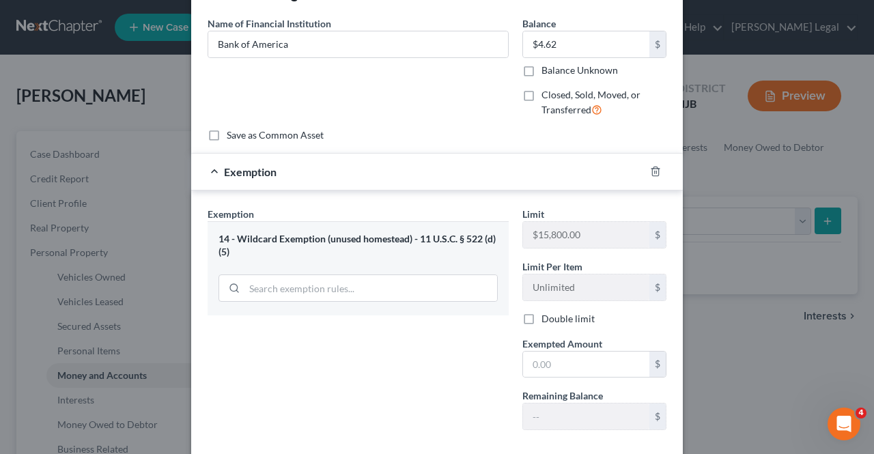
scroll to position [68, 0]
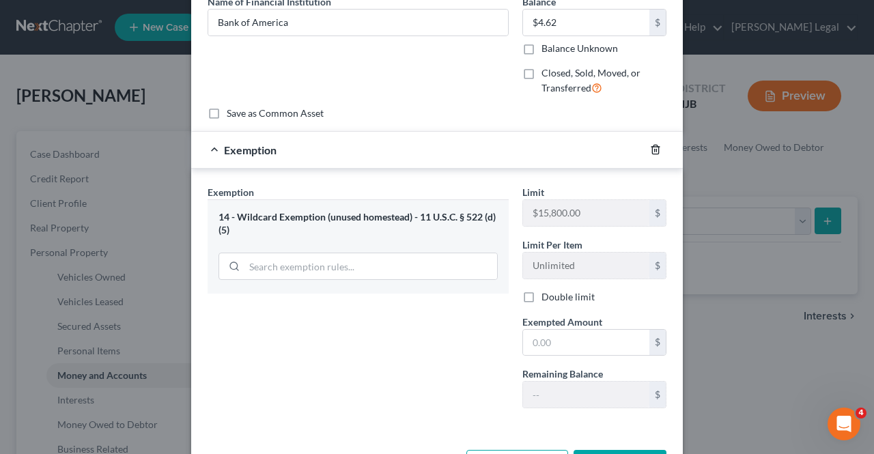
drag, startPoint x: 648, startPoint y: 148, endPoint x: 512, endPoint y: 190, distance: 142.7
click at [650, 149] on icon "button" at bounding box center [655, 149] width 11 height 11
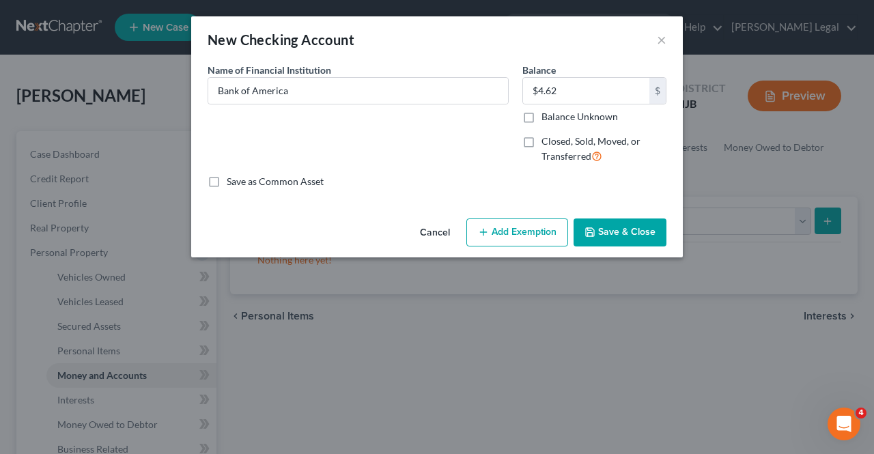
scroll to position [0, 0]
click at [520, 233] on button "Add Exemption" at bounding box center [517, 232] width 102 height 29
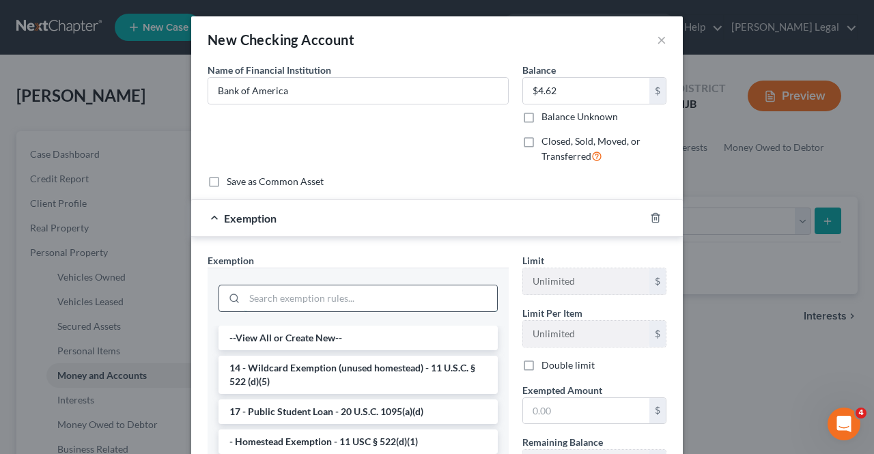
click at [344, 286] on input "search" at bounding box center [370, 298] width 253 height 26
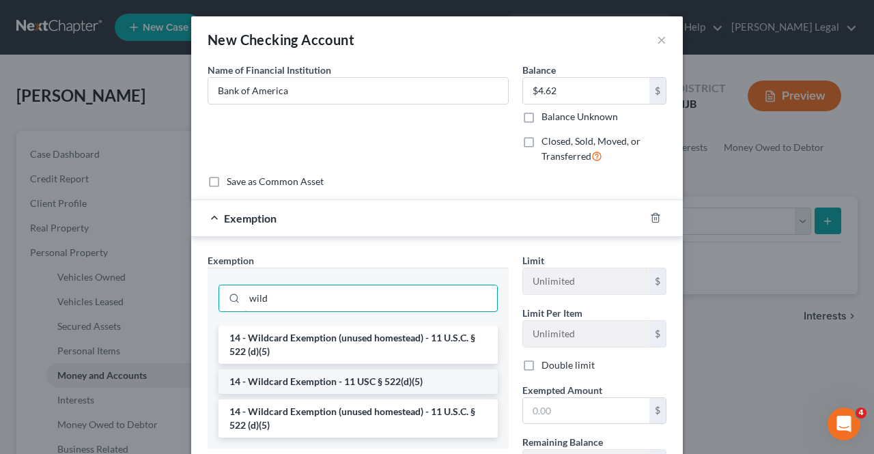
type input "wild"
click at [355, 372] on li "14 - Wildcard Exemption - 11 USC § 522(d)(5)" at bounding box center [357, 381] width 279 height 25
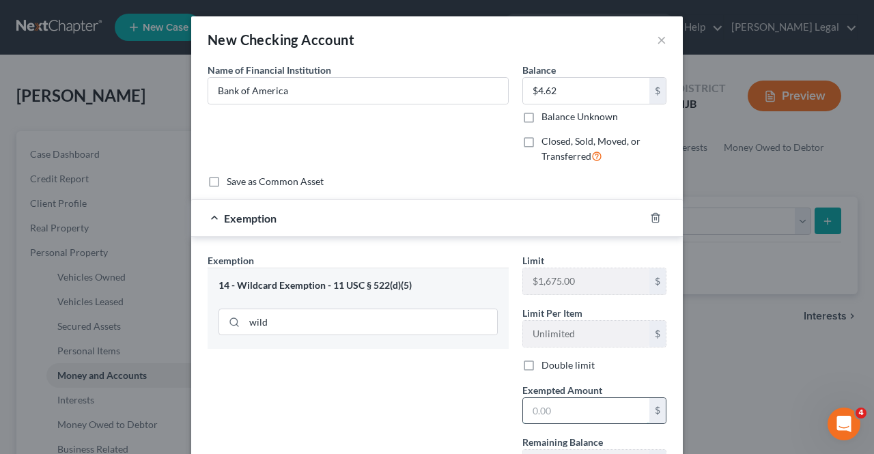
click at [568, 402] on input "text" at bounding box center [586, 411] width 126 height 26
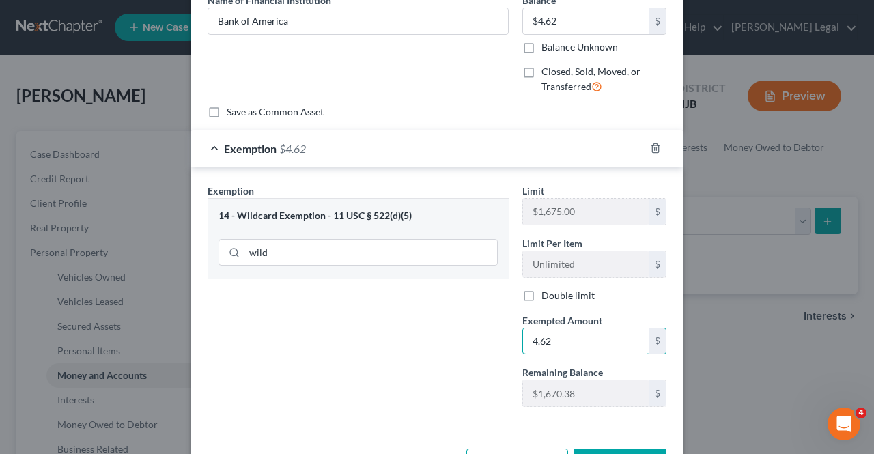
scroll to position [117, 0]
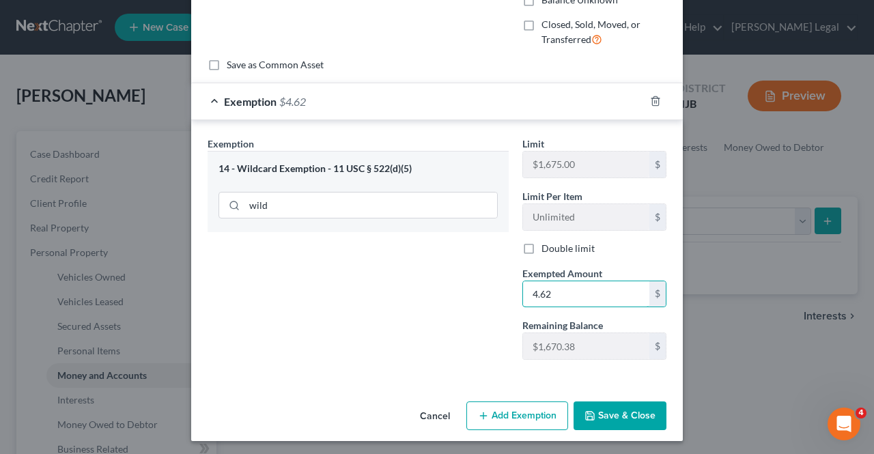
type input "4.62"
click at [577, 405] on button "Save & Close" at bounding box center [619, 415] width 93 height 29
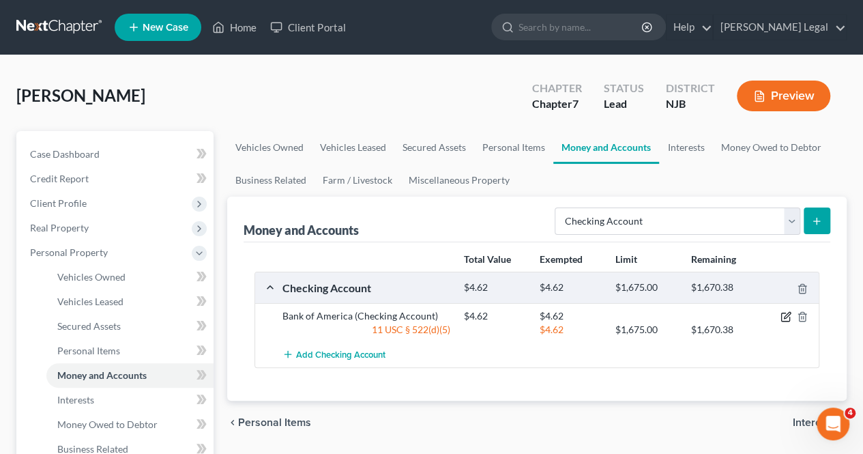
drag, startPoint x: 789, startPoint y: 317, endPoint x: 695, endPoint y: 257, distance: 111.7
click at [788, 317] on icon "button" at bounding box center [786, 316] width 11 height 11
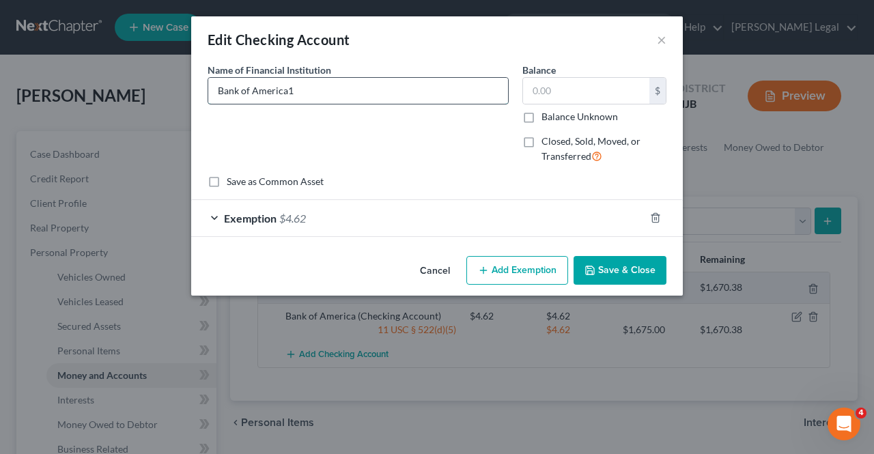
type input "Bank of America"
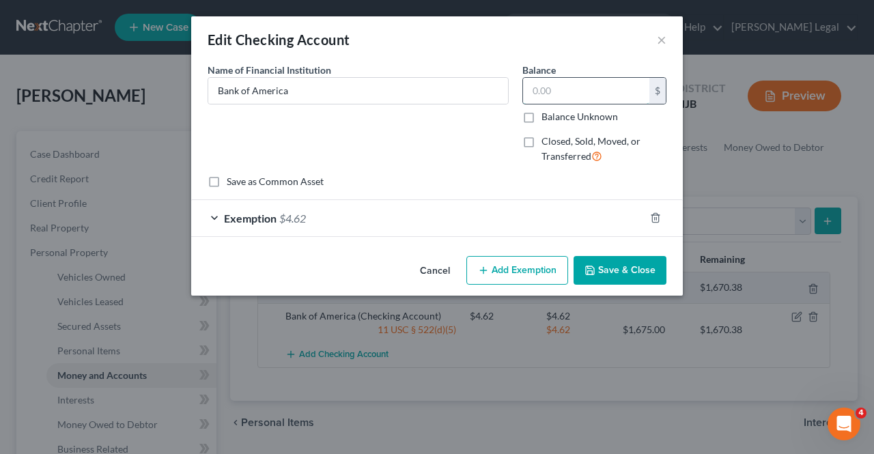
click at [555, 101] on input "text" at bounding box center [586, 91] width 126 height 26
type input "1.98"
click at [453, 228] on div "Exemption $4.62" at bounding box center [417, 218] width 453 height 36
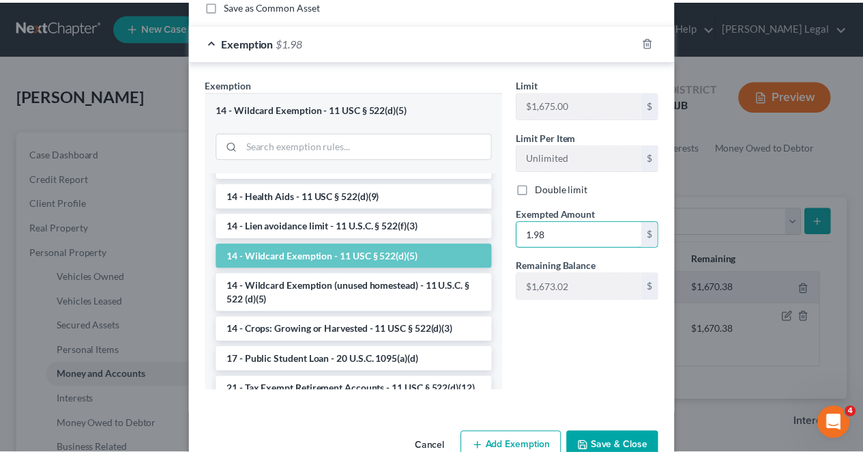
scroll to position [209, 0]
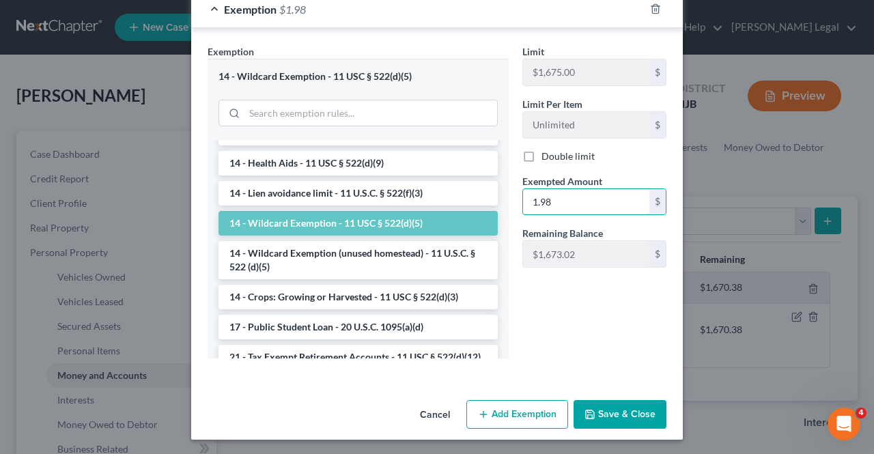
type input "1.98"
click at [626, 401] on button "Save & Close" at bounding box center [619, 414] width 93 height 29
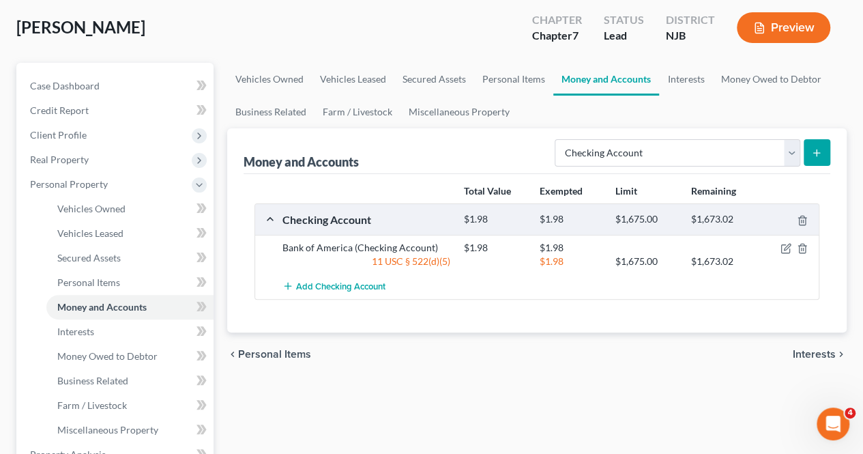
click at [796, 349] on span "Interests" at bounding box center [814, 354] width 43 height 11
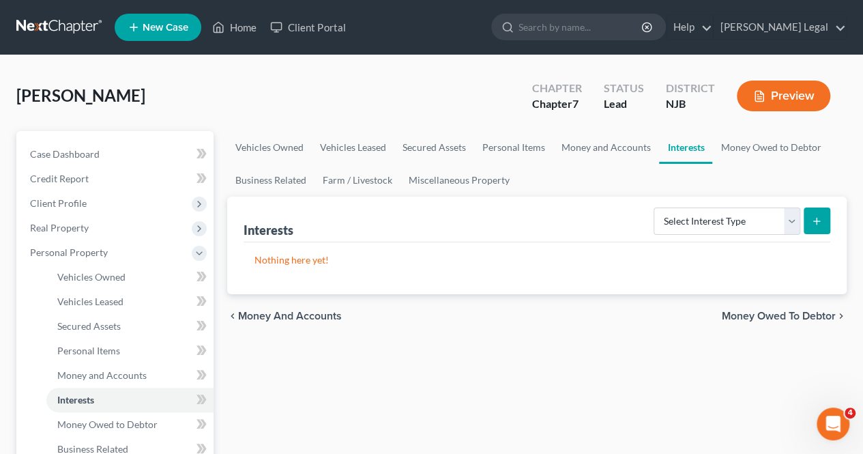
click at [777, 319] on span "Money Owed to Debtor" at bounding box center [779, 316] width 114 height 11
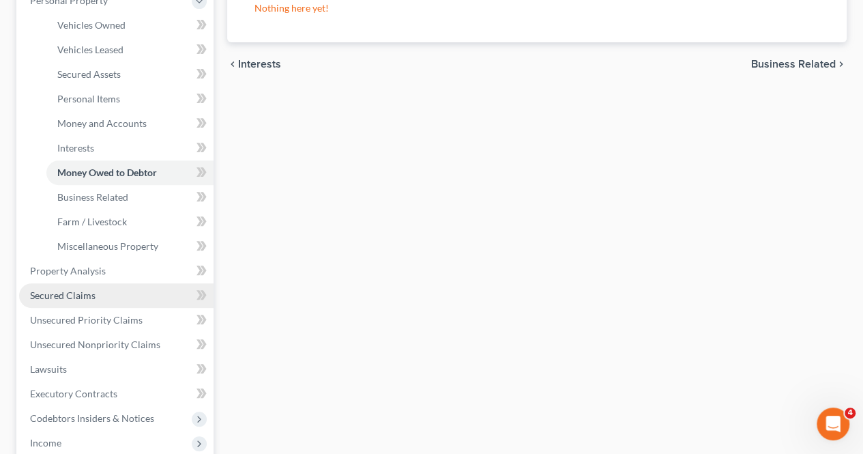
scroll to position [273, 0]
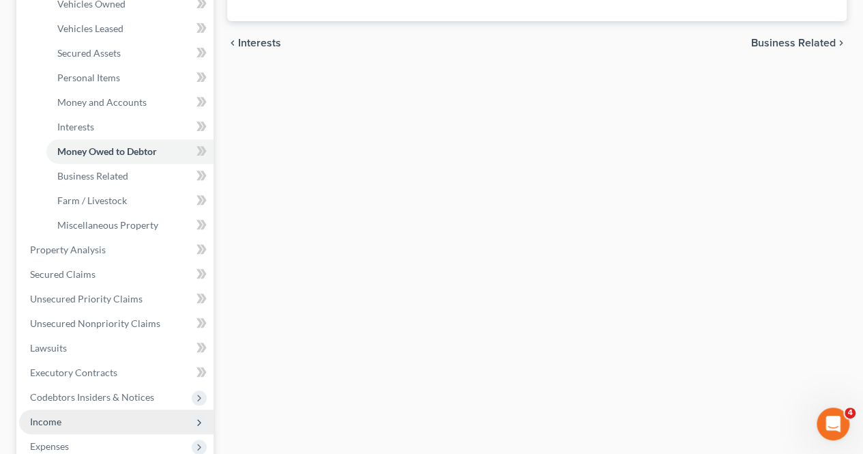
click at [66, 417] on span "Income" at bounding box center [116, 421] width 195 height 25
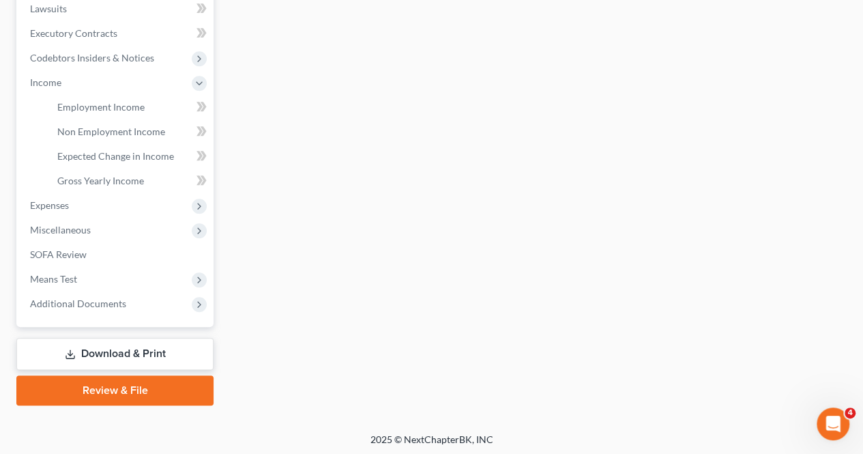
scroll to position [368, 0]
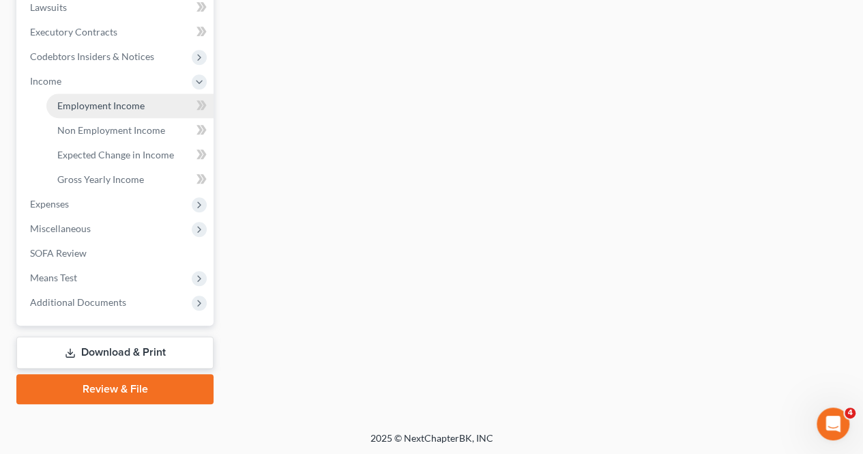
click at [100, 113] on link "Employment Income" at bounding box center [129, 105] width 167 height 25
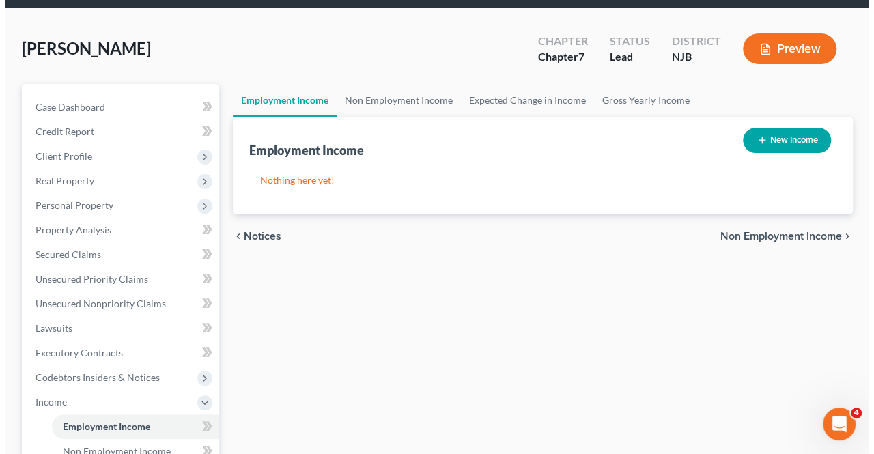
scroll to position [68, 0]
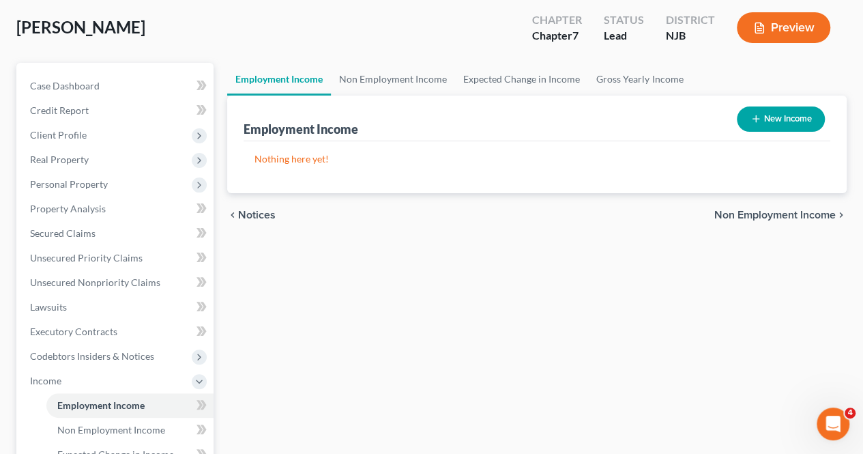
click at [777, 124] on button "New Income" at bounding box center [781, 118] width 88 height 25
select select "0"
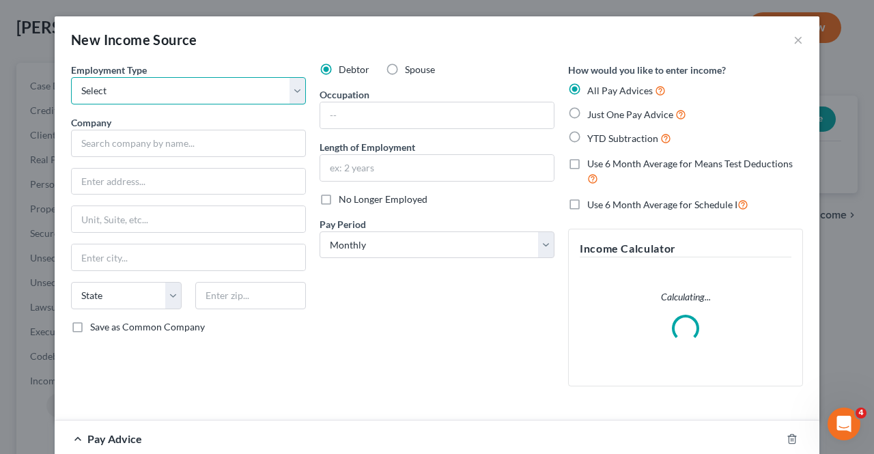
drag, startPoint x: 233, startPoint y: 78, endPoint x: 219, endPoint y: 103, distance: 29.0
click at [232, 79] on select "Select Full or [DEMOGRAPHIC_DATA] Employment Self Employment" at bounding box center [188, 90] width 235 height 27
select select "0"
click at [71, 77] on select "Select Full or [DEMOGRAPHIC_DATA] Employment Self Employment" at bounding box center [188, 90] width 235 height 27
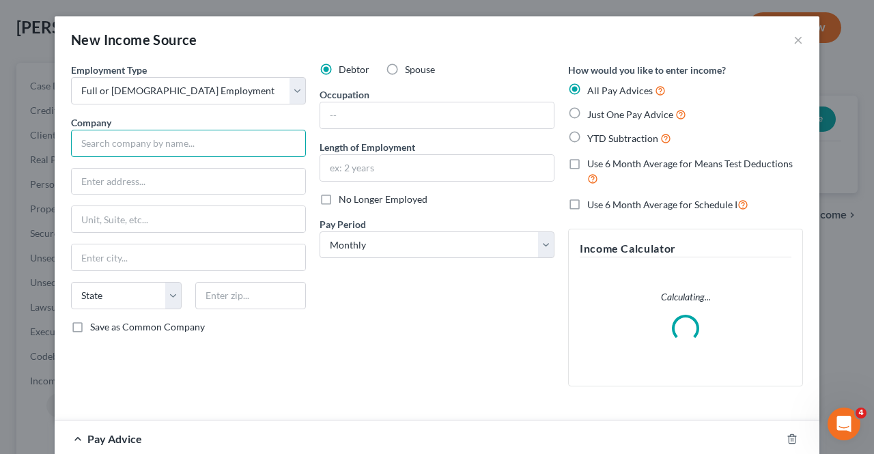
click at [190, 143] on input "text" at bounding box center [188, 143] width 235 height 27
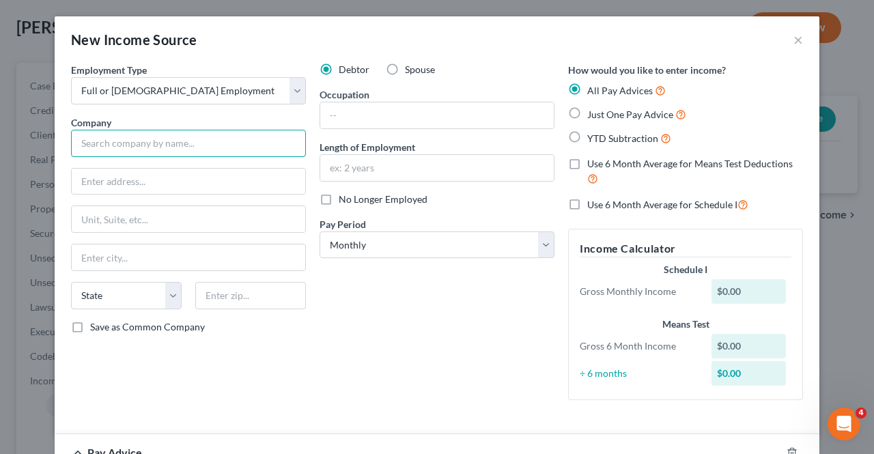
paste input "STAFFINDERS, INC."
type input "STAFFINDERS, INC."
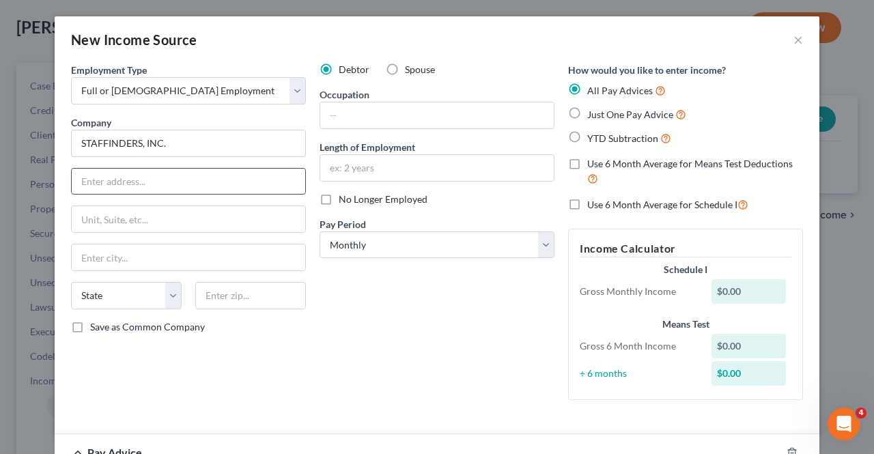
paste input "[STREET_ADDRESS]"
drag, startPoint x: 229, startPoint y: 178, endPoint x: 180, endPoint y: 184, distance: 48.8
click at [180, 184] on input "[STREET_ADDRESS]" at bounding box center [188, 182] width 233 height 26
type input "[STREET_ADDRESS],"
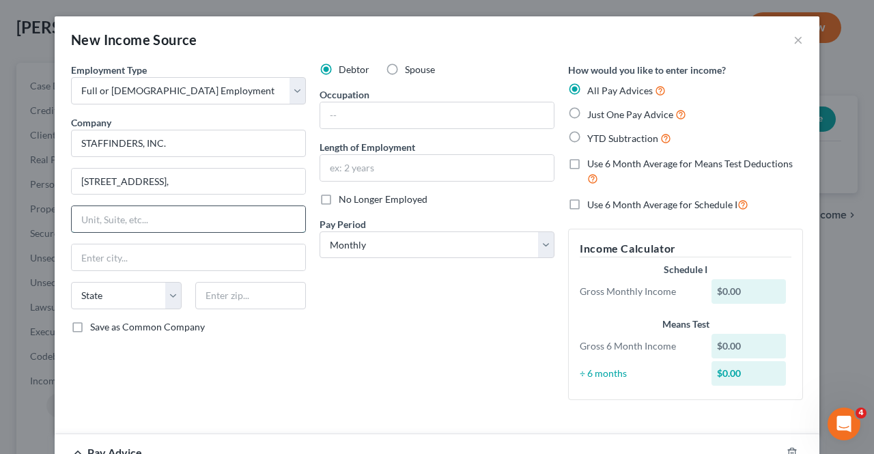
paste input "SUITE 370"
type input "SUITE 370"
drag, startPoint x: 214, startPoint y: 174, endPoint x: 206, endPoint y: 179, distance: 9.5
click at [210, 175] on input "[STREET_ADDRESS]," at bounding box center [188, 182] width 233 height 26
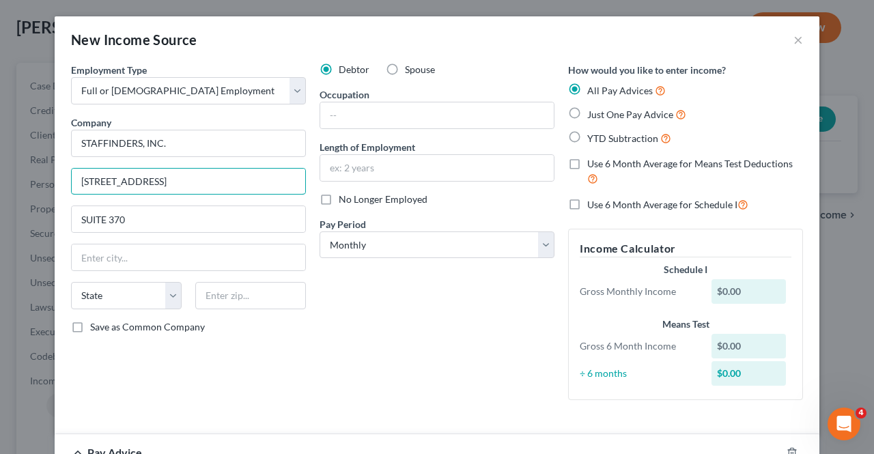
type input "[STREET_ADDRESS]"
click at [259, 291] on input "text" at bounding box center [250, 295] width 111 height 27
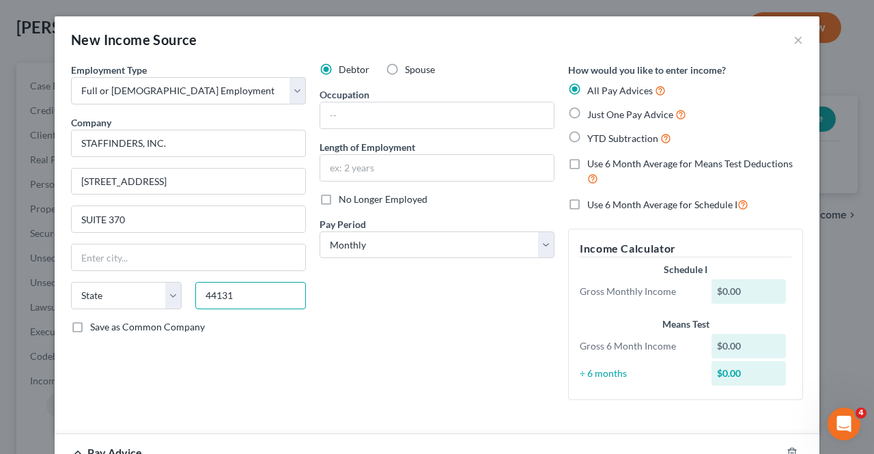
type input "44131"
type input "Independence"
select select "36"
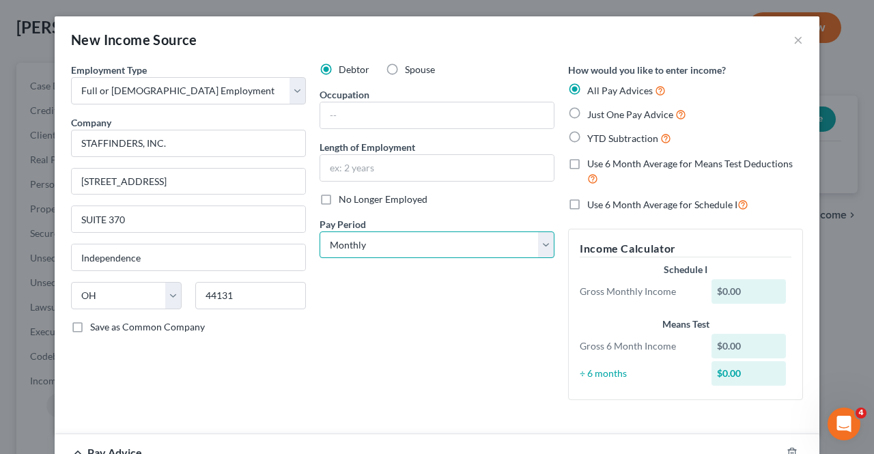
click at [394, 249] on select "Select Monthly Twice Monthly Every Other Week Weekly" at bounding box center [436, 244] width 235 height 27
select select "1"
click at [319, 231] on select "Select Monthly Twice Monthly Every Other Week Weekly" at bounding box center [436, 244] width 235 height 27
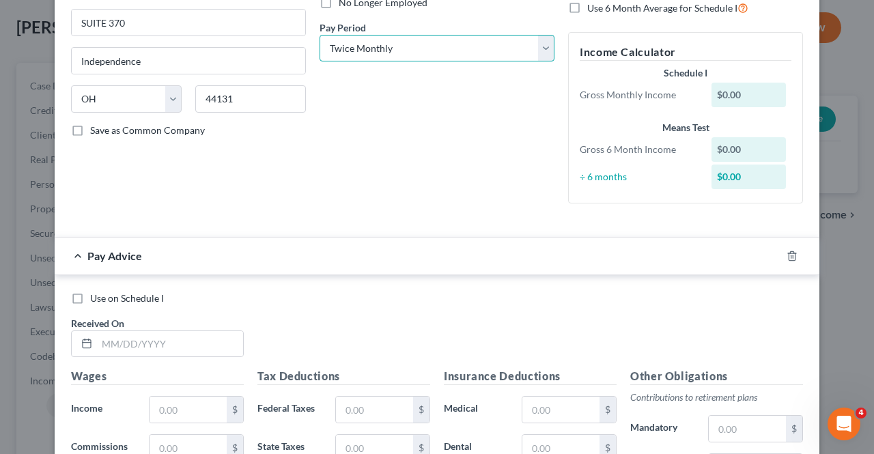
scroll to position [205, 0]
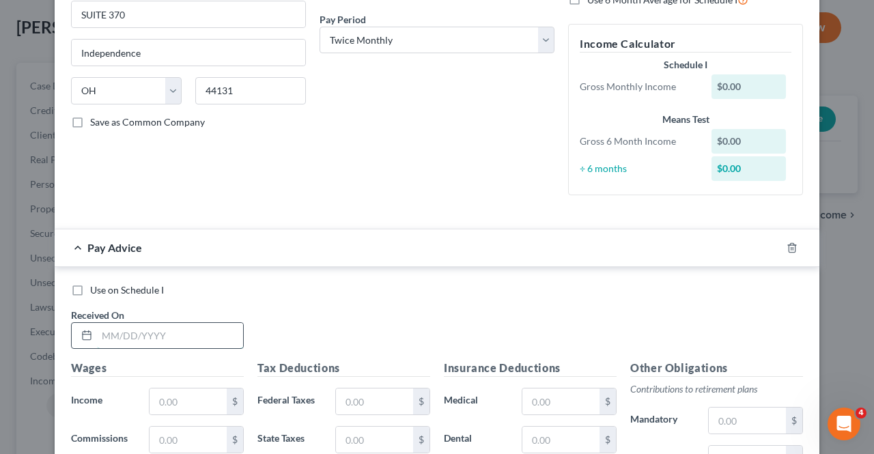
click at [197, 326] on input "text" at bounding box center [170, 336] width 146 height 26
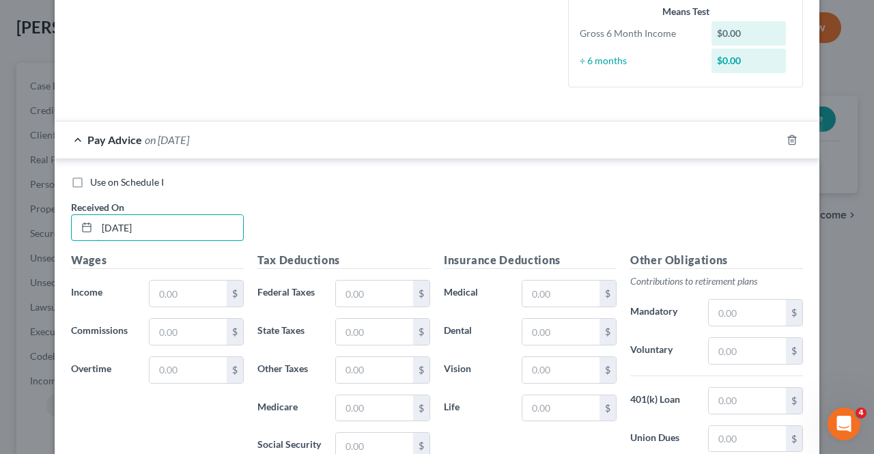
scroll to position [341, 0]
type input "[DATE]"
click at [162, 286] on input "text" at bounding box center [187, 292] width 77 height 26
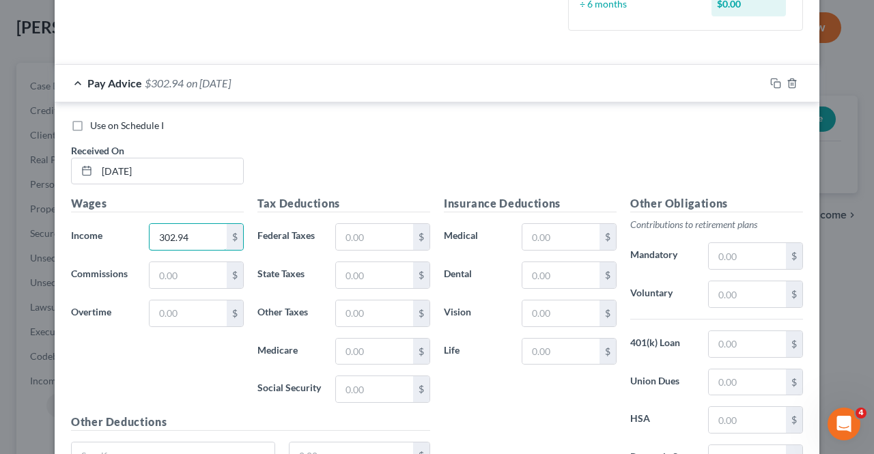
scroll to position [409, 0]
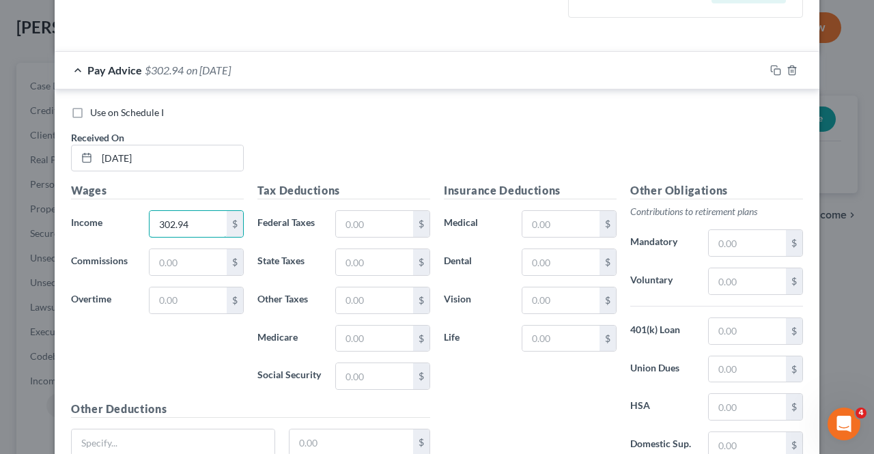
type input "302.94"
paste input "18 78"
type input "18.78"
click at [377, 335] on input "text" at bounding box center [374, 339] width 77 height 26
type input "4.39"
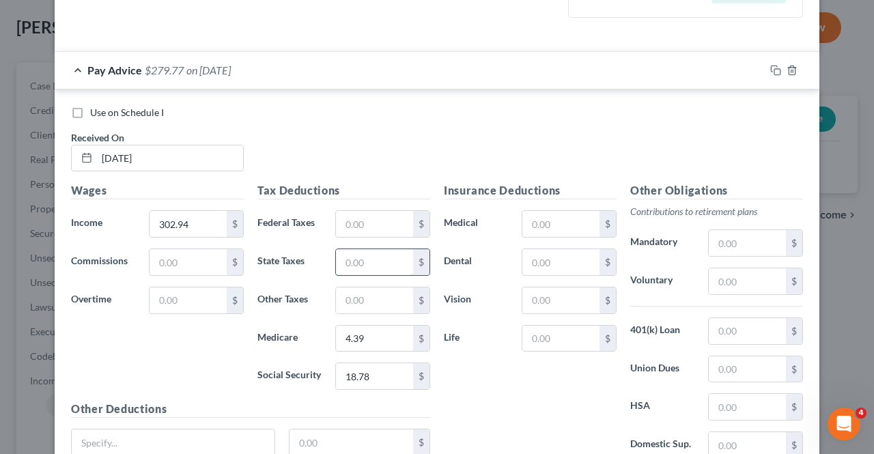
click at [370, 263] on input "text" at bounding box center [374, 262] width 77 height 26
type input "4.54"
click at [359, 298] on input "text" at bounding box center [374, 300] width 77 height 26
type input "2.99"
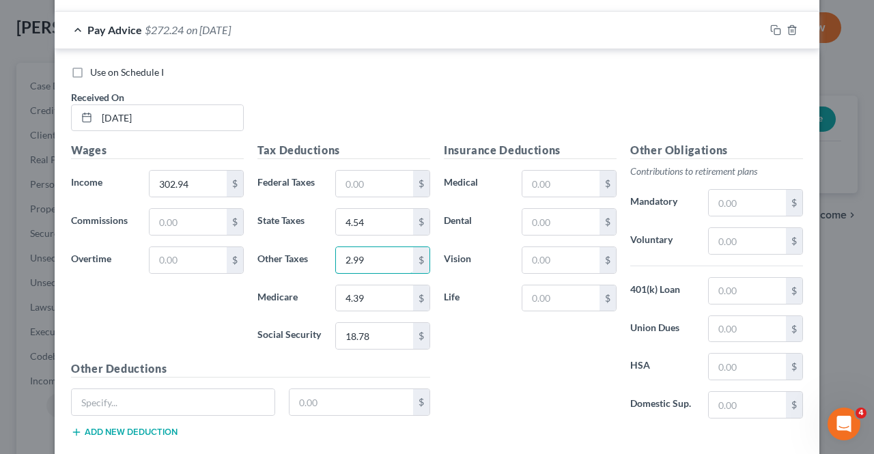
scroll to position [478, 0]
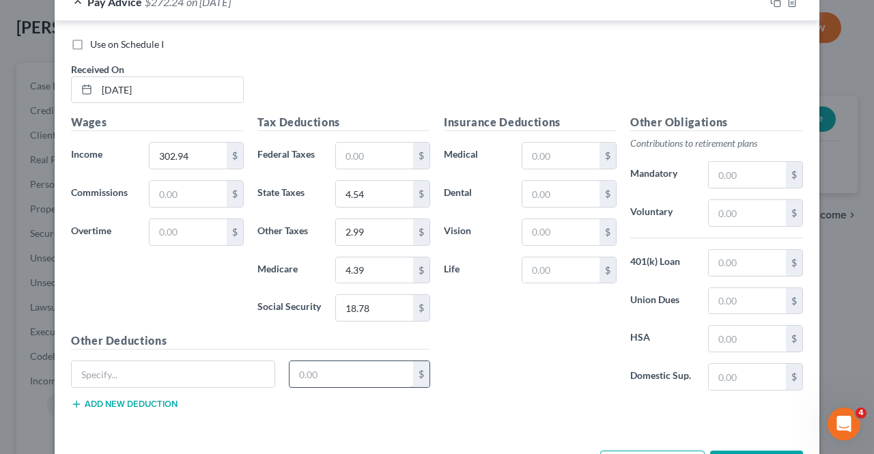
paste input "-15 00"
drag, startPoint x: 321, startPoint y: 373, endPoint x: 274, endPoint y: 375, distance: 46.5
click at [275, 375] on div "-15 00 $" at bounding box center [250, 379] width 373 height 38
type input "15.00"
click at [206, 362] on input "text" at bounding box center [173, 374] width 203 height 26
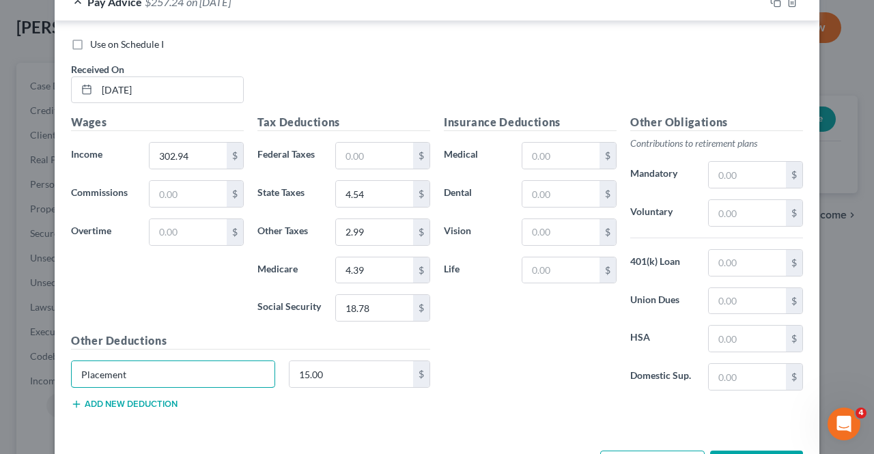
scroll to position [409, 0]
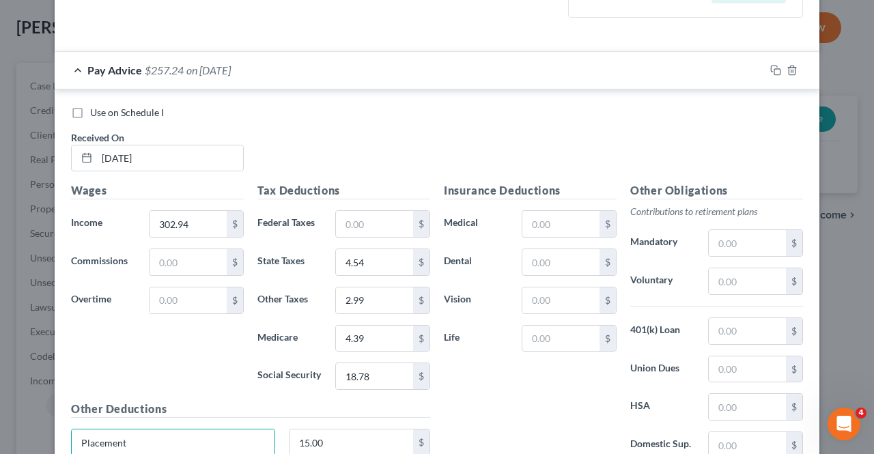
type input "Placement"
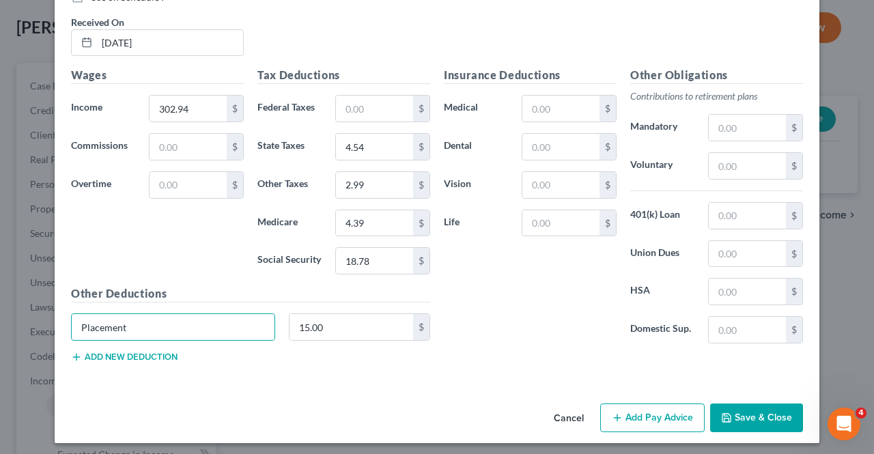
drag, startPoint x: 628, startPoint y: 415, endPoint x: 291, endPoint y: 279, distance: 362.8
click at [628, 414] on button "Add Pay Advice" at bounding box center [652, 417] width 104 height 29
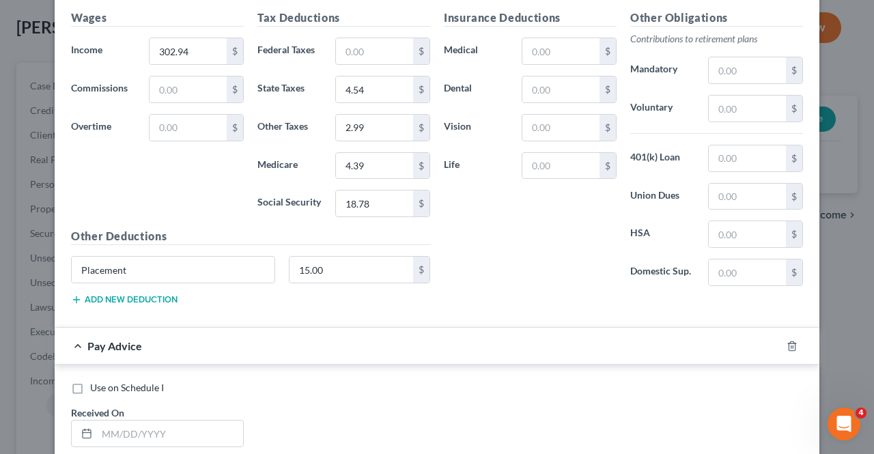
scroll to position [661, 0]
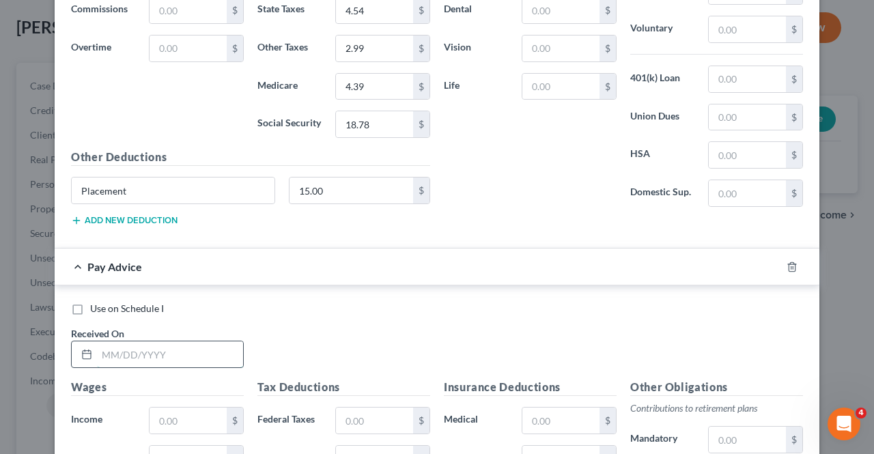
click at [171, 347] on input "text" at bounding box center [170, 354] width 146 height 26
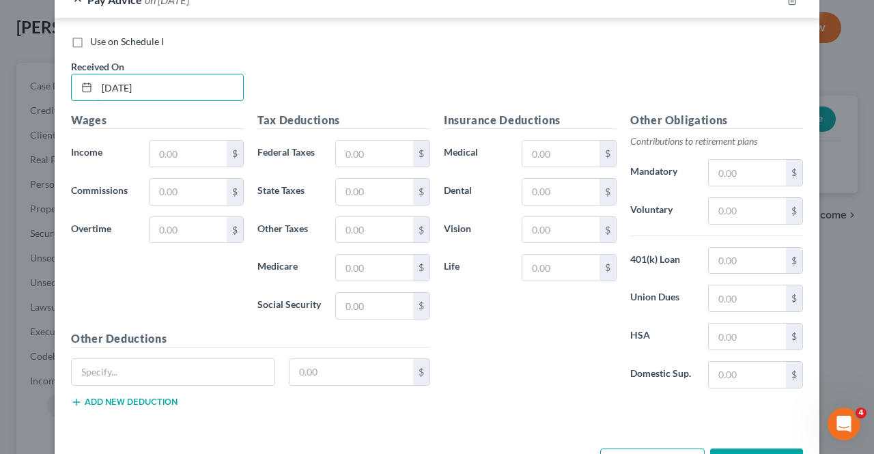
scroll to position [934, 0]
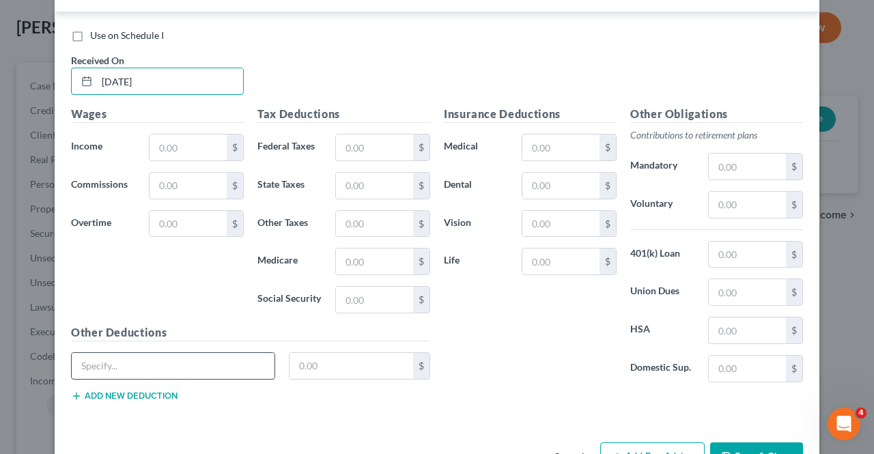
type input "[DATE]"
paste input "-15 00"
drag, startPoint x: 158, startPoint y: 358, endPoint x: 179, endPoint y: 362, distance: 20.9
click at [44, 355] on div "New Income Source × Employment Type * Select Full or [DEMOGRAPHIC_DATA] Employm…" at bounding box center [437, 227] width 874 height 454
type input "-15 00"
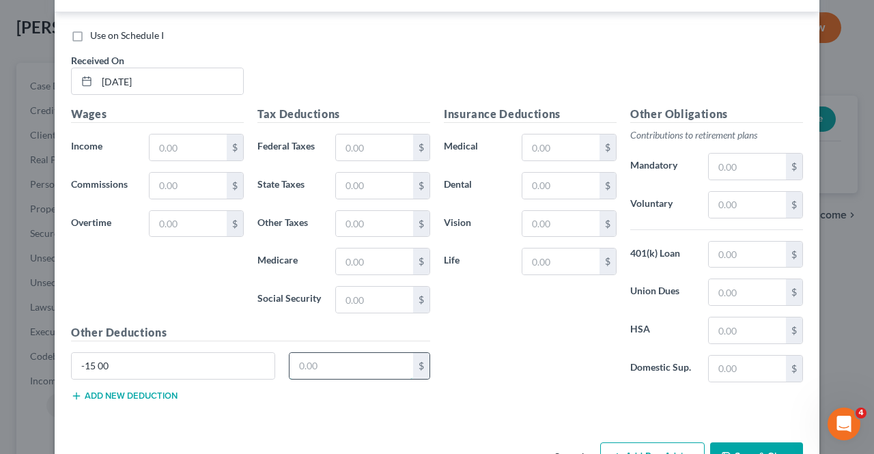
click at [332, 353] on input "text" at bounding box center [351, 366] width 124 height 26
type input "15.00"
drag, startPoint x: 228, startPoint y: 367, endPoint x: 31, endPoint y: 332, distance: 199.6
click at [30, 334] on div "New Income Source × Employment Type * Select Full or [DEMOGRAPHIC_DATA] Employm…" at bounding box center [437, 227] width 874 height 454
type input "Placement"
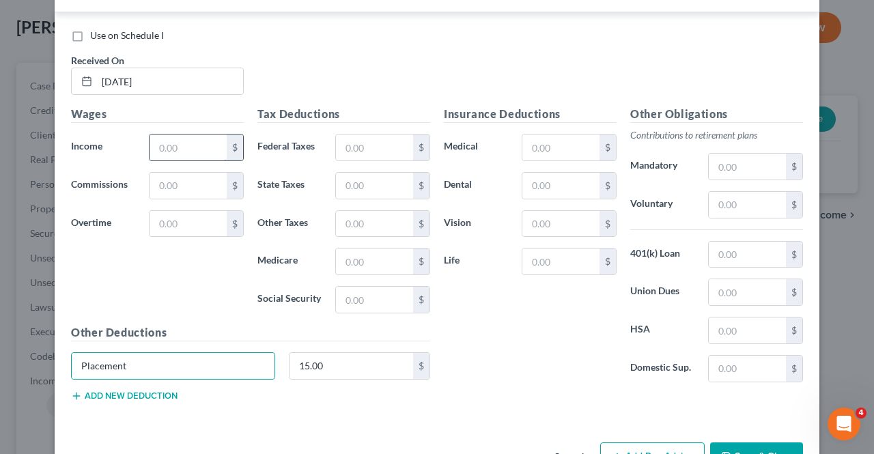
click at [195, 140] on input "text" at bounding box center [187, 147] width 77 height 26
click at [179, 134] on input "759" at bounding box center [187, 147] width 77 height 26
click at [179, 147] on input "759" at bounding box center [187, 147] width 77 height 26
type input "759.82"
click at [381, 287] on input "text" at bounding box center [374, 300] width 77 height 26
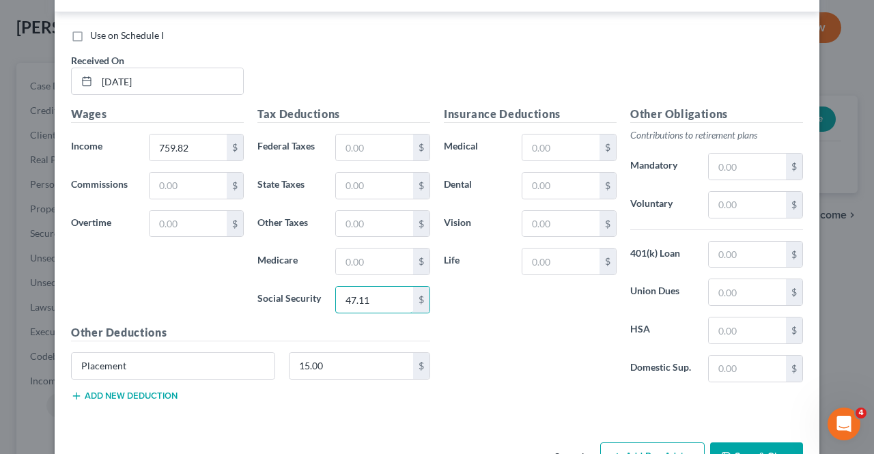
type input "47.11"
drag, startPoint x: 365, startPoint y: 256, endPoint x: 377, endPoint y: 265, distance: 14.6
click at [366, 255] on input "text" at bounding box center [374, 261] width 77 height 26
type input "11.02"
drag, startPoint x: 359, startPoint y: 196, endPoint x: 356, endPoint y: 183, distance: 13.4
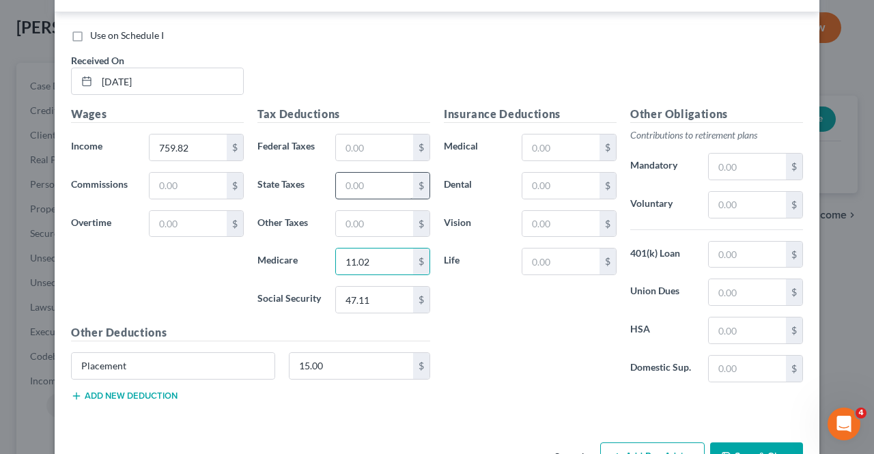
click at [359, 195] on div "Tax Deductions Federal Taxes $ State Taxes $ Other Taxes $ Medicare 11.02 $ Soc…" at bounding box center [343, 215] width 186 height 218
click at [356, 183] on input "text" at bounding box center [374, 186] width 77 height 26
type input "14.92"
click at [369, 225] on input "text" at bounding box center [374, 224] width 77 height 26
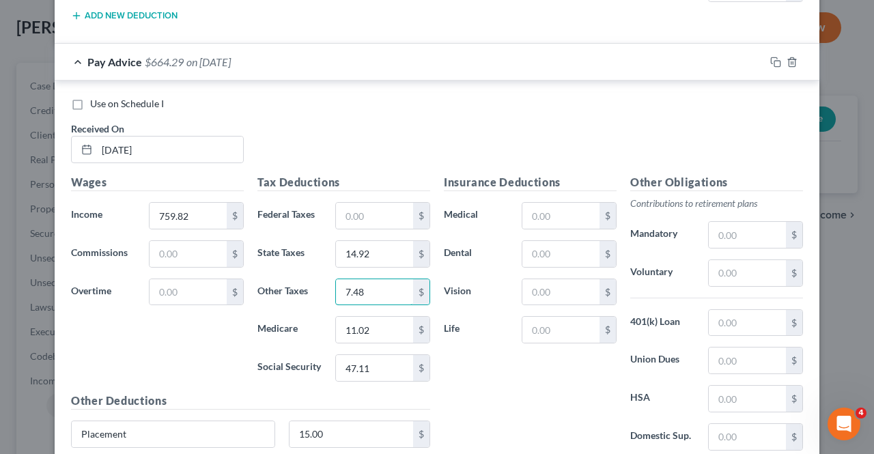
type input "7.48"
click at [389, 203] on input "text" at bounding box center [374, 216] width 77 height 26
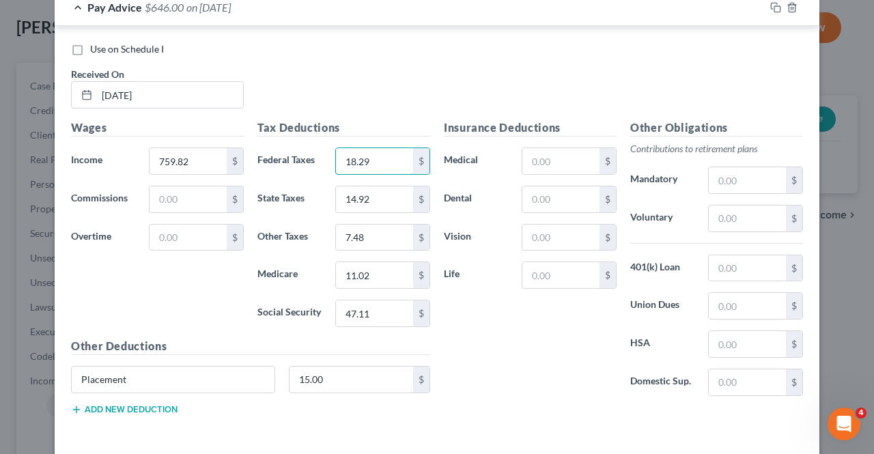
scroll to position [969, 0]
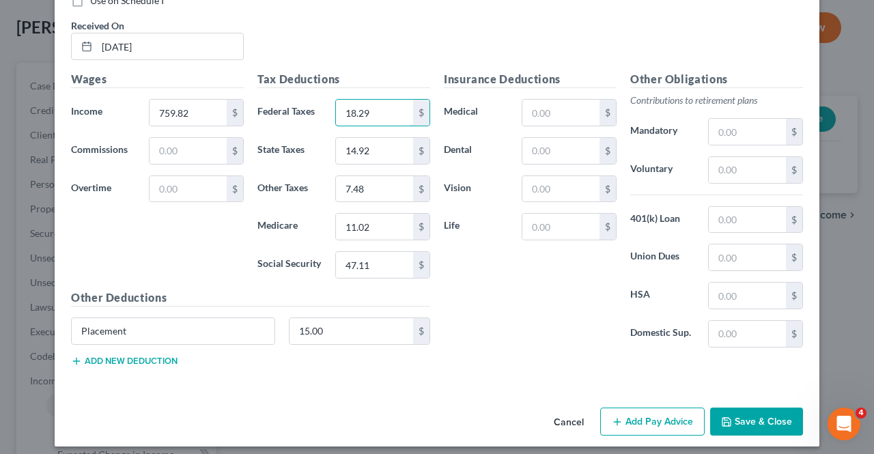
type input "18.29"
click at [642, 409] on button "Add Pay Advice" at bounding box center [652, 421] width 104 height 29
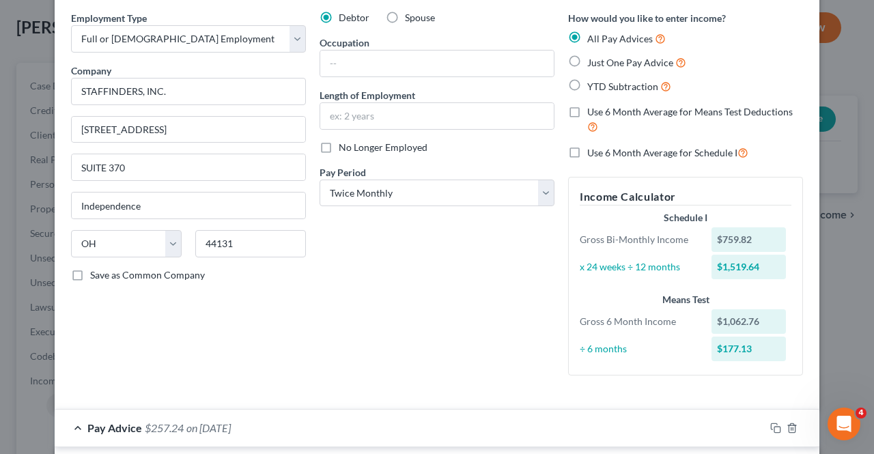
scroll to position [51, 0]
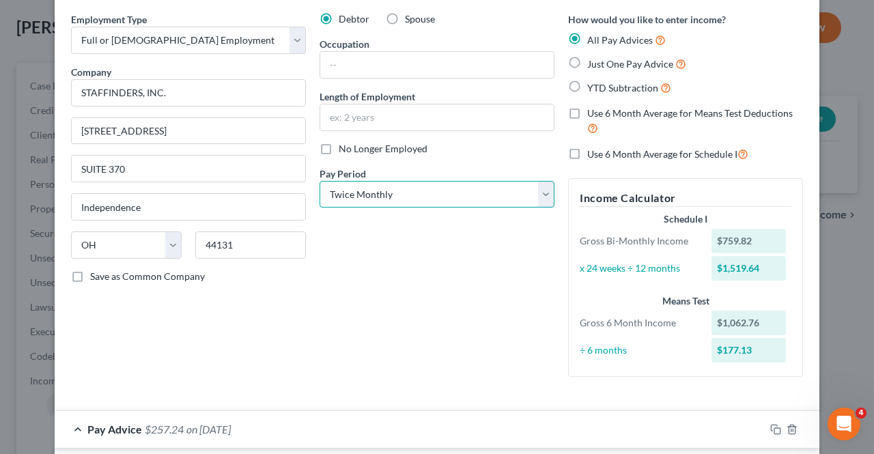
click at [387, 195] on select "Select Monthly Twice Monthly Every Other Week Weekly" at bounding box center [436, 194] width 235 height 27
select select "3"
click at [319, 181] on select "Select Monthly Twice Monthly Every Other Week Weekly" at bounding box center [436, 194] width 235 height 27
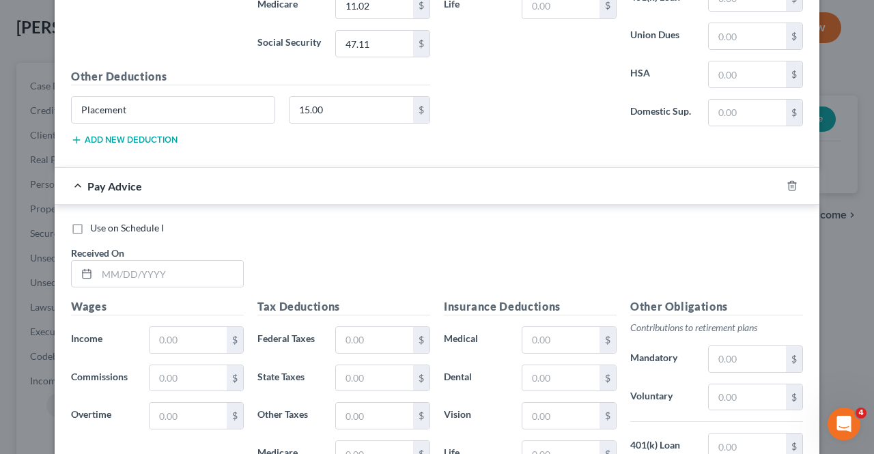
scroll to position [1211, 0]
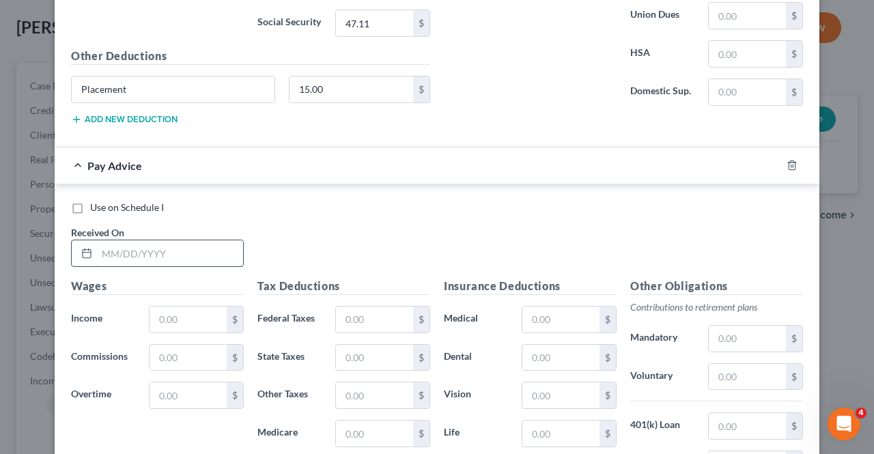
click at [201, 250] on input "text" at bounding box center [170, 253] width 146 height 26
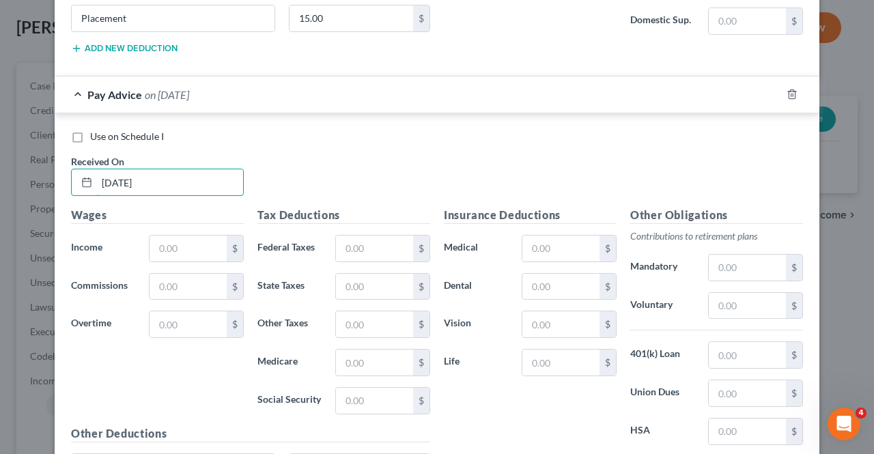
scroll to position [1347, 0]
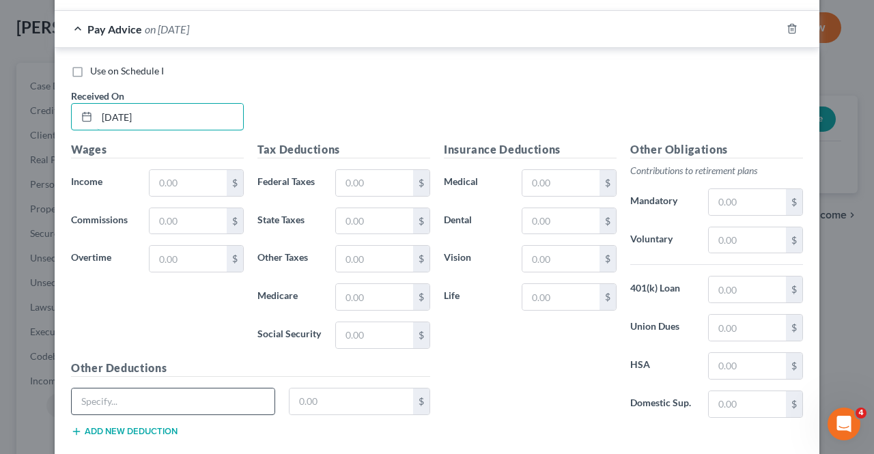
type input "[DATE]"
click at [179, 388] on input "text" at bounding box center [173, 401] width 203 height 26
type input "Placement"
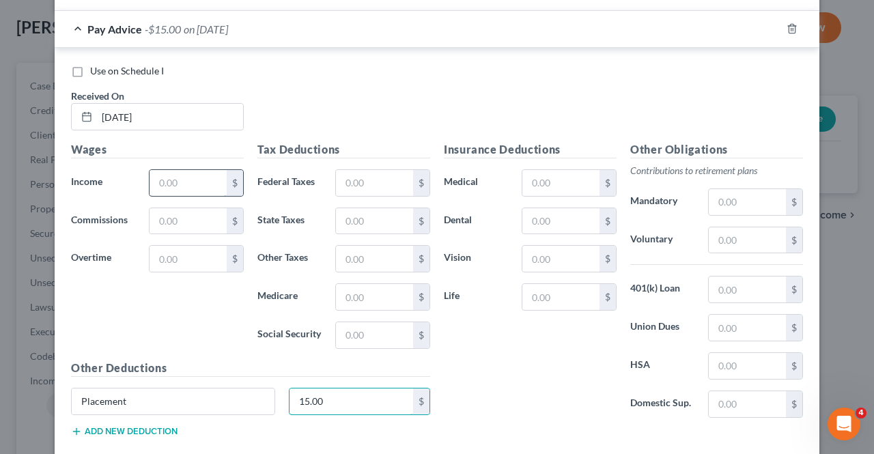
type input "15.00"
drag, startPoint x: 177, startPoint y: 171, endPoint x: 626, endPoint y: 447, distance: 527.3
click at [177, 171] on input "text" at bounding box center [187, 183] width 77 height 26
type input "708.82"
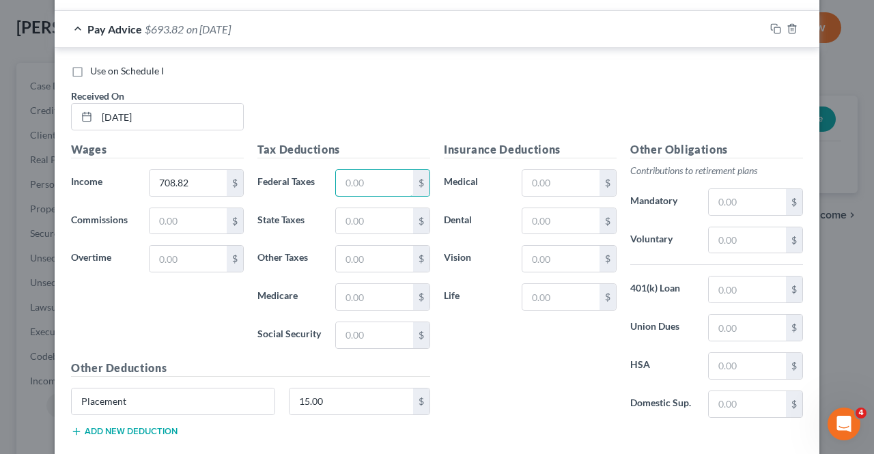
drag, startPoint x: 371, startPoint y: 179, endPoint x: 351, endPoint y: 188, distance: 20.8
click at [370, 179] on input "text" at bounding box center [374, 183] width 77 height 26
type input "13.19"
click at [367, 334] on input "text" at bounding box center [374, 335] width 77 height 26
type input "43.95"
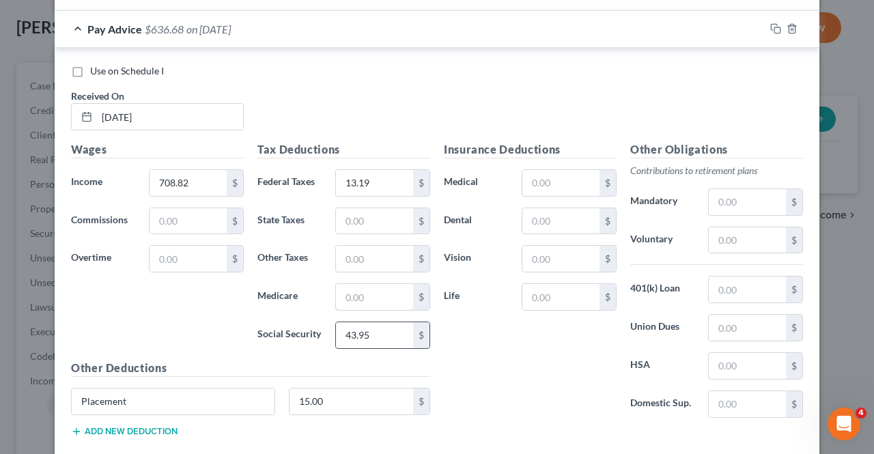
drag, startPoint x: 397, startPoint y: 288, endPoint x: 412, endPoint y: 317, distance: 32.4
click at [397, 288] on input "text" at bounding box center [374, 297] width 77 height 26
type input "10.28"
drag, startPoint x: 382, startPoint y: 212, endPoint x: 379, endPoint y: 221, distance: 9.5
click at [382, 212] on input "text" at bounding box center [374, 221] width 77 height 26
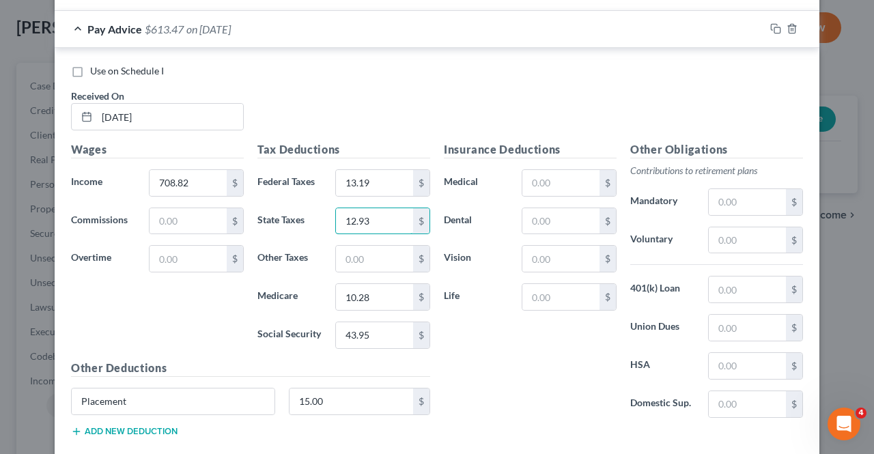
type input "12.93"
drag, startPoint x: 360, startPoint y: 241, endPoint x: 351, endPoint y: 245, distance: 9.8
click at [358, 246] on input "text" at bounding box center [374, 259] width 77 height 26
type input "6.98"
type input "Placement0.00"
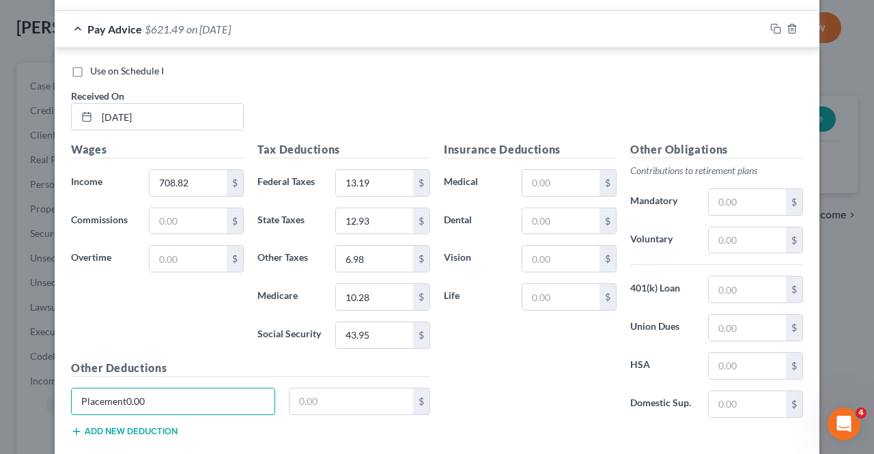
drag, startPoint x: 214, startPoint y: 393, endPoint x: 0, endPoint y: 399, distance: 213.7
click at [0, 405] on div "New Income Source × Employment Type * Select Full or [DEMOGRAPHIC_DATA] Employm…" at bounding box center [437, 227] width 874 height 454
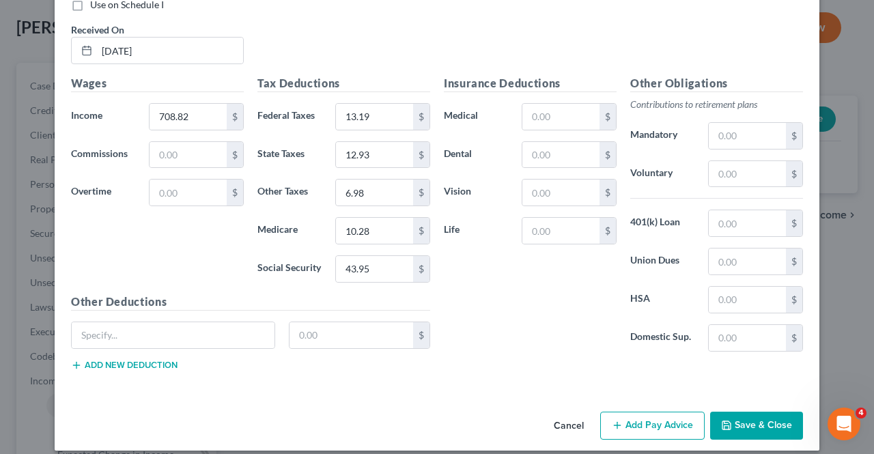
click at [639, 412] on button "Add Pay Advice" at bounding box center [652, 426] width 104 height 29
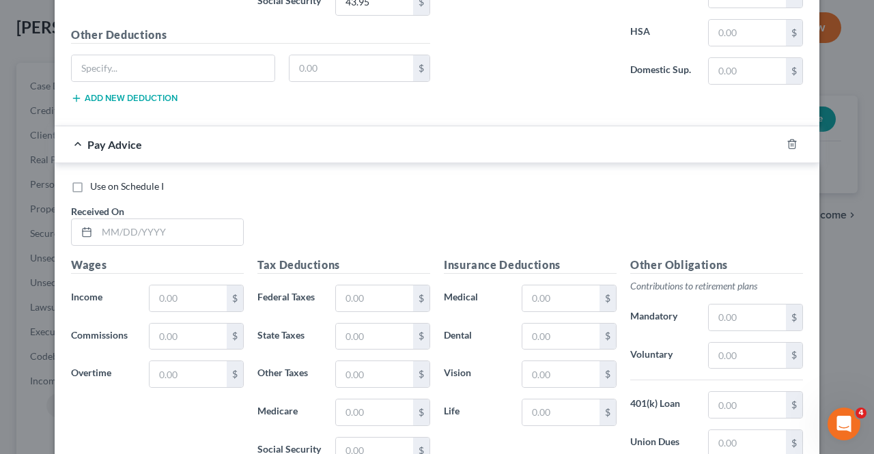
scroll to position [1686, 0]
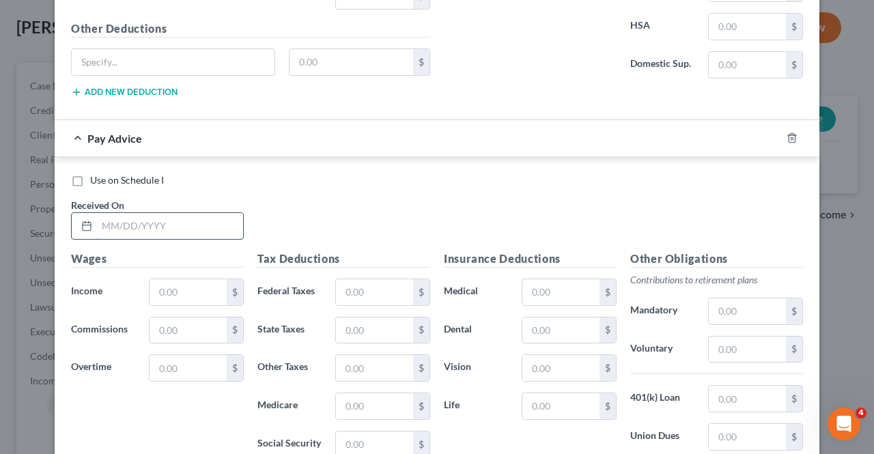
click at [167, 218] on input "text" at bounding box center [170, 226] width 146 height 26
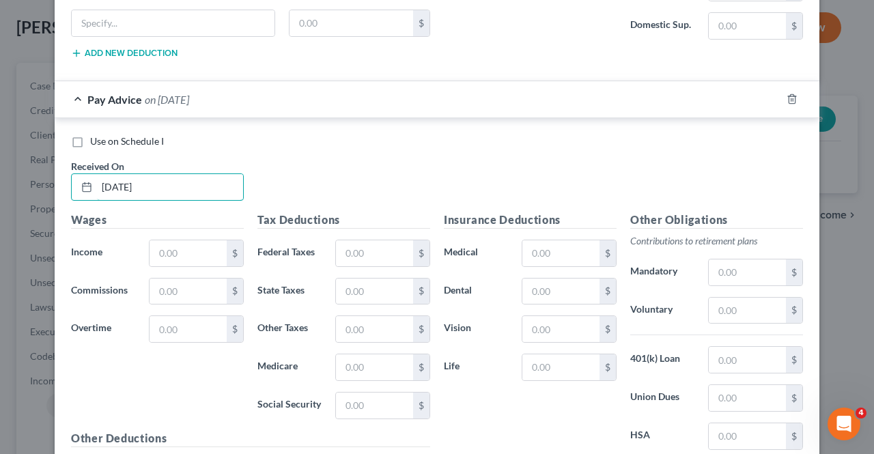
scroll to position [1755, 0]
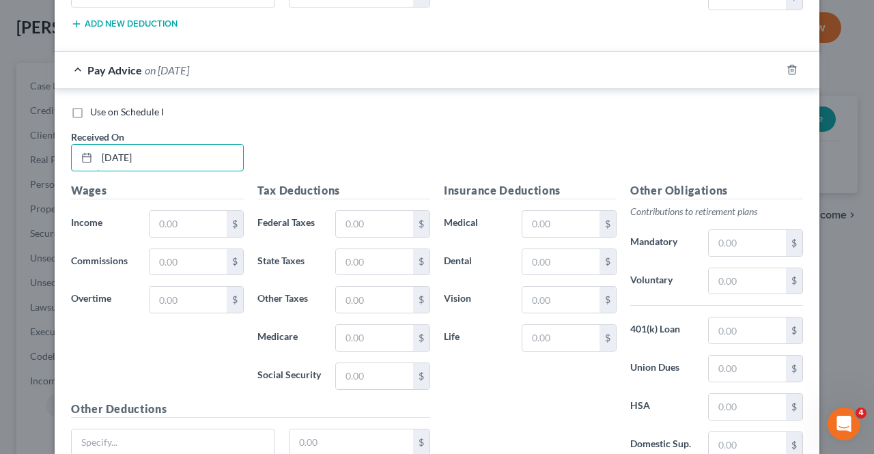
type input "[DATE]"
click at [164, 211] on input "text" at bounding box center [187, 224] width 77 height 26
type input "727.18"
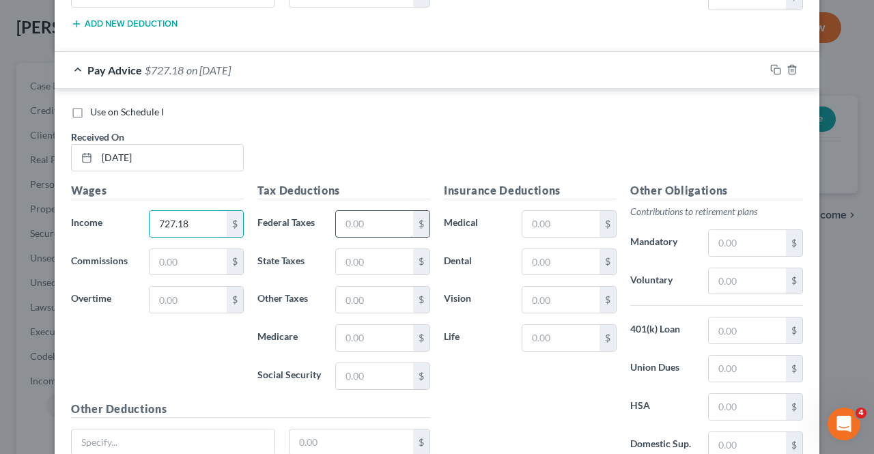
click at [373, 211] on input "text" at bounding box center [374, 224] width 77 height 26
type input "15.03"
click at [356, 363] on input "text" at bounding box center [374, 376] width 77 height 26
type input "45.08"
click at [391, 327] on input "text" at bounding box center [374, 338] width 77 height 26
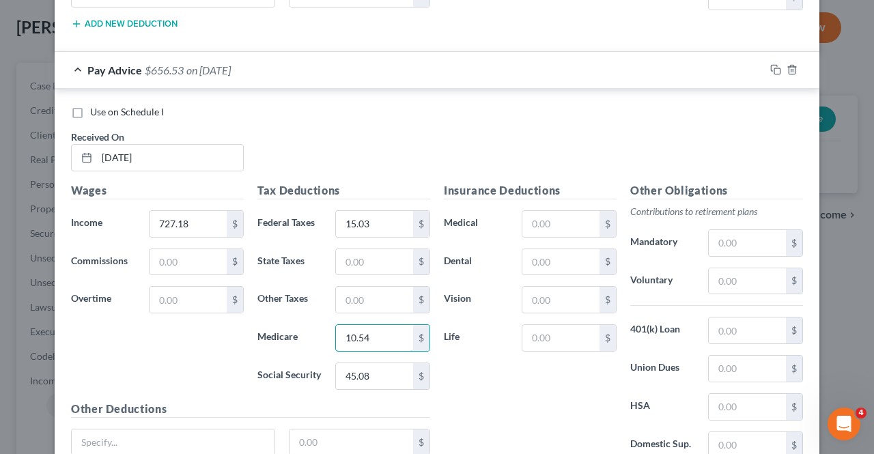
type input "10.54"
click at [393, 249] on input "text" at bounding box center [374, 262] width 77 height 26
type input "13.65"
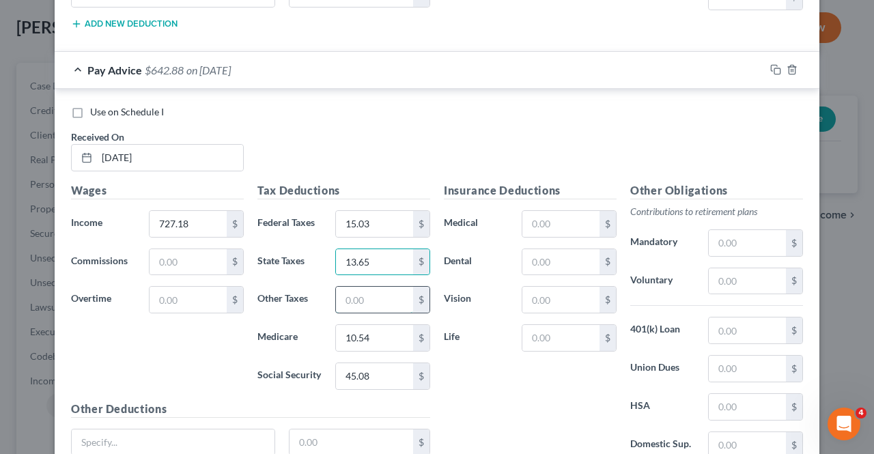
drag, startPoint x: 371, startPoint y: 289, endPoint x: 383, endPoint y: 293, distance: 12.3
click at [371, 289] on input "text" at bounding box center [374, 300] width 77 height 26
type input "7.17"
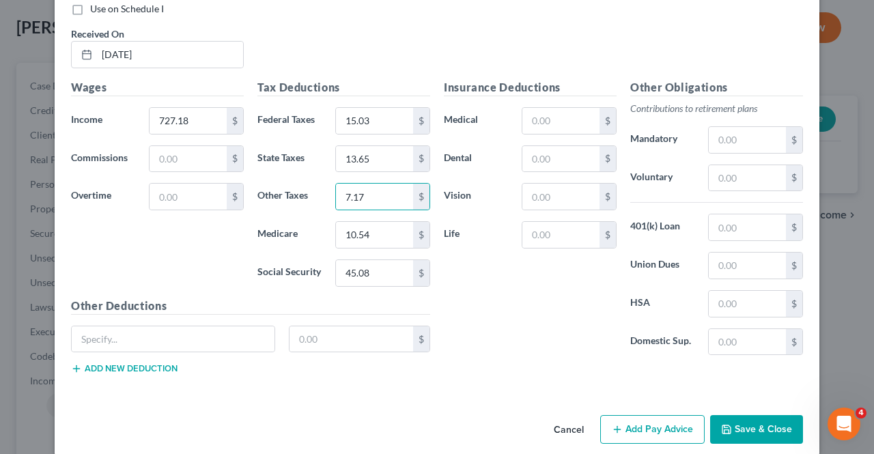
click at [626, 415] on button "Add Pay Advice" at bounding box center [652, 429] width 104 height 29
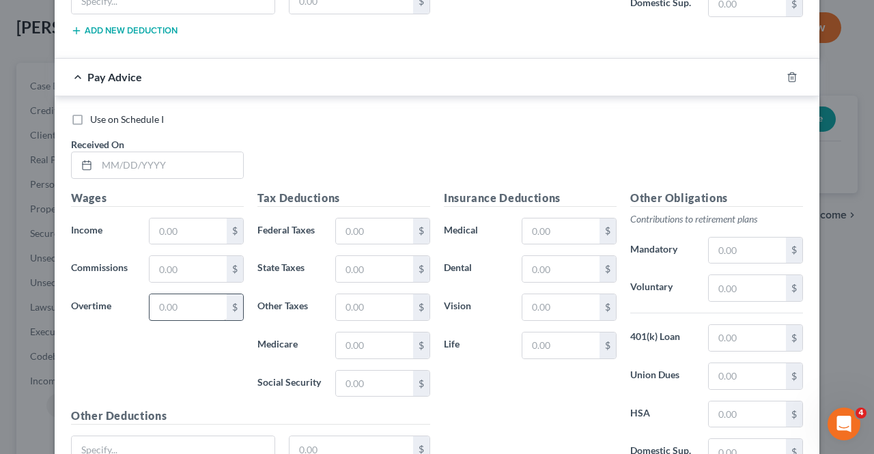
scroll to position [2199, 0]
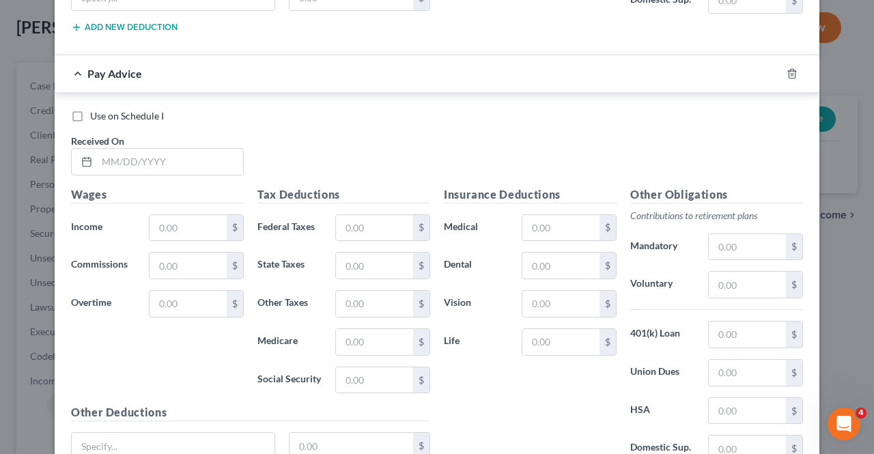
click at [158, 134] on div "Received On *" at bounding box center [157, 155] width 186 height 42
drag, startPoint x: 158, startPoint y: 128, endPoint x: 153, endPoint y: 138, distance: 11.6
click at [158, 134] on div "Received On *" at bounding box center [157, 155] width 186 height 42
click at [153, 149] on input "text" at bounding box center [170, 162] width 146 height 26
click at [152, 149] on input "text" at bounding box center [170, 162] width 146 height 26
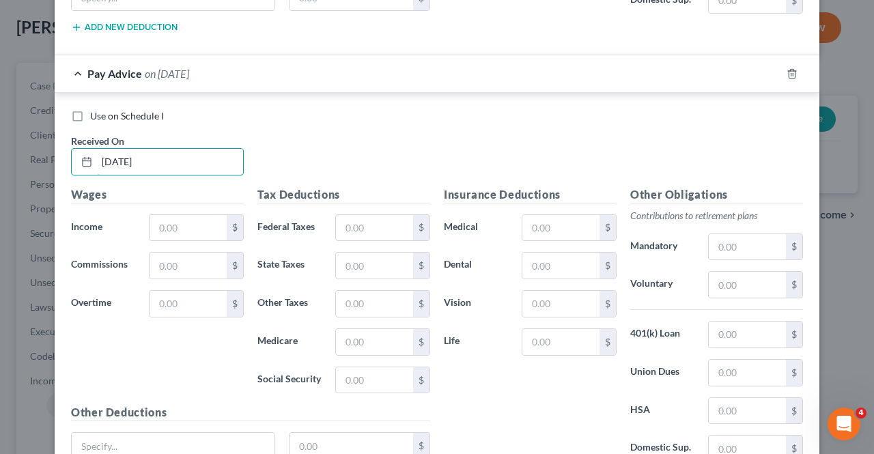
type input "[DATE]"
click at [176, 220] on input "text" at bounding box center [187, 228] width 77 height 26
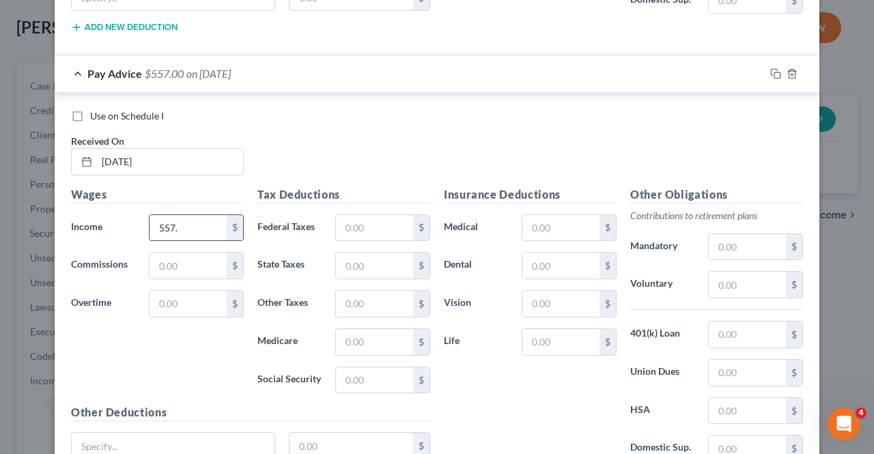
click at [198, 215] on input "557." at bounding box center [187, 228] width 77 height 26
click at [197, 215] on input "557." at bounding box center [187, 228] width 77 height 26
type input "557.94"
click at [384, 367] on input "text" at bounding box center [374, 380] width 77 height 26
type input "34.60"
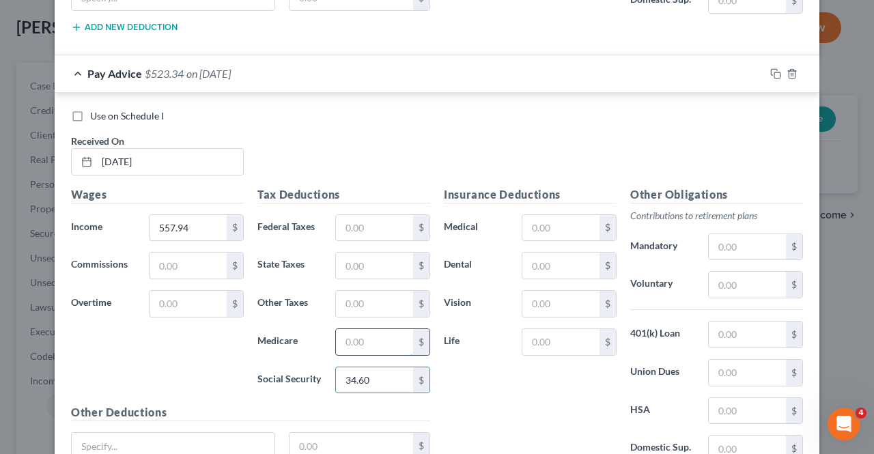
click at [359, 329] on input "text" at bounding box center [374, 342] width 77 height 26
type input "8.09"
click at [374, 253] on input "text" at bounding box center [374, 266] width 77 height 26
type input "9.24"
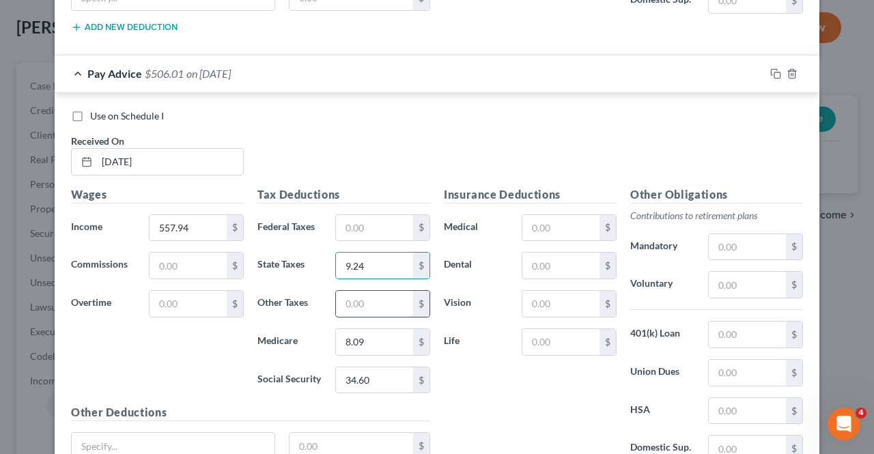
click at [352, 291] on input "text" at bounding box center [374, 304] width 77 height 26
type input "5.49"
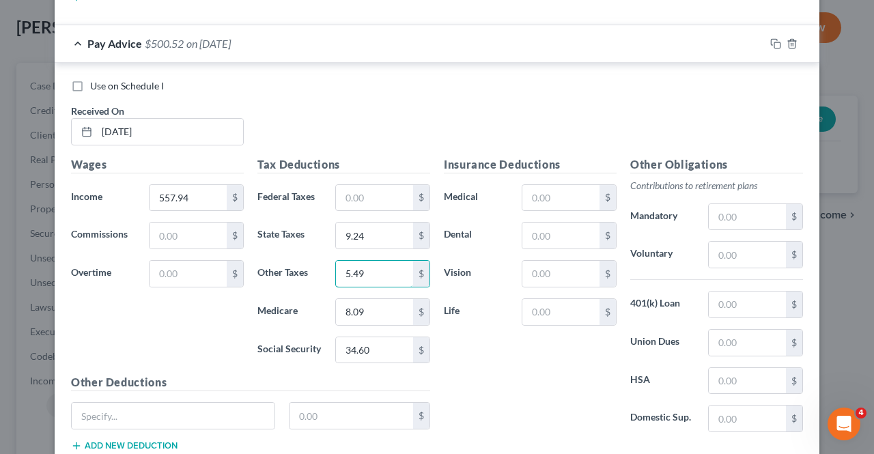
scroll to position [2301, 0]
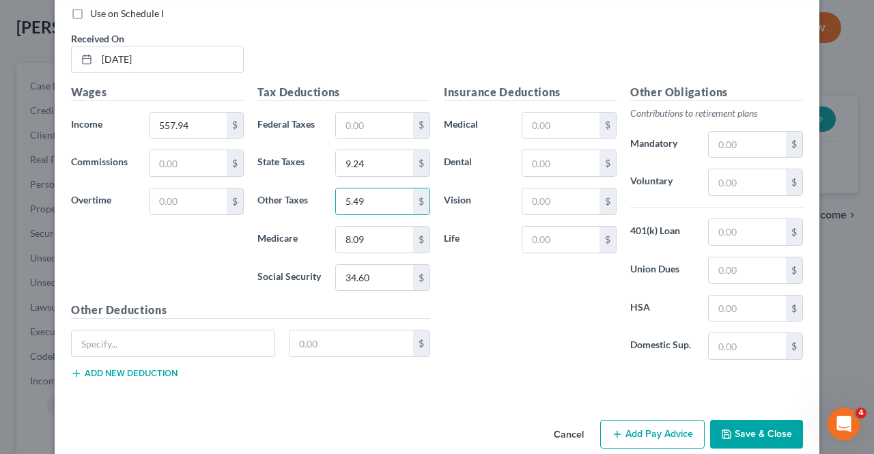
click at [636, 420] on button "Add Pay Advice" at bounding box center [652, 434] width 104 height 29
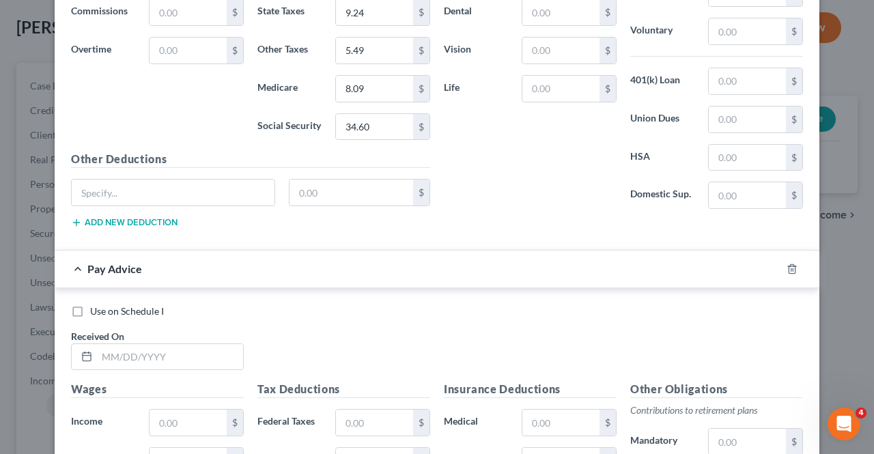
scroll to position [2574, 0]
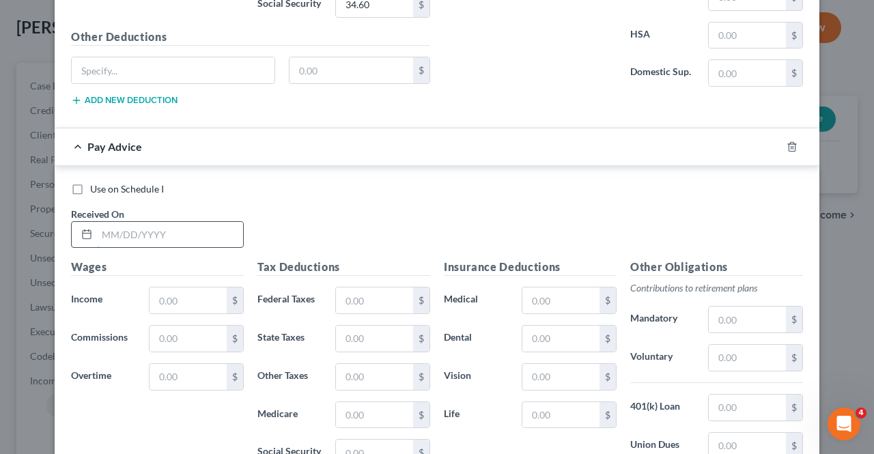
click at [179, 222] on input "text" at bounding box center [170, 235] width 146 height 26
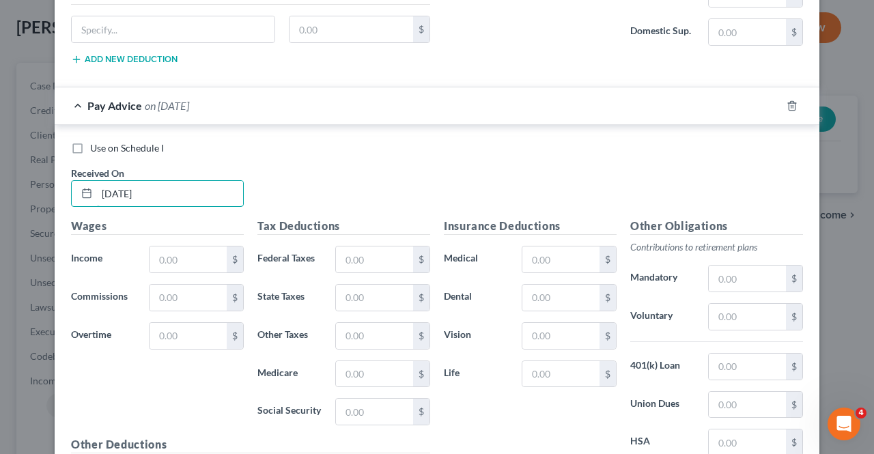
scroll to position [2711, 0]
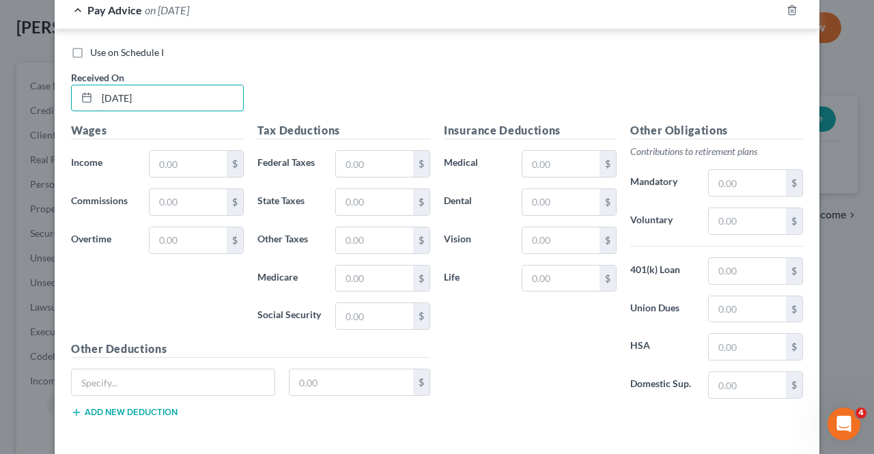
type input "[DATE]"
click at [189, 151] on input "text" at bounding box center [187, 164] width 77 height 26
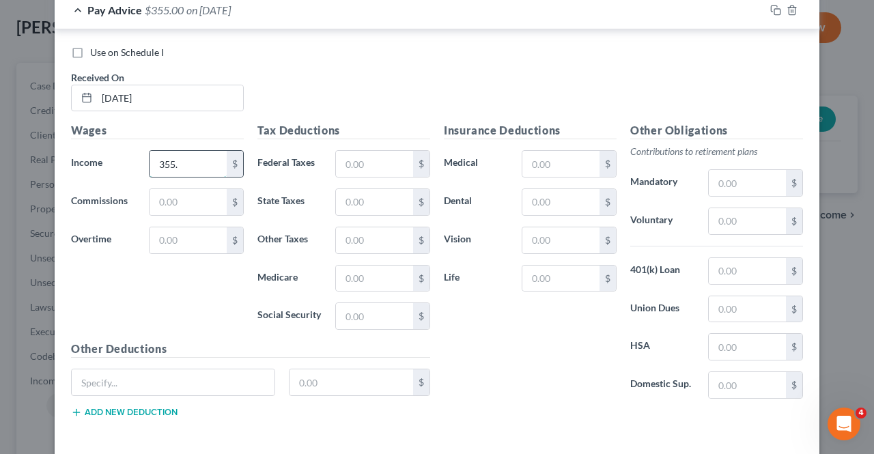
click at [194, 151] on input "355." at bounding box center [187, 164] width 77 height 26
click at [199, 151] on input "355." at bounding box center [187, 164] width 77 height 26
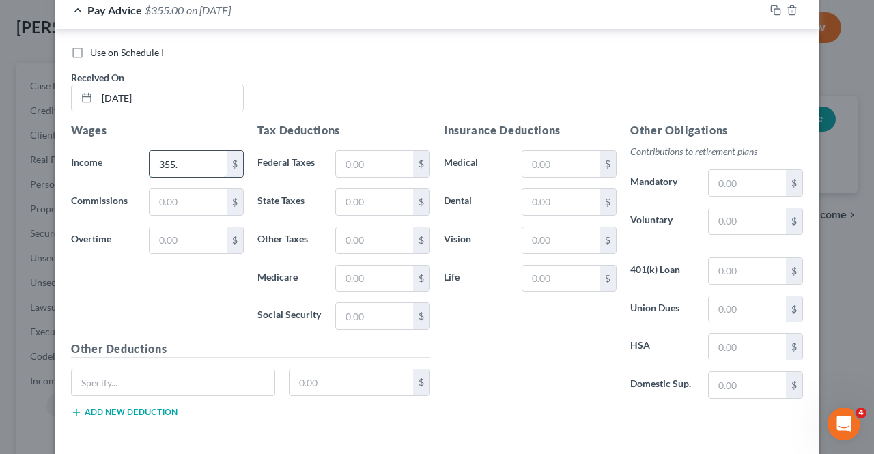
click at [199, 151] on input "355." at bounding box center [187, 164] width 77 height 26
click at [209, 151] on input "355." at bounding box center [187, 164] width 77 height 26
click at [202, 151] on input "355." at bounding box center [187, 164] width 77 height 26
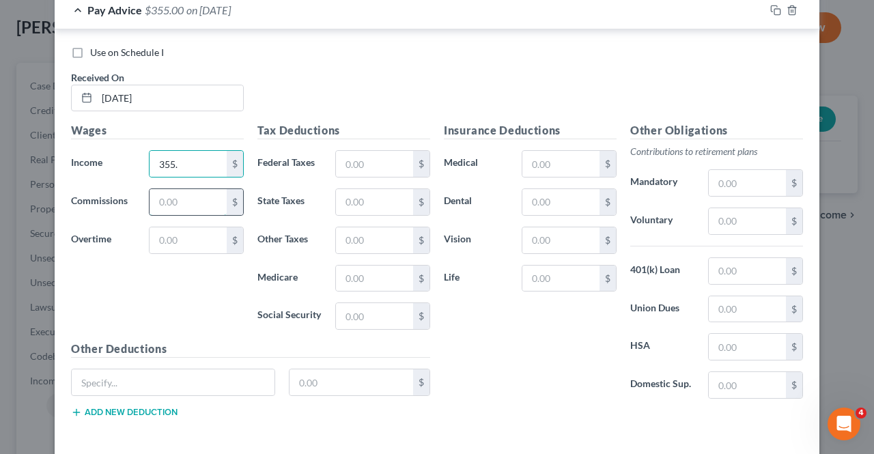
click at [203, 189] on input "text" at bounding box center [187, 202] width 77 height 26
click at [209, 151] on input "355." at bounding box center [187, 164] width 77 height 26
type input "355.30"
click at [382, 303] on input "text" at bounding box center [374, 316] width 77 height 26
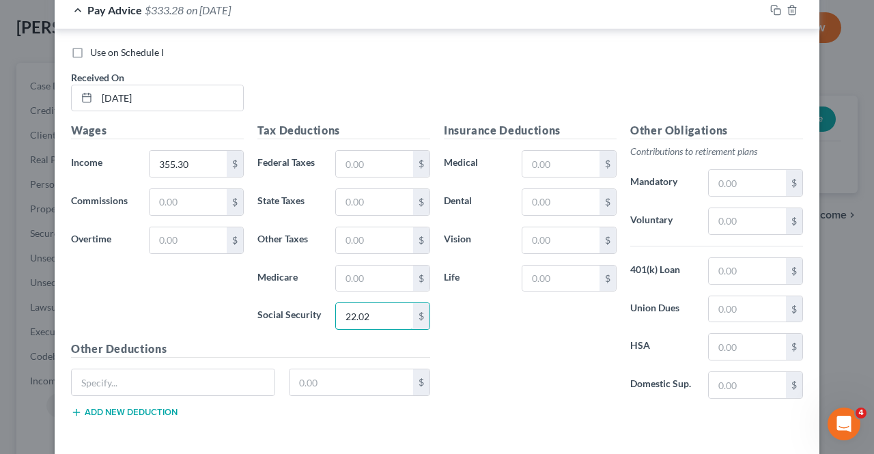
type input "22.02"
click at [351, 265] on input "text" at bounding box center [374, 278] width 77 height 26
type input "5.15"
click at [365, 189] on input "text" at bounding box center [374, 202] width 77 height 26
type input "5.33"
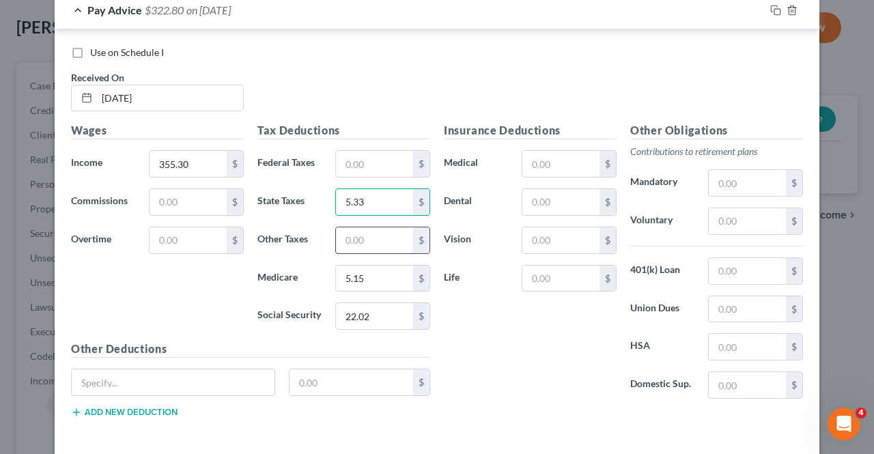
click at [360, 227] on input "text" at bounding box center [374, 240] width 77 height 26
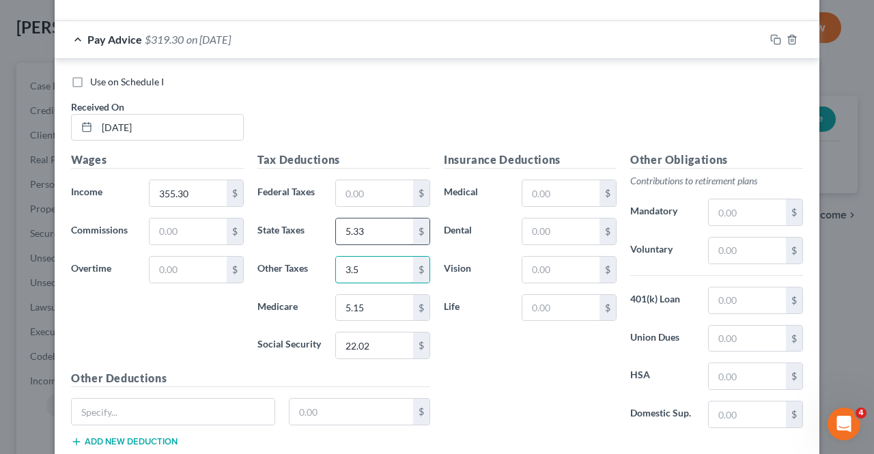
scroll to position [2642, 0]
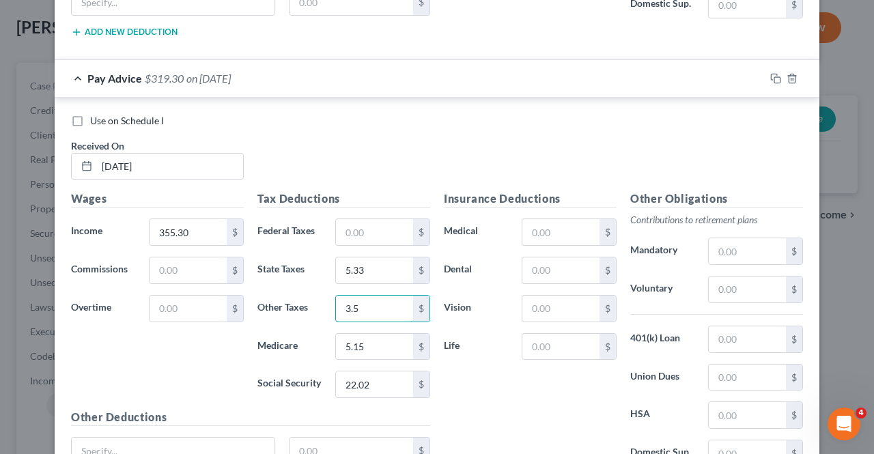
type input "3.5"
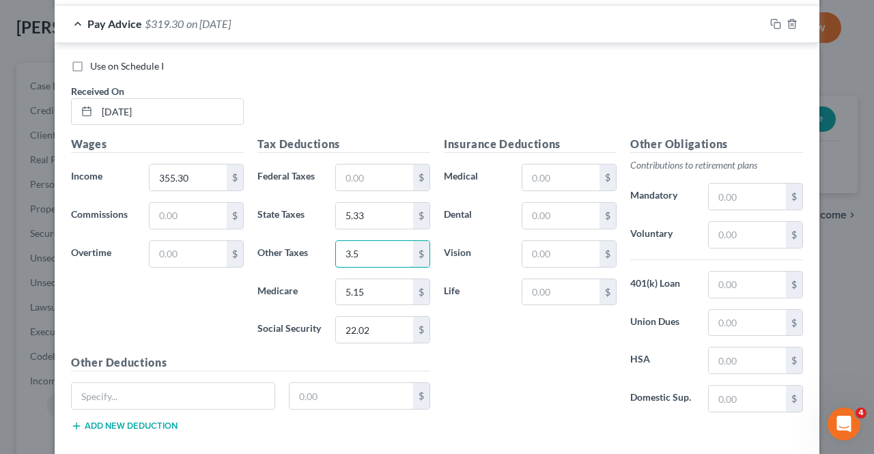
scroll to position [2746, 0]
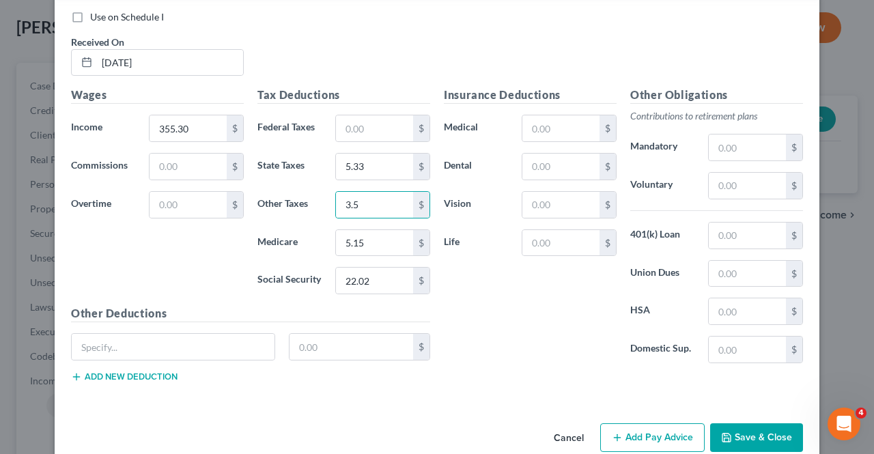
click at [737, 423] on button "Save & Close" at bounding box center [756, 437] width 93 height 29
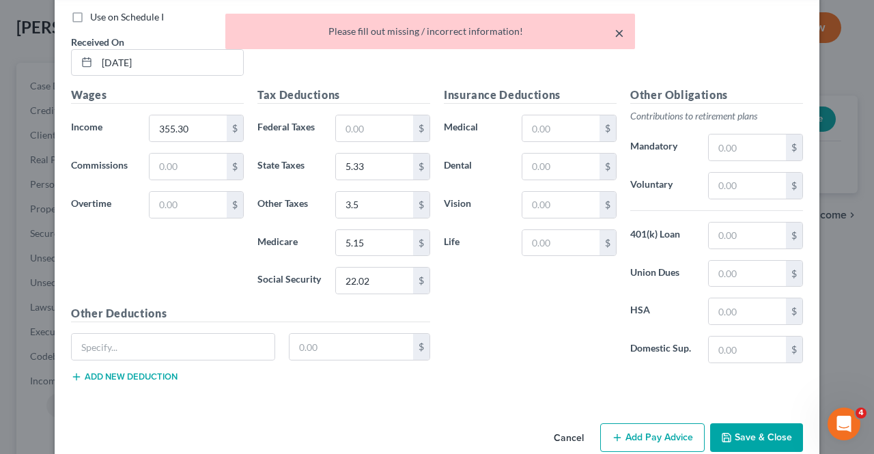
click at [620, 32] on button "×" at bounding box center [619, 33] width 10 height 16
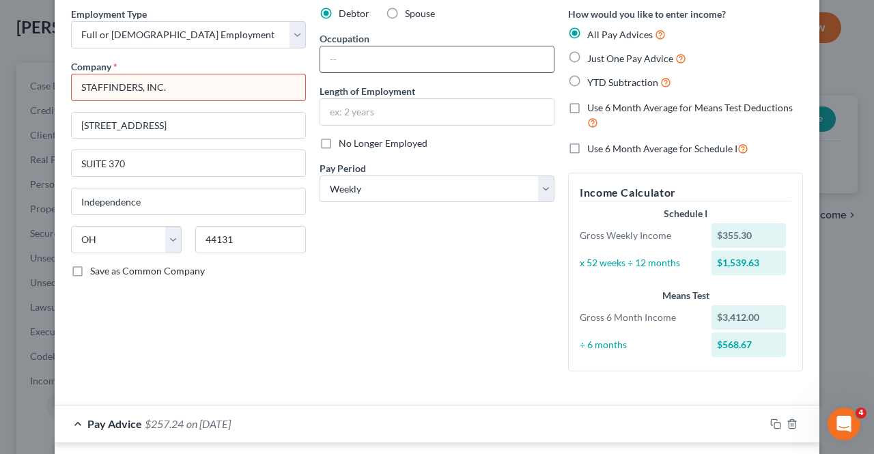
scroll to position [0, 0]
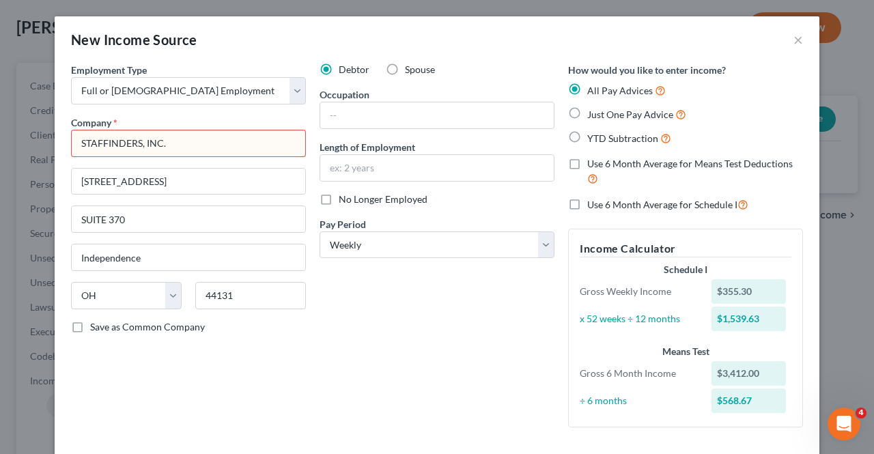
click at [230, 135] on input "STAFFINDERS, INC." at bounding box center [188, 143] width 235 height 27
drag, startPoint x: 136, startPoint y: 142, endPoint x: 76, endPoint y: 141, distance: 59.4
click at [76, 141] on input "STAFFINDERS, Inc" at bounding box center [188, 143] width 235 height 27
drag, startPoint x: 207, startPoint y: 188, endPoint x: 145, endPoint y: 213, distance: 67.0
click at [204, 188] on input "[STREET_ADDRESS]" at bounding box center [188, 182] width 233 height 26
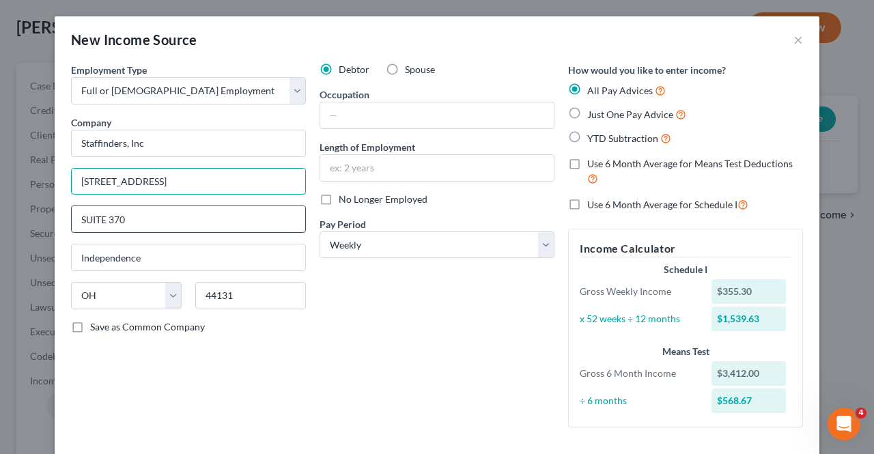
type input "Staffinders, Inc"
drag, startPoint x: 101, startPoint y: 218, endPoint x: 85, endPoint y: 204, distance: 20.8
click at [35, 212] on div "New Income Source × Employment Type * Select Full or [DEMOGRAPHIC_DATA] Employm…" at bounding box center [437, 227] width 874 height 454
drag, startPoint x: 175, startPoint y: 181, endPoint x: 334, endPoint y: 220, distance: 164.5
click at [150, 178] on input "[STREET_ADDRESS]" at bounding box center [188, 182] width 233 height 26
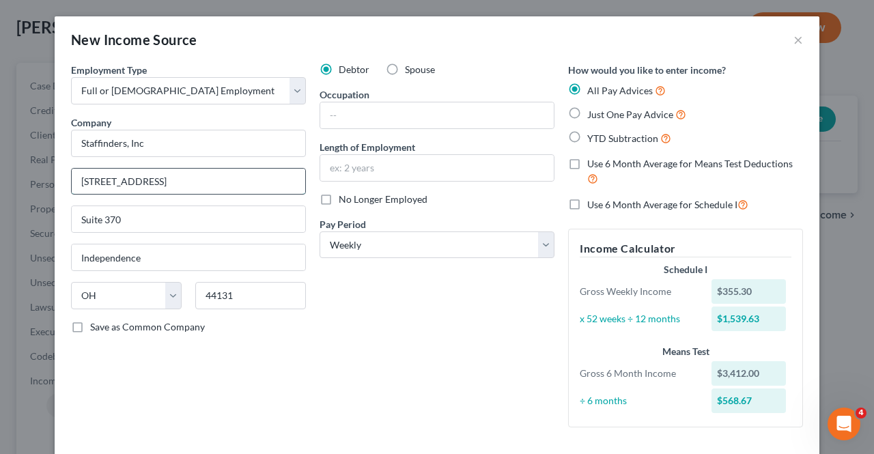
drag, startPoint x: 144, startPoint y: 177, endPoint x: 101, endPoint y: 179, distance: 43.0
click at [101, 179] on input "[STREET_ADDRESS]" at bounding box center [188, 182] width 233 height 26
drag, startPoint x: 146, startPoint y: 179, endPoint x: 100, endPoint y: 178, distance: 46.4
click at [100, 178] on input "[STREET_ADDRESS]" at bounding box center [188, 182] width 233 height 26
click at [463, 330] on div "Debtor Spouse Occupation Length of Employment No Longer Employed Pay Period * S…" at bounding box center [437, 250] width 248 height 375
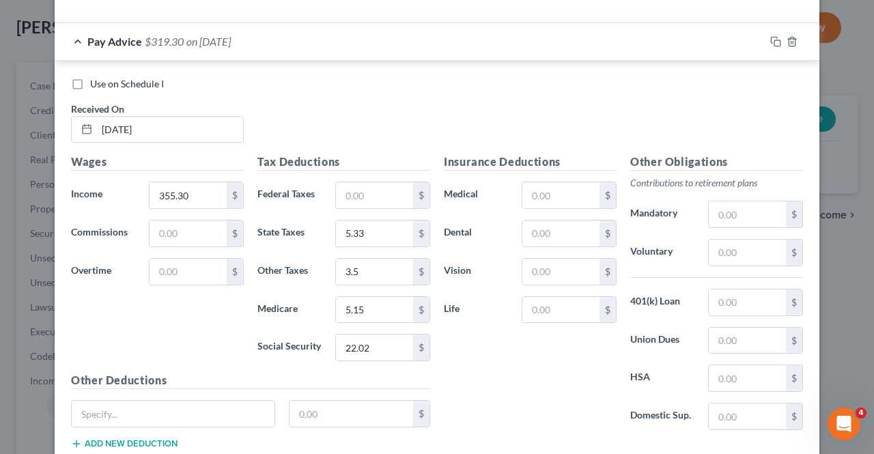
scroll to position [2746, 0]
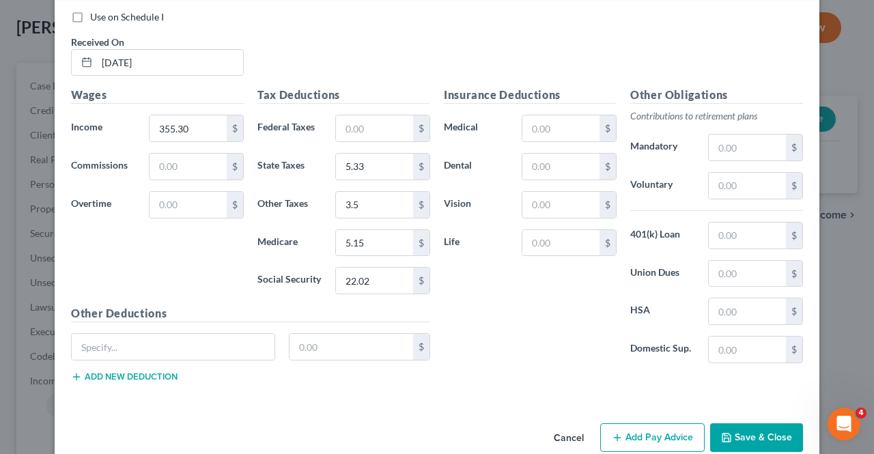
click at [728, 423] on button "Save & Close" at bounding box center [756, 437] width 93 height 29
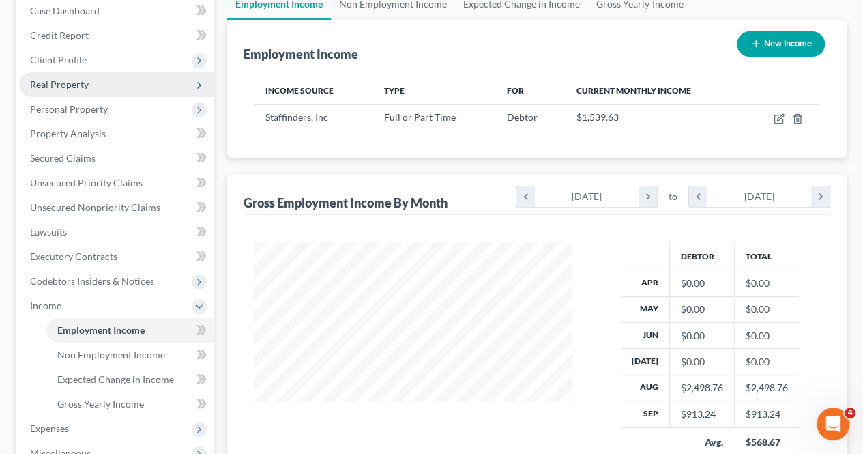
scroll to position [68, 0]
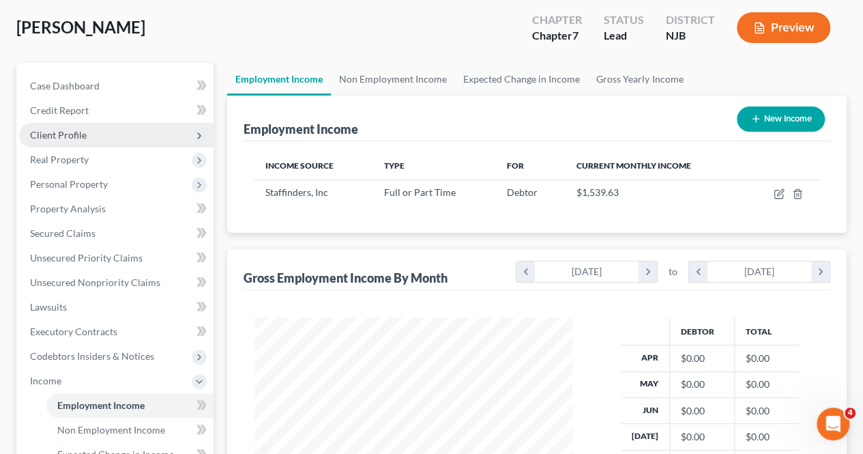
click at [112, 140] on span "Client Profile" at bounding box center [116, 135] width 195 height 25
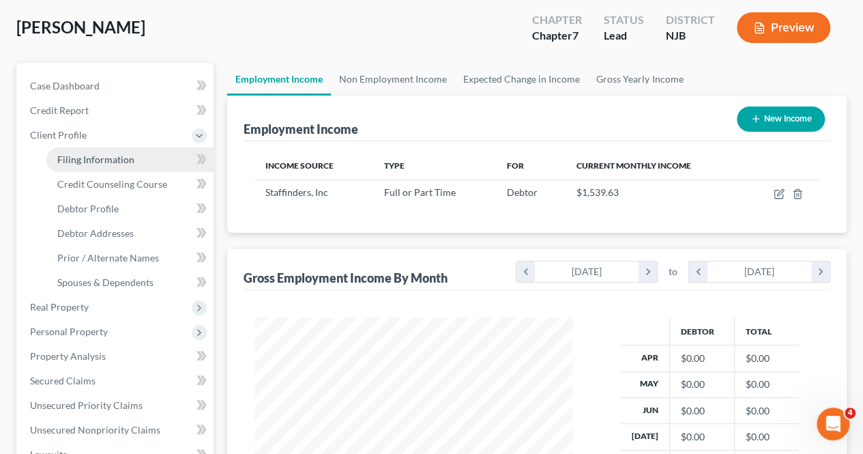
click at [104, 166] on link "Filing Information" at bounding box center [129, 159] width 167 height 25
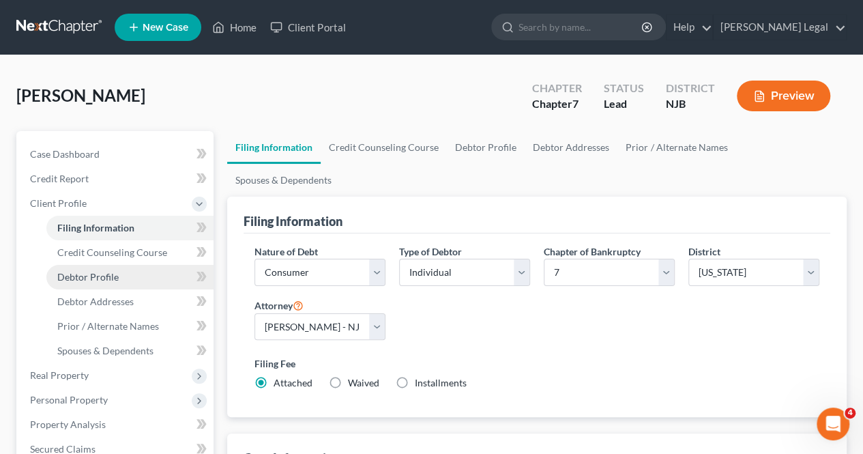
drag, startPoint x: 112, startPoint y: 276, endPoint x: 113, endPoint y: 265, distance: 11.0
click at [111, 277] on span "Debtor Profile" at bounding box center [87, 277] width 61 height 12
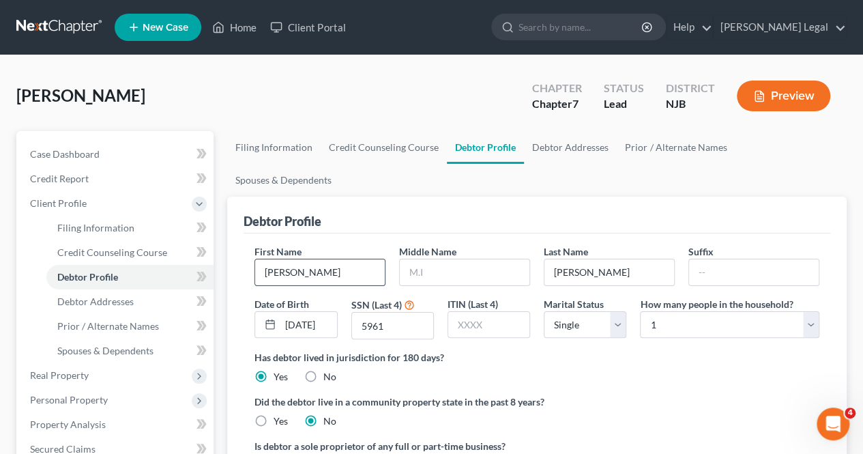
click at [313, 259] on input "[PERSON_NAME]" at bounding box center [320, 272] width 130 height 26
drag, startPoint x: 555, startPoint y: 293, endPoint x: 560, endPoint y: 303, distance: 11.3
click at [555, 311] on select "Select Single Married Separated Divorced Widowed" at bounding box center [585, 324] width 83 height 27
click at [544, 311] on select "Select Single Married Separated Divorced Widowed" at bounding box center [585, 324] width 83 height 27
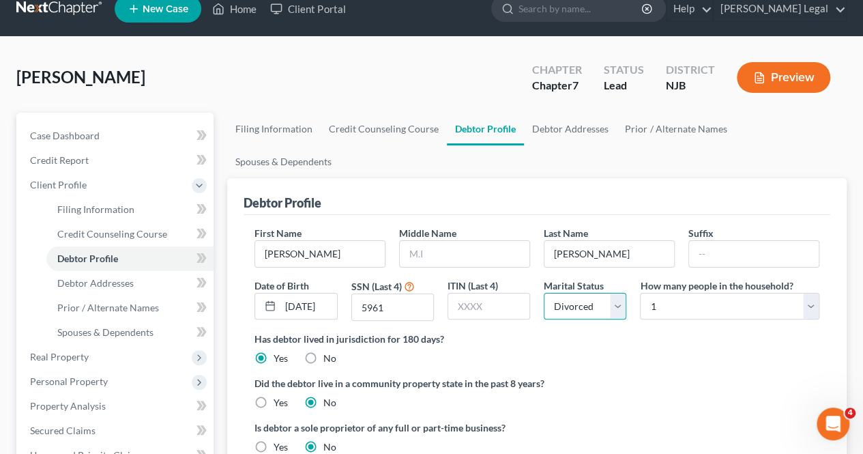
scroll to position [136, 0]
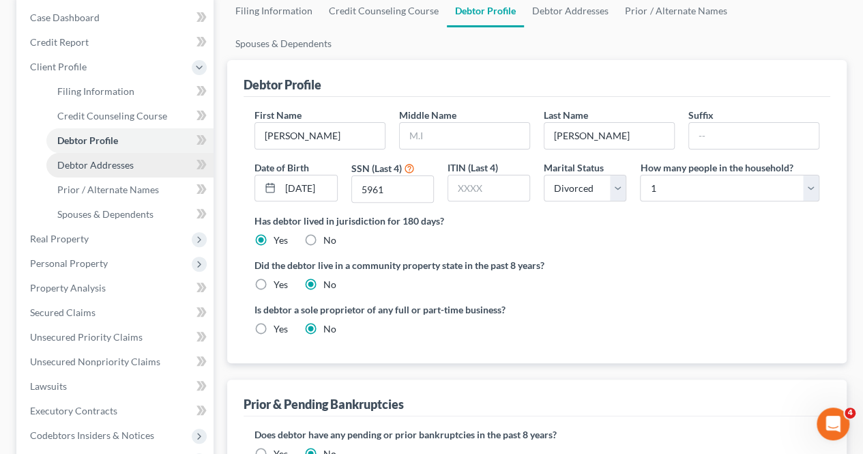
click at [101, 169] on span "Debtor Addresses" at bounding box center [95, 165] width 76 height 12
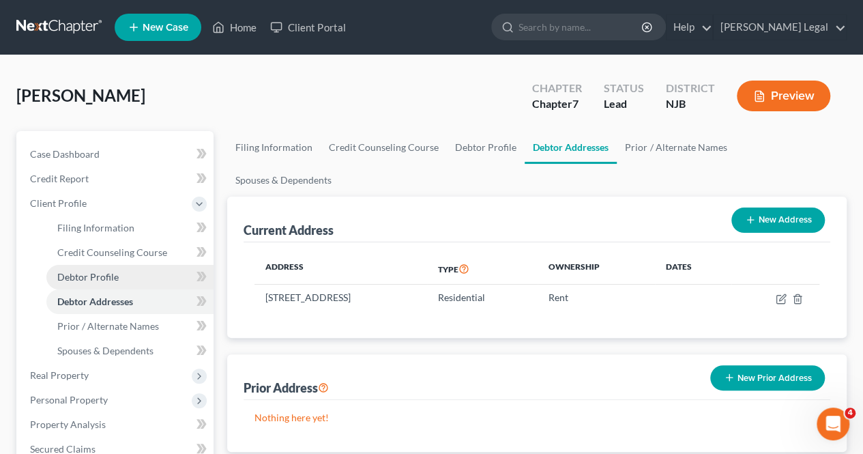
drag, startPoint x: 124, startPoint y: 283, endPoint x: 130, endPoint y: 274, distance: 11.4
click at [123, 283] on link "Debtor Profile" at bounding box center [129, 277] width 167 height 25
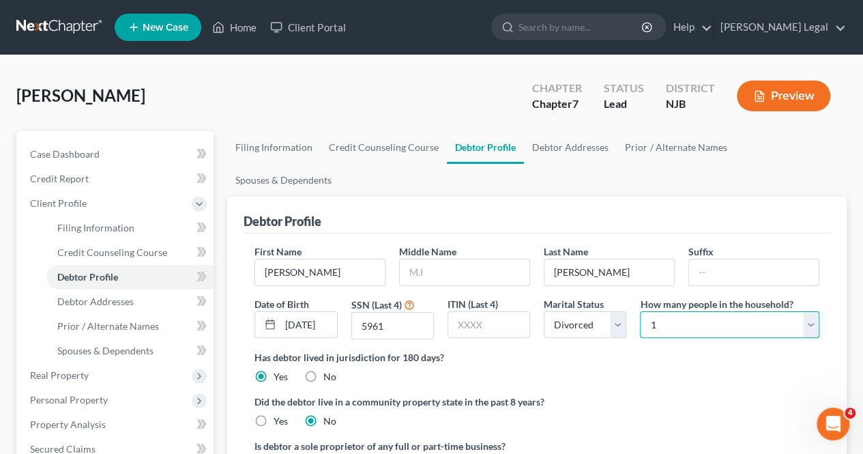
click at [647, 311] on select "Select 1 2 3 4 5 6 7 8 9 10 11 12 13 14 15 16 17 18 19 20" at bounding box center [729, 324] width 179 height 27
click at [640, 311] on select "Select 1 2 3 4 5 6 7 8 9 10 11 12 13 14 15 16 17 18 19 20" at bounding box center [729, 324] width 179 height 27
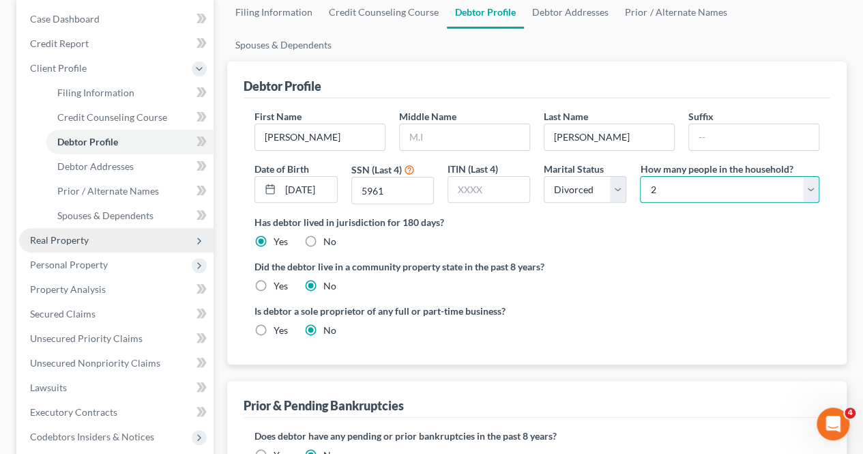
scroll to position [136, 0]
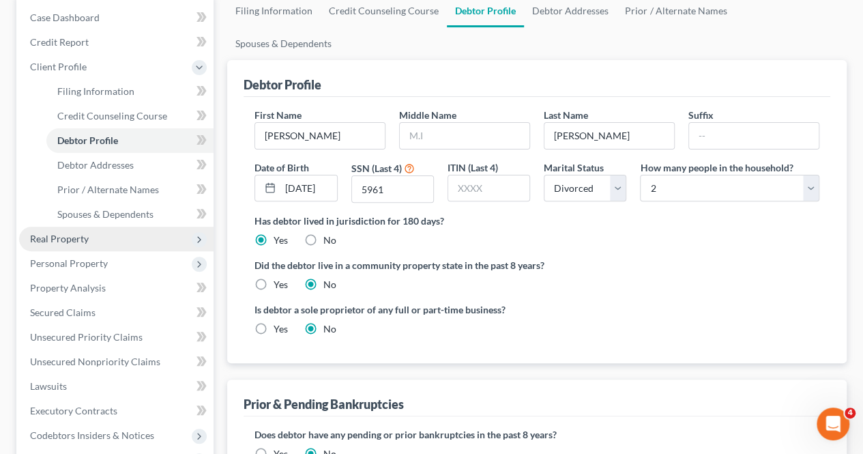
click at [136, 241] on span "Real Property" at bounding box center [116, 239] width 195 height 25
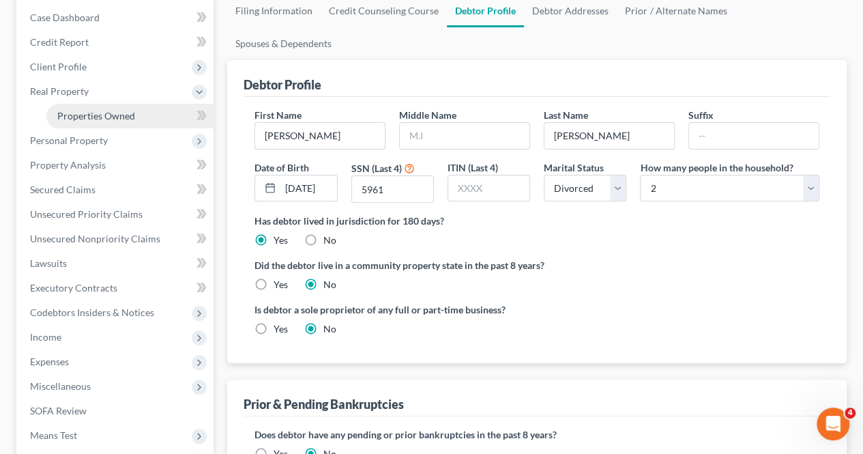
click at [111, 115] on span "Properties Owned" at bounding box center [96, 116] width 78 height 12
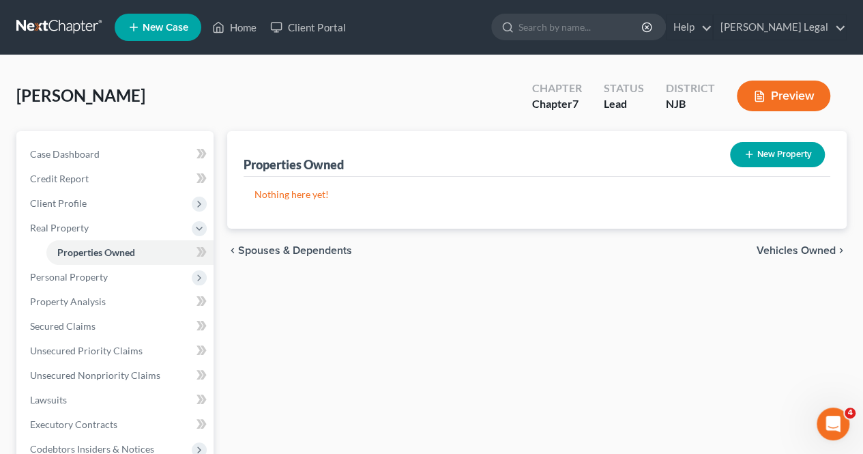
click at [775, 245] on span "Vehicles Owned" at bounding box center [796, 250] width 79 height 11
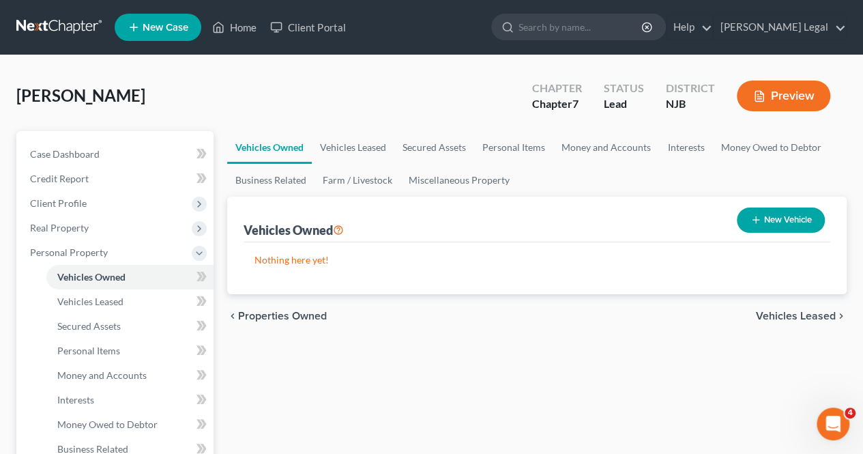
click at [777, 219] on button "New Vehicle" at bounding box center [781, 219] width 88 height 25
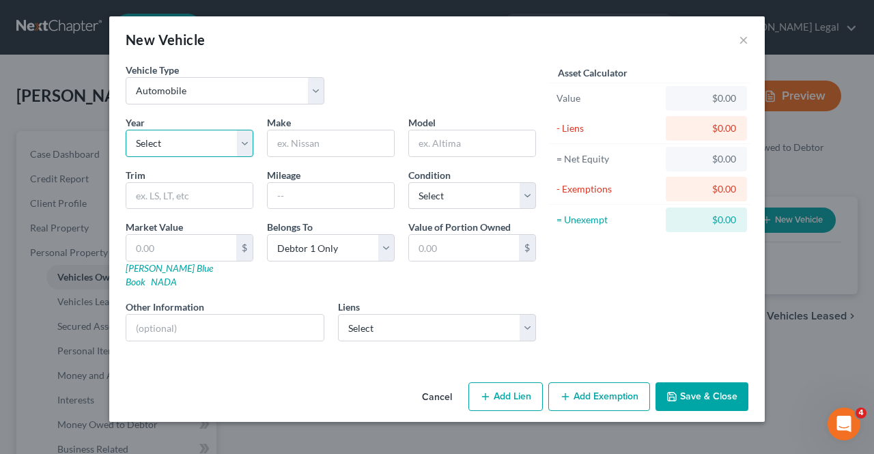
click at [205, 137] on select "Select 2026 2025 2024 2023 2022 2021 2020 2019 2018 2017 2016 2015 2014 2013 20…" at bounding box center [190, 143] width 128 height 27
click at [298, 148] on input "text" at bounding box center [331, 143] width 126 height 26
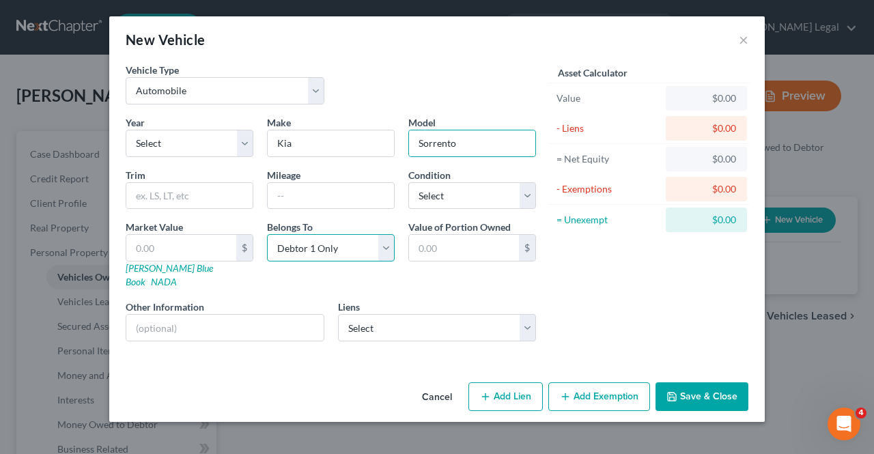
click at [306, 254] on select "Select Debtor 1 Only Debtor 2 Only Debtor 1 And Debtor 2 Only At Least One Of T…" at bounding box center [331, 247] width 128 height 27
click at [225, 192] on input "text" at bounding box center [189, 196] width 126 height 26
click at [674, 391] on icon "button" at bounding box center [671, 396] width 11 height 11
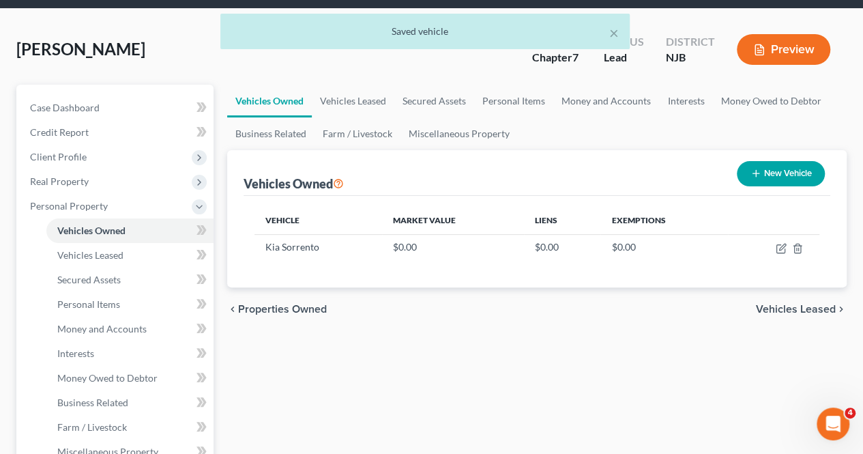
scroll to position [68, 0]
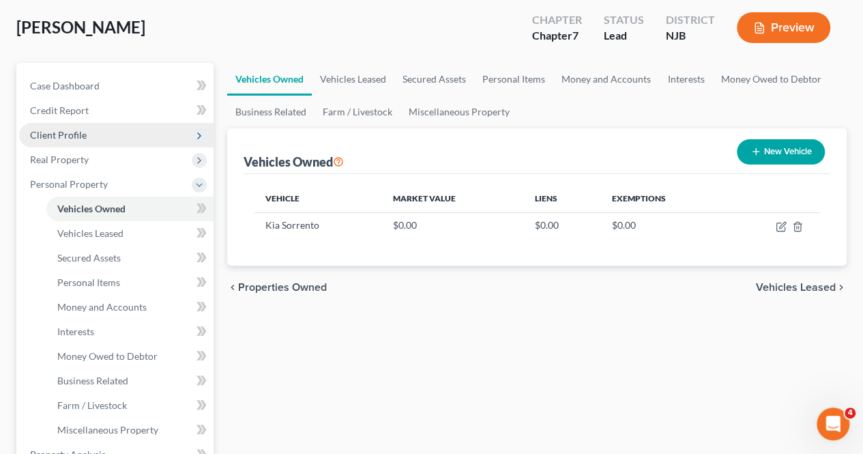
click at [114, 127] on span "Client Profile" at bounding box center [116, 135] width 195 height 25
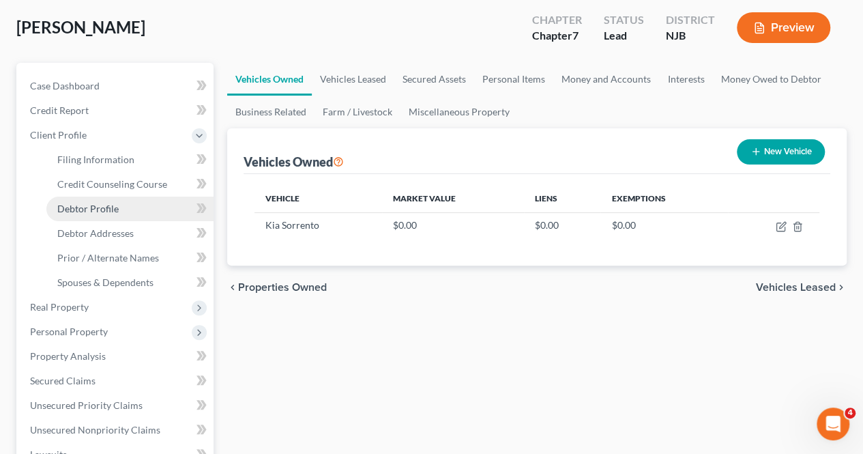
click at [109, 214] on link "Debtor Profile" at bounding box center [129, 209] width 167 height 25
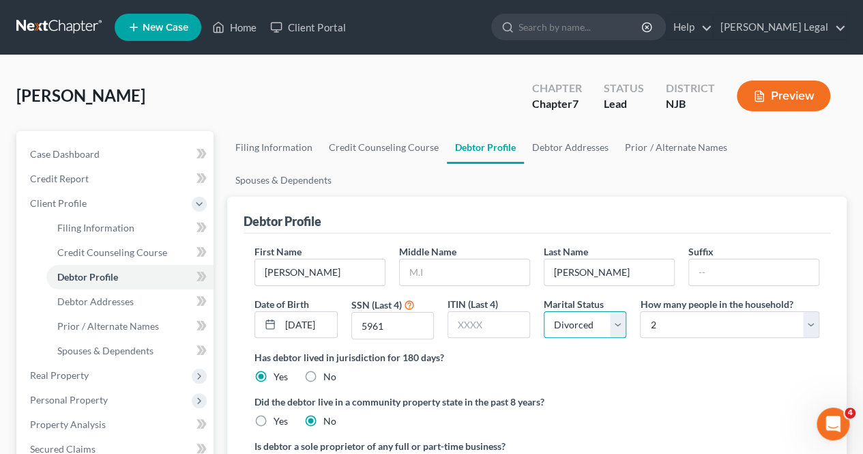
drag, startPoint x: 581, startPoint y: 294, endPoint x: 584, endPoint y: 302, distance: 8.6
click at [581, 311] on select "Select Single Married Separated Divorced Widowed" at bounding box center [585, 324] width 83 height 27
click at [544, 311] on select "Select Single Married Separated Divorced Widowed" at bounding box center [585, 324] width 83 height 27
drag, startPoint x: 663, startPoint y: 298, endPoint x: 665, endPoint y: 290, distance: 7.6
click at [663, 311] on select "Select 1 2 3 4 5 6 7 8 9 10 11 12 13 14 15 16 17 18 19 20" at bounding box center [729, 324] width 179 height 27
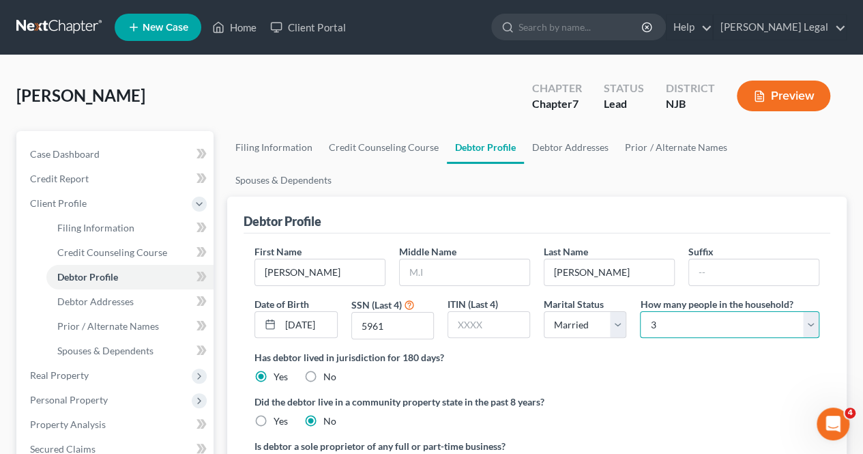
click at [640, 311] on select "Select 1 2 3 4 5 6 7 8 9 10 11 12 13 14 15 16 17 18 19 20" at bounding box center [729, 324] width 179 height 27
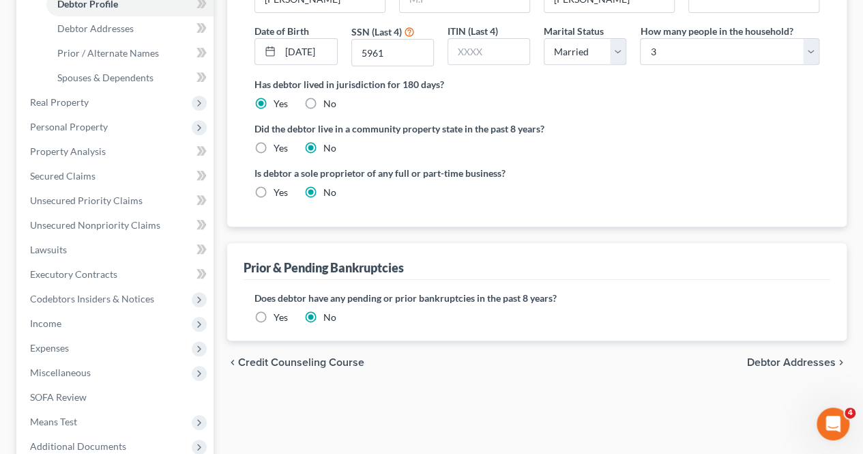
click at [766, 357] on span "Debtor Addresses" at bounding box center [791, 362] width 89 height 11
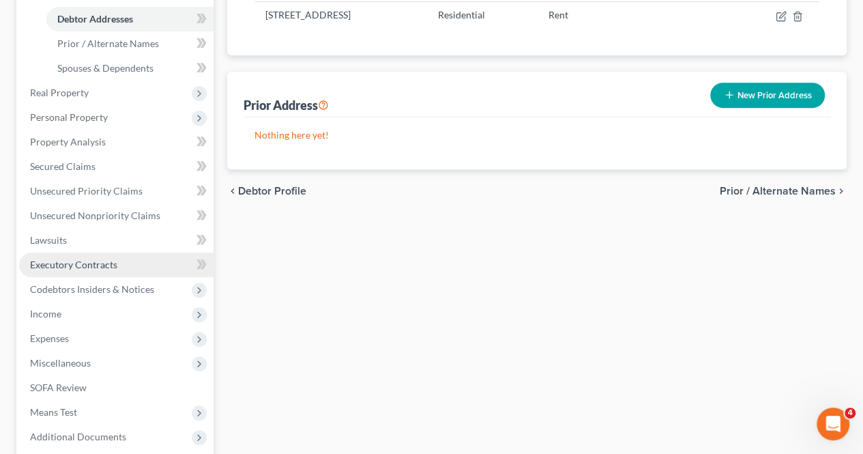
scroll to position [288, 0]
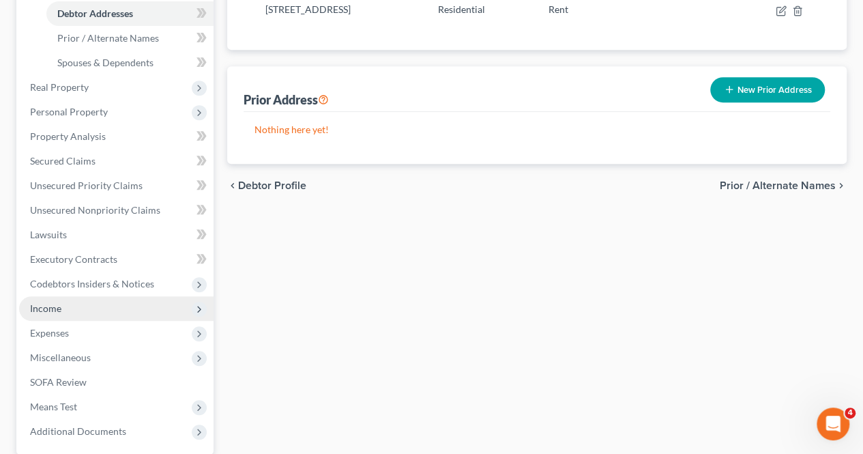
click at [111, 304] on span "Income" at bounding box center [116, 308] width 195 height 25
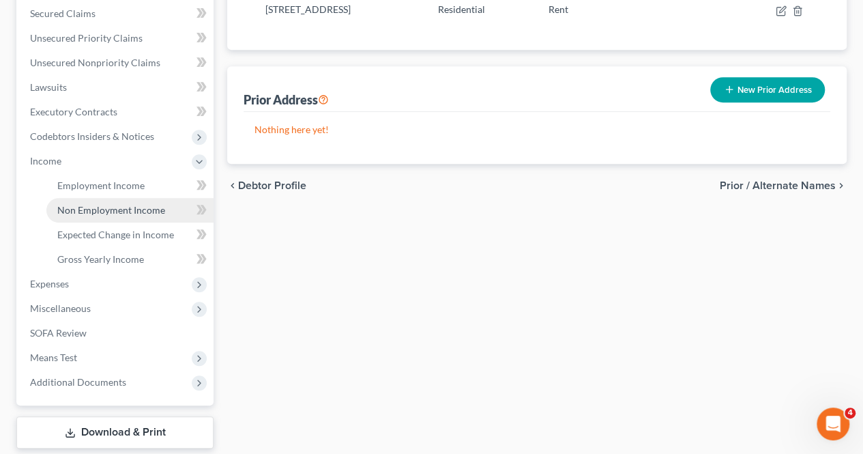
click at [117, 212] on span "Non Employment Income" at bounding box center [111, 210] width 108 height 12
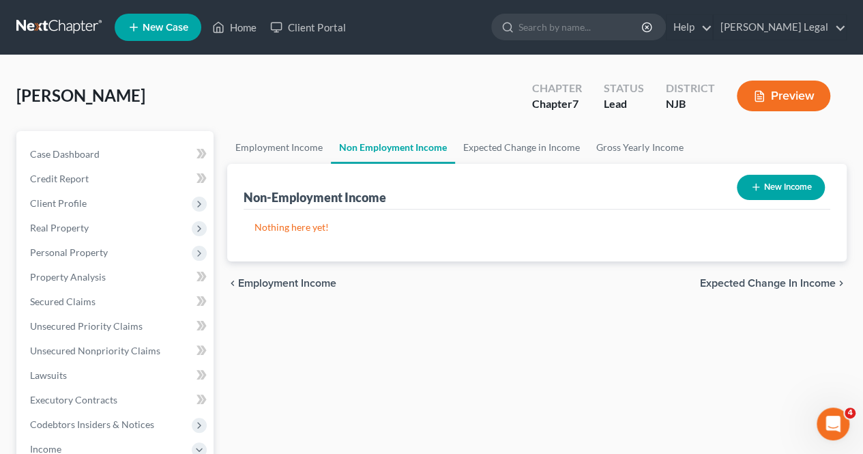
click at [777, 192] on button "New Income" at bounding box center [781, 187] width 88 height 25
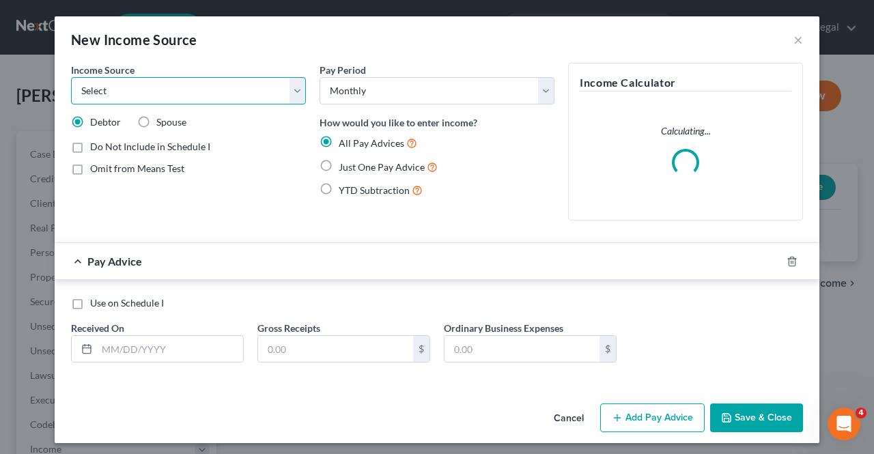
drag, startPoint x: 132, startPoint y: 89, endPoint x: 136, endPoint y: 102, distance: 12.7
click at [132, 90] on select "Select Unemployment Disability (from employer) Pension Retirement Social Securi…" at bounding box center [188, 90] width 235 height 27
click at [71, 77] on select "Select Unemployment Disability (from employer) Pension Retirement Social Securi…" at bounding box center [188, 90] width 235 height 27
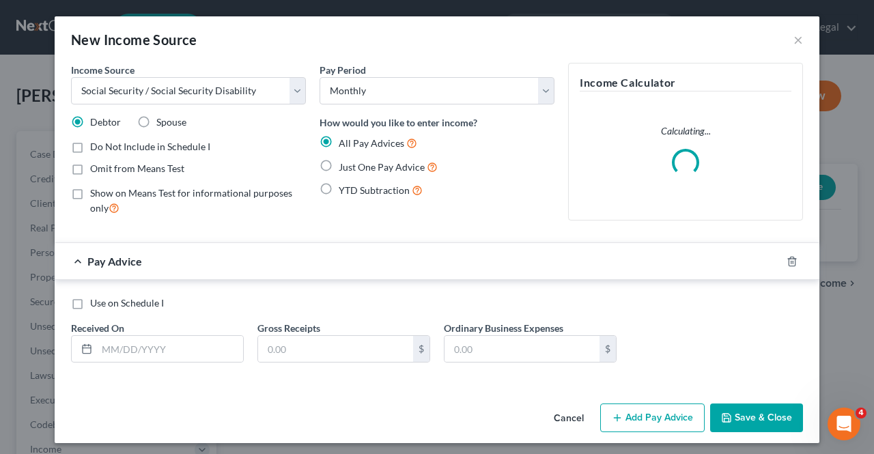
click at [356, 170] on span "Just One Pay Advice" at bounding box center [381, 167] width 86 height 12
click at [353, 168] on input "Just One Pay Advice" at bounding box center [348, 163] width 9 height 9
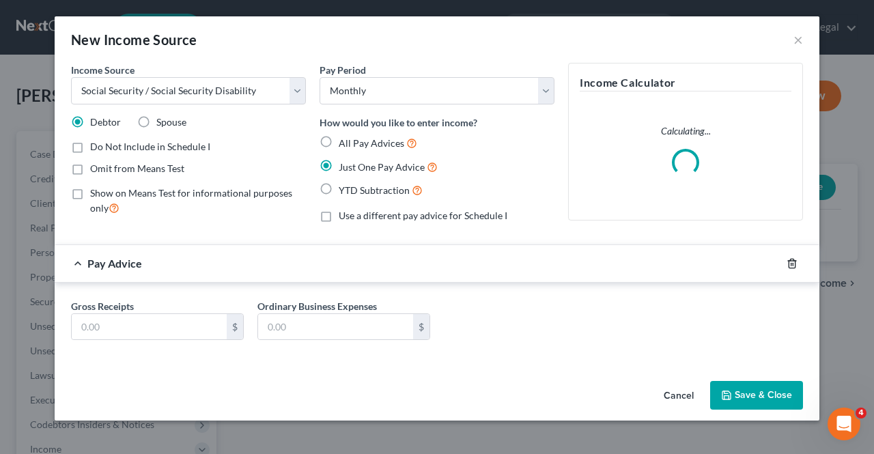
click at [787, 263] on icon "button" at bounding box center [791, 263] width 11 height 11
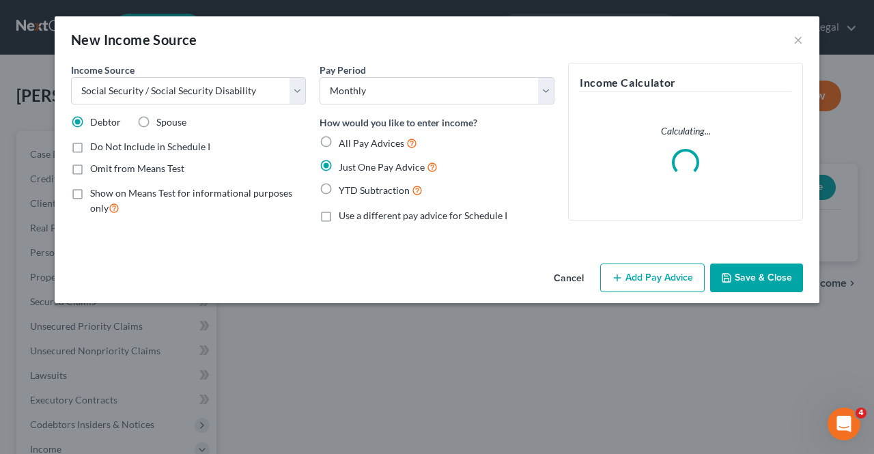
click at [726, 286] on button "Save & Close" at bounding box center [756, 277] width 93 height 29
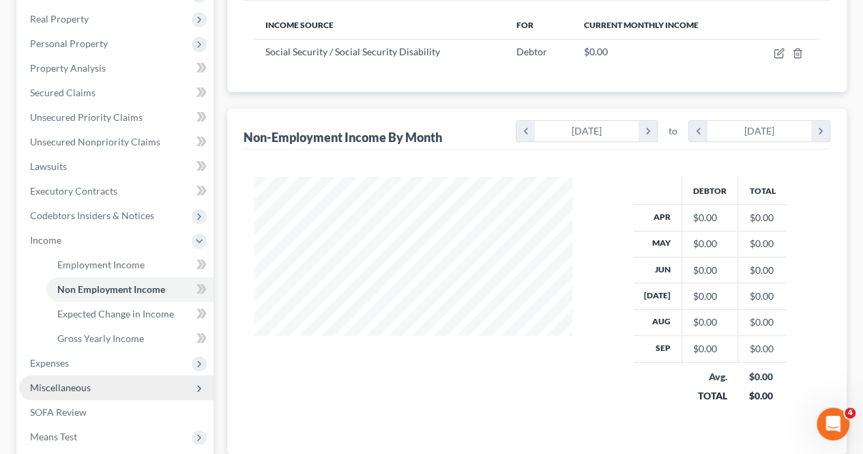
scroll to position [341, 0]
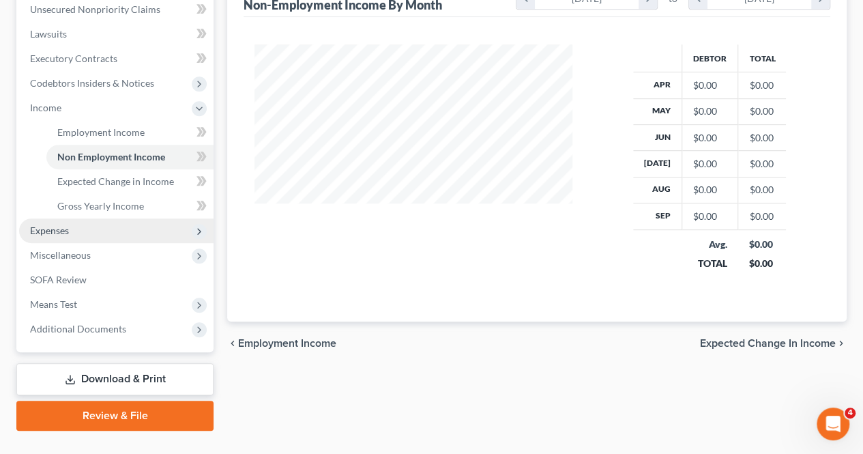
click at [83, 231] on span "Expenses" at bounding box center [116, 230] width 195 height 25
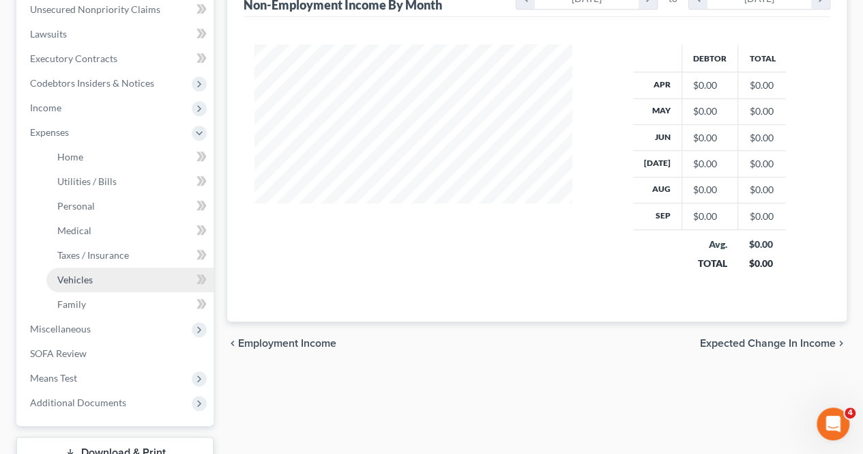
click at [108, 280] on link "Vehicles" at bounding box center [129, 280] width 167 height 25
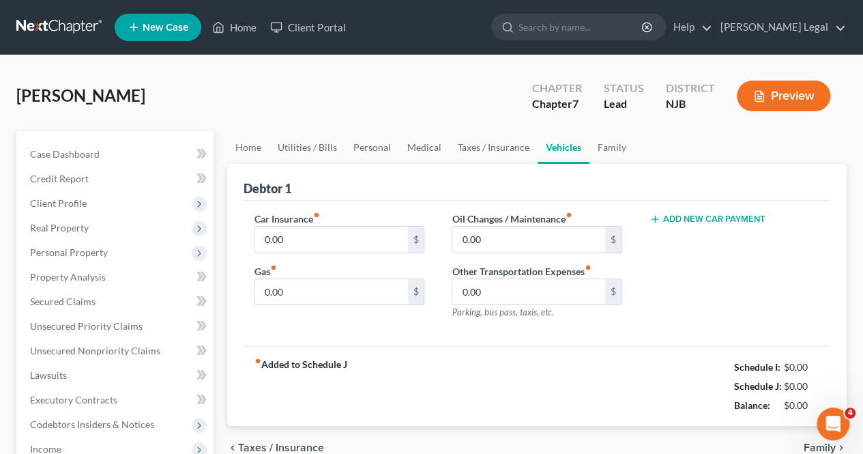
scroll to position [78, 0]
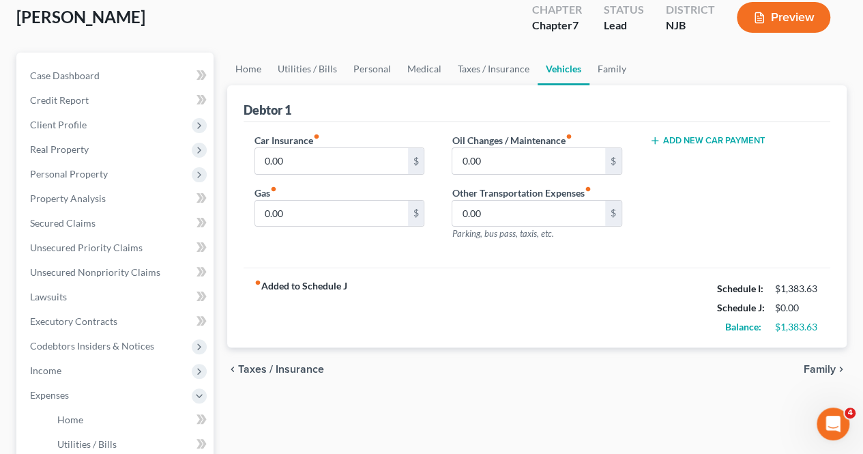
click at [705, 139] on button "Add New Car Payment" at bounding box center [708, 140] width 116 height 11
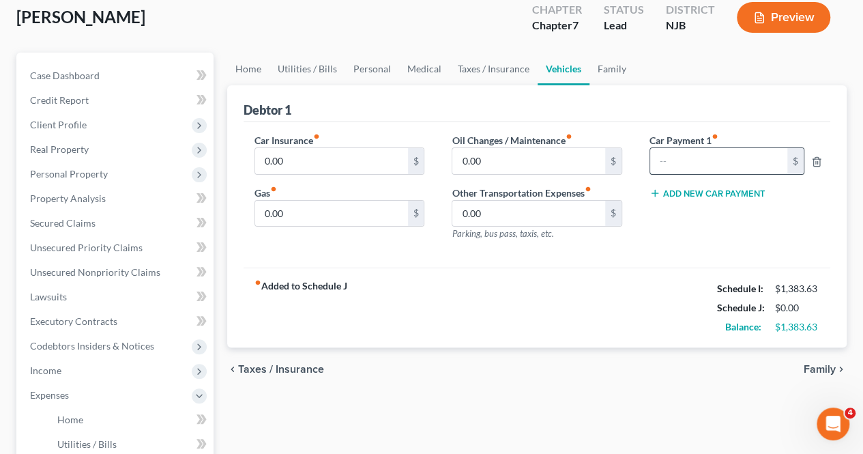
paste input "281"
click at [824, 366] on span "Family" at bounding box center [820, 369] width 32 height 11
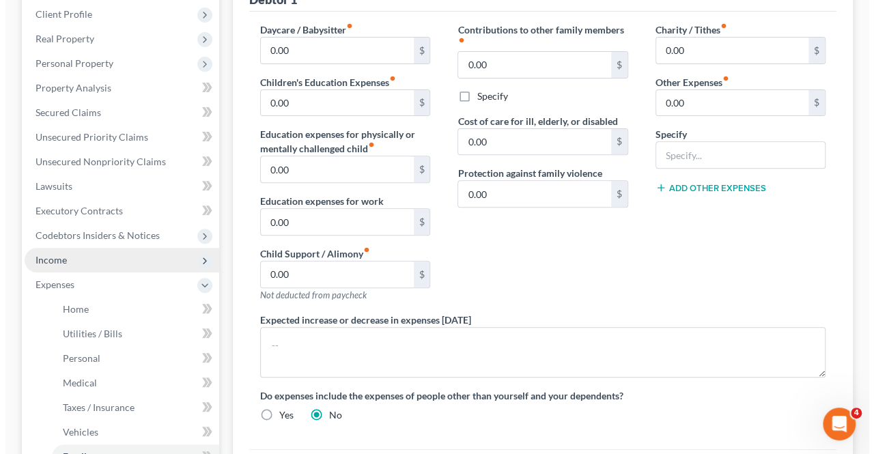
scroll to position [205, 0]
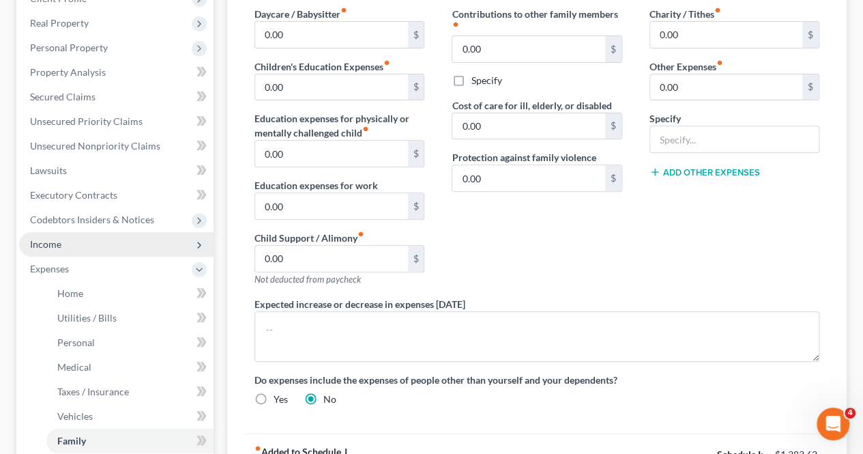
click at [76, 248] on span "Income" at bounding box center [116, 244] width 195 height 25
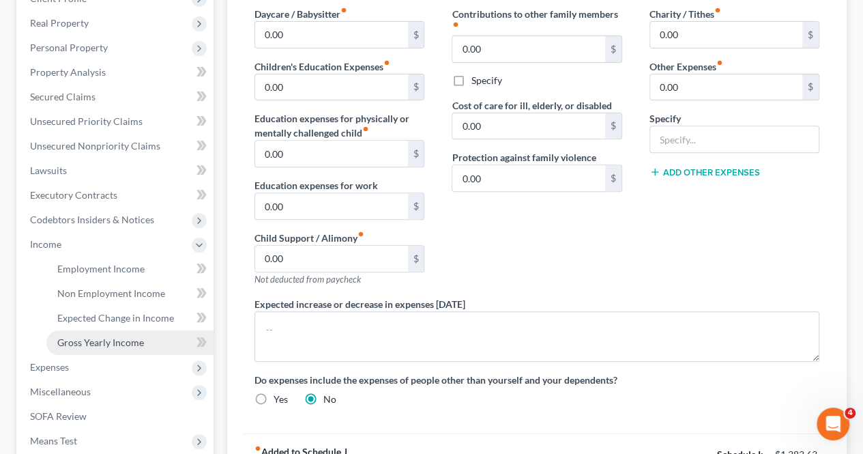
click at [106, 331] on link "Gross Yearly Income" at bounding box center [129, 342] width 167 height 25
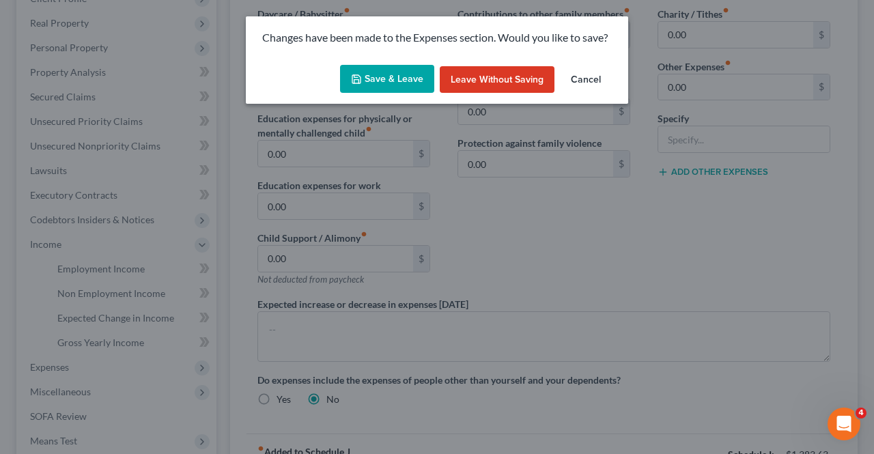
click at [379, 85] on button "Save & Leave" at bounding box center [387, 79] width 94 height 29
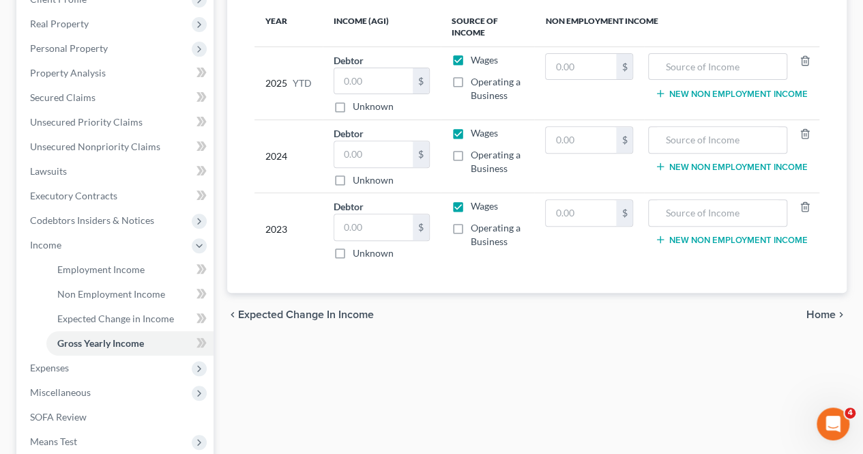
scroll to position [205, 0]
click at [130, 317] on span "Expected Change in Income" at bounding box center [115, 318] width 117 height 12
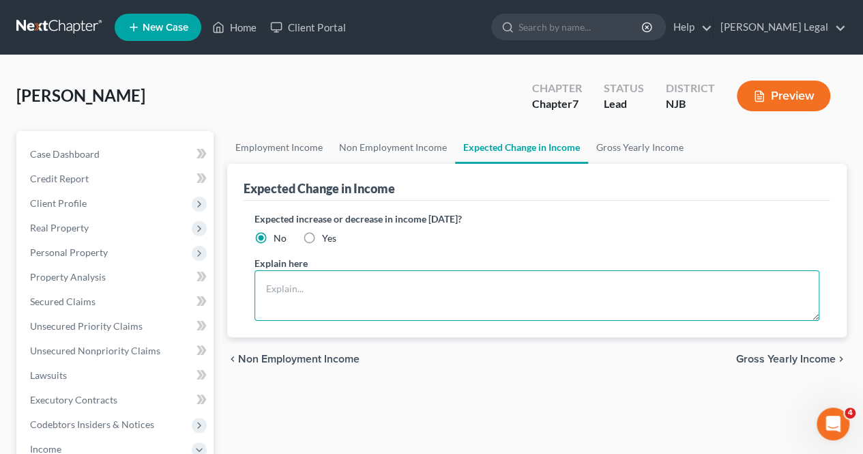
click at [316, 276] on textarea at bounding box center [537, 295] width 565 height 51
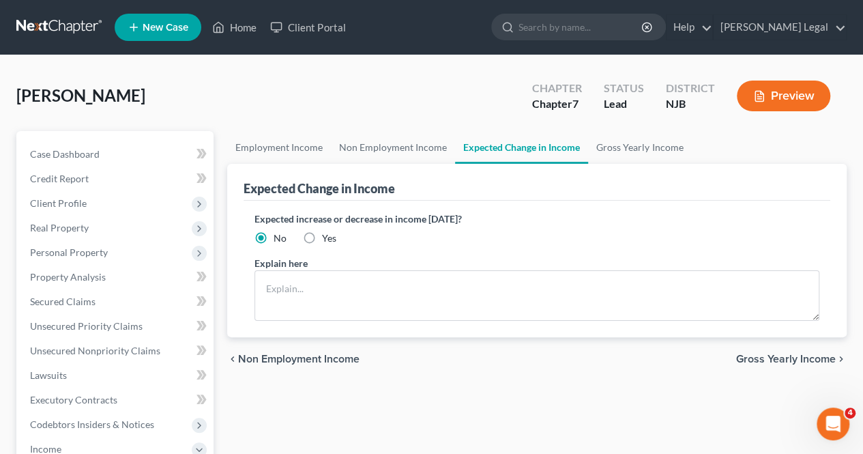
click at [322, 242] on label "Yes" at bounding box center [329, 238] width 14 height 14
click at [328, 240] on input "Yes" at bounding box center [332, 235] width 9 height 9
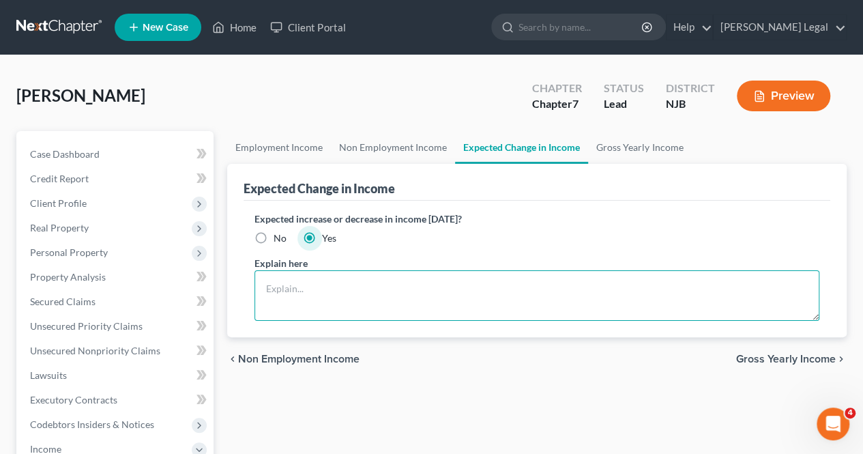
click at [347, 275] on textarea at bounding box center [537, 295] width 565 height 51
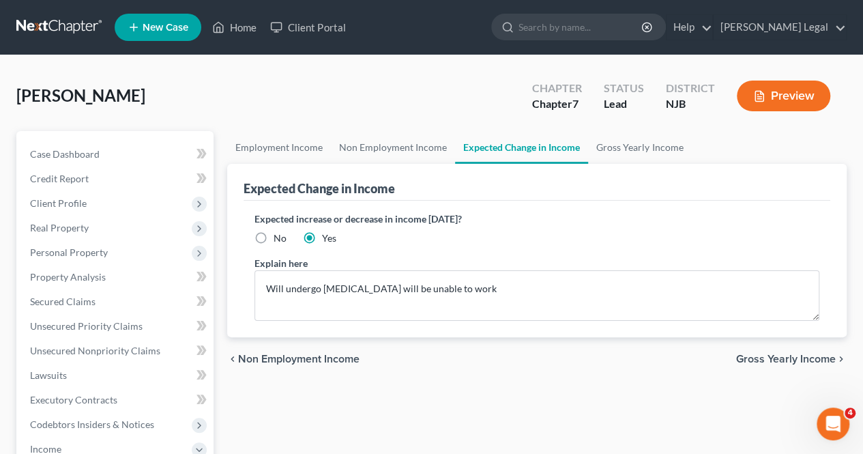
click at [798, 358] on span "Gross Yearly Income" at bounding box center [786, 359] width 100 height 11
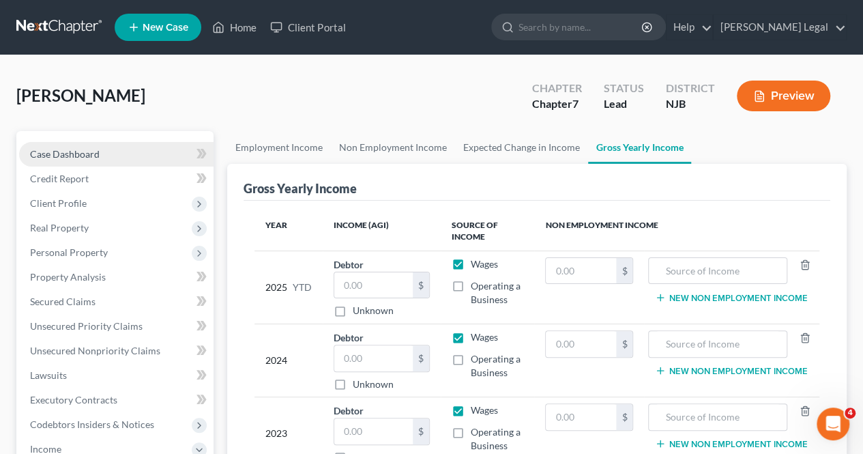
click at [126, 155] on link "Case Dashboard" at bounding box center [116, 154] width 195 height 25
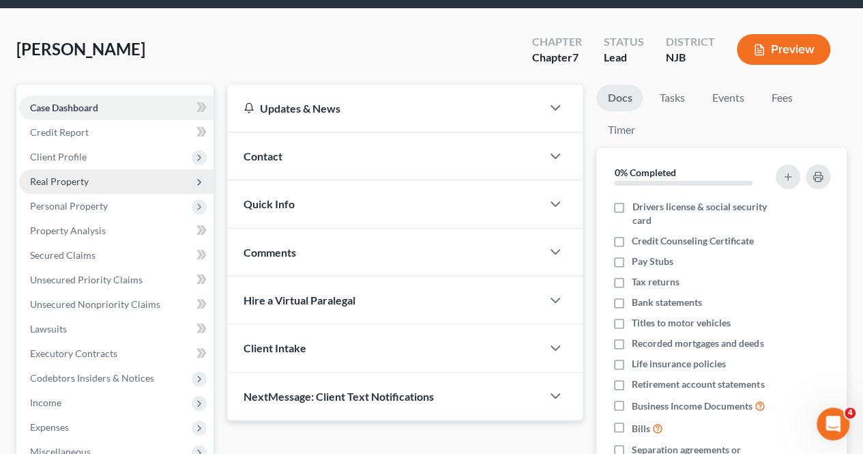
scroll to position [68, 0]
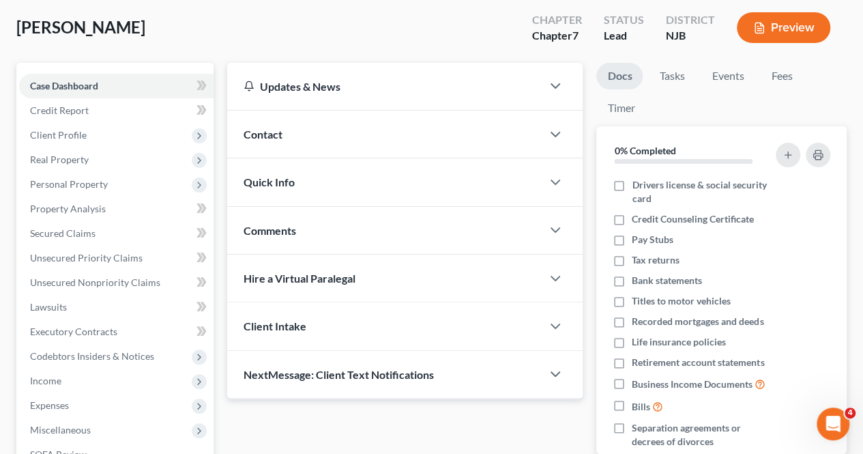
click at [302, 212] on div "Comments" at bounding box center [384, 230] width 315 height 47
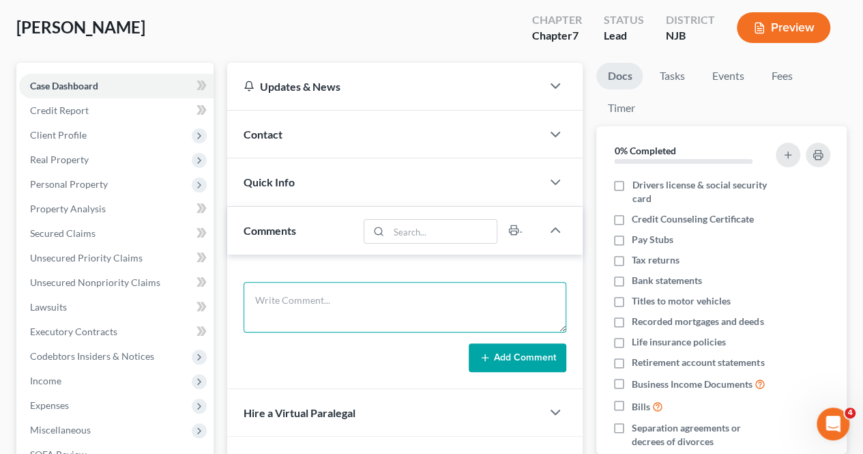
click at [323, 289] on textarea at bounding box center [405, 307] width 323 height 51
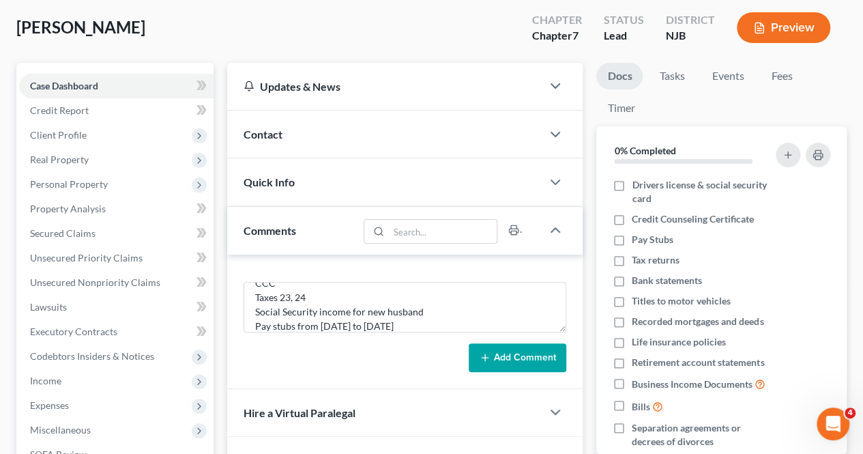
click at [502, 357] on button "Add Comment" at bounding box center [518, 357] width 98 height 29
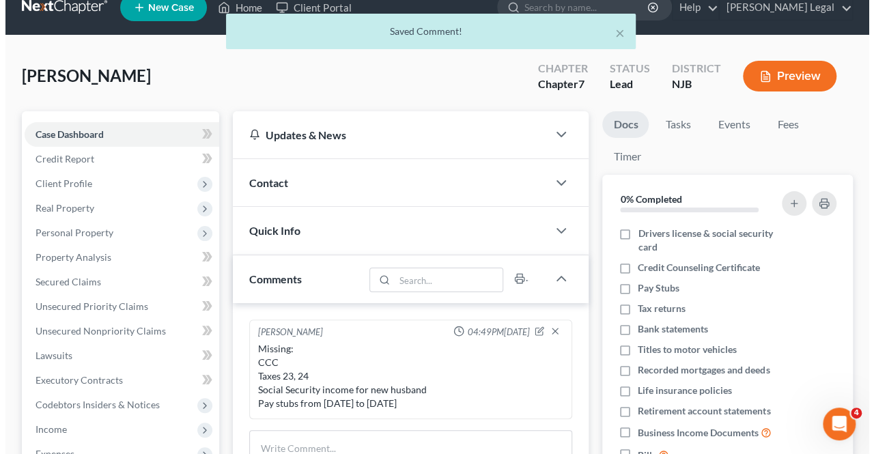
scroll to position [0, 0]
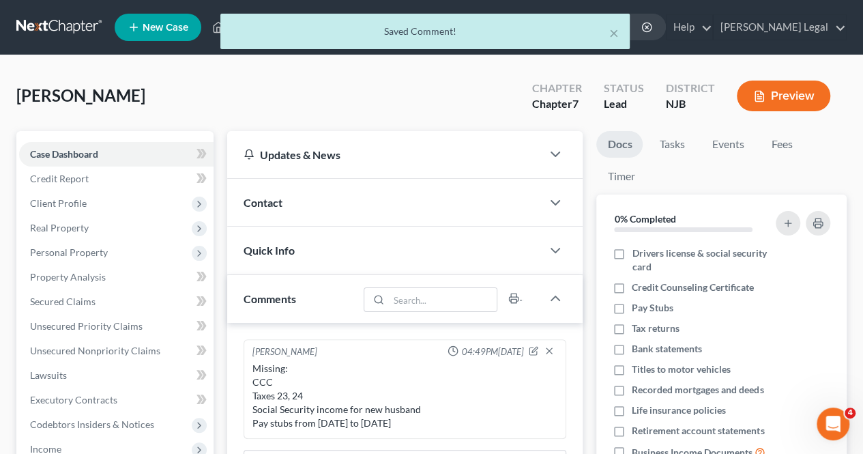
click at [756, 99] on icon "button" at bounding box center [759, 96] width 12 height 12
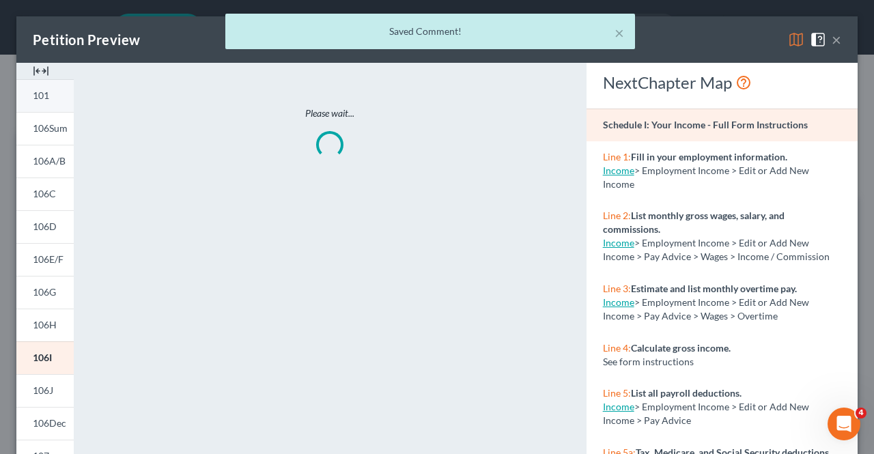
click at [64, 101] on link "101" at bounding box center [44, 95] width 57 height 33
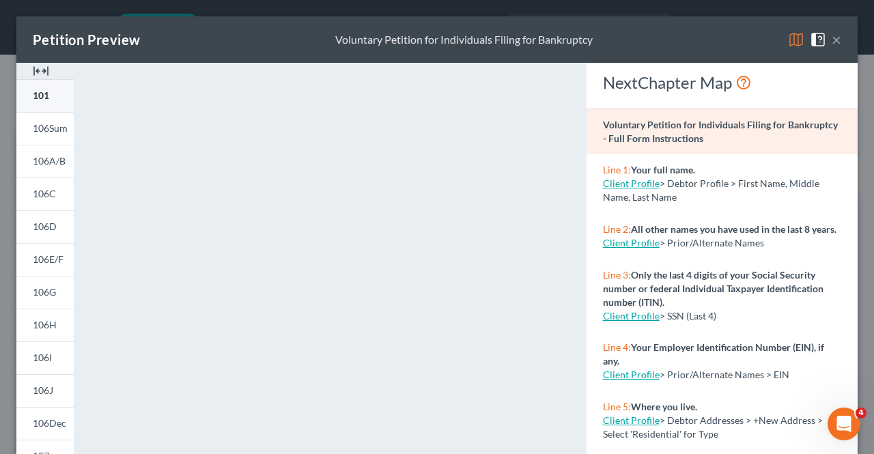
click at [71, 94] on link "101" at bounding box center [44, 95] width 57 height 33
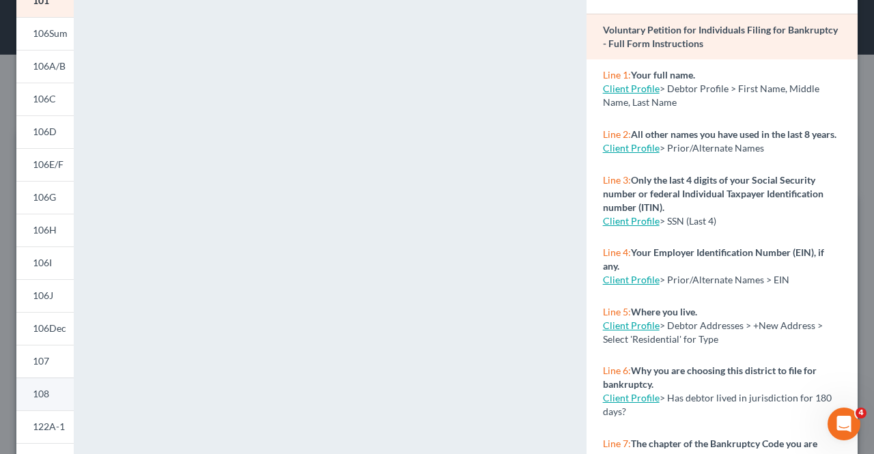
scroll to position [136, 0]
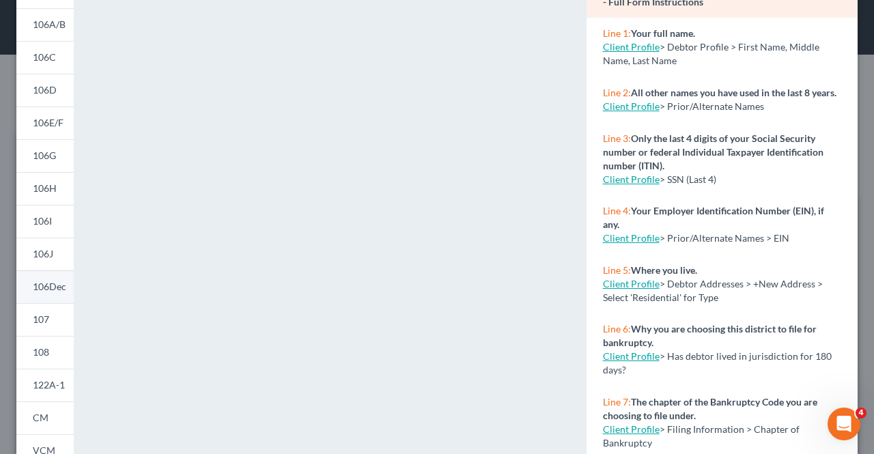
click at [50, 288] on span "106Dec" at bounding box center [49, 286] width 33 height 12
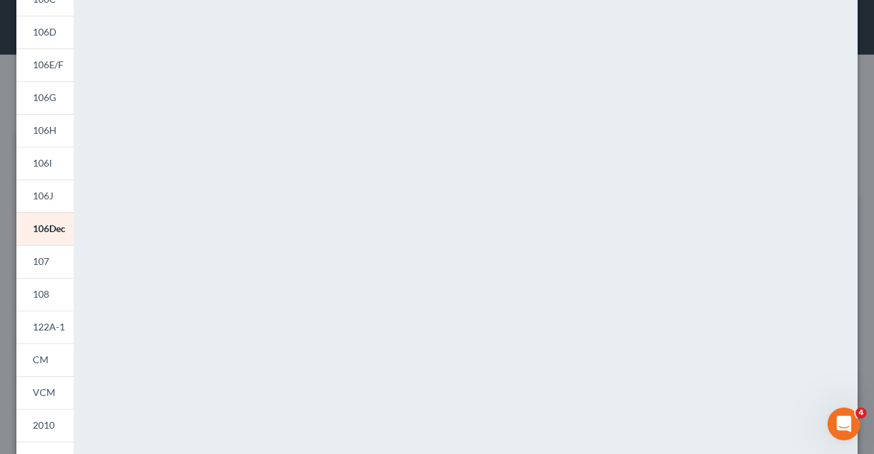
scroll to position [205, 0]
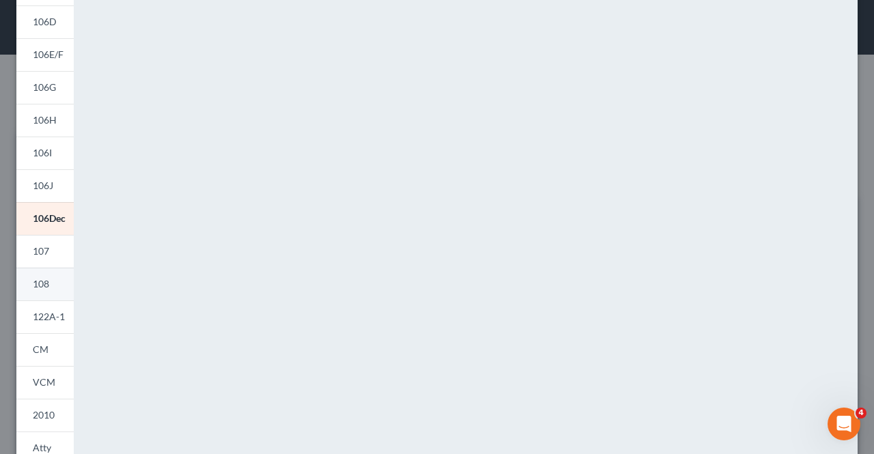
click at [44, 283] on span "108" at bounding box center [41, 284] width 16 height 12
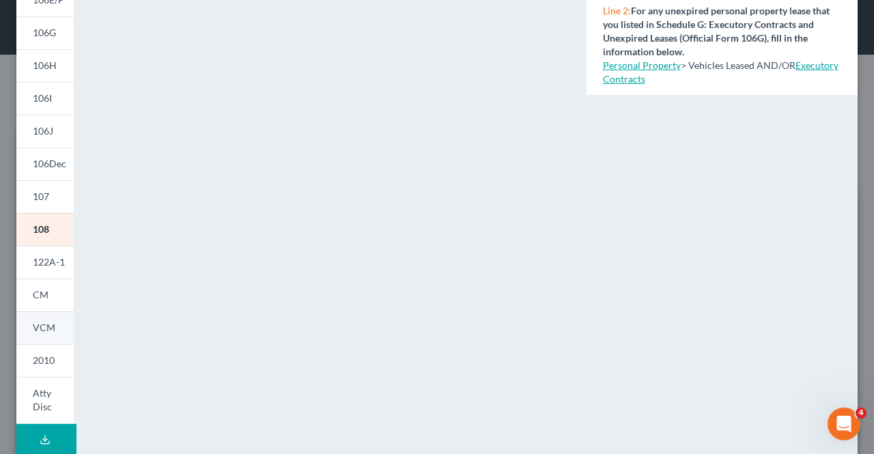
scroll to position [273, 0]
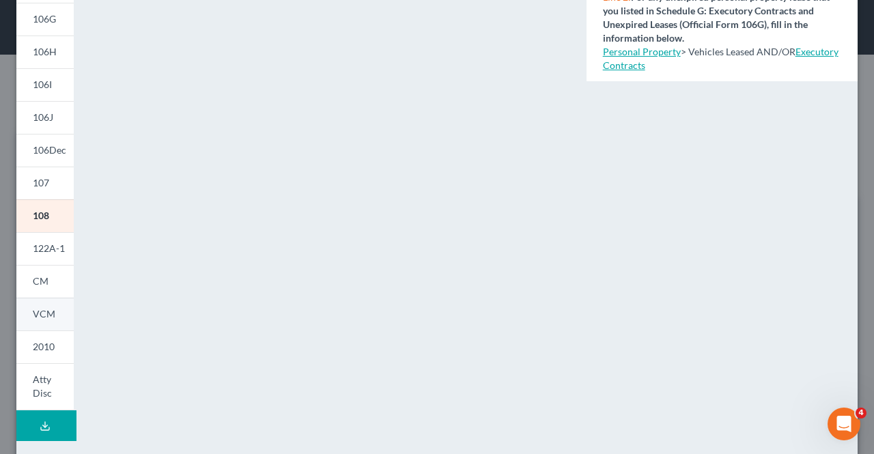
click at [66, 313] on link "VCM" at bounding box center [44, 314] width 57 height 33
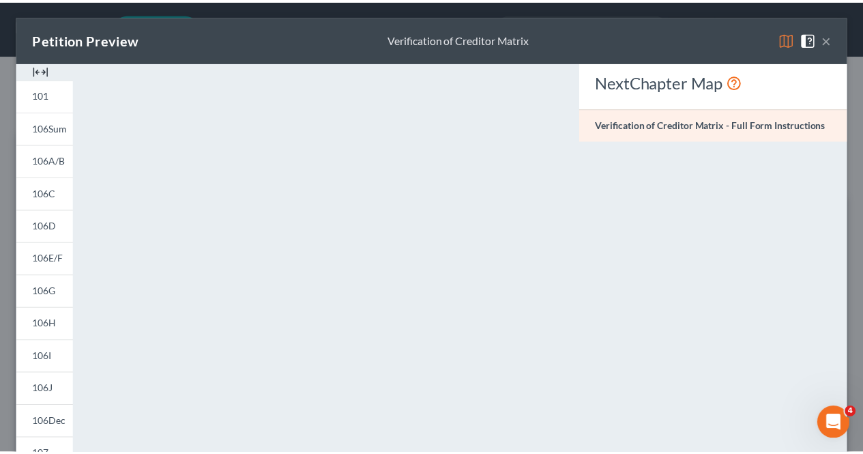
scroll to position [0, 0]
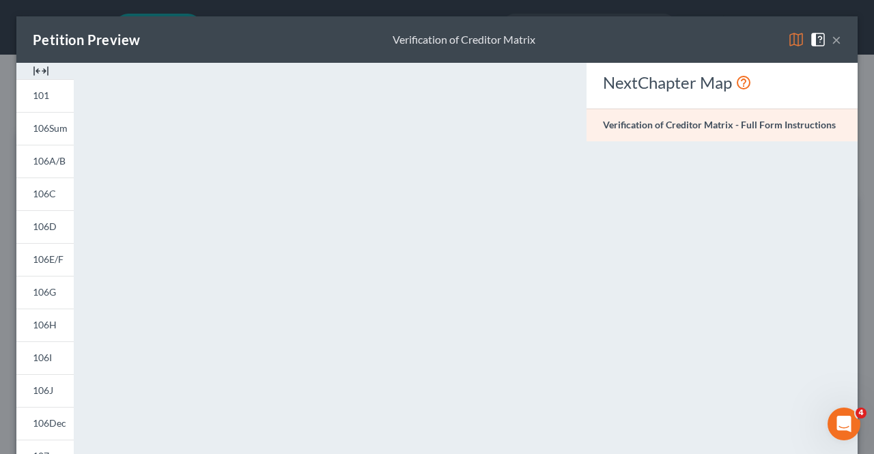
click at [831, 46] on button "×" at bounding box center [836, 39] width 10 height 16
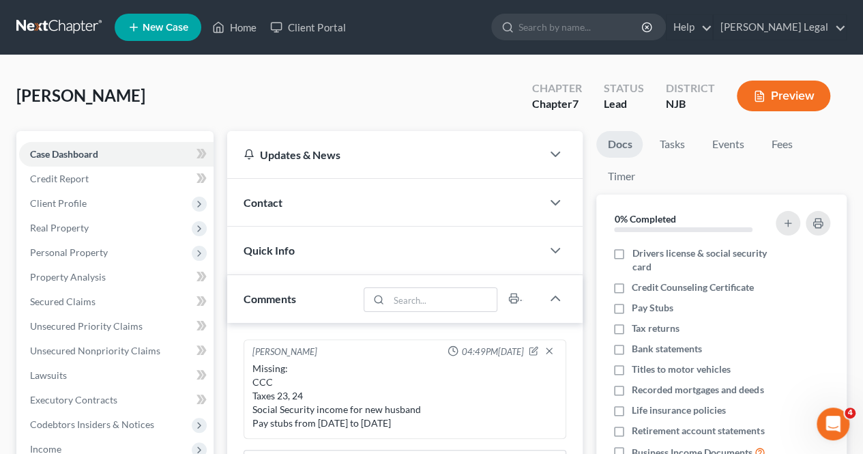
click at [323, 259] on div "Quick Info" at bounding box center [384, 250] width 315 height 47
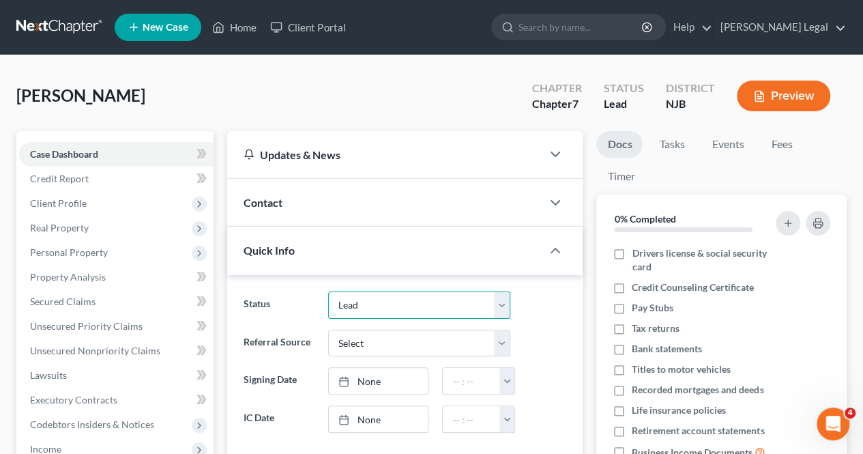
drag, startPoint x: 370, startPoint y: 297, endPoint x: 377, endPoint y: 315, distance: 19.6
click at [370, 297] on select "Discharged Dismissed Filed In Progress Lead Ready to File To Review" at bounding box center [419, 304] width 183 height 27
click at [328, 291] on select "Discharged Dismissed Filed In Progress Lead Ready to File To Review" at bounding box center [419, 304] width 183 height 27
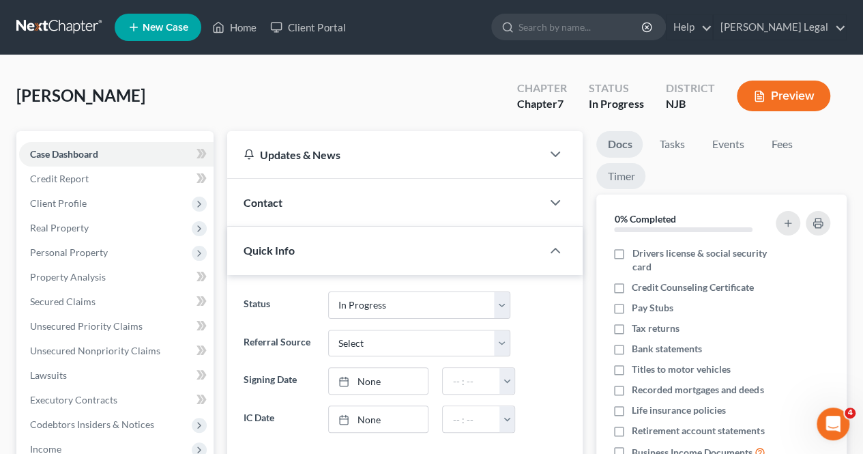
click at [614, 173] on link "Timer" at bounding box center [620, 176] width 49 height 27
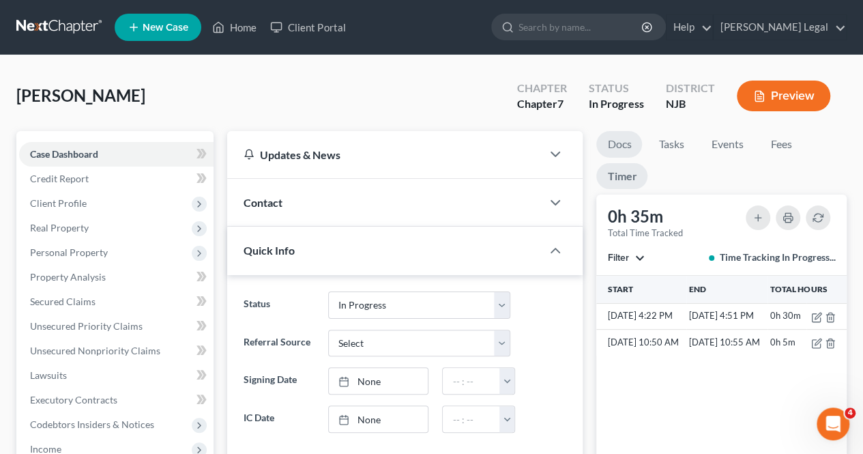
click at [628, 145] on link "Docs" at bounding box center [619, 144] width 46 height 27
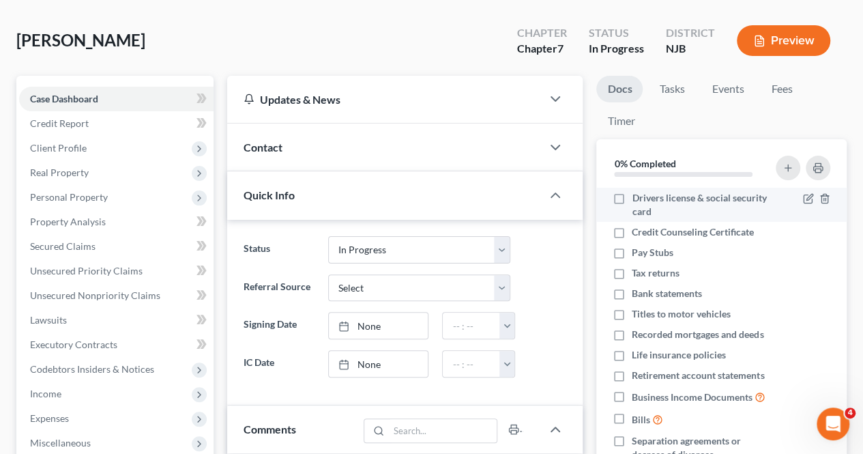
scroll to position [68, 0]
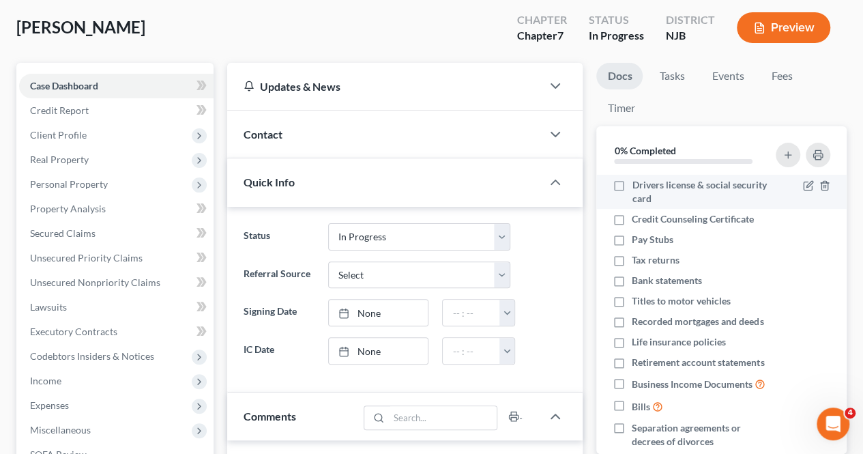
click at [632, 190] on label "Drivers license & social security card" at bounding box center [702, 191] width 141 height 27
click at [637, 187] on input "Drivers license & social security card" at bounding box center [641, 182] width 9 height 9
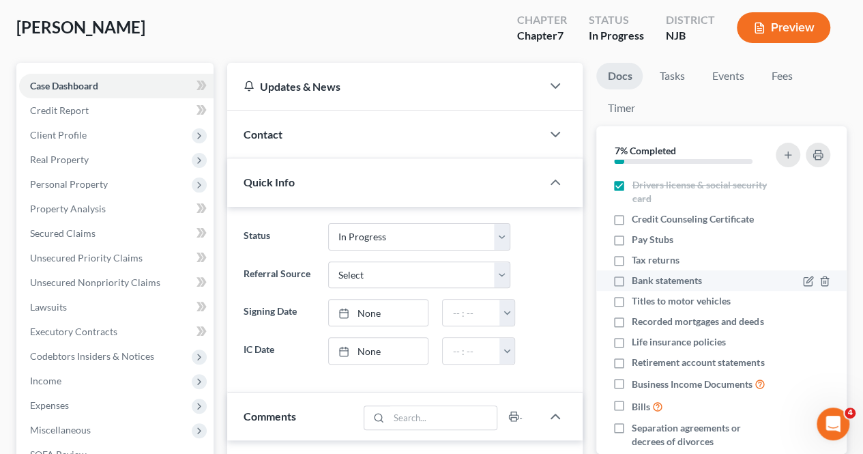
click at [632, 279] on label "Bank statements" at bounding box center [667, 281] width 70 height 14
click at [637, 279] on input "Bank statements" at bounding box center [641, 278] width 9 height 9
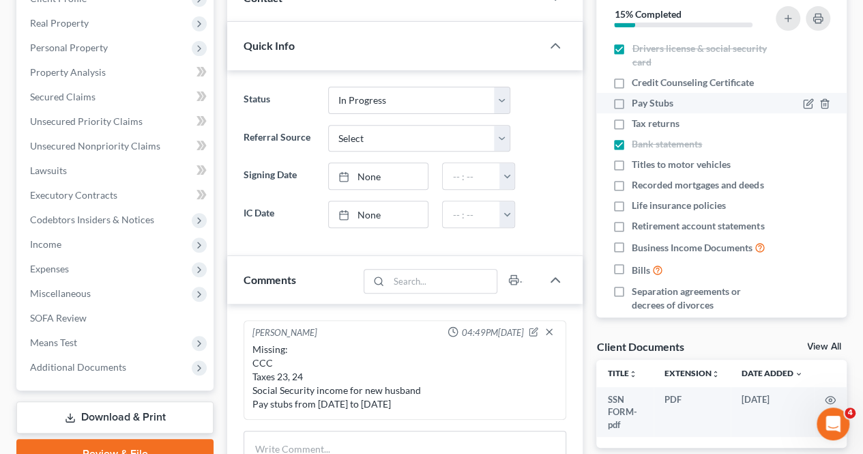
scroll to position [0, 0]
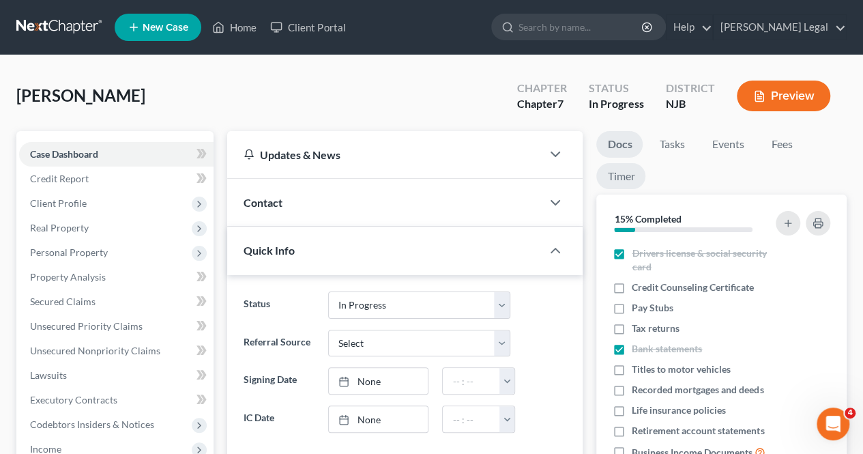
click at [634, 180] on link "Timer" at bounding box center [620, 176] width 49 height 27
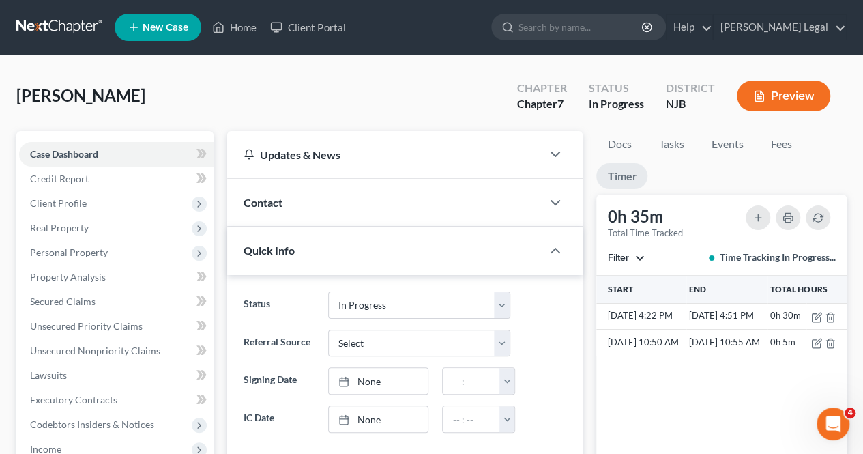
click at [412, 100] on div "[PERSON_NAME] Upgraded Chapter Chapter 7 Status In [GEOGRAPHIC_DATA] NJB Preview" at bounding box center [431, 101] width 831 height 59
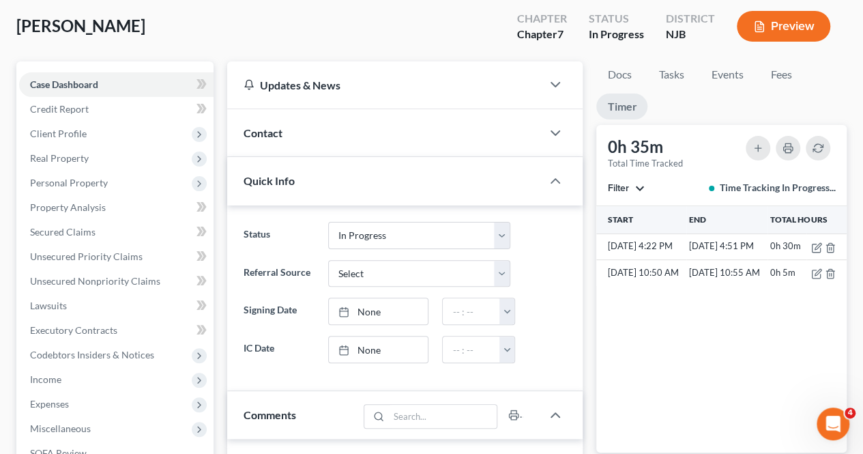
scroll to position [136, 0]
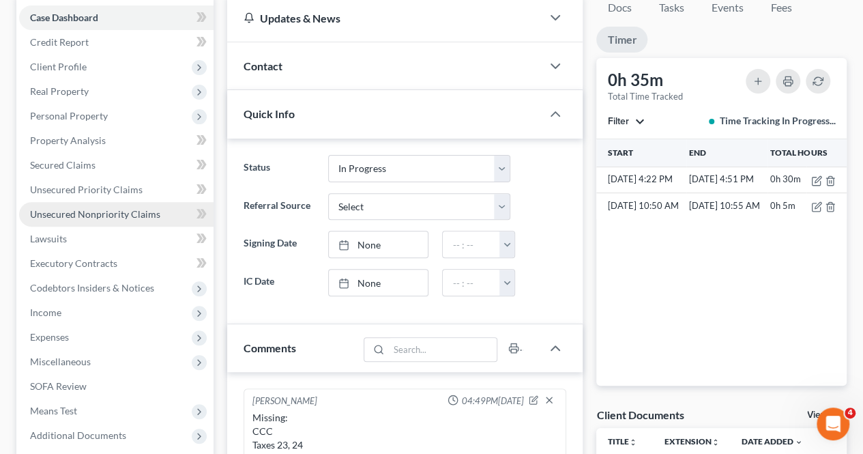
click at [150, 204] on link "Unsecured Nonpriority Claims" at bounding box center [116, 214] width 195 height 25
